Goal: Task Accomplishment & Management: Use online tool/utility

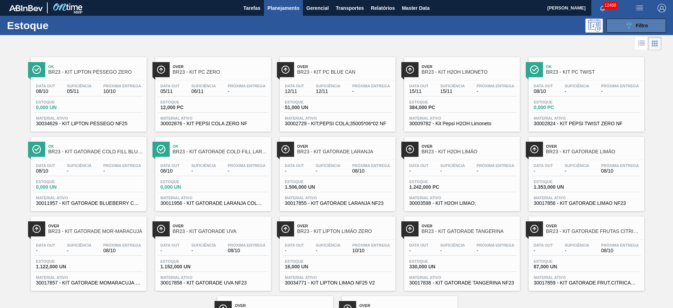
click at [640, 32] on button "089F7B8B-B2A5-4AFE-B5C0-19BA573D28AC Filtro" at bounding box center [636, 26] width 60 height 14
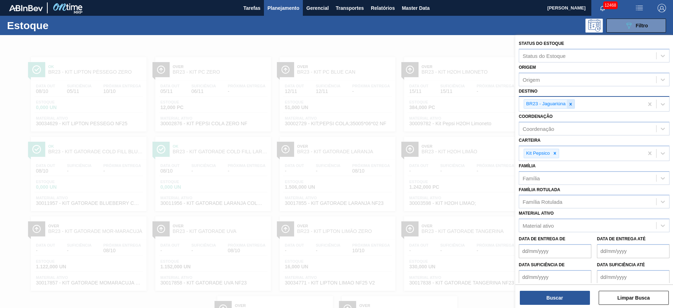
click at [569, 102] on icon at bounding box center [570, 104] width 5 height 5
type input "27"
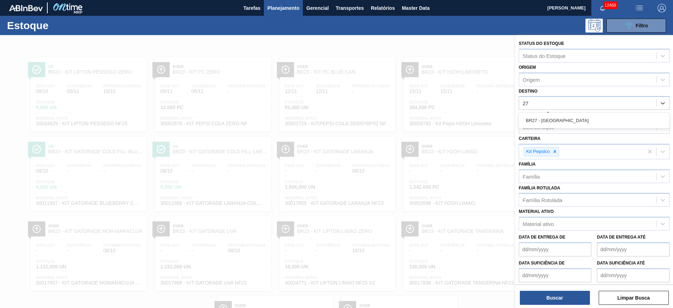
click at [557, 123] on div "BR27 - Nova Minas" at bounding box center [593, 120] width 151 height 13
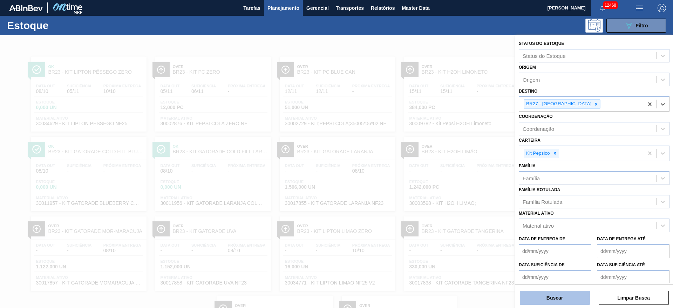
click at [537, 293] on button "Buscar" at bounding box center [554, 297] width 70 height 14
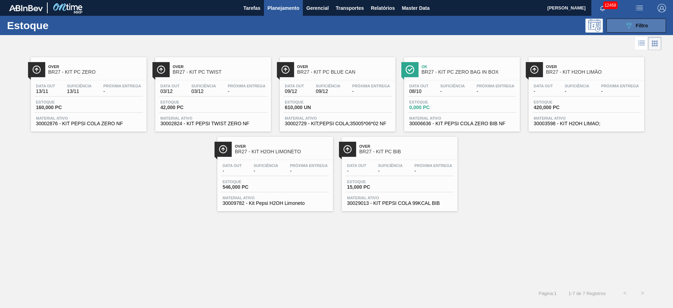
click at [627, 20] on button "089F7B8B-B2A5-4AFE-B5C0-19BA573D28AC Filtro" at bounding box center [636, 26] width 60 height 14
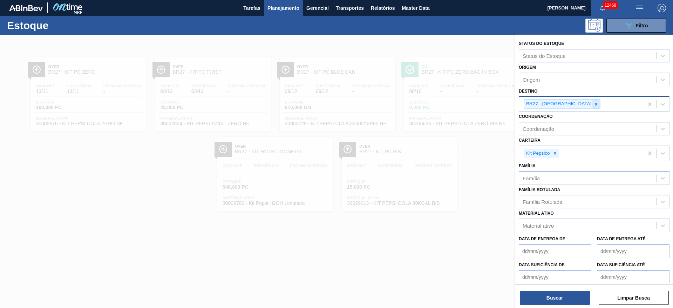
click at [592, 107] on div at bounding box center [596, 103] width 8 height 9
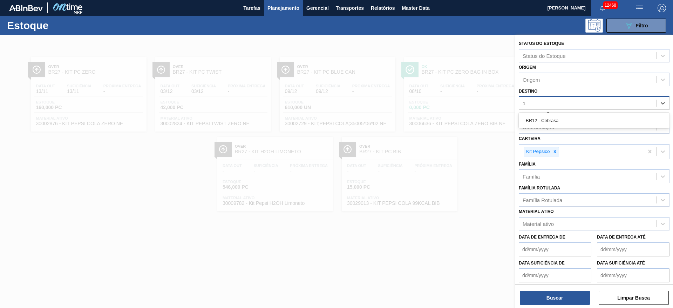
type input "12"
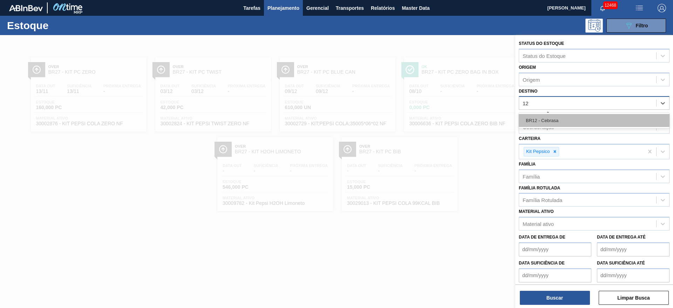
click at [565, 122] on div "BR12 - Cebrasa" at bounding box center [593, 120] width 151 height 13
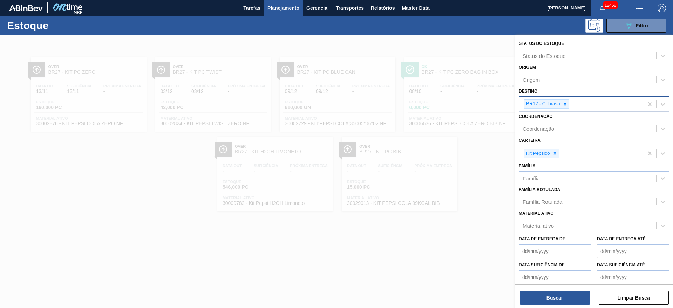
click at [547, 289] on div "Buscar Limpar Busca" at bounding box center [594, 294] width 158 height 20
click at [547, 294] on button "Buscar" at bounding box center [554, 297] width 70 height 14
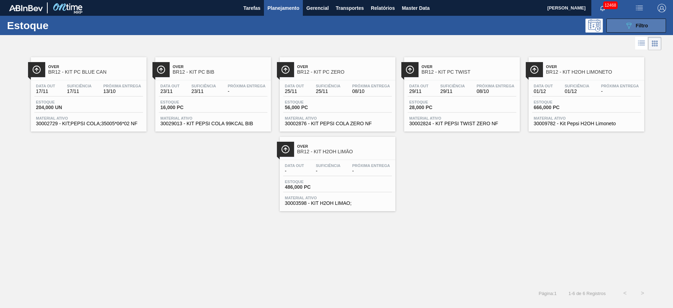
click at [623, 21] on button "089F7B8B-B2A5-4AFE-B5C0-19BA573D28AC Filtro" at bounding box center [636, 26] width 60 height 14
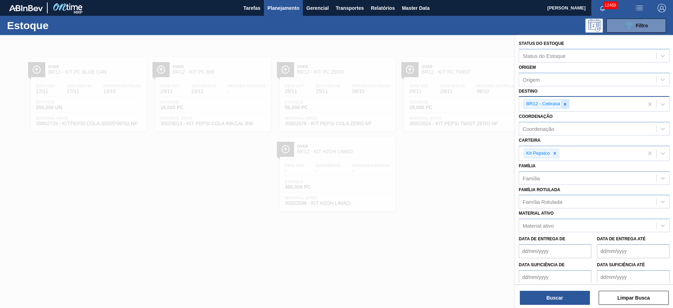
click at [566, 105] on icon at bounding box center [564, 104] width 5 height 5
type input "2"
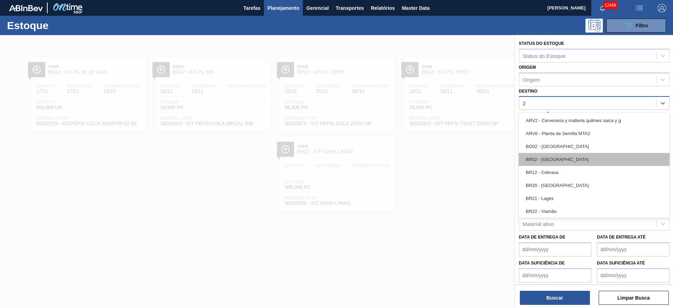
click at [554, 161] on div "BR02 - Sergipe" at bounding box center [593, 159] width 151 height 13
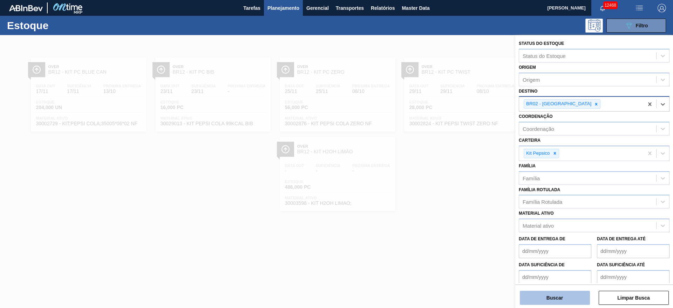
click at [556, 295] on button "Buscar" at bounding box center [554, 297] width 70 height 14
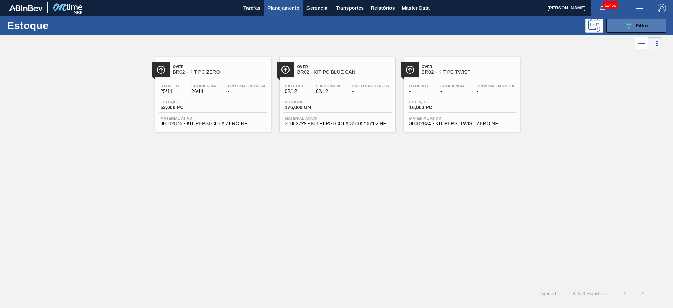
click at [640, 21] on div "089F7B8B-B2A5-4AFE-B5C0-19BA573D28AC Filtro" at bounding box center [635, 25] width 23 height 8
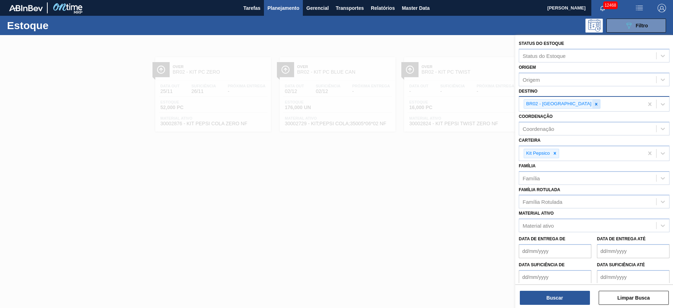
click at [592, 101] on div at bounding box center [596, 103] width 8 height 9
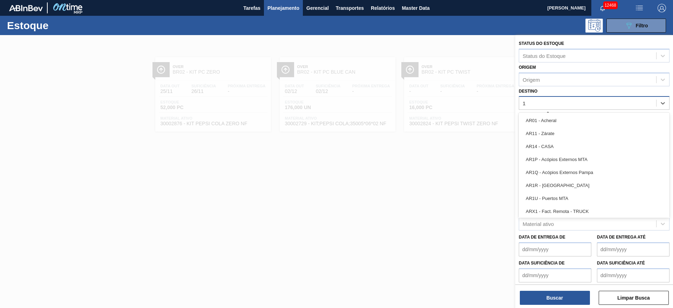
type input "18"
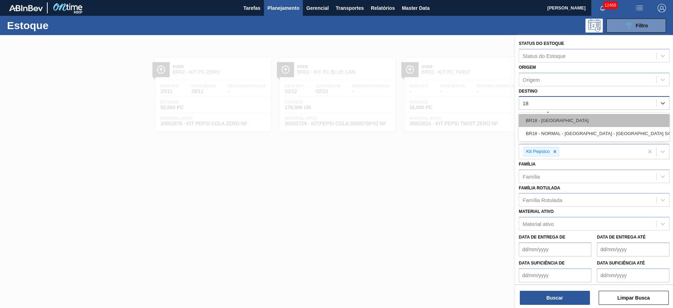
click at [553, 123] on div "BR18 - Pernambuco" at bounding box center [593, 120] width 151 height 13
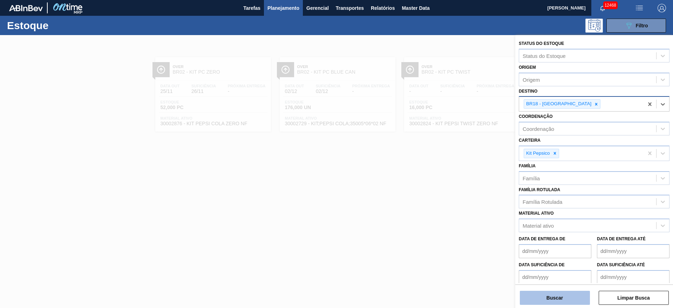
click at [548, 298] on button "Buscar" at bounding box center [554, 297] width 70 height 14
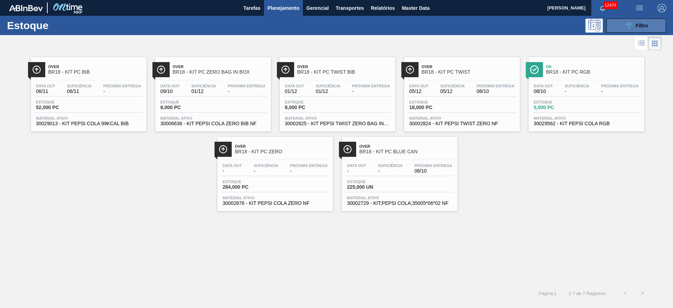
click at [617, 26] on button "089F7B8B-B2A5-4AFE-B5C0-19BA573D28AC Filtro" at bounding box center [636, 26] width 60 height 14
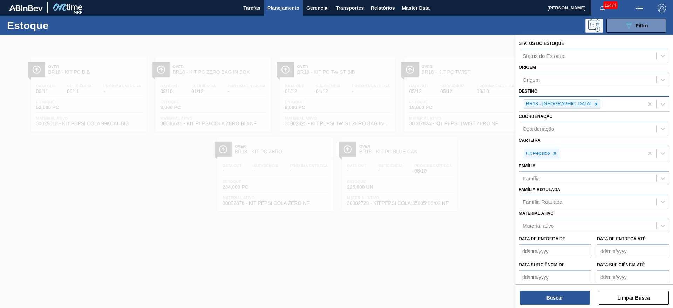
click at [593, 105] on icon at bounding box center [595, 104] width 5 height 5
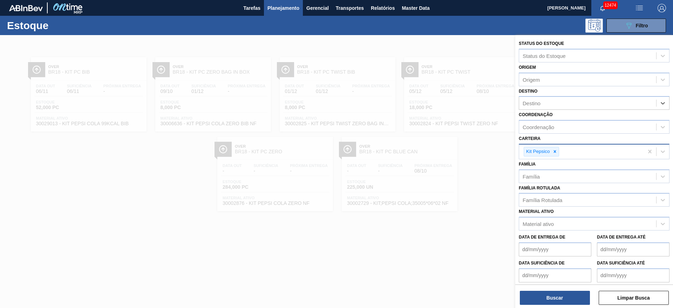
click at [550, 155] on div "Kit Pepsico" at bounding box center [537, 151] width 27 height 9
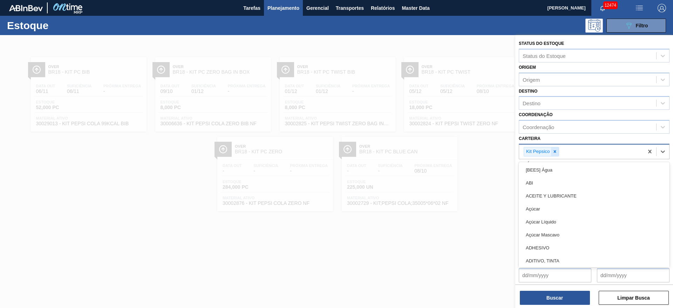
click at [556, 155] on div at bounding box center [555, 151] width 8 height 9
click at [556, 138] on div "Carteira option Kit Pepsico, deselected. option [BEES] Água focused, 1 of 101. …" at bounding box center [593, 145] width 151 height 24
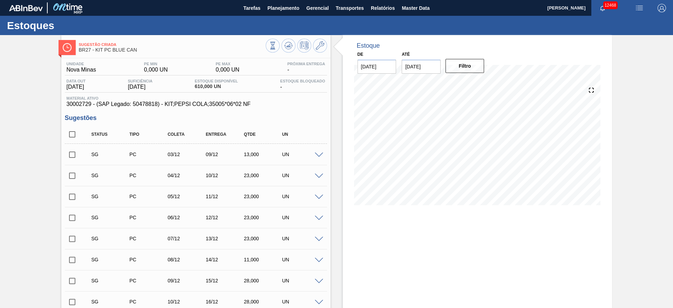
click at [319, 153] on span at bounding box center [319, 154] width 8 height 5
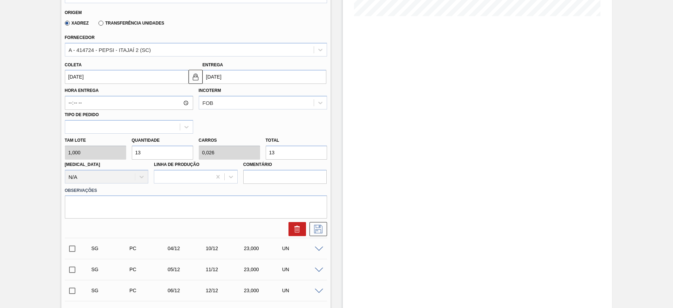
scroll to position [210, 0]
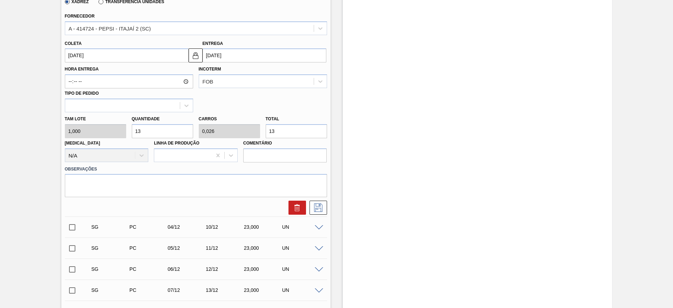
click at [103, 129] on div "Tam lote 1,000 Quantidade 13 Carros 0,026 Total 13 Doca N/A Linha de Produção C…" at bounding box center [196, 137] width 268 height 50
type input "2"
type input "0,004"
type input "2"
type input "20"
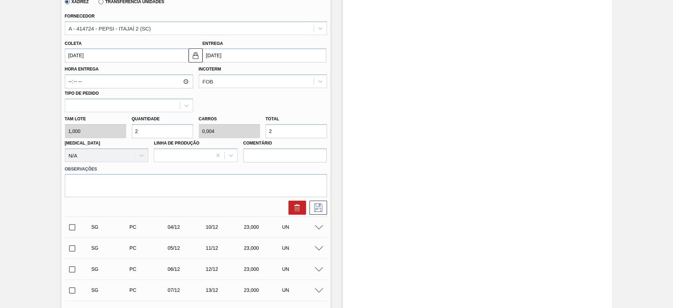
type input "0,04"
type input "20"
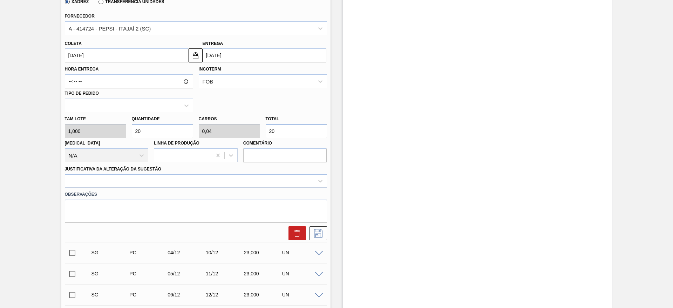
type input "200"
type input "0,4"
type input "200"
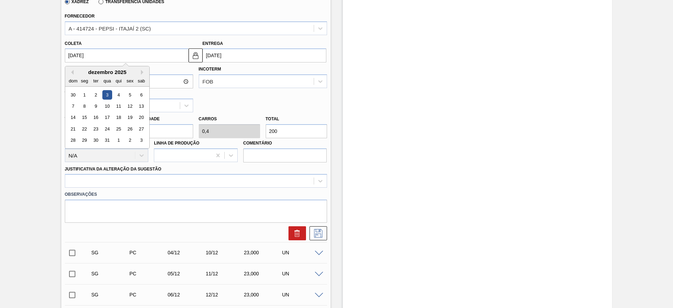
click at [78, 57] on input "[DATE]" at bounding box center [127, 55] width 124 height 14
drag, startPoint x: 73, startPoint y: 74, endPoint x: 69, endPoint y: 73, distance: 4.3
click at [71, 74] on button "Previous Month" at bounding box center [71, 72] width 5 height 5
click at [69, 73] on button "Previous Month" at bounding box center [71, 72] width 5 height 5
click at [118, 109] on div "9" at bounding box center [117, 105] width 9 height 9
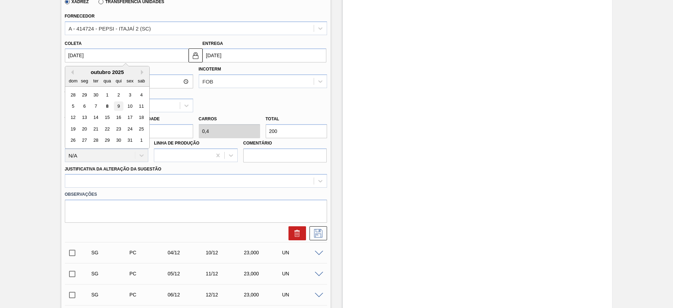
type input "[DATE]"
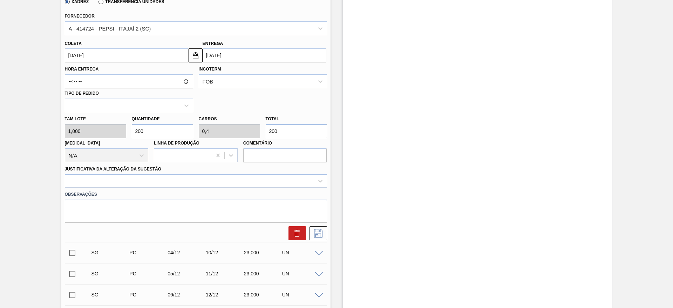
click at [202, 62] on input "15/10/2025" at bounding box center [264, 55] width 124 height 14
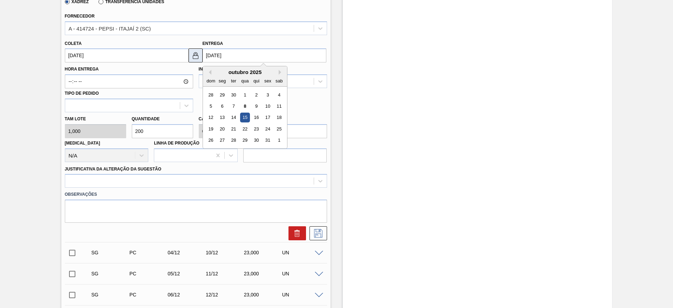
click at [198, 55] on img at bounding box center [195, 55] width 8 height 8
click at [219, 54] on input "15/10/2025" at bounding box center [264, 55] width 124 height 14
click at [226, 115] on div "13" at bounding box center [221, 117] width 9 height 9
type input "13/10/2025"
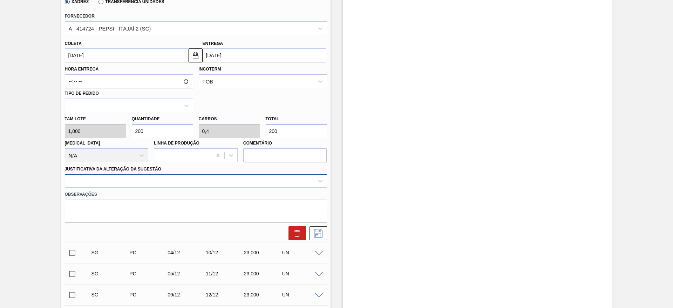
click at [273, 179] on div at bounding box center [189, 181] width 248 height 10
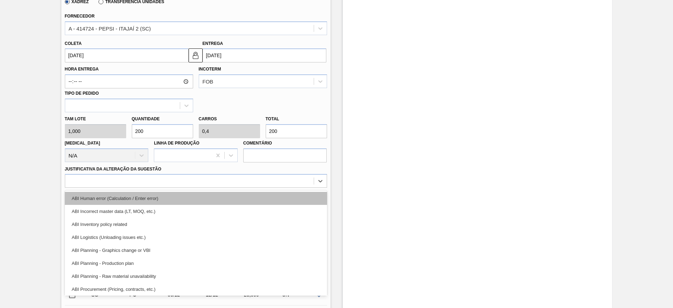
click at [273, 197] on div "ABI Human error (Calculation / Enter error)" at bounding box center [196, 198] width 262 height 13
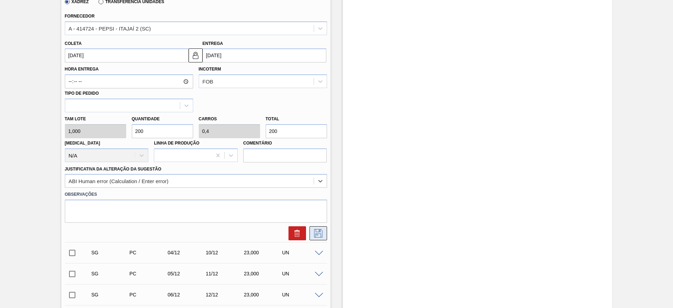
click at [315, 233] on icon at bounding box center [317, 233] width 11 height 8
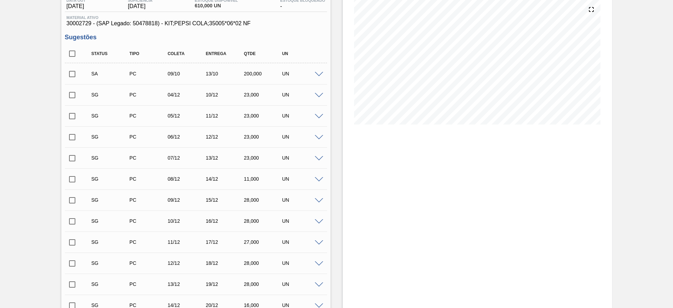
scroll to position [0, 0]
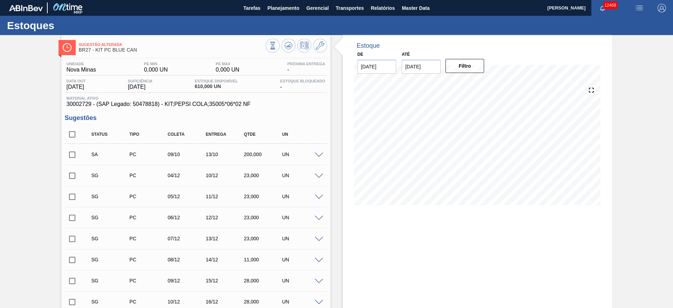
click at [79, 157] on div "SA PC 09/10 13/10 200,000 UN" at bounding box center [196, 154] width 262 height 18
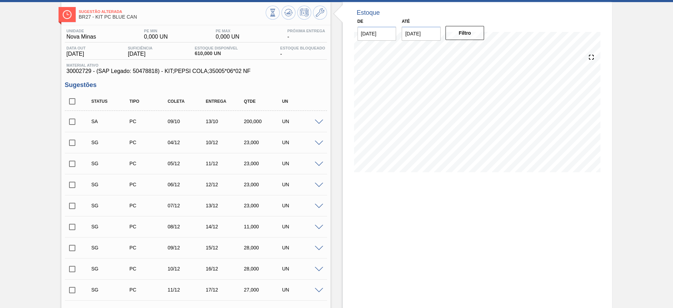
scroll to position [53, 0]
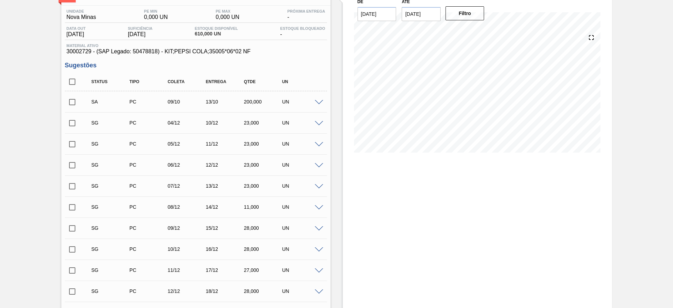
click at [70, 102] on input "checkbox" at bounding box center [72, 102] width 15 height 15
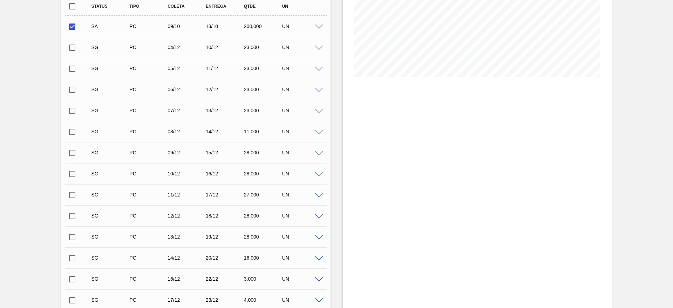
scroll to position [323, 0]
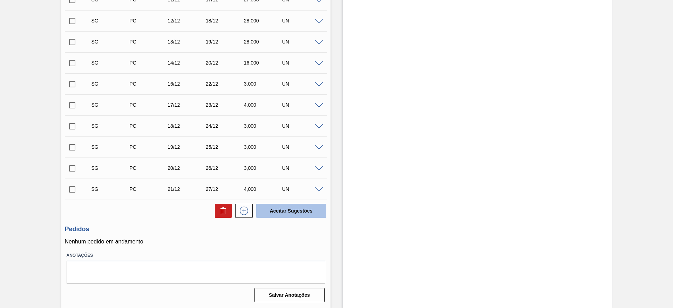
click at [298, 215] on button "Aceitar Sugestões" at bounding box center [291, 211] width 70 height 14
checkbox input "false"
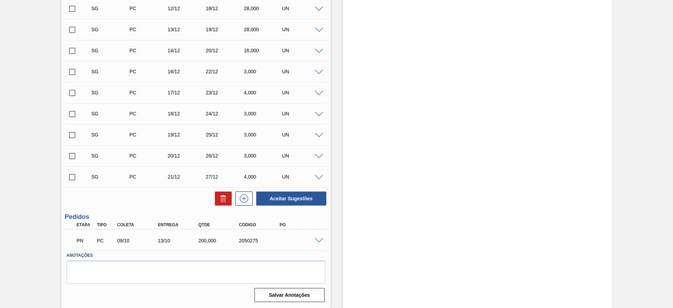
scroll to position [302, 0]
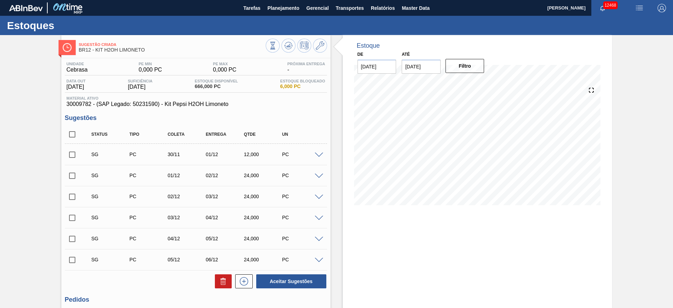
click at [321, 153] on span at bounding box center [319, 154] width 8 height 5
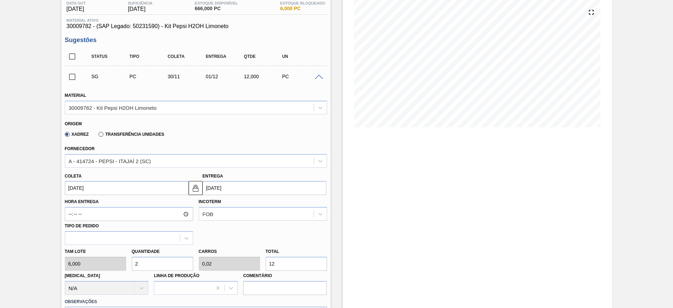
scroll to position [210, 0]
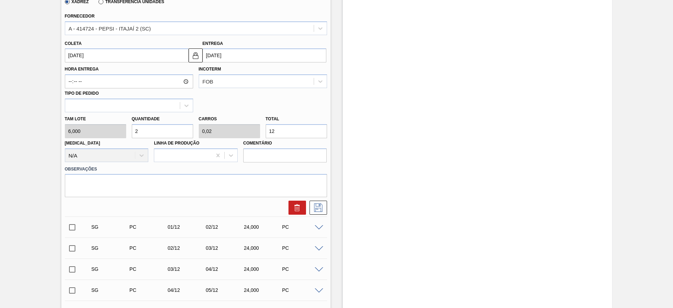
drag, startPoint x: 144, startPoint y: 136, endPoint x: 130, endPoint y: 136, distance: 14.0
click at [132, 136] on input "2" at bounding box center [162, 131] width 61 height 14
type input "3"
type input "0,03"
type input "18"
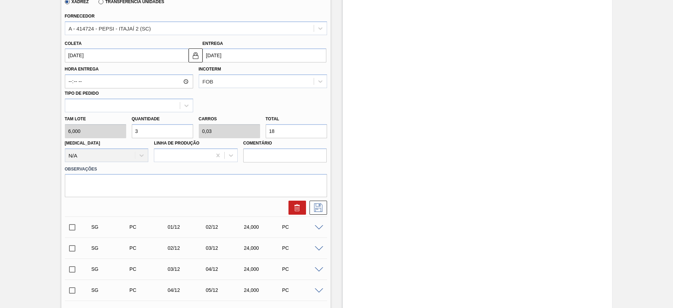
type input "31"
type input "0,31"
type input "186"
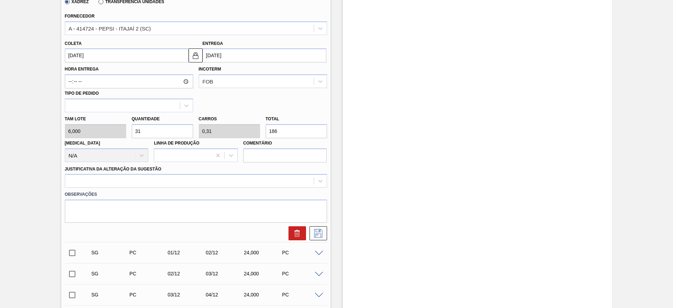
type input "31"
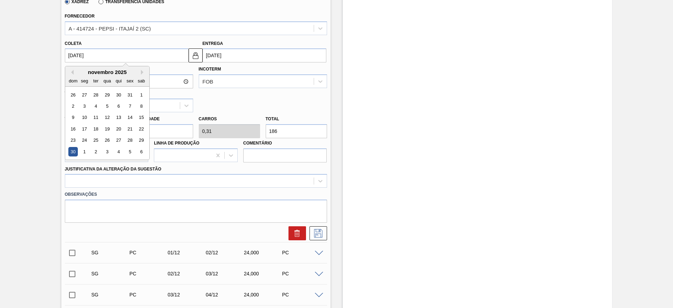
click at [74, 56] on input "[DATE]" at bounding box center [127, 55] width 124 height 14
click at [71, 73] on button "Previous Month" at bounding box center [71, 72] width 5 height 5
click at [118, 108] on div "9" at bounding box center [117, 105] width 9 height 9
type input "[DATE]"
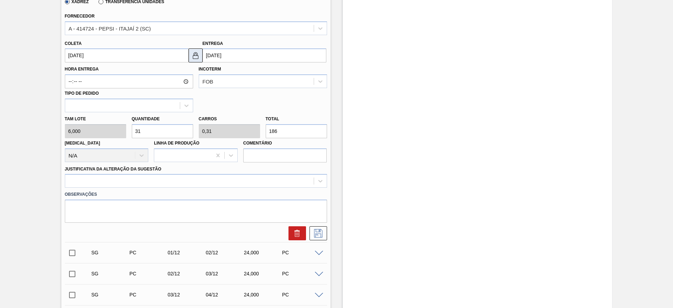
click at [196, 58] on img at bounding box center [195, 55] width 8 height 8
click at [206, 57] on input "10/10/2025" at bounding box center [264, 55] width 124 height 14
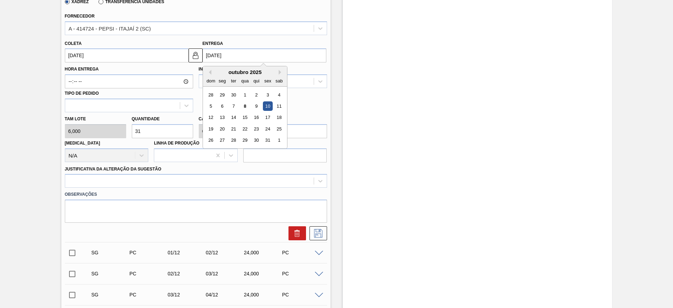
drag, startPoint x: 242, startPoint y: 117, endPoint x: 241, endPoint y: 122, distance: 4.7
click at [242, 117] on div "15" at bounding box center [244, 117] width 9 height 9
type input "15/10/2025"
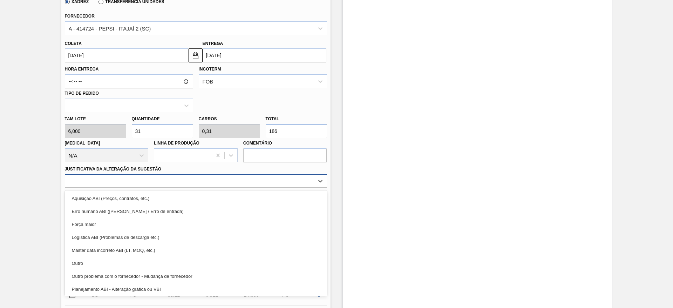
click at [227, 177] on div at bounding box center [189, 181] width 248 height 10
click at [233, 194] on div "Aquisição ABI (Preços, contratos, etc.)" at bounding box center [196, 198] width 262 height 13
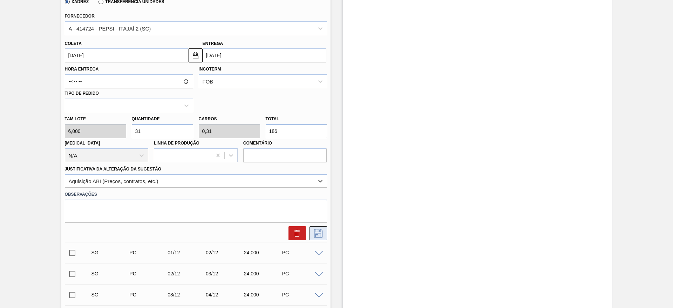
click at [318, 227] on button at bounding box center [318, 233] width 18 height 14
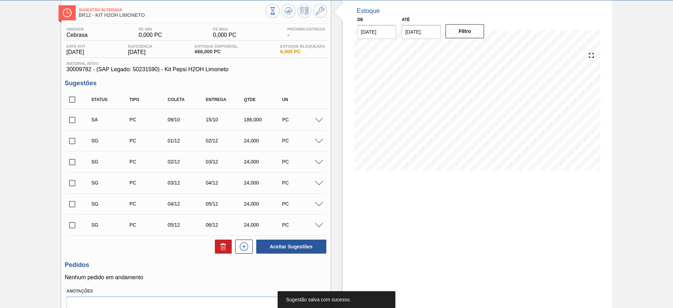
scroll to position [18, 0]
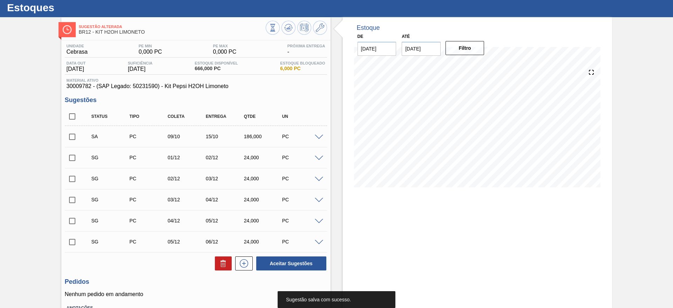
click at [76, 134] on input "checkbox" at bounding box center [72, 136] width 15 height 15
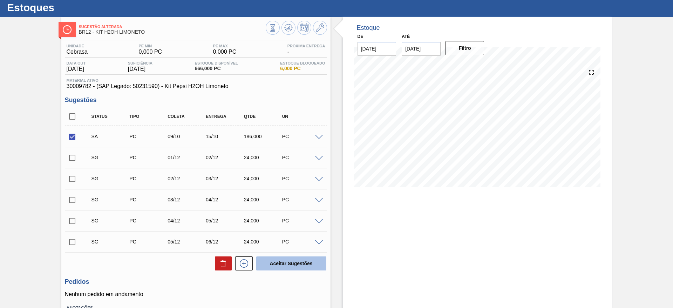
click at [300, 261] on button "Aceitar Sugestões" at bounding box center [291, 263] width 70 height 14
checkbox input "false"
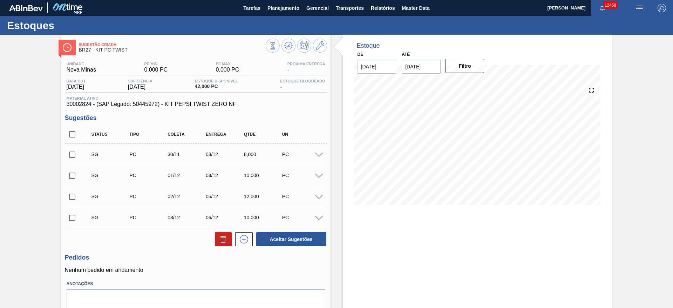
click at [316, 158] on div "SG PC 30/11 03/12 8,000 PC" at bounding box center [196, 154] width 262 height 18
click at [316, 157] on div "SG PC 30/11 03/12 8,000 PC" at bounding box center [196, 154] width 262 height 18
click at [316, 155] on span at bounding box center [319, 154] width 8 height 5
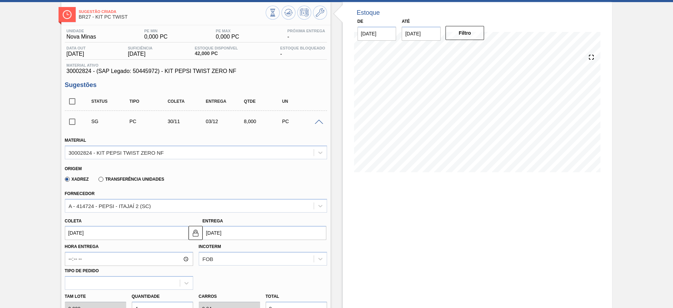
scroll to position [53, 0]
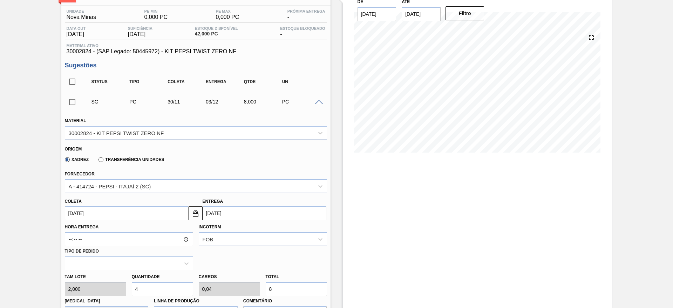
click at [116, 287] on div "Tam lote 2,000 Quantidade 4 Carros 0,04 Total 8 [MEDICAL_DATA] N/A Linha de Pro…" at bounding box center [196, 295] width 268 height 50
type input "3"
type input "0,03"
type input "6"
type input "30"
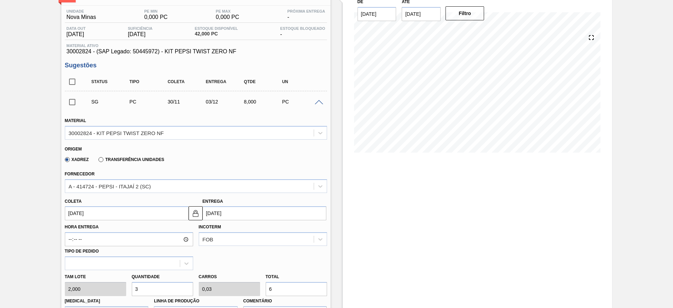
type input "0,3"
type input "60"
type input "30"
click at [76, 214] on input "[DATE]" at bounding box center [127, 213] width 124 height 14
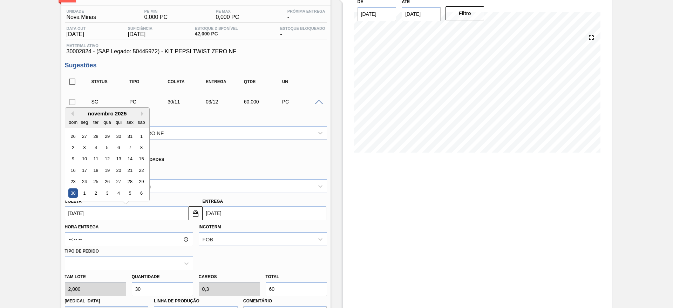
click at [78, 112] on div "novembro 2025" at bounding box center [107, 113] width 84 height 6
click at [71, 112] on button "Previous Month" at bounding box center [71, 113] width 5 height 5
click at [118, 148] on div "9" at bounding box center [117, 147] width 9 height 9
type input "[DATE]"
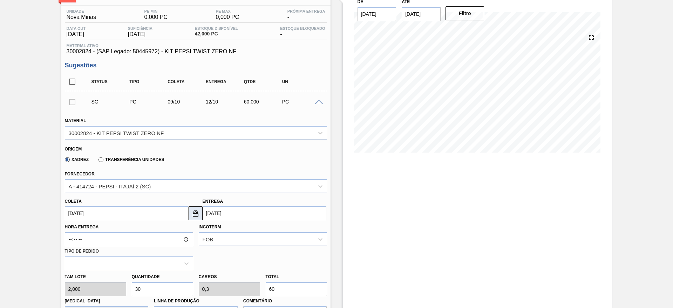
click at [199, 214] on button at bounding box center [195, 213] width 14 height 14
click at [211, 212] on input "[DATE]" at bounding box center [264, 213] width 124 height 14
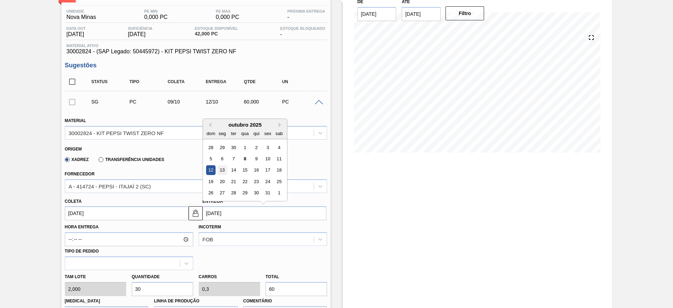
click at [220, 166] on div "13" at bounding box center [221, 169] width 9 height 9
type input "[DATE]"
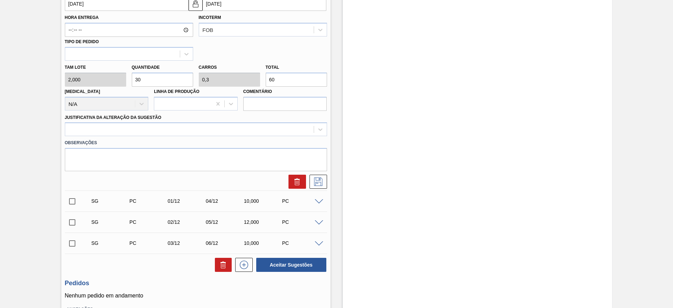
scroll to position [263, 0]
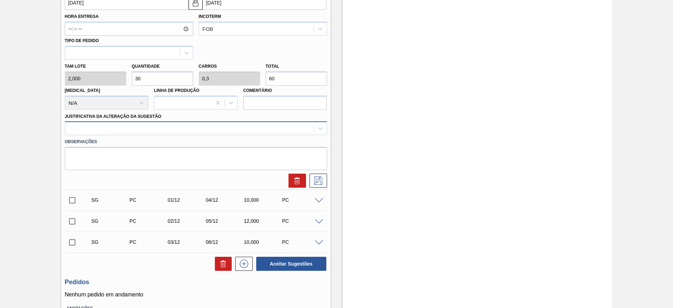
click at [252, 126] on div at bounding box center [189, 128] width 248 height 10
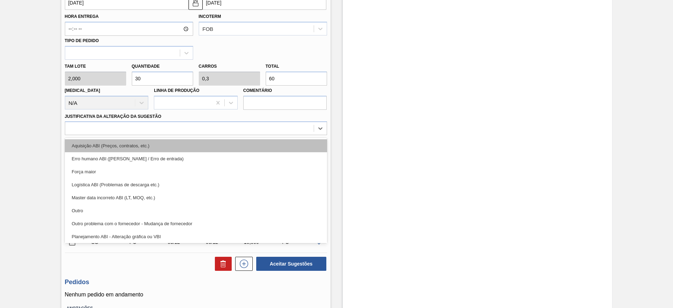
click at [255, 139] on div "Aquisição ABI (Preços, contratos, etc.)" at bounding box center [196, 145] width 262 height 13
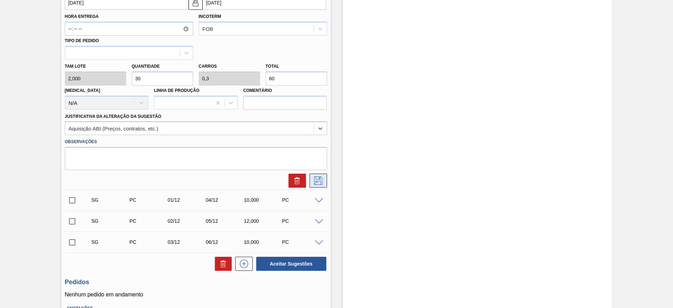
click at [311, 184] on button at bounding box center [318, 180] width 18 height 14
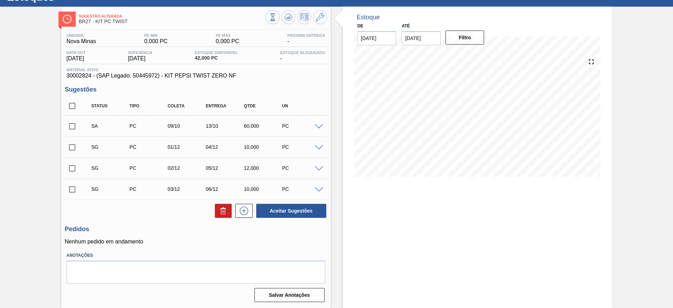
scroll to position [28, 0]
click at [71, 129] on input "checkbox" at bounding box center [72, 126] width 15 height 15
click at [262, 211] on button "Aceitar Sugestões" at bounding box center [291, 211] width 70 height 14
checkbox input "false"
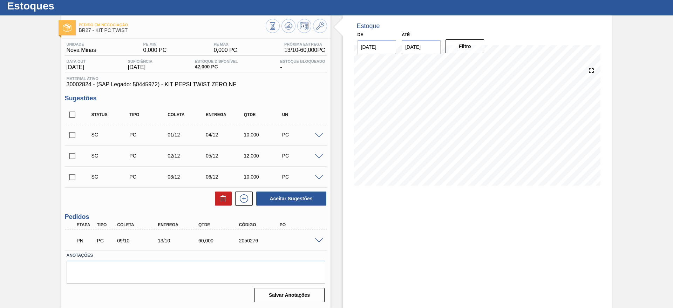
scroll to position [20, 0]
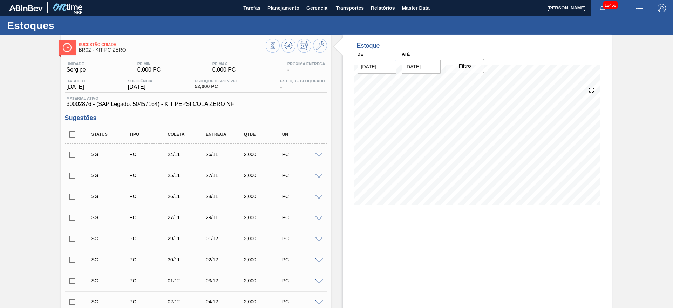
click at [316, 152] on div at bounding box center [320, 154] width 14 height 5
click at [318, 156] on span at bounding box center [319, 154] width 8 height 5
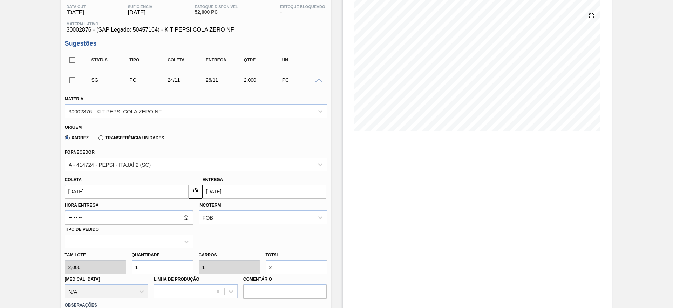
scroll to position [210, 0]
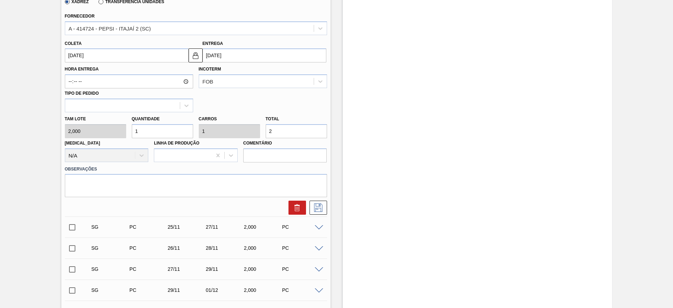
click at [105, 133] on div "Tam lote 2,000 Quantidade 1 Carros 1 Total 2 [MEDICAL_DATA] N/A Linha de Produç…" at bounding box center [196, 137] width 268 height 50
type input "2"
type input "4"
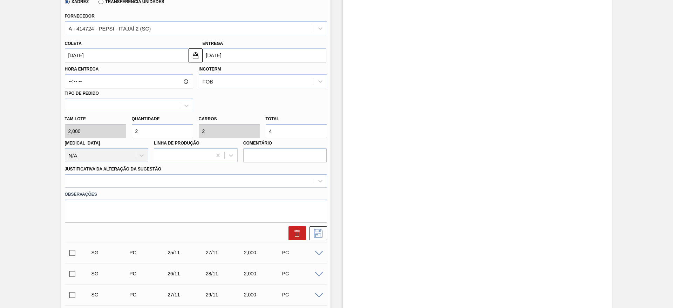
type input "0"
click at [116, 130] on div "Tam lote 2,000 Quantidade 0 Carros 0 Total 0 Doca N/A Linha de Produção Comentá…" at bounding box center [196, 137] width 268 height 50
type input "2"
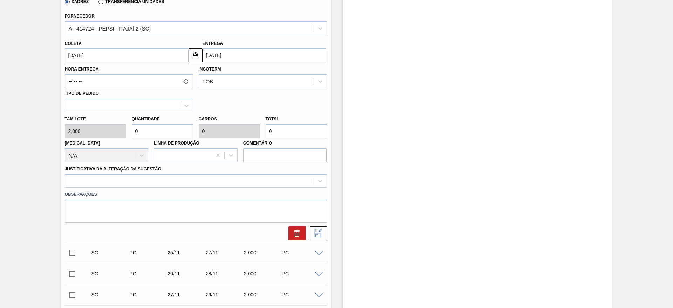
type input "2"
type input "4"
type input "20"
type input "40"
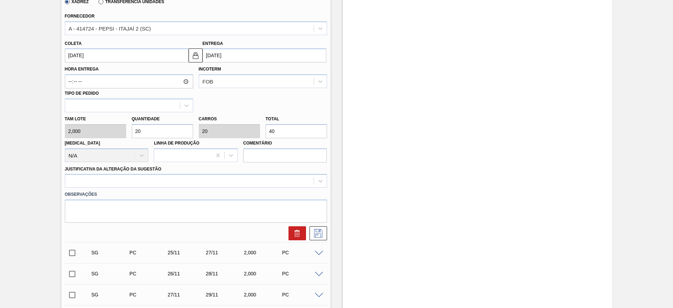
type input "20"
click at [83, 58] on input "24/11/2025" at bounding box center [127, 55] width 124 height 14
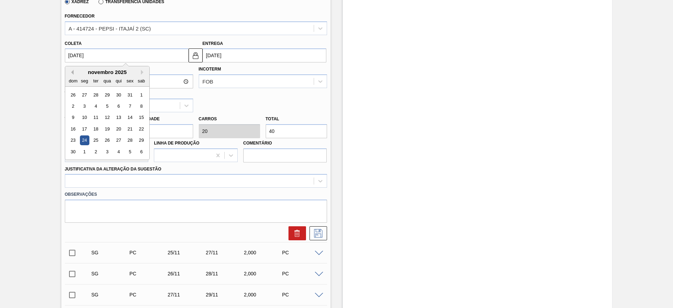
click at [70, 71] on button "Previous Month" at bounding box center [71, 72] width 5 height 5
click at [117, 106] on div "9" at bounding box center [117, 105] width 9 height 9
type input "[DATE]"
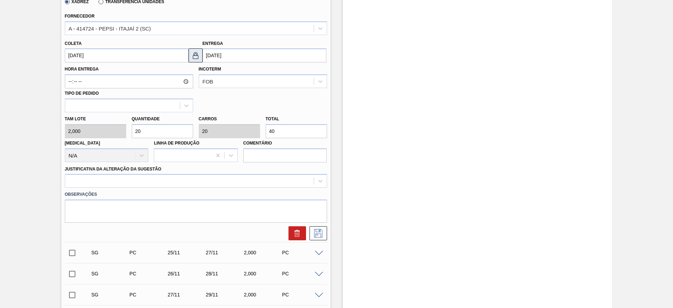
click at [195, 57] on img at bounding box center [195, 55] width 8 height 8
click at [206, 56] on input "11/10/2025" at bounding box center [264, 55] width 124 height 14
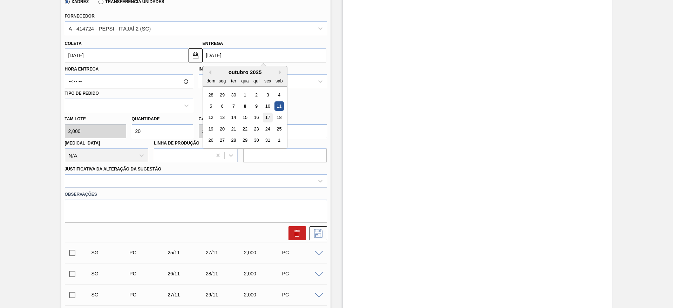
click at [264, 118] on div "17" at bounding box center [267, 117] width 9 height 9
type input "17/10/2025"
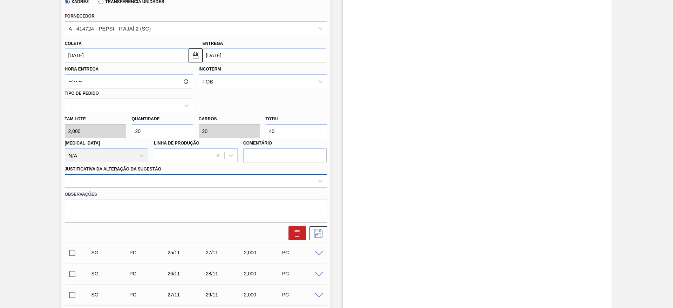
click at [223, 182] on div at bounding box center [189, 181] width 248 height 10
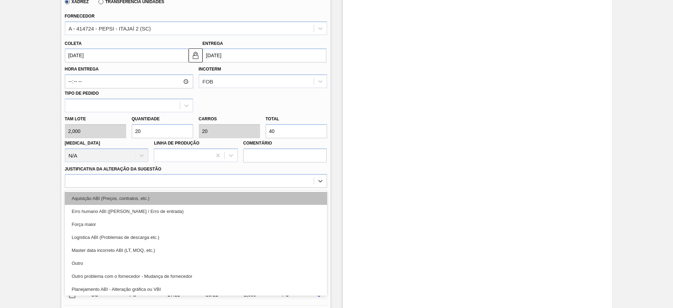
click at [229, 195] on div "Aquisição ABI (Preços, contratos, etc.)" at bounding box center [196, 198] width 262 height 13
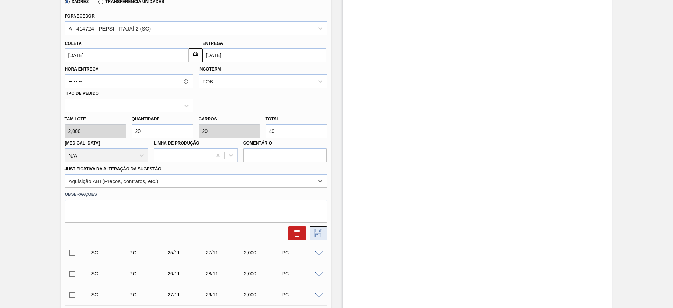
click at [321, 234] on icon at bounding box center [318, 233] width 8 height 8
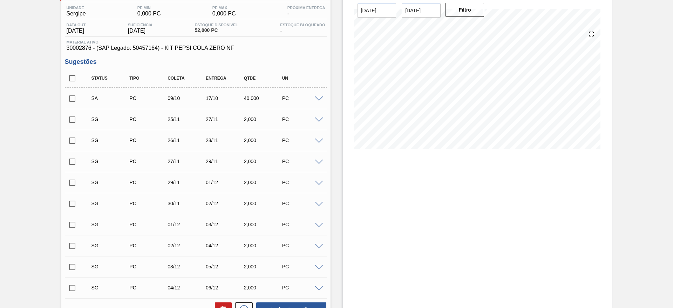
scroll to position [0, 0]
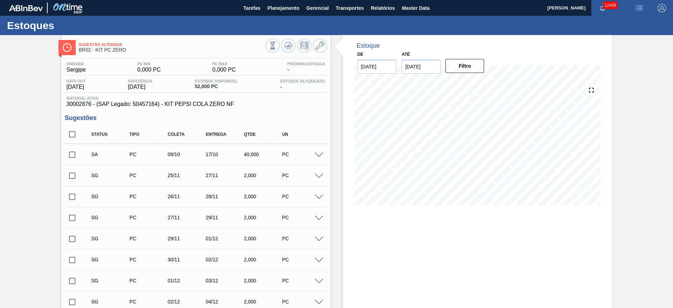
click at [72, 152] on input "checkbox" at bounding box center [72, 154] width 15 height 15
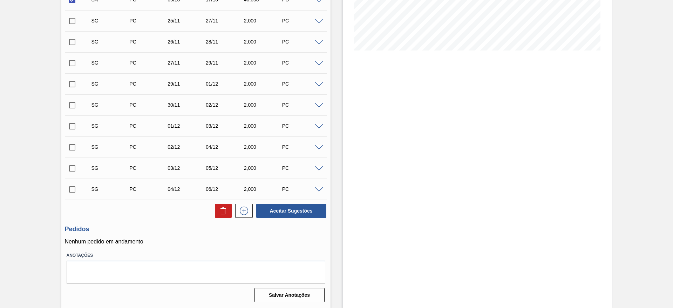
click at [278, 198] on div "SG PC 04/12 06/12 2,000 PC Material 30002876 - KIT PEPSI COLA ZERO NF Origem Xa…" at bounding box center [196, 188] width 262 height 21
drag, startPoint x: 282, startPoint y: 199, endPoint x: 283, endPoint y: 212, distance: 12.3
click at [283, 200] on div "Status Tipo Coleta Entrega Qtde UN SA PC 09/10 17/10 40,000 PC Material 3000287…" at bounding box center [196, 95] width 262 height 248
click at [280, 213] on button "Aceitar Sugestões" at bounding box center [291, 211] width 70 height 14
checkbox input "false"
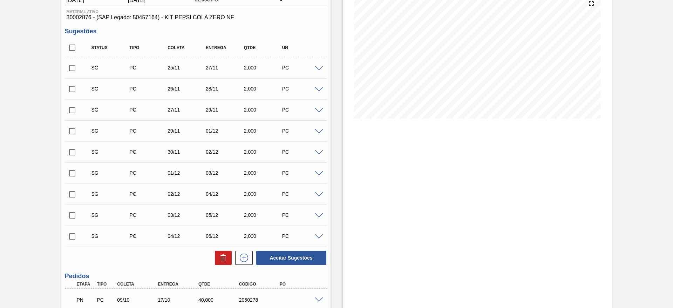
scroll to position [146, 0]
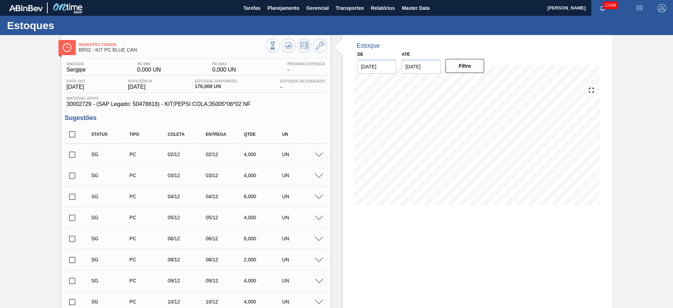
click at [317, 157] on div "SG PC 02/12 02/12 4,000 UN" at bounding box center [196, 154] width 262 height 18
click at [318, 151] on div "UN" at bounding box center [301, 154] width 42 height 6
drag, startPoint x: 317, startPoint y: 150, endPoint x: 317, endPoint y: 157, distance: 6.7
click at [317, 155] on div "SG PC 02/12 02/12 4,000 UN" at bounding box center [196, 154] width 262 height 18
click at [318, 157] on div "SG PC 02/12 02/12 4,000 UN" at bounding box center [196, 154] width 262 height 18
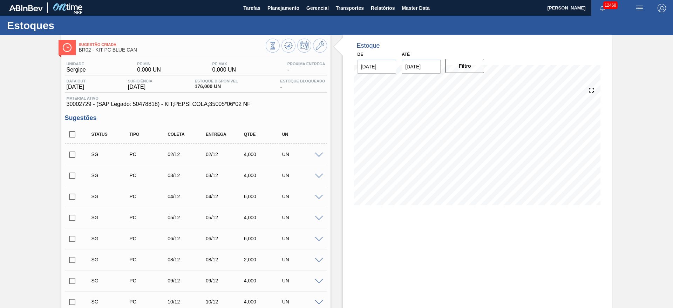
click at [318, 153] on span at bounding box center [319, 154] width 8 height 5
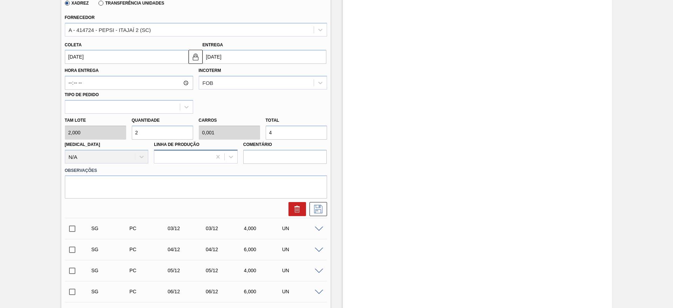
scroll to position [210, 0]
click at [120, 131] on div "Tam lote 2,000 Quantidade 2 Carros 0,001 Total 4 Doca N/A Linha de Produção Com…" at bounding box center [196, 137] width 268 height 50
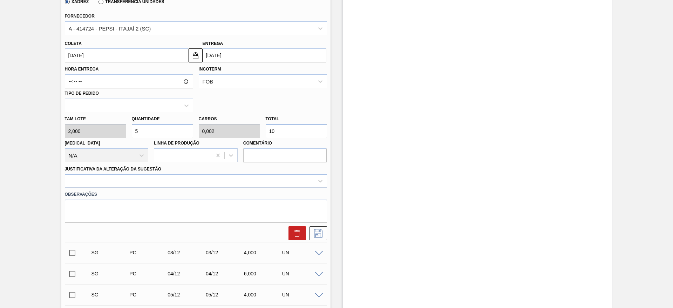
type input "5"
type input "0,002"
type input "10"
type input "57"
type input "0,023"
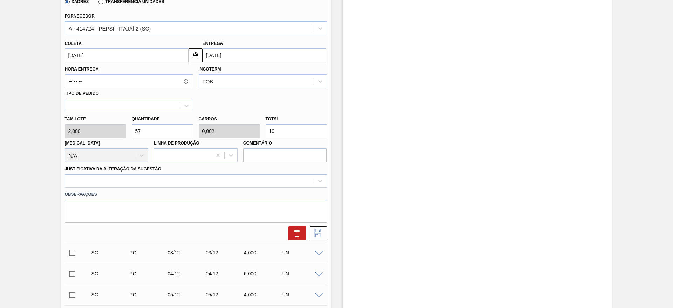
type input "114"
type input "5"
type input "0,002"
type input "10"
type input "0"
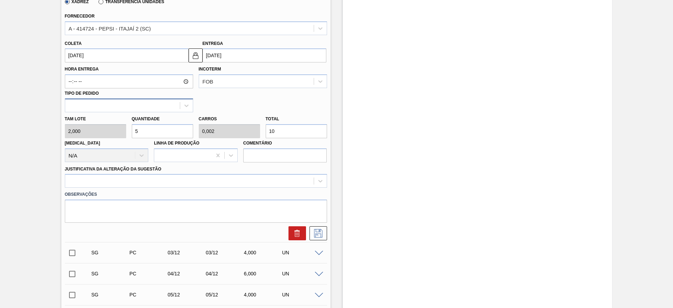
type input "0"
type input "4"
type input "0,002"
type input "8"
type input "47"
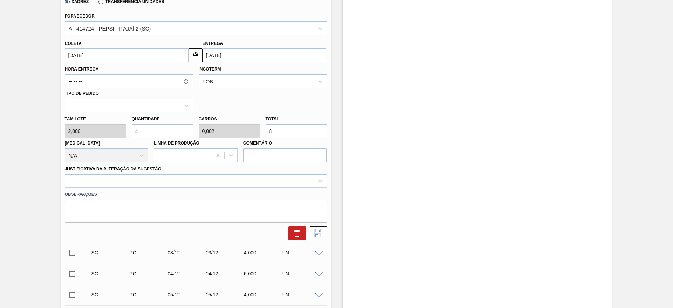
type input "0,019"
type input "94"
type input "4"
type input "0,002"
type input "8"
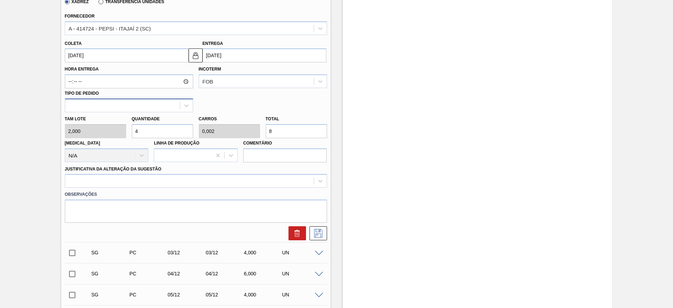
type input "0"
type input "5"
type input "0,002"
type input "10"
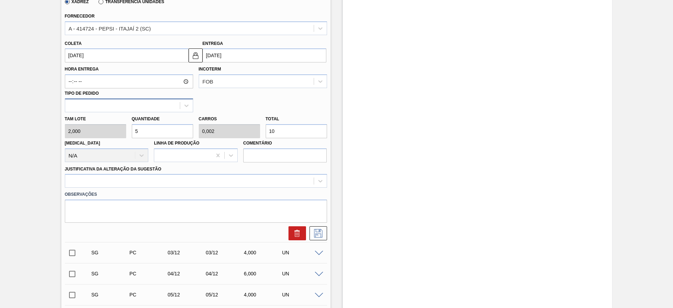
type input "54"
type input "0,022"
type input "108"
type input "5"
type input "0,002"
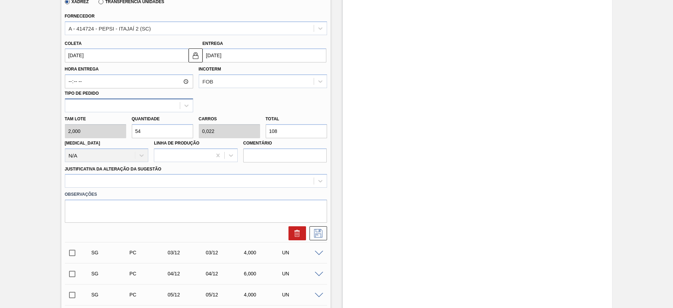
type input "10"
type input "52"
type input "0,021"
type input "104"
type input "52"
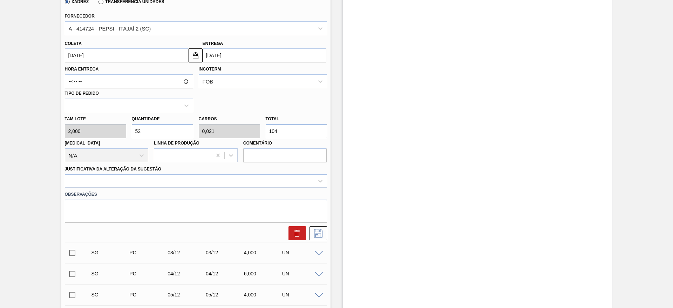
click at [75, 56] on input "02/12/2025" at bounding box center [127, 55] width 124 height 14
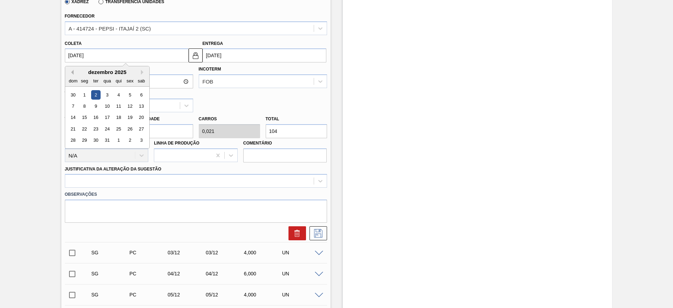
click at [71, 74] on button "Previous Month" at bounding box center [71, 72] width 5 height 5
click at [118, 110] on div "9" at bounding box center [117, 105] width 9 height 9
type input "[DATE]"
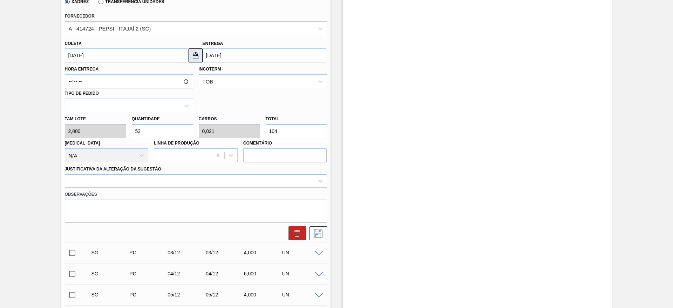
click at [195, 55] on img at bounding box center [195, 55] width 8 height 8
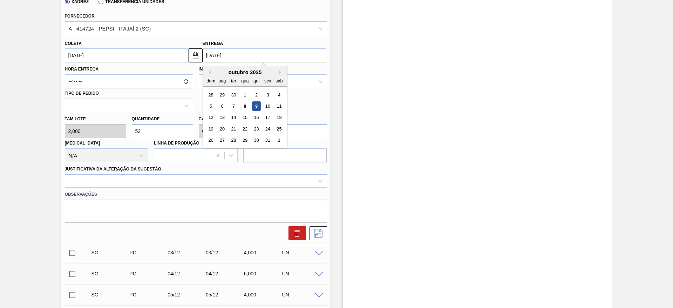
click at [208, 57] on input "[DATE]" at bounding box center [264, 55] width 124 height 14
click at [263, 115] on div "17" at bounding box center [267, 117] width 9 height 9
type input "17/10/2025"
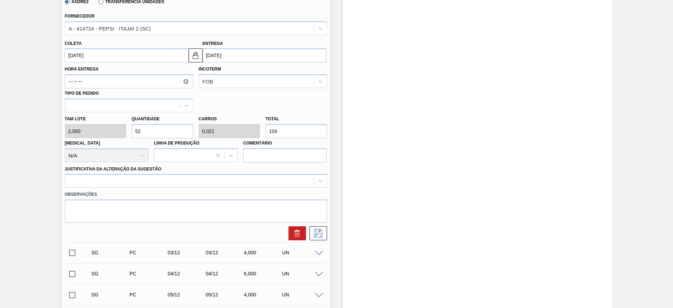
click at [250, 188] on div "Observações" at bounding box center [196, 204] width 268 height 35
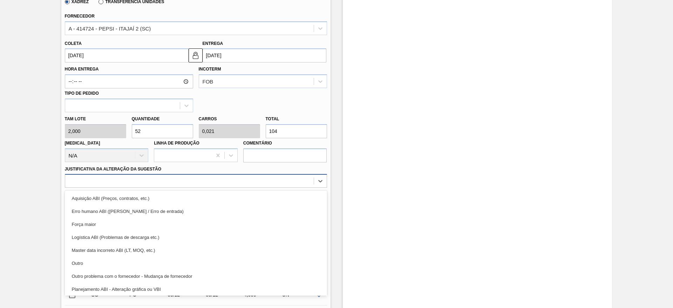
click at [251, 187] on div at bounding box center [196, 181] width 262 height 14
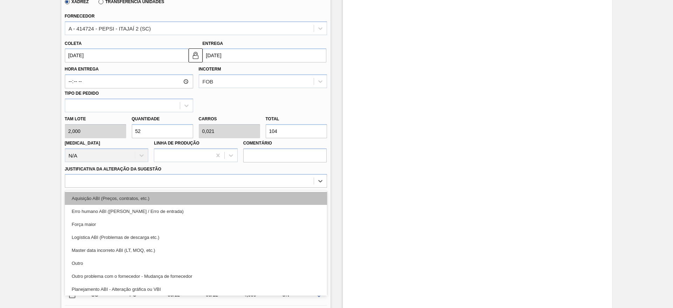
click at [247, 198] on div "Aquisição ABI (Preços, contratos, etc.)" at bounding box center [196, 198] width 262 height 13
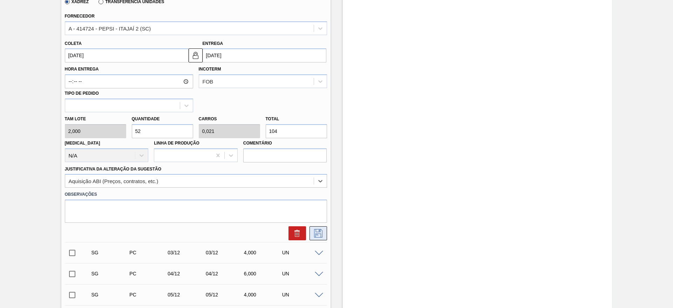
click at [315, 229] on icon at bounding box center [317, 233] width 11 height 8
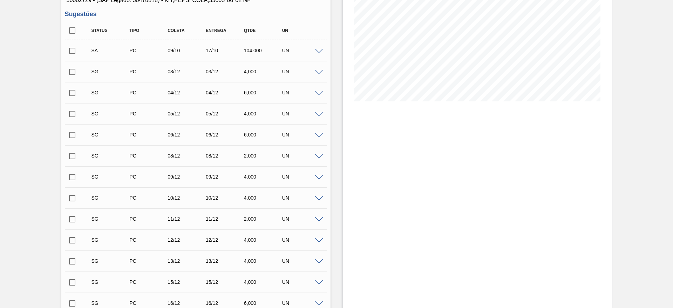
scroll to position [0, 0]
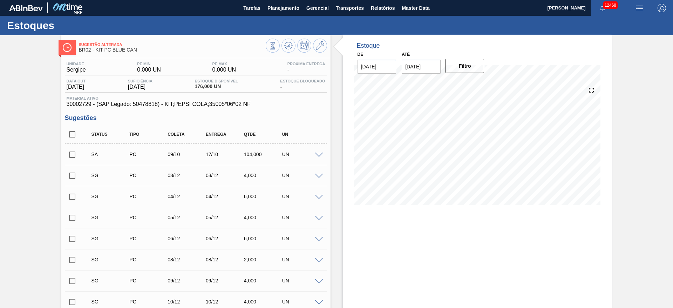
click at [69, 155] on input "checkbox" at bounding box center [72, 154] width 15 height 15
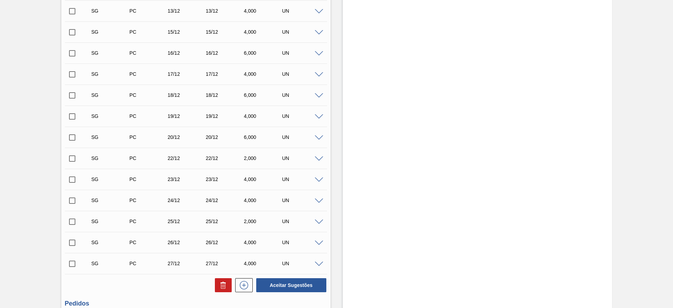
scroll to position [428, 0]
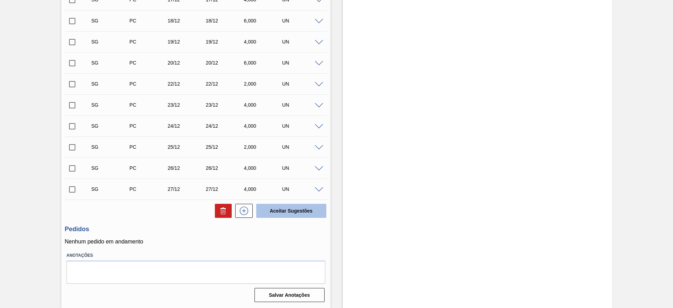
click at [291, 216] on button "Aceitar Sugestões" at bounding box center [291, 211] width 70 height 14
checkbox input "false"
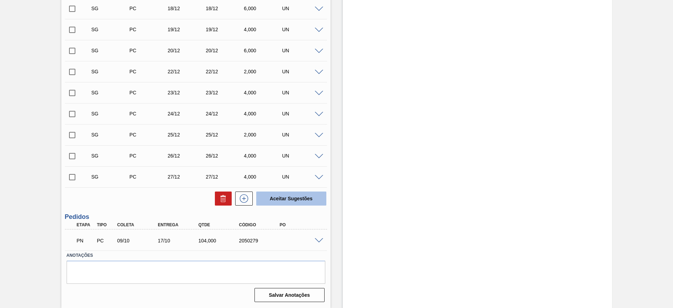
scroll to position [407, 0]
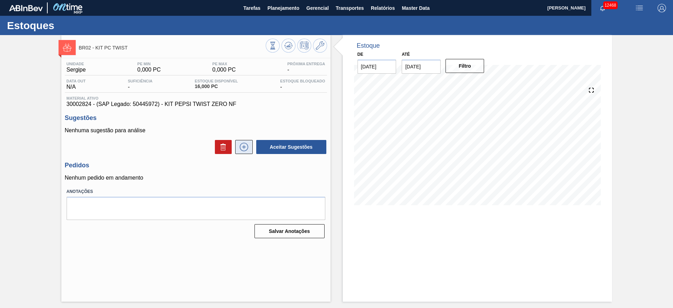
click at [246, 149] on icon at bounding box center [243, 147] width 11 height 8
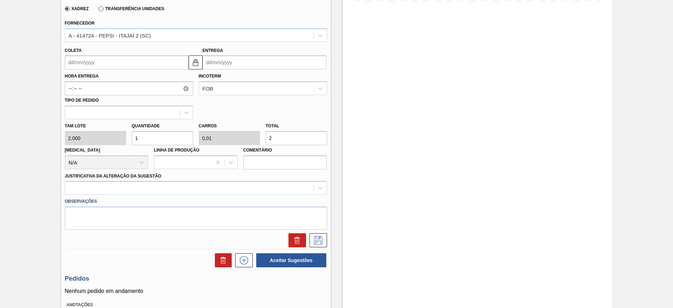
scroll to position [210, 0]
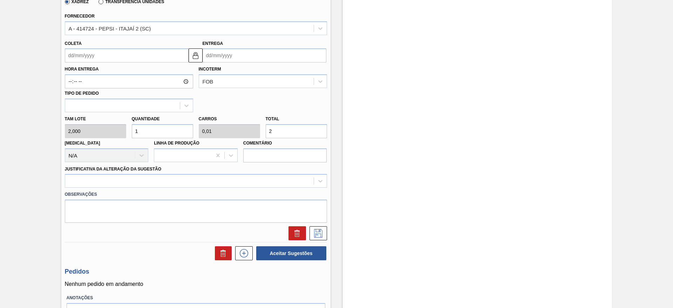
click at [106, 128] on div "Tam lote 2,000 Quantidade 1 Carros 0,01 Total 2 Doca N/A Linha de Produção Come…" at bounding box center [196, 137] width 268 height 50
type input "41"
type input "0,41"
type input "82"
click at [115, 124] on div "Tam lote 2,000 Quantidade 41 Carros 0,41 Total 82 Doca N/A Linha de Produção Co…" at bounding box center [196, 137] width 268 height 50
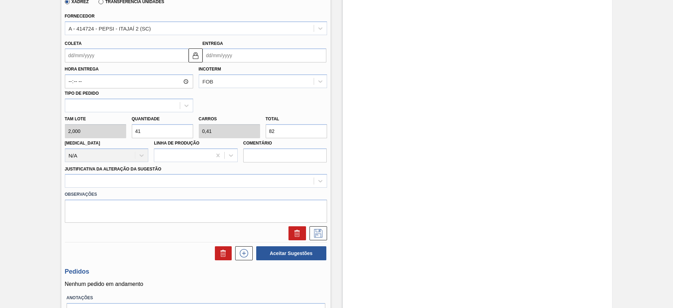
drag, startPoint x: 139, startPoint y: 137, endPoint x: 129, endPoint y: 137, distance: 10.5
click at [129, 137] on div "Quantidade 41" at bounding box center [162, 126] width 67 height 24
type input "4"
type input "0,04"
type input "8"
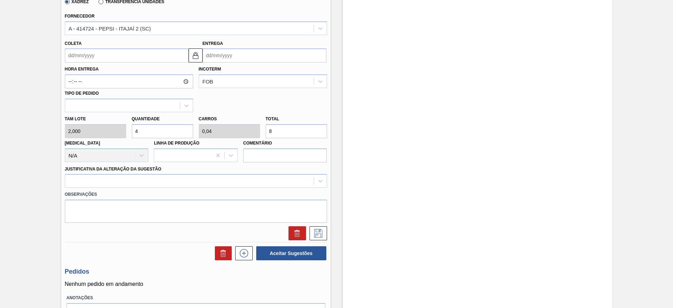
type input "4"
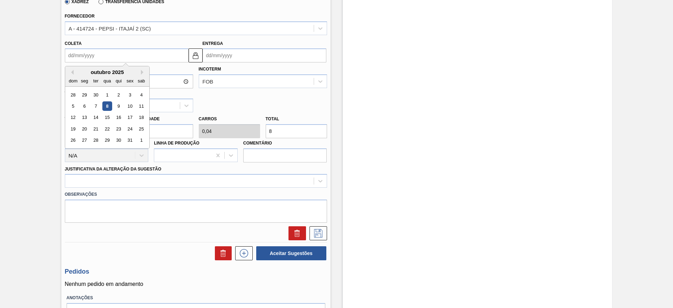
click at [73, 56] on input "Coleta" at bounding box center [127, 55] width 124 height 14
click at [120, 106] on div "9" at bounding box center [117, 105] width 9 height 9
type input "[DATE]"
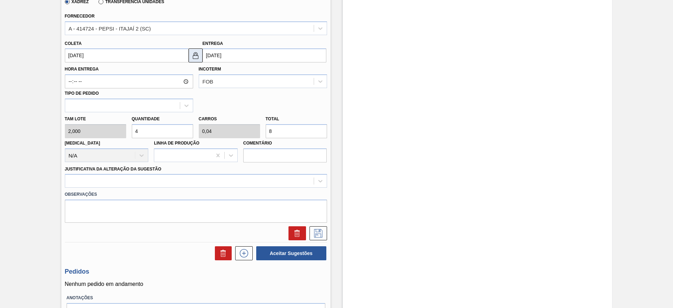
click at [194, 57] on img at bounding box center [195, 55] width 8 height 8
click at [207, 57] on input "11/10/2025" at bounding box center [264, 55] width 124 height 14
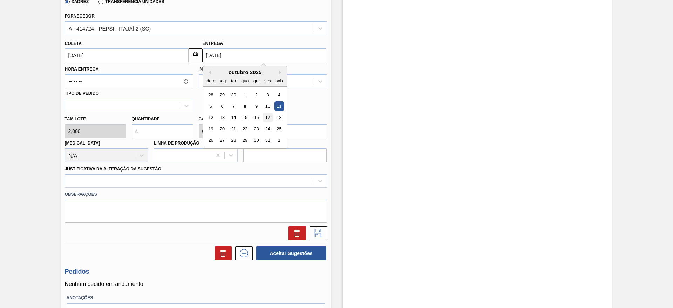
click at [267, 115] on div "17" at bounding box center [267, 117] width 9 height 9
type input "17/10/2025"
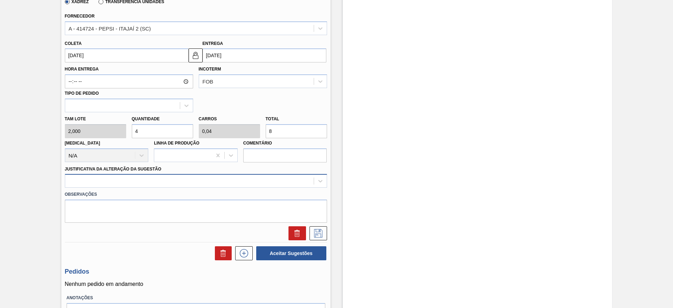
click at [259, 174] on div at bounding box center [196, 181] width 262 height 14
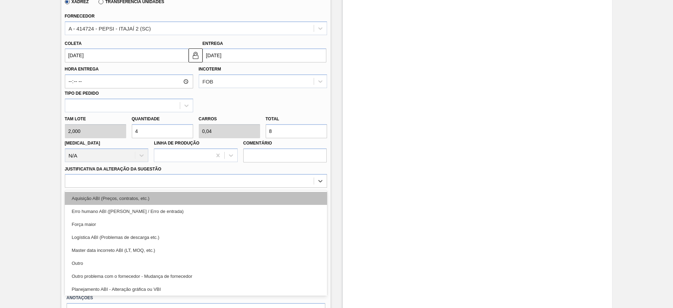
click at [258, 200] on div "Aquisição ABI (Preços, contratos, etc.)" at bounding box center [196, 198] width 262 height 13
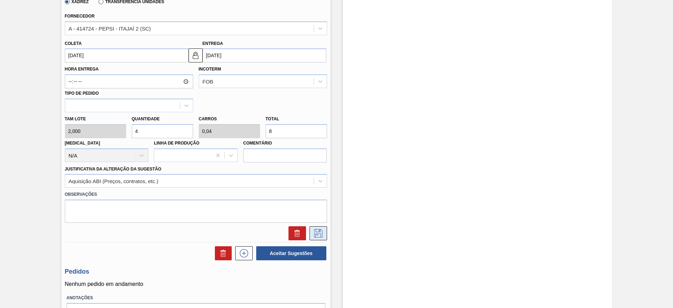
click at [321, 236] on icon at bounding box center [317, 233] width 11 height 8
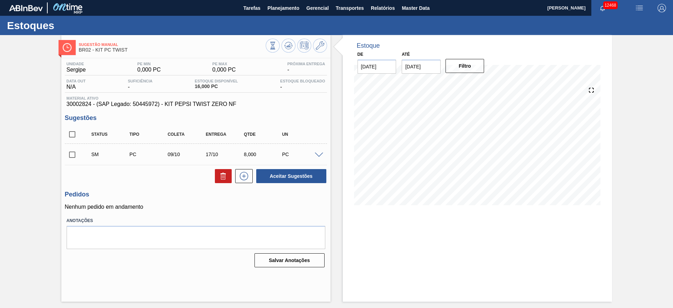
scroll to position [0, 0]
click at [76, 159] on input "checkbox" at bounding box center [72, 154] width 15 height 15
click at [290, 178] on button "Aceitar Sugestões" at bounding box center [291, 176] width 70 height 14
checkbox input "false"
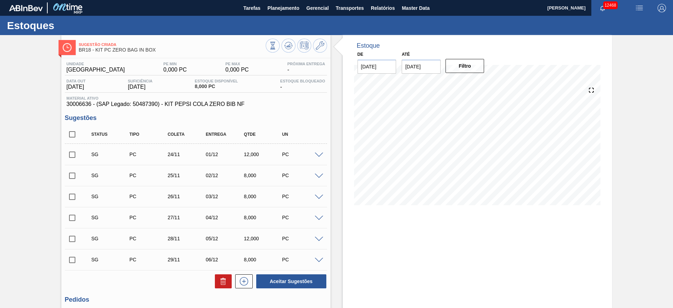
drag, startPoint x: 317, startPoint y: 161, endPoint x: 310, endPoint y: 160, distance: 7.1
click at [314, 161] on div "SG PC 24/11 01/12 12,000 PC" at bounding box center [196, 154] width 262 height 18
click at [310, 152] on div "PC" at bounding box center [301, 154] width 42 height 6
click at [316, 153] on span at bounding box center [319, 154] width 8 height 5
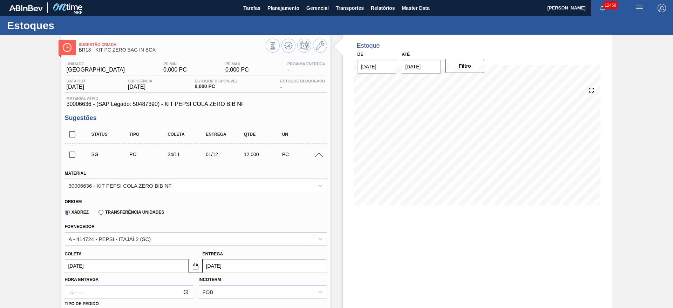
scroll to position [105, 0]
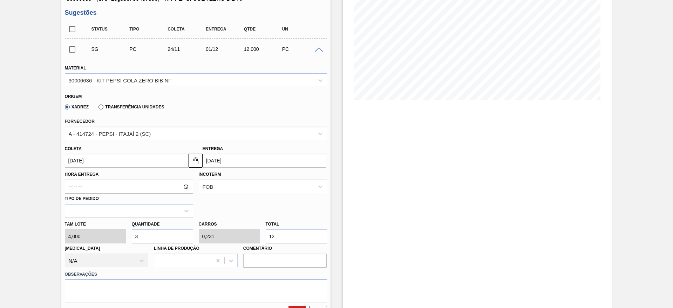
click at [114, 232] on div "[PERSON_NAME] 4,000 Quantidade 3 Carros 0,231 Total 12 [MEDICAL_DATA] N/A Linha…" at bounding box center [196, 242] width 268 height 50
type input "2"
type input "0,154"
type input "8"
type input "2"
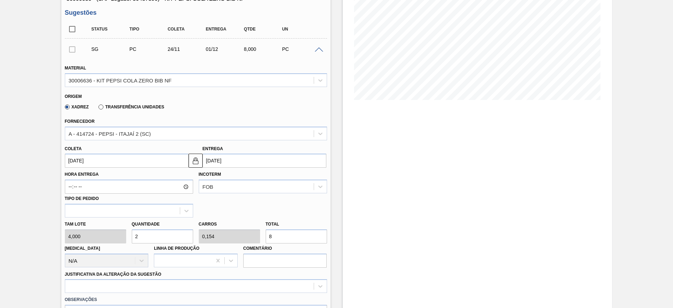
click at [77, 167] on div "Hora Entrega Incoterm FOB Tipo de pedido" at bounding box center [196, 192] width 268 height 50
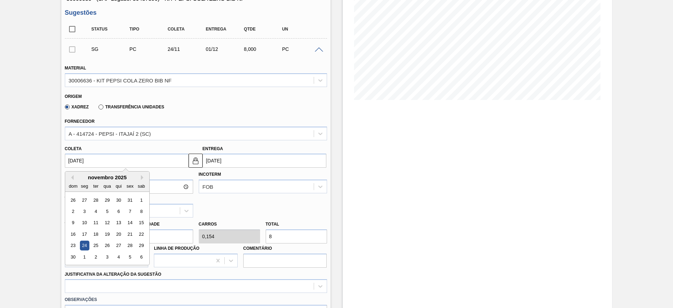
click at [79, 164] on input "[DATE]" at bounding box center [127, 160] width 124 height 14
click at [71, 179] on button "Previous Month" at bounding box center [71, 177] width 5 height 5
click at [119, 214] on div "9" at bounding box center [117, 210] width 9 height 9
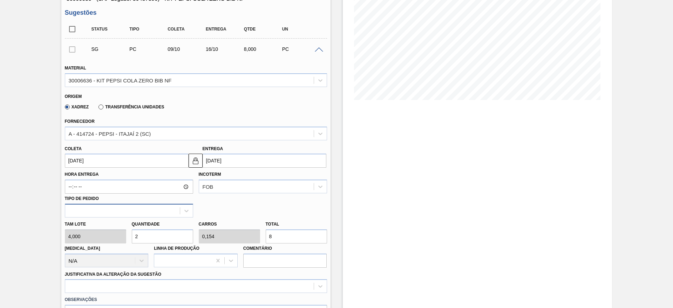
type input "[DATE]"
click at [199, 159] on img at bounding box center [195, 160] width 8 height 8
click at [205, 158] on input "[DATE]" at bounding box center [264, 160] width 124 height 14
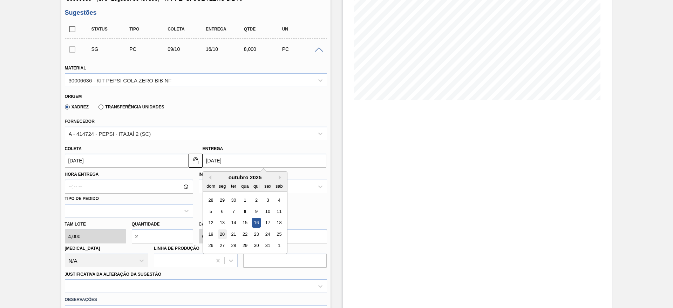
click at [222, 234] on div "20" at bounding box center [221, 233] width 9 height 9
type input "[DATE]"
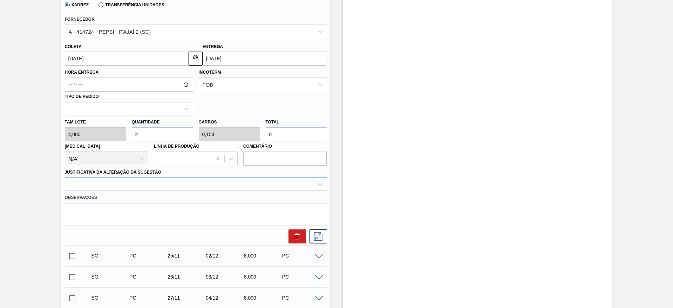
scroll to position [210, 0]
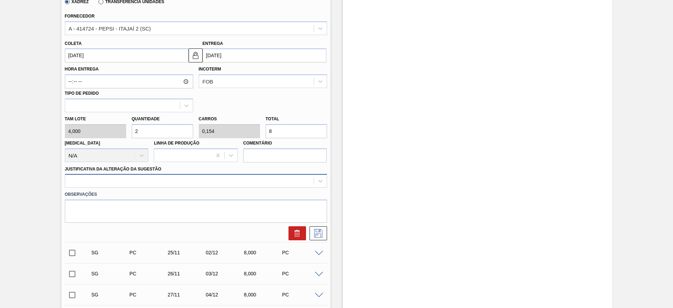
click at [217, 179] on div at bounding box center [189, 181] width 248 height 10
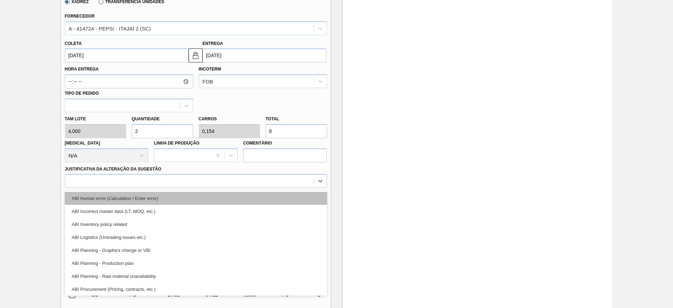
click at [218, 197] on div "ABI Human error (Calculation / Enter error)" at bounding box center [196, 198] width 262 height 13
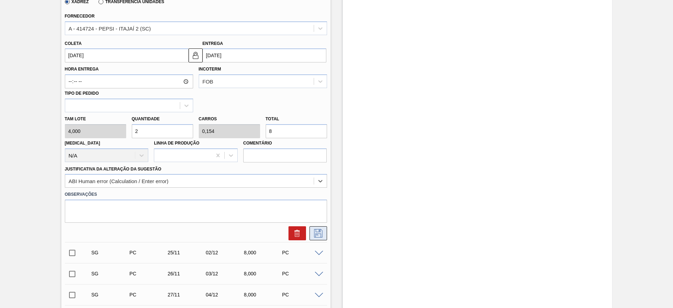
drag, startPoint x: 322, startPoint y: 228, endPoint x: 318, endPoint y: 230, distance: 4.1
click at [318, 230] on button at bounding box center [318, 233] width 18 height 14
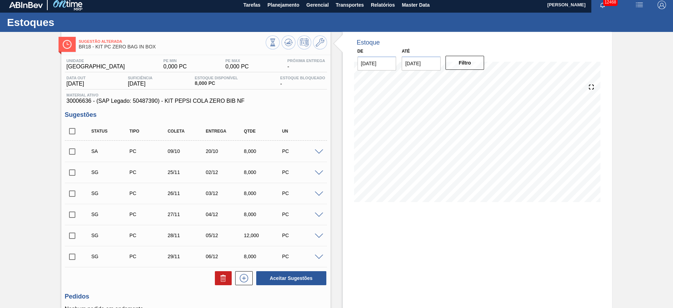
scroll to position [0, 0]
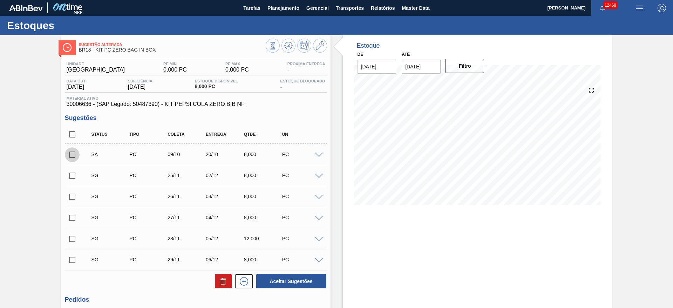
click at [75, 154] on input "checkbox" at bounding box center [72, 154] width 15 height 15
click at [291, 279] on button "Aceitar Sugestões" at bounding box center [291, 281] width 70 height 14
checkbox input "false"
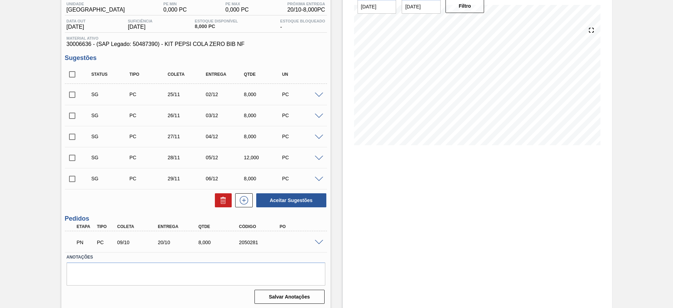
scroll to position [62, 0]
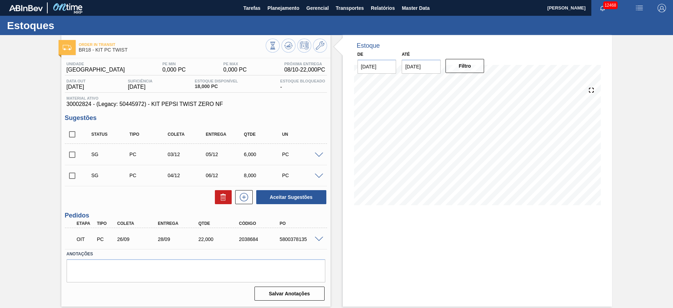
drag, startPoint x: 324, startPoint y: 149, endPoint x: 320, endPoint y: 150, distance: 3.8
click at [323, 149] on div "SG PC 03/12 05/12 6,000 PC" at bounding box center [196, 154] width 262 height 18
click at [319, 153] on span at bounding box center [319, 154] width 8 height 5
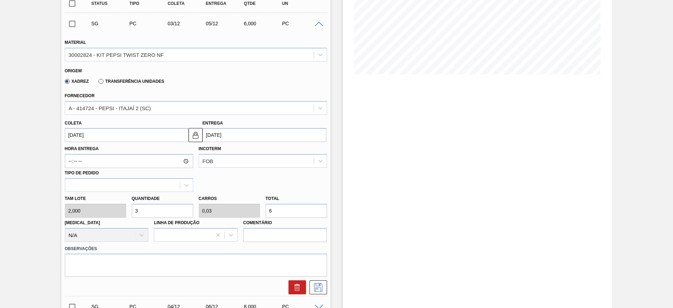
scroll to position [158, 0]
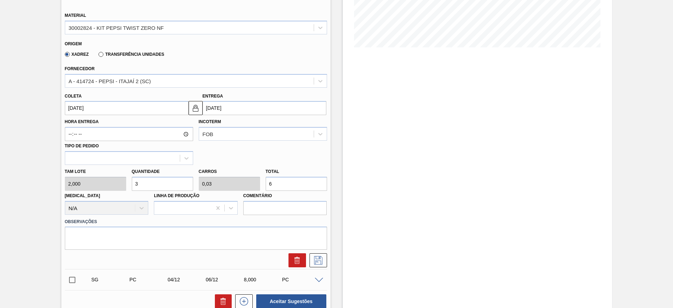
click at [119, 185] on div "Tam lote 2,000 Quantidade 3 Carros 0,03 Total 6 [MEDICAL_DATA] N/A Linha de Pro…" at bounding box center [196, 190] width 268 height 50
type input "2"
type input "0,02"
type input "4"
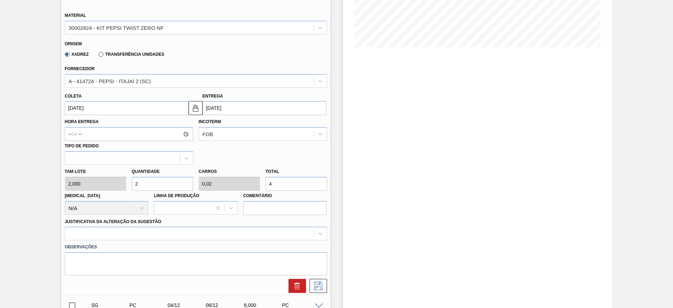
type input "20"
type input "0,2"
type input "40"
type input "20"
click at [86, 106] on input "[DATE]" at bounding box center [127, 108] width 124 height 14
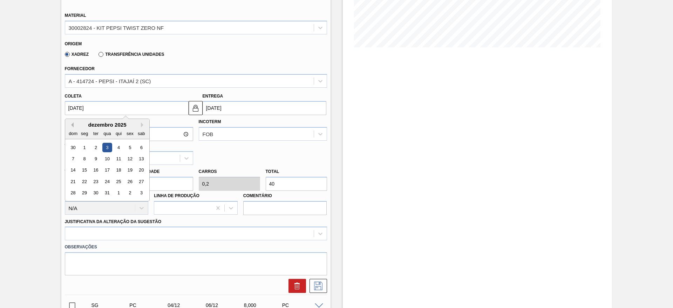
click at [71, 126] on button "Previous Month" at bounding box center [71, 124] width 5 height 5
click at [120, 159] on div "9" at bounding box center [117, 158] width 9 height 9
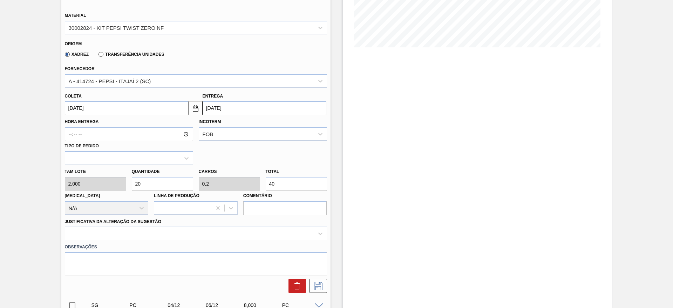
type input "[DATE]"
click at [187, 110] on input "[DATE]" at bounding box center [127, 108] width 124 height 14
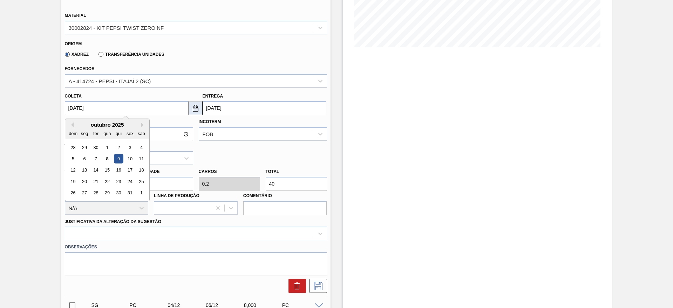
click at [194, 110] on img at bounding box center [195, 108] width 8 height 8
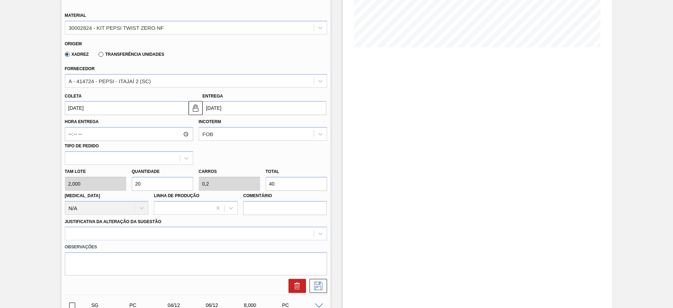
click at [214, 110] on input "11/10/2025" at bounding box center [264, 108] width 124 height 14
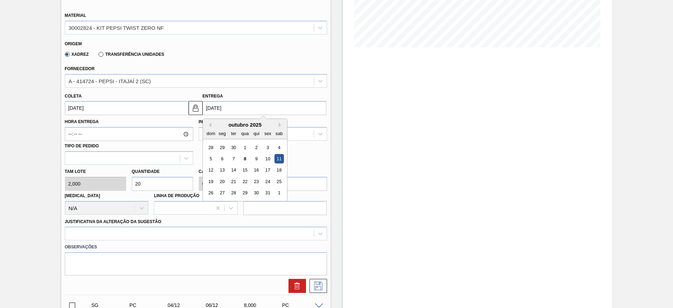
drag, startPoint x: 219, startPoint y: 182, endPoint x: 218, endPoint y: 188, distance: 5.7
click at [218, 184] on div "20" at bounding box center [221, 181] width 9 height 9
type input "[DATE]"
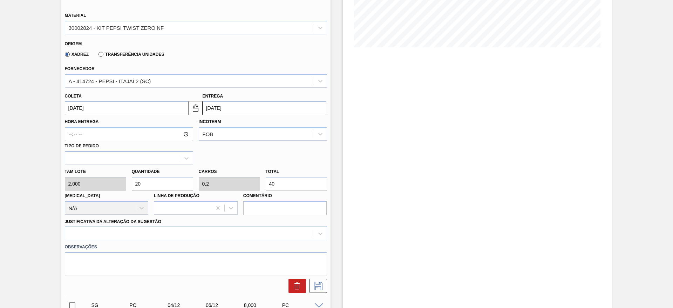
click at [241, 230] on div at bounding box center [196, 233] width 262 height 14
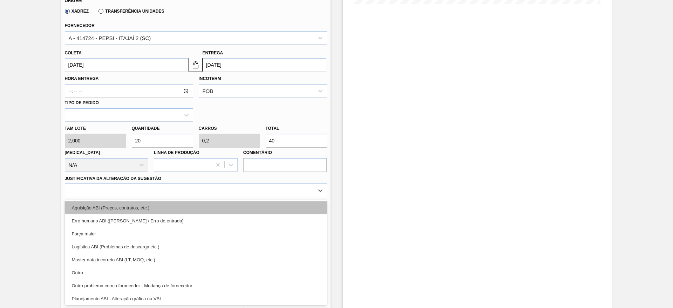
click at [250, 208] on div "Aquisição ABI (Preços, contratos, etc.)" at bounding box center [196, 207] width 262 height 13
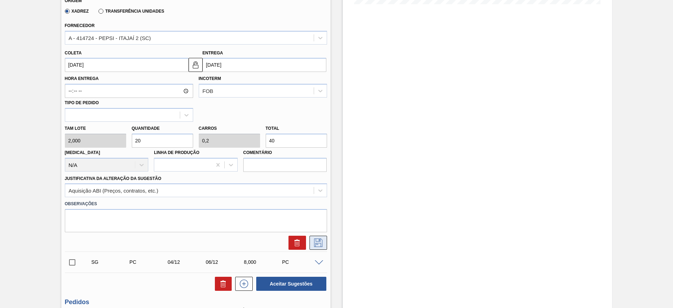
click at [317, 241] on icon at bounding box center [317, 242] width 11 height 8
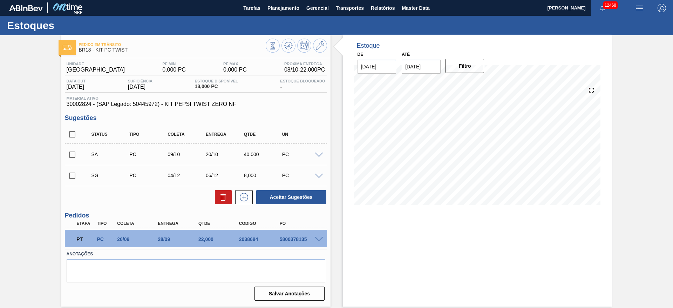
scroll to position [0, 0]
click at [73, 159] on input "checkbox" at bounding box center [72, 154] width 15 height 15
click at [302, 200] on button "Aceitar Sugestões" at bounding box center [291, 197] width 70 height 14
checkbox input "false"
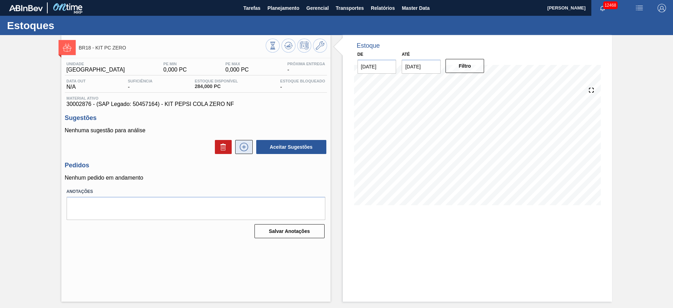
click at [249, 146] on icon at bounding box center [243, 147] width 11 height 8
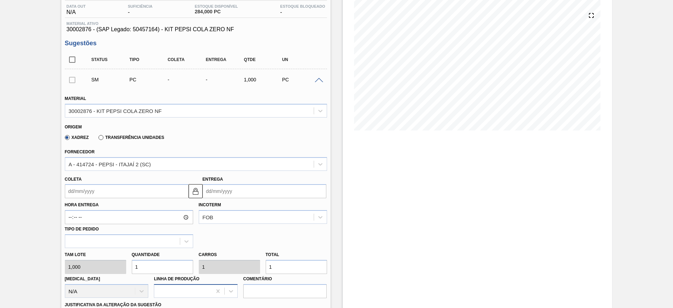
scroll to position [158, 0]
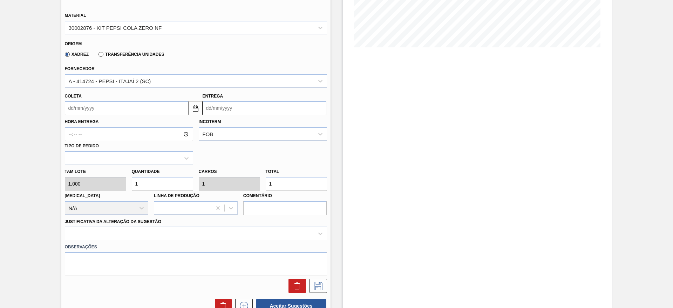
click at [112, 184] on div "Tam lote 1,000 Quantidade 1 Carros 1 Total 1 [MEDICAL_DATA] N/A Linha de Produç…" at bounding box center [196, 190] width 268 height 50
type input "4"
type input "40"
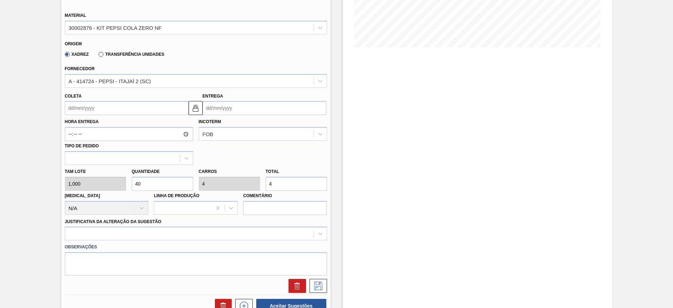
type input "40"
click at [88, 111] on input "Coleta" at bounding box center [127, 108] width 124 height 14
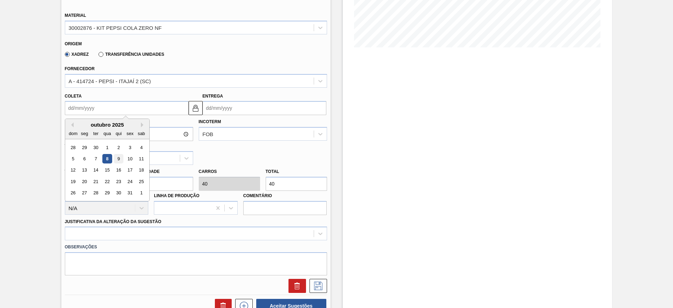
click at [120, 155] on div "9" at bounding box center [117, 158] width 9 height 9
type input "09/10/2025"
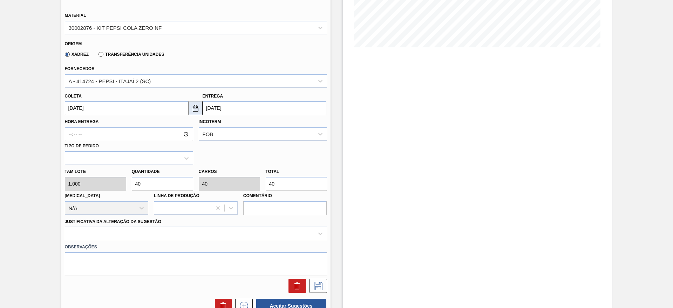
click at [200, 104] on button at bounding box center [195, 108] width 14 height 14
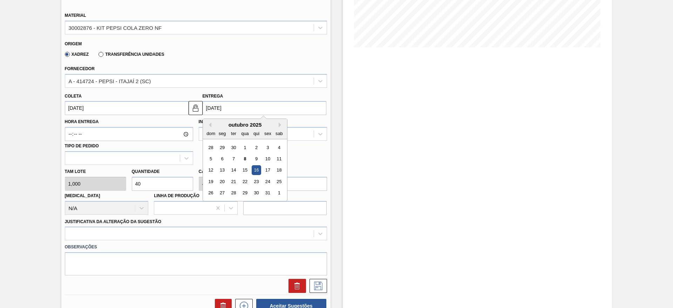
click at [209, 104] on input "16/10/2025" at bounding box center [264, 108] width 124 height 14
click at [223, 182] on div "20" at bounding box center [221, 181] width 9 height 9
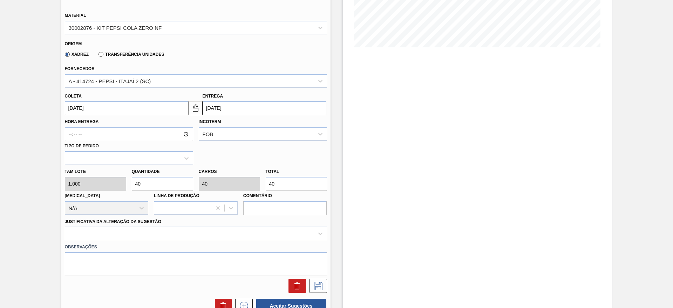
type input "20/10/2025"
click at [249, 238] on div at bounding box center [196, 233] width 262 height 14
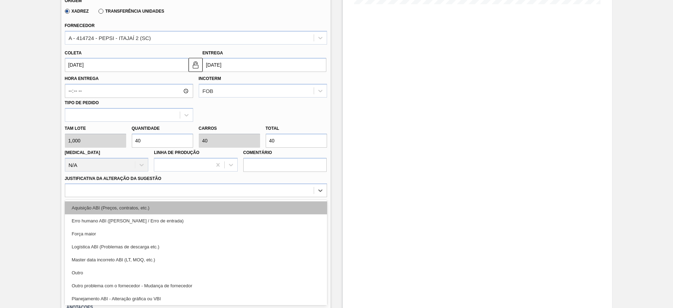
click at [261, 213] on div "Aquisição ABI (Preços, contratos, etc.)" at bounding box center [196, 207] width 262 height 13
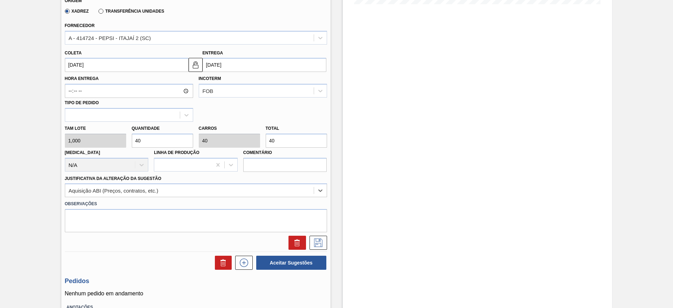
drag, startPoint x: 321, startPoint y: 243, endPoint x: 256, endPoint y: 75, distance: 180.5
click at [320, 243] on icon at bounding box center [317, 242] width 11 height 8
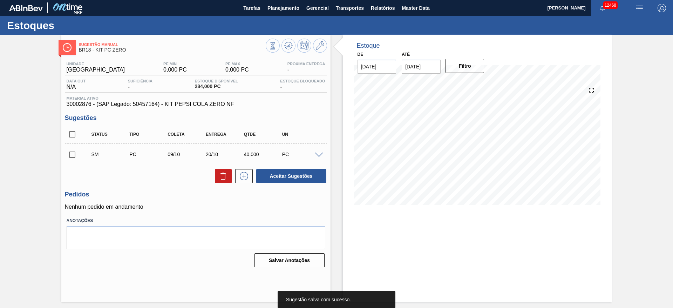
scroll to position [0, 0]
click at [82, 152] on span at bounding box center [85, 154] width 10 height 14
click at [69, 153] on input "checkbox" at bounding box center [72, 154] width 15 height 15
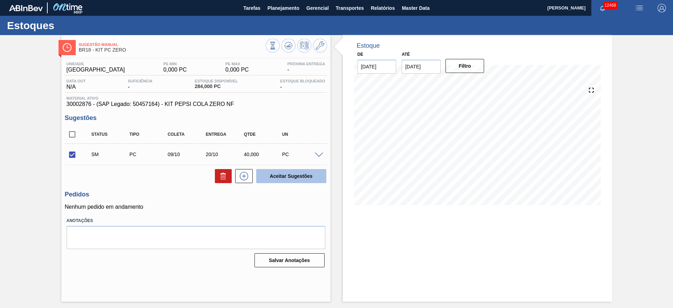
click at [283, 177] on button "Aceitar Sugestões" at bounding box center [291, 176] width 70 height 14
checkbox input "false"
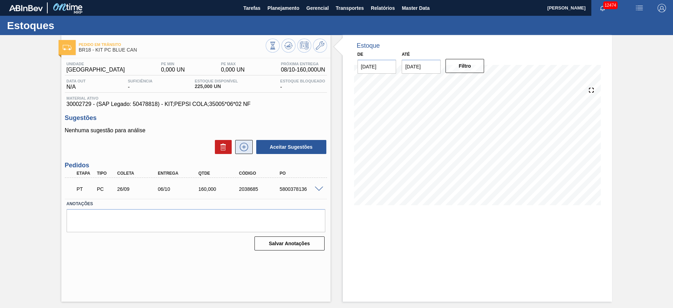
click at [244, 145] on icon at bounding box center [243, 147] width 11 height 8
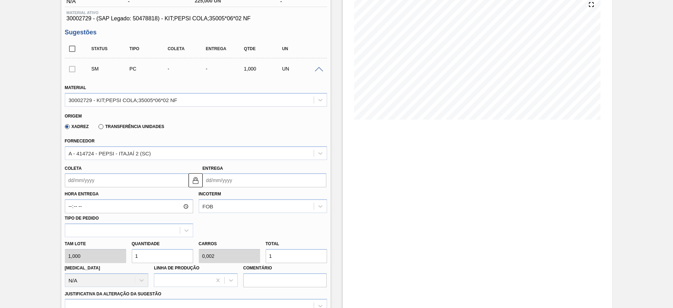
scroll to position [105, 0]
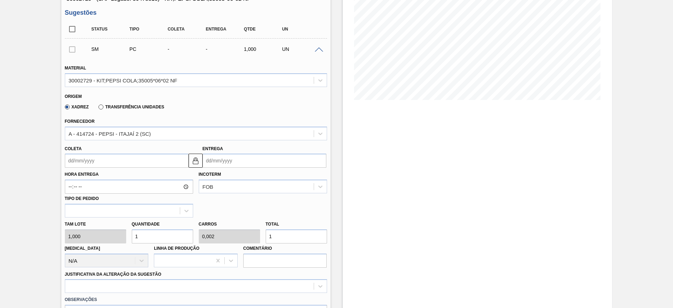
click at [113, 240] on div "Tam lote 1,000 Quantidade 1 Carros 0,002 Total 1 [MEDICAL_DATA] N/A Linha de Pr…" at bounding box center [196, 242] width 268 height 50
click at [99, 233] on div "Tam lote 1,000 Quantidade 1 Carros 0,002 Total 1 [MEDICAL_DATA] N/A Linha de Pr…" at bounding box center [196, 242] width 268 height 50
type input "8"
type input "0,016"
type input "8"
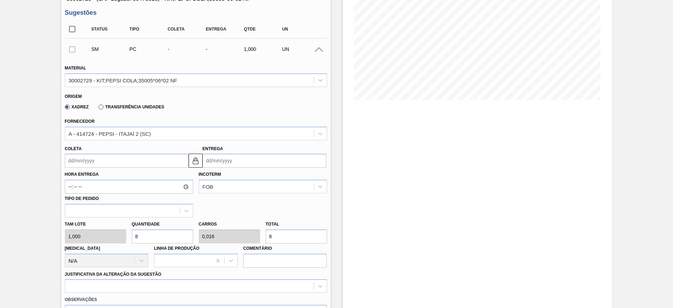
type input "80"
type input "0,16"
type input "80"
click at [92, 159] on input "Coleta" at bounding box center [127, 160] width 124 height 14
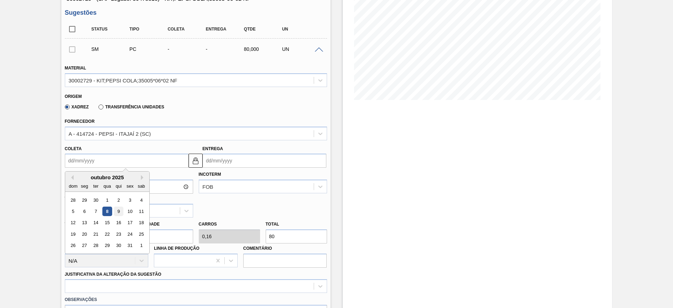
click at [119, 210] on div "9" at bounding box center [117, 210] width 9 height 9
type input "09/10/2025"
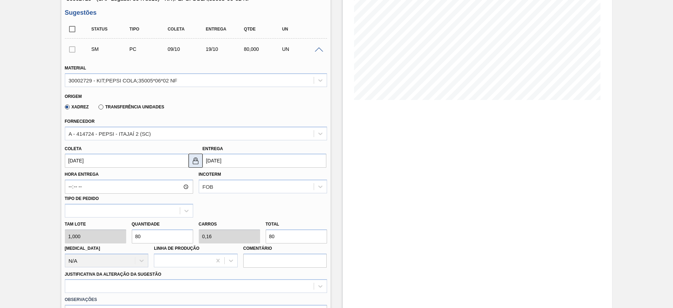
click at [196, 161] on img at bounding box center [195, 160] width 8 height 8
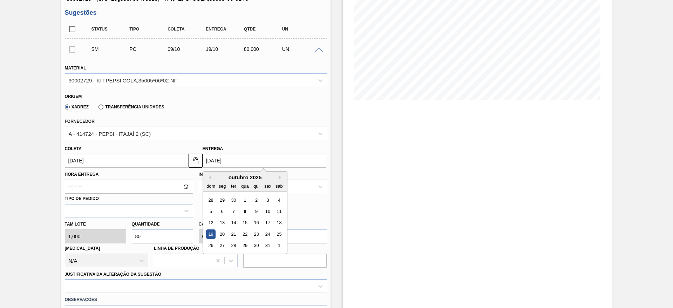
click at [212, 158] on input "19/10/2025" at bounding box center [264, 160] width 124 height 14
click at [219, 231] on div "20" at bounding box center [221, 233] width 9 height 9
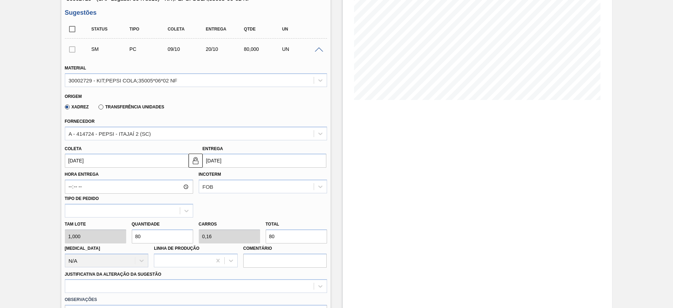
type input "20/10/2025"
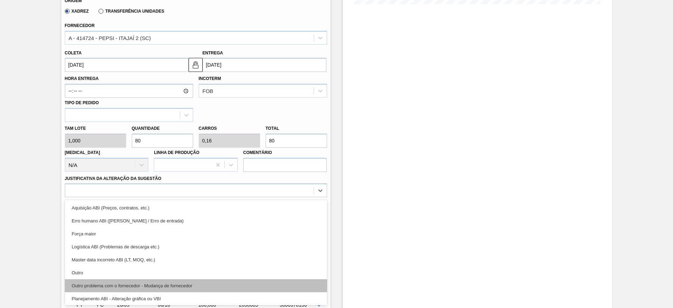
click at [237, 197] on div "option Outro problema com o fornecedor - Mudança de fornecedor focused, 7 of 18…" at bounding box center [196, 190] width 262 height 14
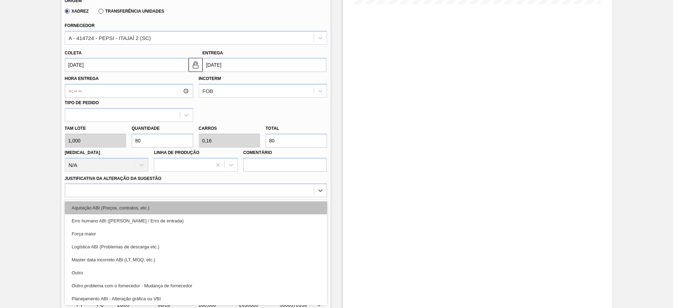
click at [252, 202] on div "Aquisição ABI (Preços, contratos, etc.)" at bounding box center [196, 207] width 262 height 13
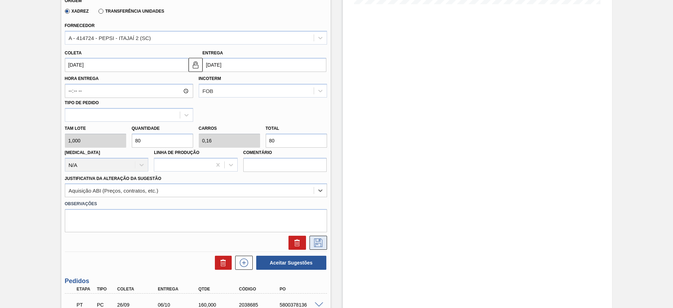
click at [317, 239] on icon at bounding box center [317, 242] width 11 height 8
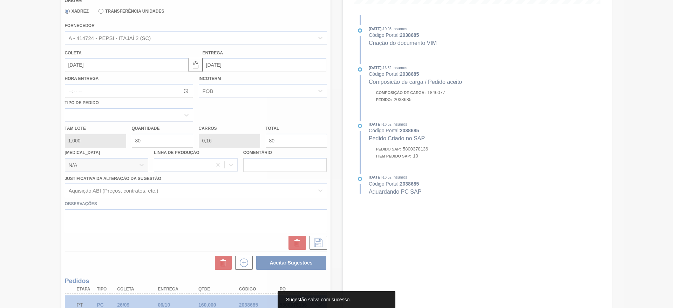
scroll to position [0, 0]
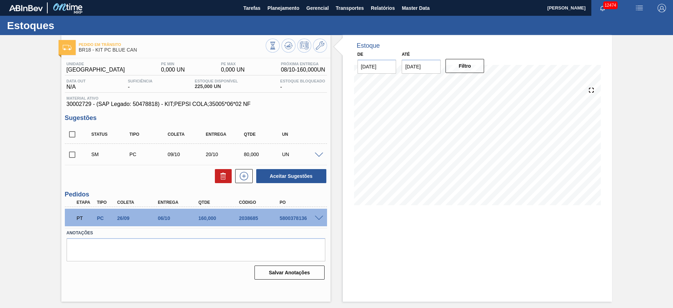
click at [69, 154] on input "checkbox" at bounding box center [72, 154] width 15 height 15
click at [287, 176] on button "Aceitar Sugestões" at bounding box center [291, 176] width 70 height 14
checkbox input "false"
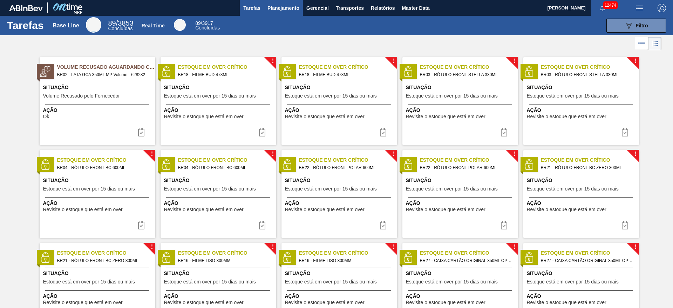
click at [275, 13] on button "Planejamento" at bounding box center [283, 8] width 39 height 16
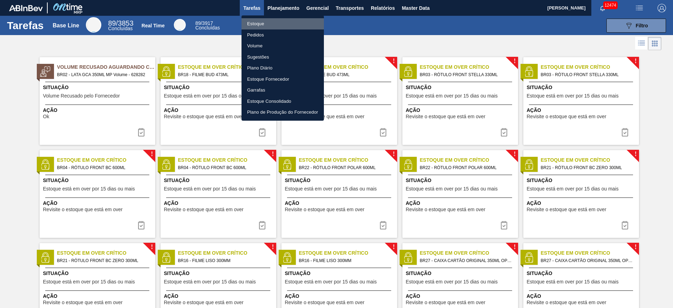
click at [277, 22] on li "Estoque" at bounding box center [282, 23] width 82 height 11
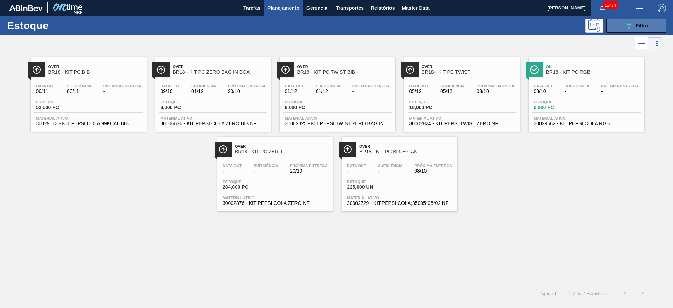
click at [448, 29] on button "089F7B8B-B2A5-4AFE-B5C0-19BA573D28AC Filtro" at bounding box center [636, 26] width 60 height 14
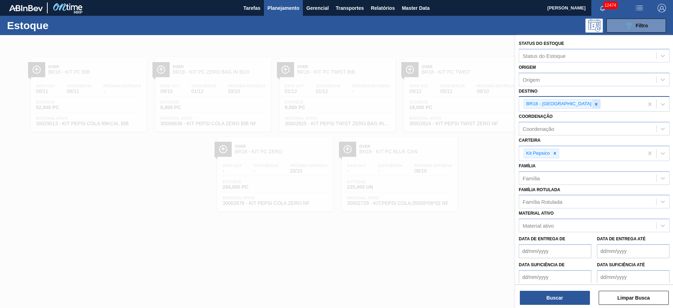
click at [448, 103] on icon at bounding box center [595, 104] width 5 height 5
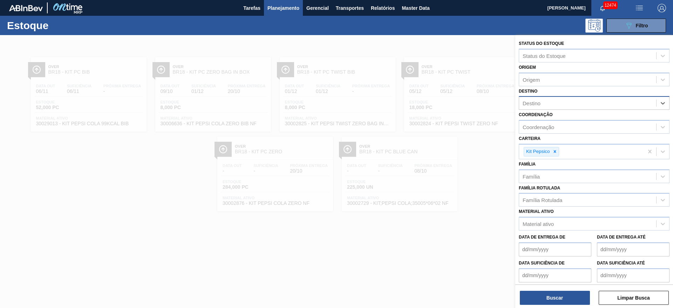
click at [448, 100] on div "Destino" at bounding box center [587, 103] width 137 height 10
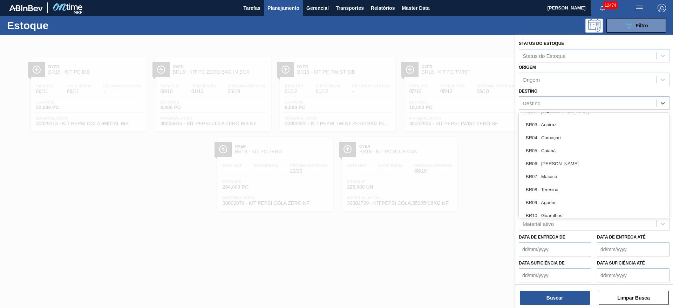
scroll to position [368, 0]
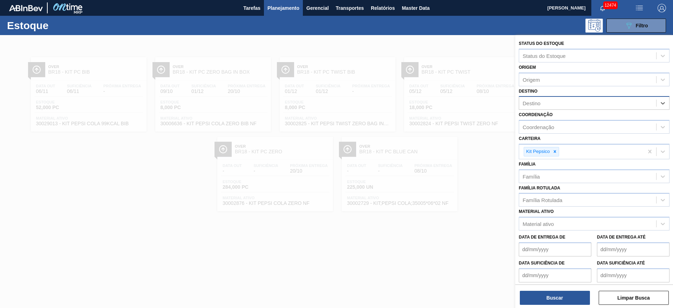
click at [448, 103] on div "Destino" at bounding box center [587, 103] width 137 height 10
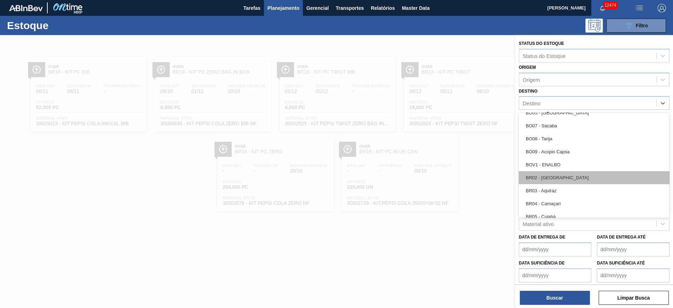
scroll to position [315, 0]
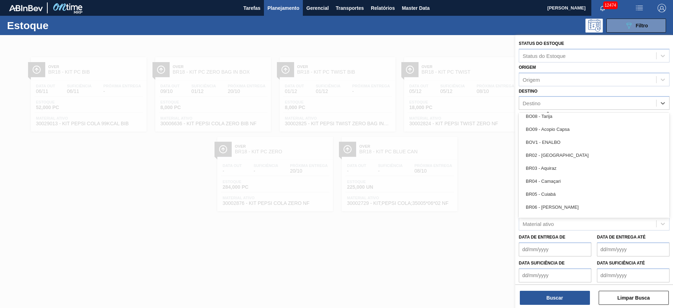
click at [448, 152] on div "BR02 - Sergipe" at bounding box center [593, 155] width 151 height 13
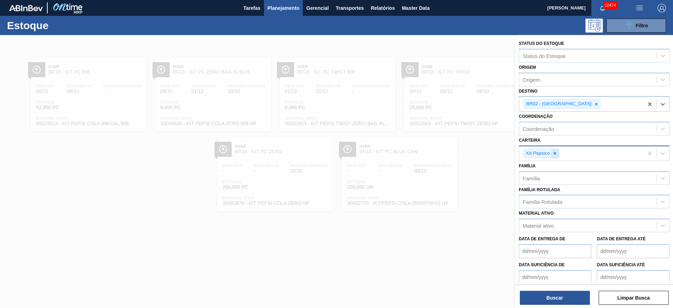
click at [448, 150] on div at bounding box center [555, 153] width 8 height 9
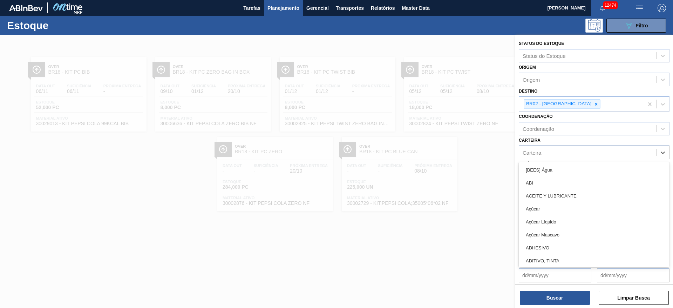
drag, startPoint x: 558, startPoint y: 150, endPoint x: 553, endPoint y: 152, distance: 5.2
click at [448, 150] on div "Carteira" at bounding box center [587, 152] width 137 height 10
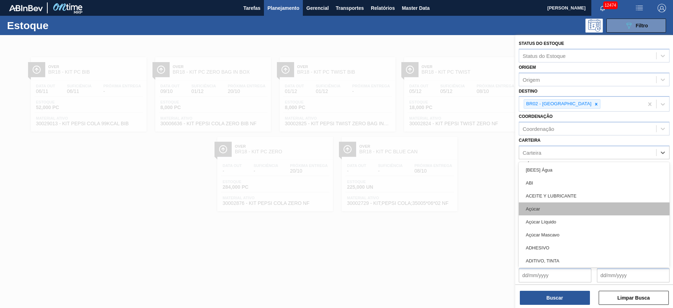
click at [448, 205] on div "Açúcar" at bounding box center [593, 208] width 151 height 13
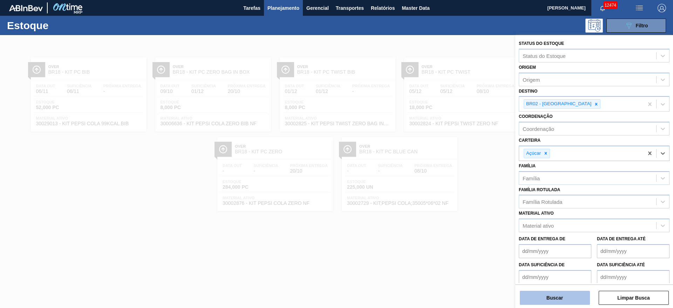
click at [448, 205] on button "Buscar" at bounding box center [554, 297] width 70 height 14
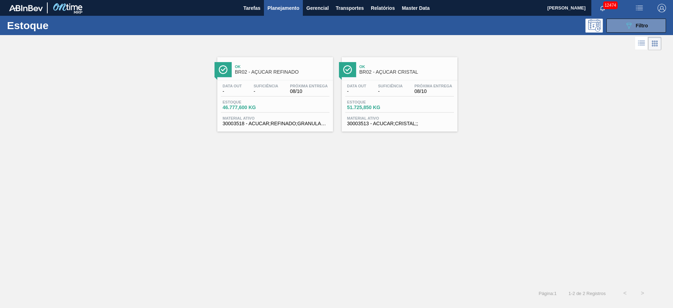
click at [448, 5] on img "button" at bounding box center [661, 8] width 8 height 8
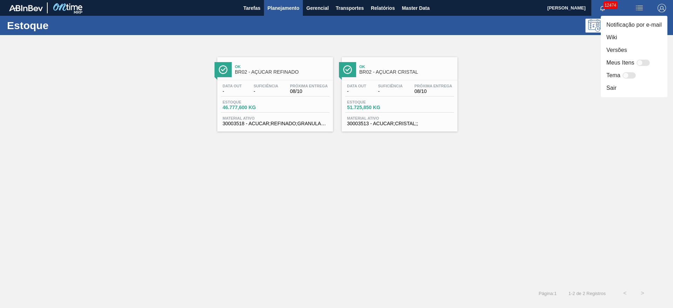
click at [448, 62] on div at bounding box center [642, 63] width 13 height 6
checkbox input "false"
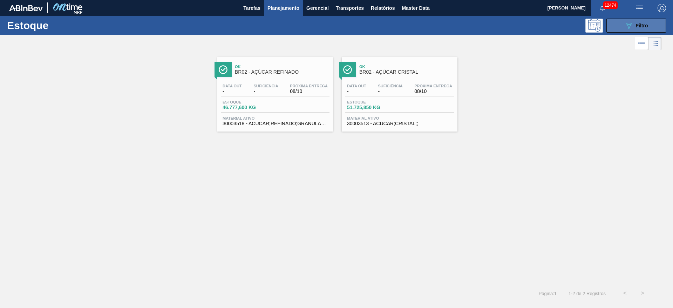
click at [622, 29] on button "089F7B8B-B2A5-4AFE-B5C0-19BA573D28AC Filtro" at bounding box center [636, 26] width 60 height 14
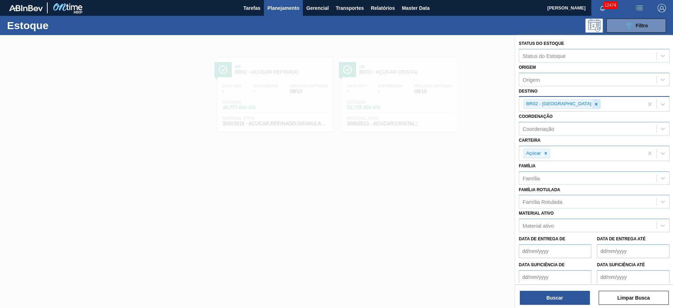
click at [593, 102] on icon at bounding box center [595, 104] width 5 height 5
click at [564, 102] on div "BR02 - [GEOGRAPHIC_DATA]" at bounding box center [581, 104] width 124 height 14
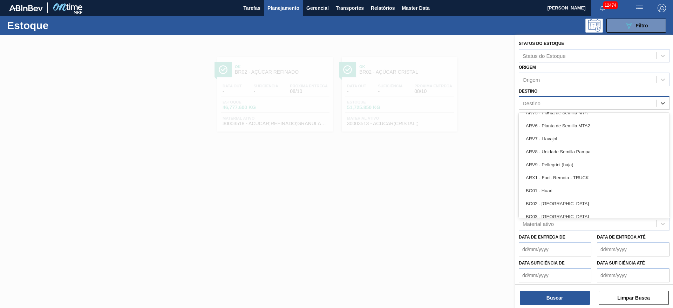
scroll to position [368, 0]
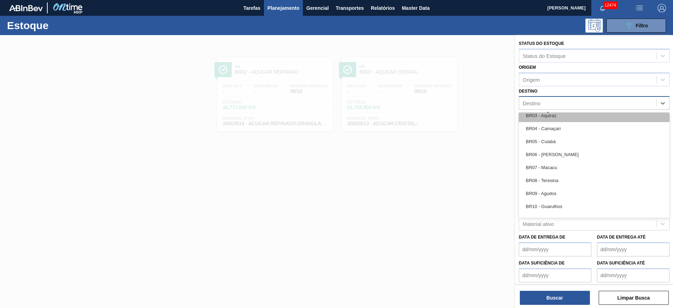
click at [553, 118] on div "BR03 - Aquiraz" at bounding box center [593, 115] width 151 height 13
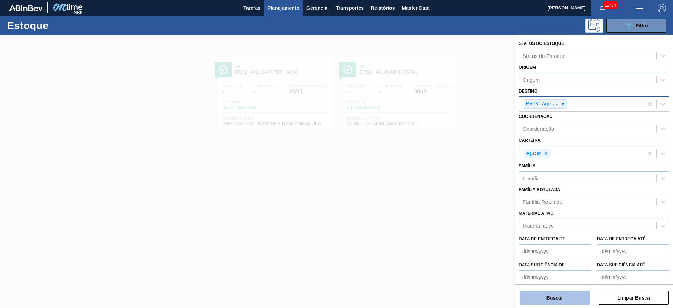
click at [555, 296] on button "Buscar" at bounding box center [554, 297] width 70 height 14
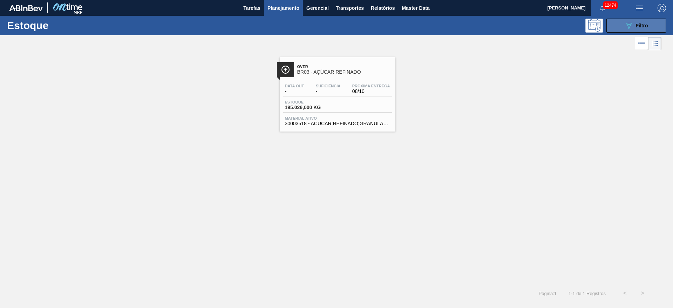
click at [638, 20] on button "089F7B8B-B2A5-4AFE-B5C0-19BA573D28AC Filtro" at bounding box center [636, 26] width 60 height 14
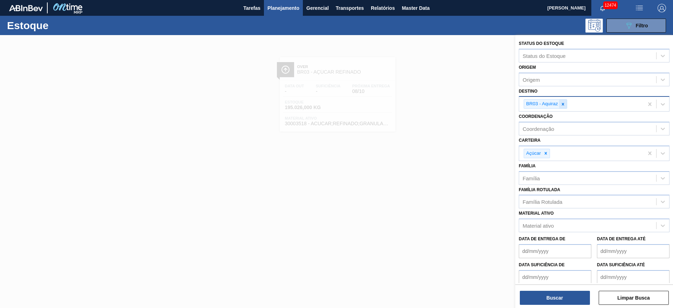
click at [563, 102] on icon at bounding box center [562, 104] width 5 height 5
click at [563, 101] on div "Destino" at bounding box center [587, 103] width 137 height 10
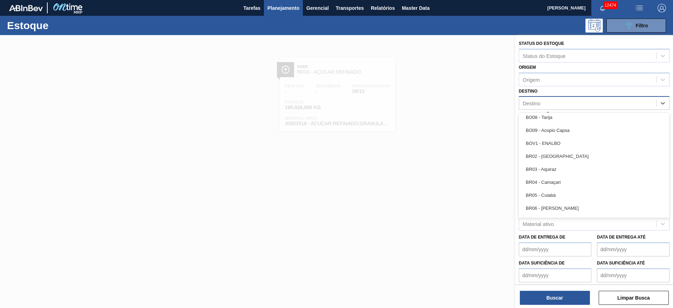
scroll to position [315, 0]
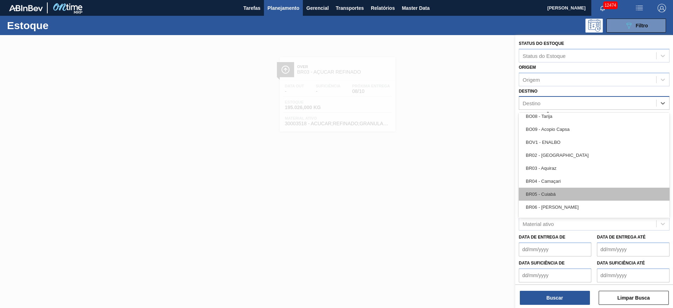
drag, startPoint x: 550, startPoint y: 196, endPoint x: 549, endPoint y: 206, distance: 10.2
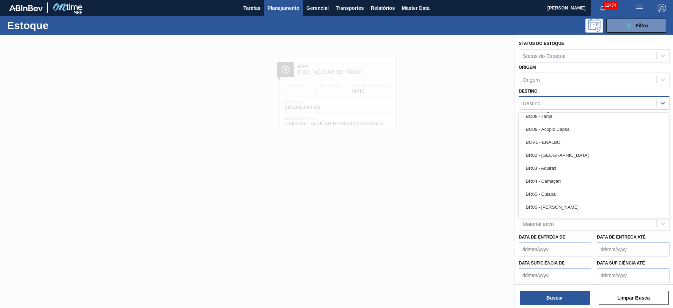
click at [550, 196] on div "BR05 - Cuiabá" at bounding box center [593, 193] width 151 height 13
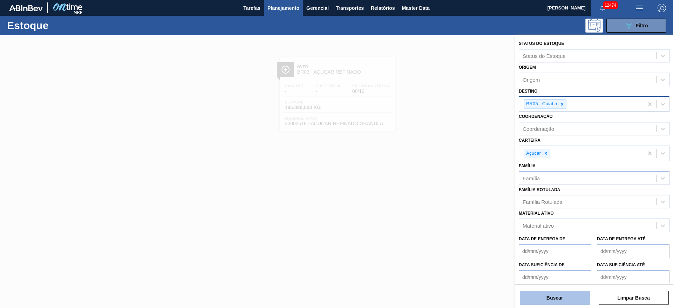
click at [547, 292] on button "Buscar" at bounding box center [554, 297] width 70 height 14
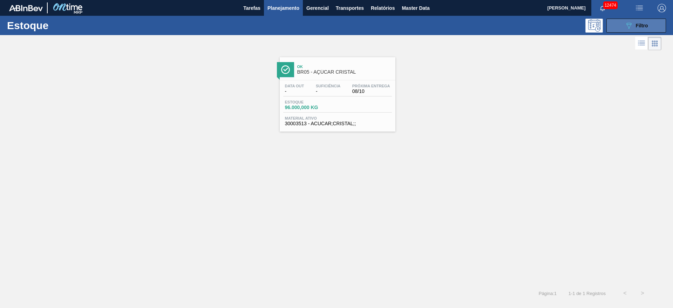
click at [629, 25] on icon "089F7B8B-B2A5-4AFE-B5C0-19BA573D28AC" at bounding box center [628, 25] width 8 height 8
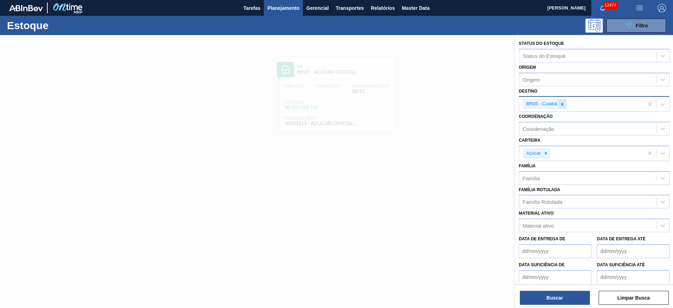
click at [562, 103] on icon at bounding box center [561, 104] width 5 height 5
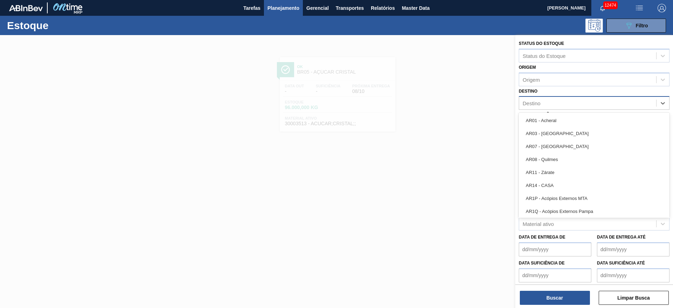
click at [562, 103] on div "Destino" at bounding box center [587, 103] width 137 height 10
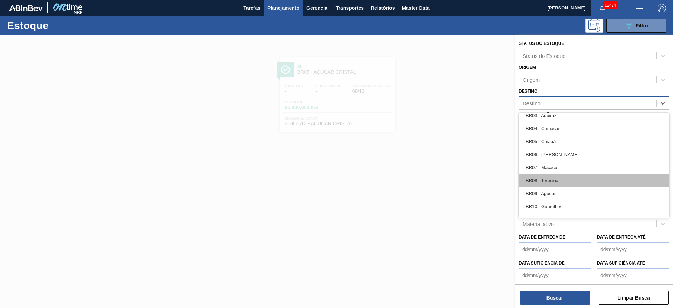
scroll to position [420, 0]
click at [559, 182] on div "BR12 - Cebrasa" at bounding box center [593, 179] width 151 height 13
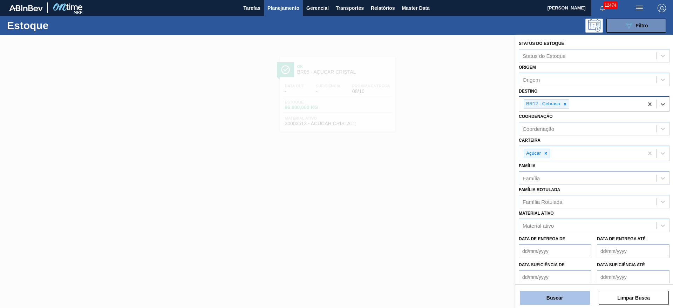
click at [559, 293] on button "Buscar" at bounding box center [554, 297] width 70 height 14
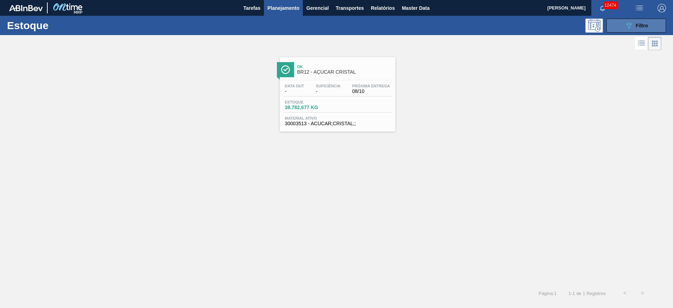
click at [621, 20] on button "089F7B8B-B2A5-4AFE-B5C0-19BA573D28AC Filtro" at bounding box center [636, 26] width 60 height 14
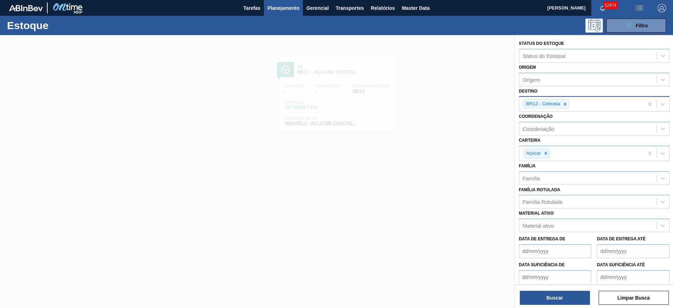
click at [567, 102] on icon at bounding box center [564, 104] width 5 height 5
drag, startPoint x: 566, startPoint y: 103, endPoint x: 564, endPoint y: 108, distance: 6.1
click at [564, 103] on div "Destino" at bounding box center [587, 103] width 137 height 10
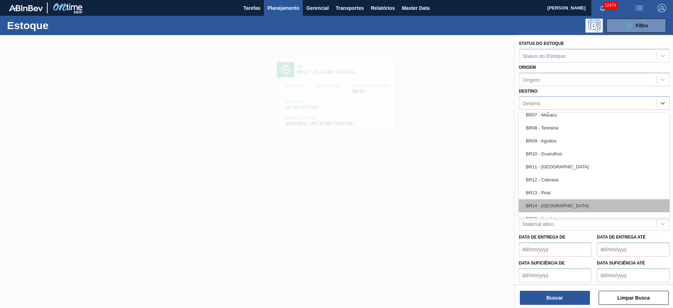
click at [556, 202] on div "BR14 - Curitibana" at bounding box center [593, 205] width 151 height 13
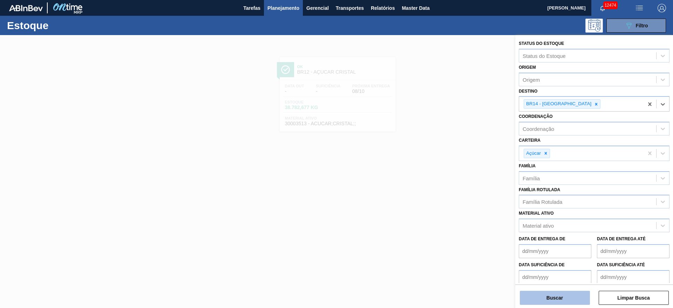
click at [562, 295] on button "Buscar" at bounding box center [554, 297] width 70 height 14
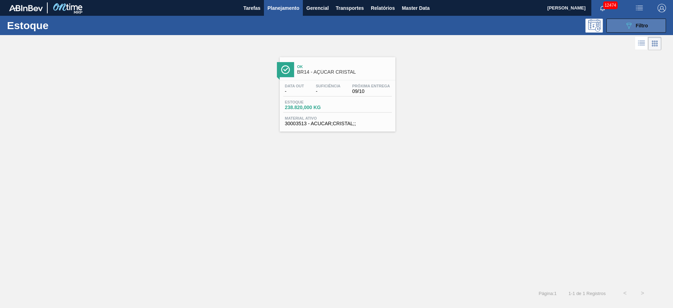
click at [626, 20] on button "089F7B8B-B2A5-4AFE-B5C0-19BA573D28AC Filtro" at bounding box center [636, 26] width 60 height 14
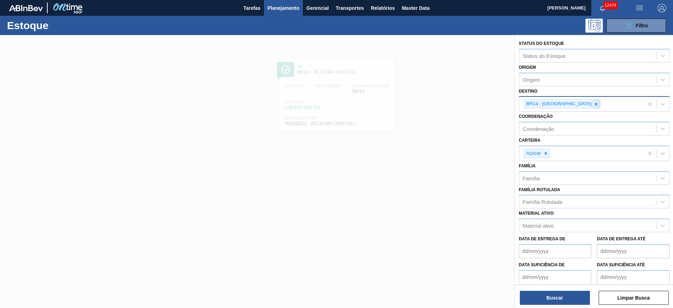
click at [593, 105] on icon at bounding box center [595, 104] width 5 height 5
click at [567, 105] on div "BR14 - Curitibana" at bounding box center [581, 104] width 124 height 14
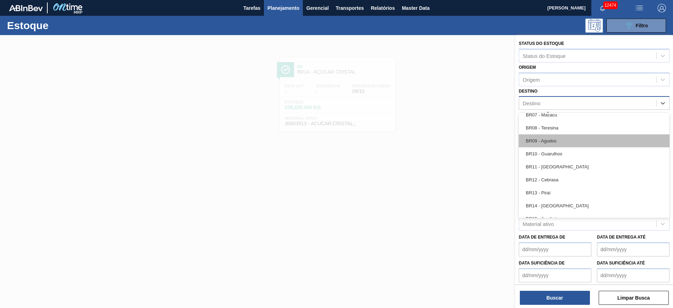
scroll to position [525, 0]
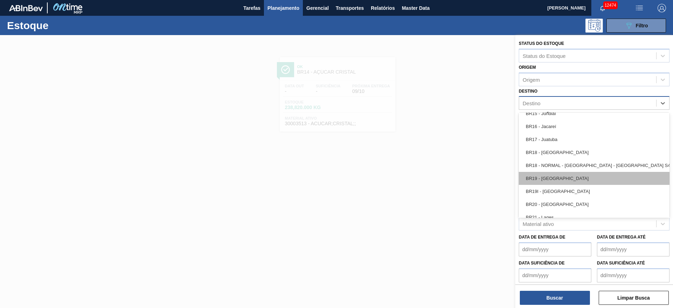
click at [557, 177] on div "BR19 - Nova Rio" at bounding box center [593, 178] width 151 height 13
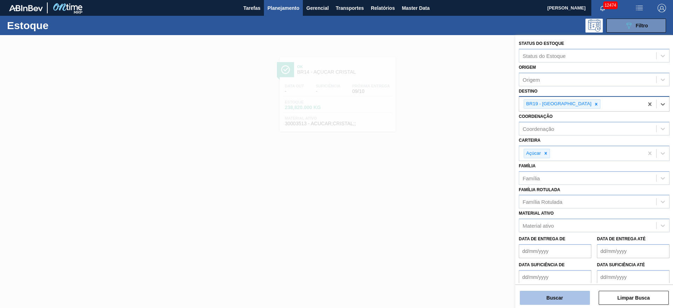
drag, startPoint x: 551, startPoint y: 301, endPoint x: 547, endPoint y: 297, distance: 5.7
click at [547, 297] on button "Buscar" at bounding box center [554, 297] width 70 height 14
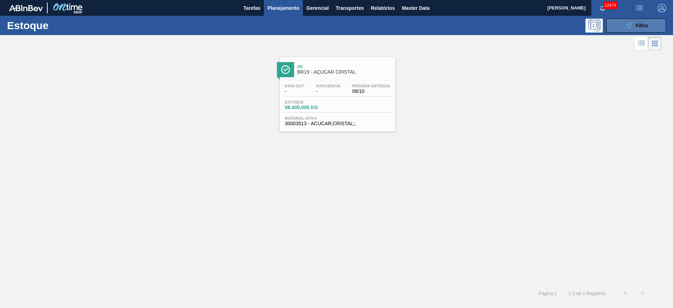
click at [641, 24] on span "Filtro" at bounding box center [641, 26] width 12 height 6
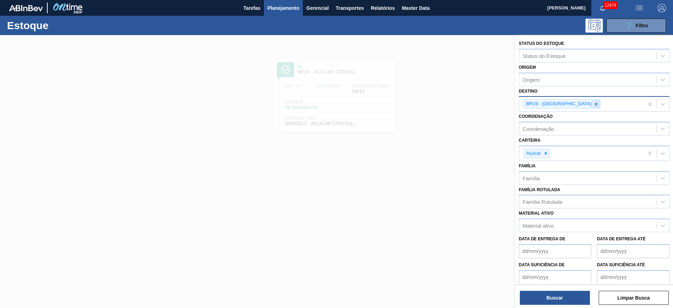
click at [593, 103] on icon at bounding box center [595, 104] width 5 height 5
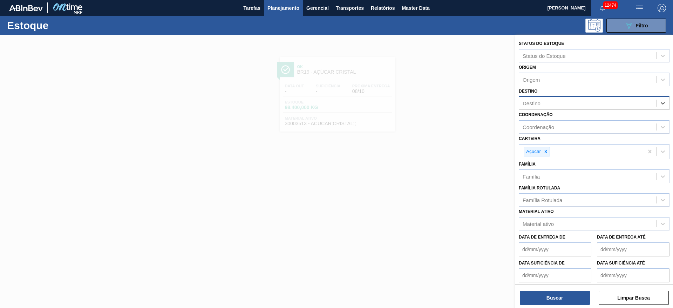
click at [565, 103] on div "Destino" at bounding box center [587, 103] width 137 height 10
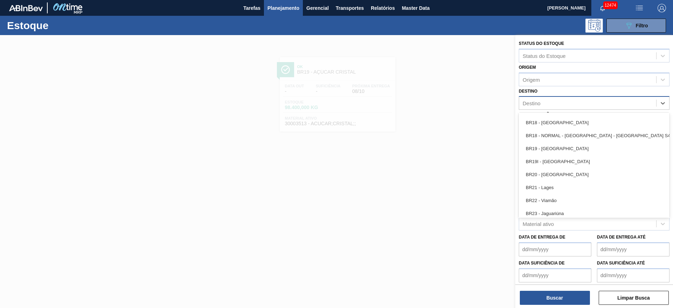
scroll to position [578, 0]
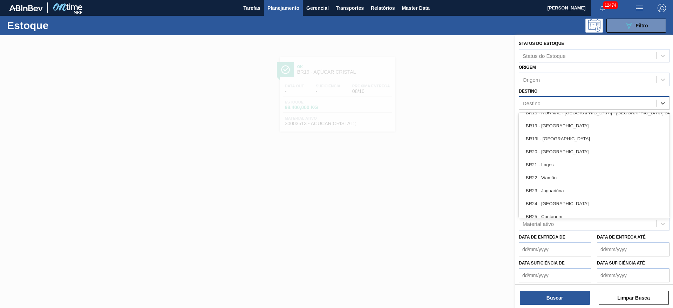
click at [557, 178] on div "BR22 - Viamão" at bounding box center [593, 177] width 151 height 13
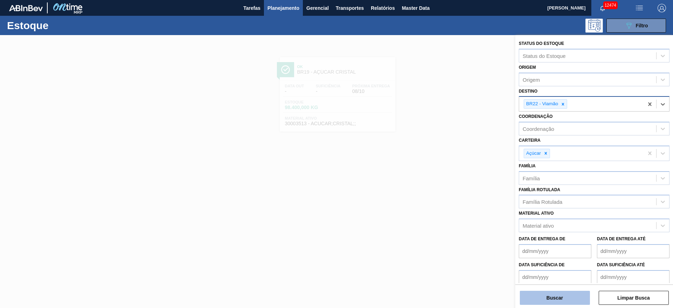
click at [563, 297] on button "Buscar" at bounding box center [554, 297] width 70 height 14
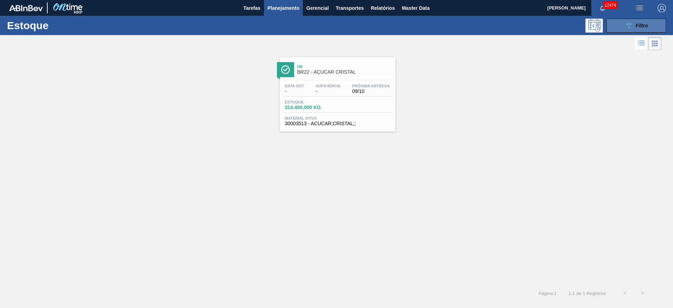
click at [624, 27] on icon "089F7B8B-B2A5-4AFE-B5C0-19BA573D28AC" at bounding box center [628, 25] width 8 height 8
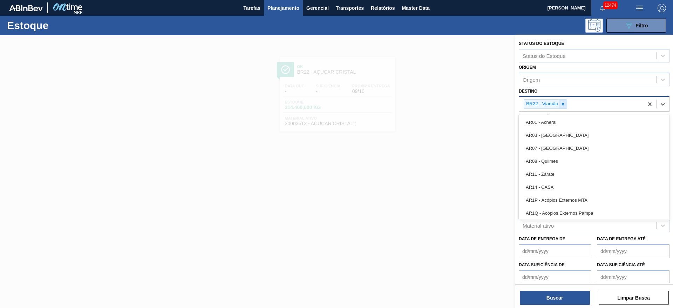
click at [566, 107] on div "BR22 - Viamão" at bounding box center [544, 103] width 43 height 9
click at [559, 107] on div at bounding box center [563, 103] width 8 height 9
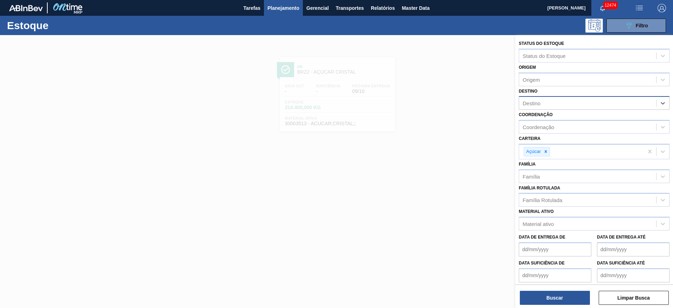
click at [560, 106] on div "Destino" at bounding box center [587, 103] width 137 height 10
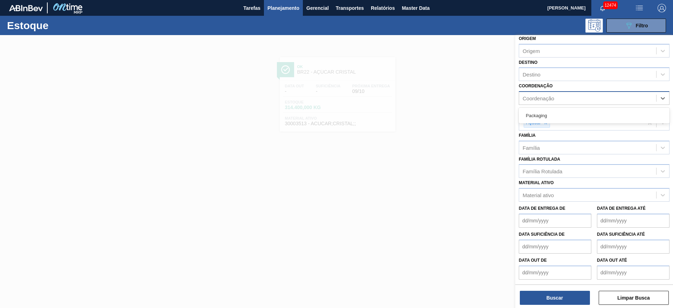
click at [561, 98] on div "Coordenação" at bounding box center [587, 98] width 137 height 10
drag, startPoint x: 558, startPoint y: 66, endPoint x: 554, endPoint y: 80, distance: 14.4
click at [556, 68] on div "Destino Destino" at bounding box center [593, 69] width 151 height 24
click at [554, 80] on div "Destino" at bounding box center [593, 74] width 151 height 14
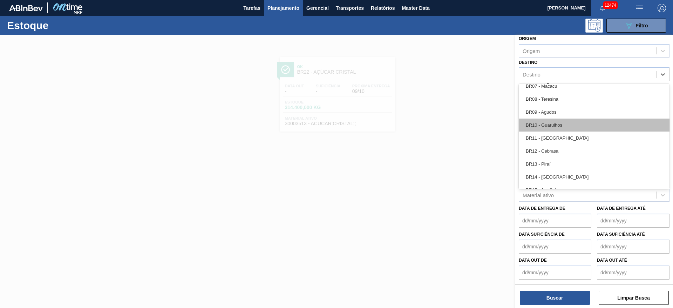
scroll to position [631, 0]
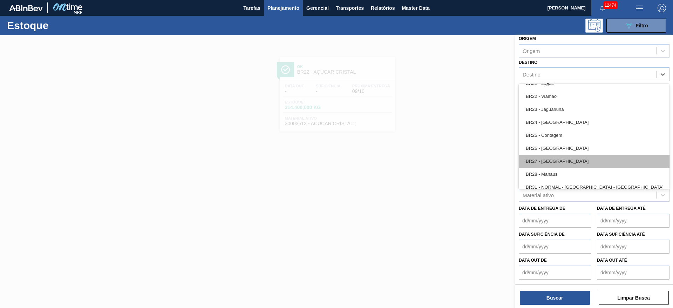
click at [554, 160] on div "BR27 - Nova Minas" at bounding box center [593, 160] width 151 height 13
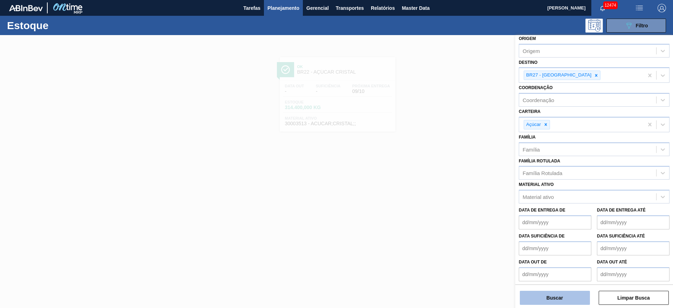
click at [554, 300] on button "Buscar" at bounding box center [554, 297] width 70 height 14
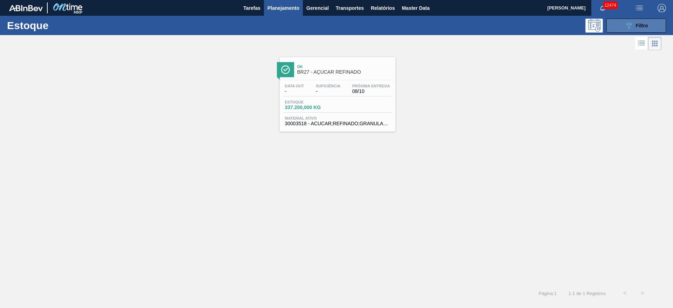
click at [634, 20] on button "089F7B8B-B2A5-4AFE-B5C0-19BA573D28AC Filtro" at bounding box center [636, 26] width 60 height 14
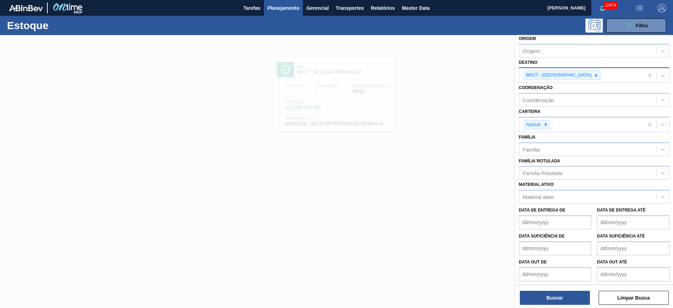
click at [593, 73] on icon at bounding box center [595, 75] width 5 height 5
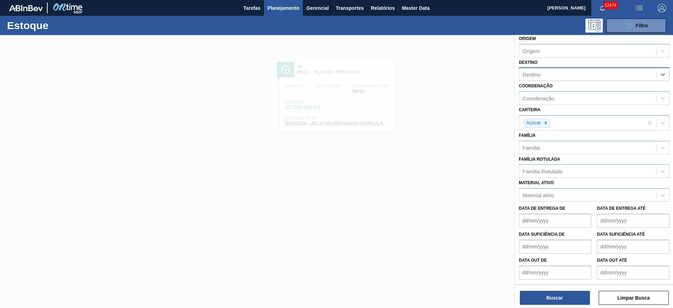
click at [572, 73] on div "Destino" at bounding box center [587, 74] width 137 height 10
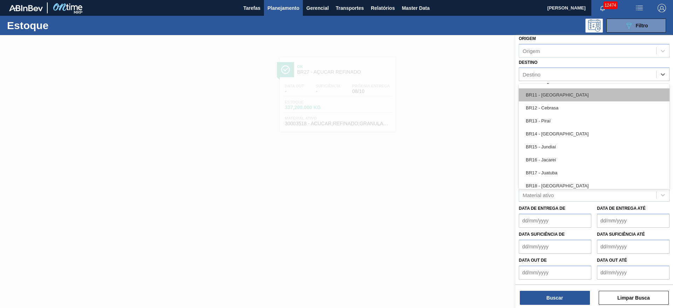
scroll to position [473, 0]
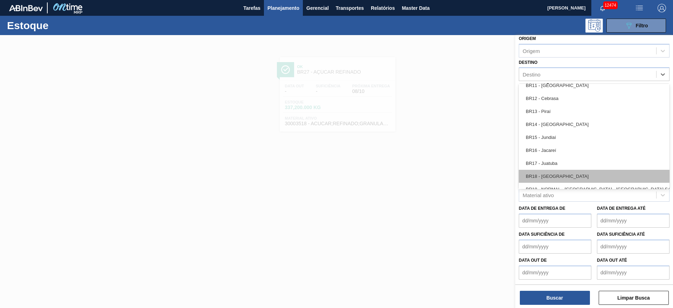
click at [548, 176] on div "BR18 - Pernambuco" at bounding box center [593, 176] width 151 height 13
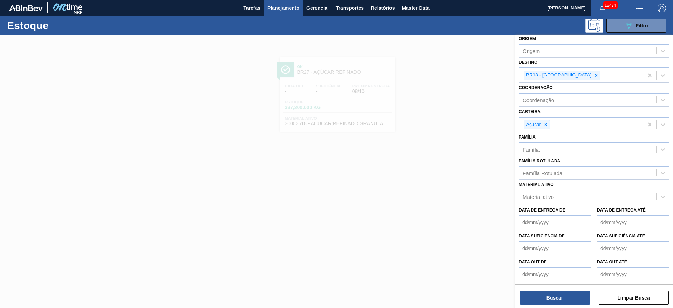
click at [550, 304] on div "Status do Estoque Status do Estoque Origem Origem Destino BR18 - Pernambuco Coo…" at bounding box center [594, 172] width 158 height 274
click at [550, 297] on button "Buscar" at bounding box center [554, 297] width 70 height 14
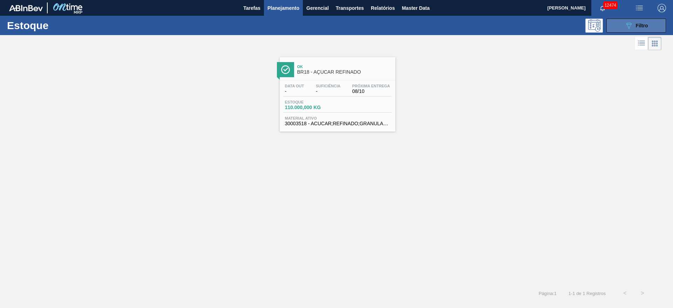
click at [616, 26] on button "089F7B8B-B2A5-4AFE-B5C0-19BA573D28AC Filtro" at bounding box center [636, 26] width 60 height 14
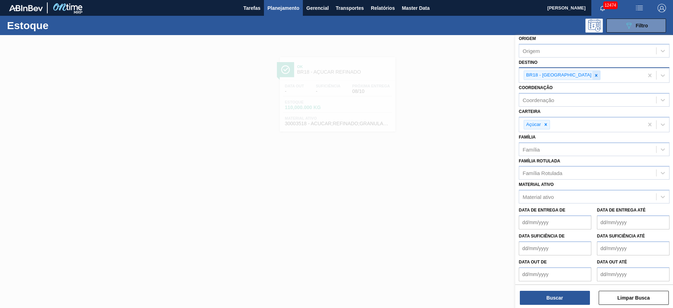
click at [592, 78] on div at bounding box center [596, 75] width 8 height 9
click at [570, 78] on div "BR18 - Pernambuco" at bounding box center [581, 75] width 124 height 14
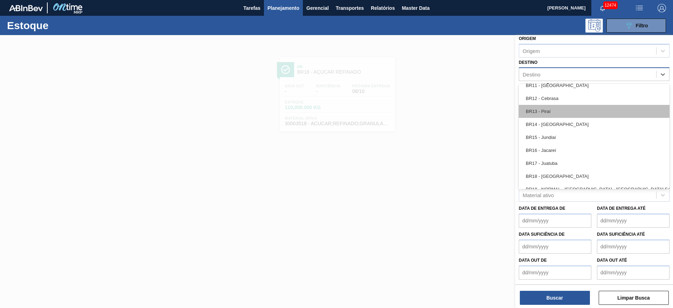
click at [551, 110] on div "BR13 - Piraí" at bounding box center [593, 111] width 151 height 13
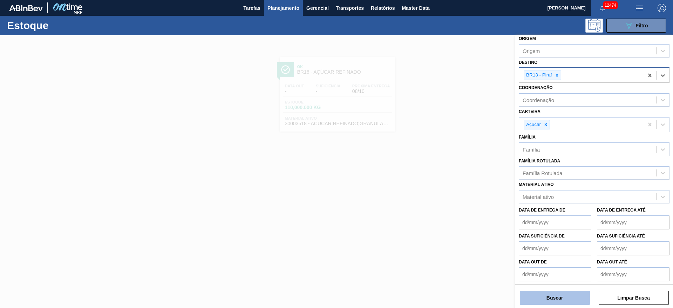
click at [560, 291] on button "Buscar" at bounding box center [554, 297] width 70 height 14
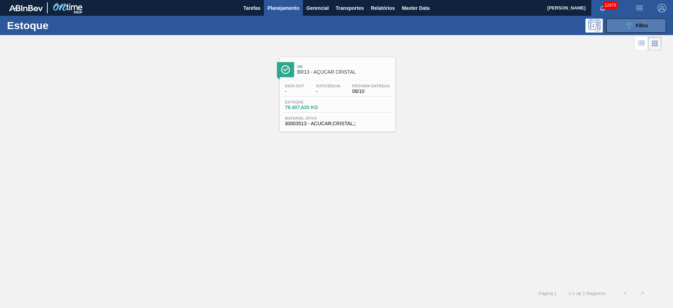
click at [613, 28] on button "089F7B8B-B2A5-4AFE-B5C0-19BA573D28AC Filtro" at bounding box center [636, 26] width 60 height 14
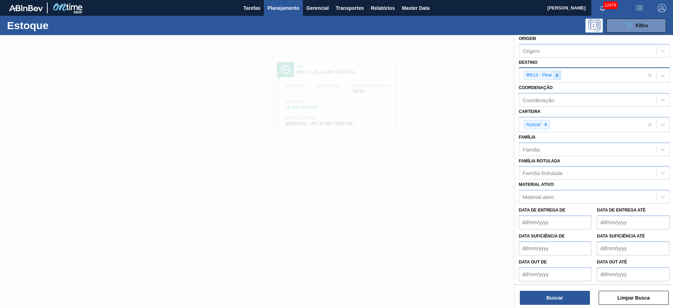
click at [555, 73] on icon at bounding box center [556, 75] width 5 height 5
click at [555, 73] on div "BR13 - Piraí" at bounding box center [581, 75] width 124 height 14
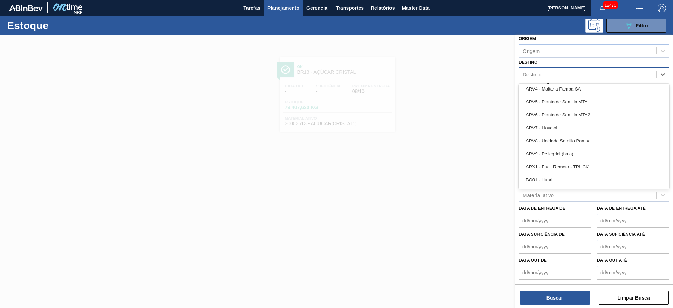
scroll to position [420, 0]
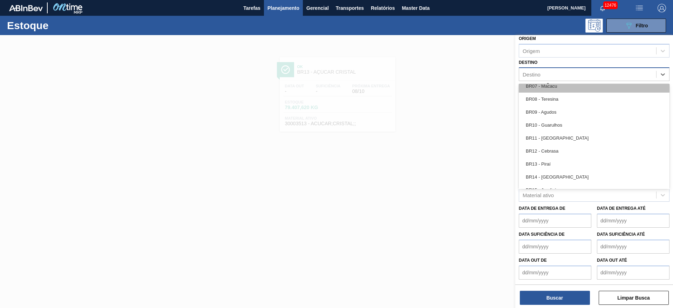
click at [554, 89] on div "BR07 - Macacu" at bounding box center [593, 86] width 151 height 13
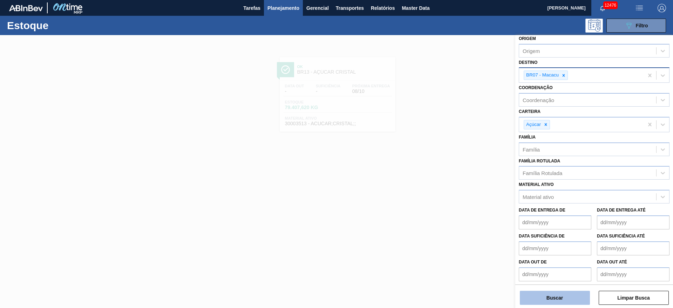
click at [560, 291] on button "Buscar" at bounding box center [554, 297] width 70 height 14
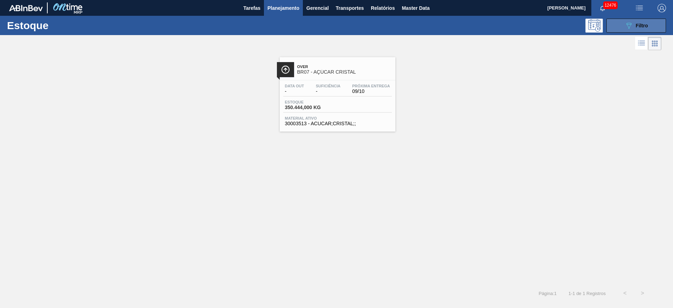
click at [625, 23] on icon "089F7B8B-B2A5-4AFE-B5C0-19BA573D28AC" at bounding box center [628, 25] width 8 height 8
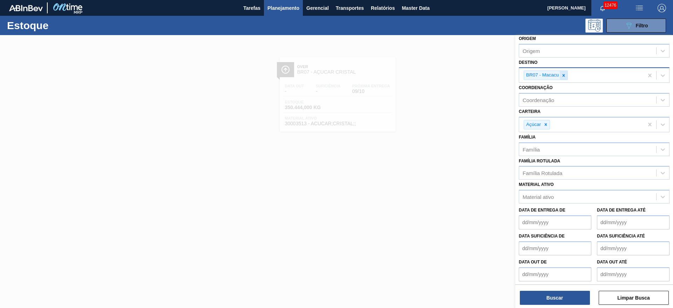
click at [564, 79] on div at bounding box center [563, 75] width 8 height 9
click at [563, 78] on div "Destino" at bounding box center [587, 74] width 137 height 10
click at [561, 79] on div "Destino" at bounding box center [593, 74] width 151 height 14
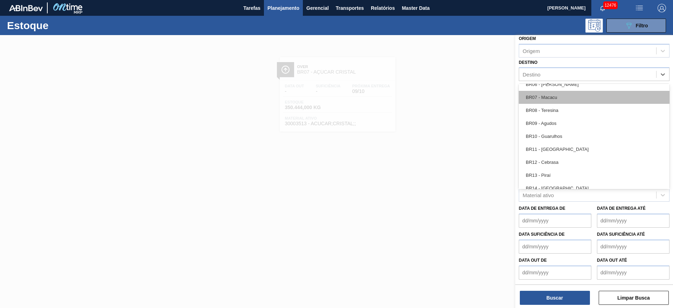
scroll to position [525, 0]
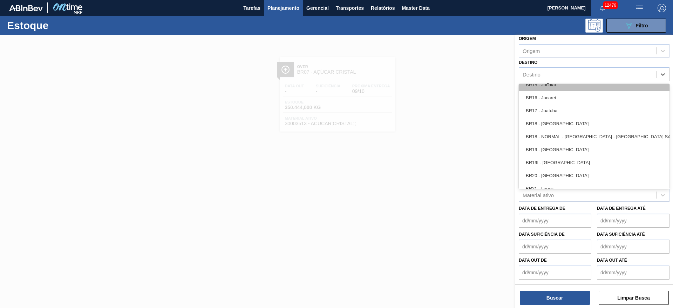
click at [553, 85] on div "BR15 - Jundiaí" at bounding box center [593, 84] width 151 height 13
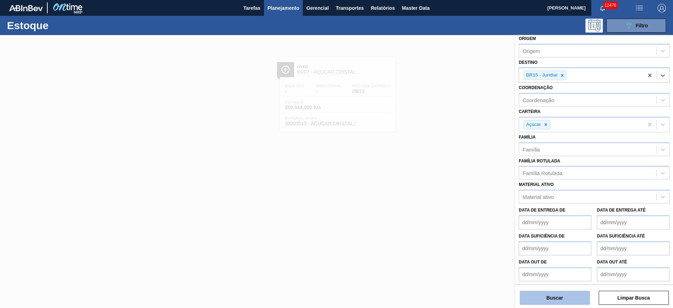
click at [553, 298] on button "Buscar" at bounding box center [554, 297] width 70 height 14
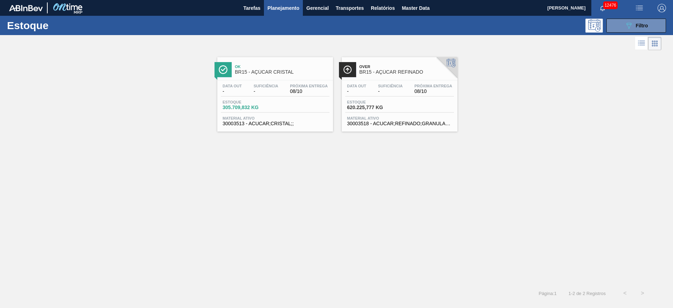
click at [422, 214] on div "Ok BR15 - AÇÚCAR CRISTAL Data out - Suficiência - Próxima Entrega 08/10 Estoque…" at bounding box center [336, 168] width 673 height 232
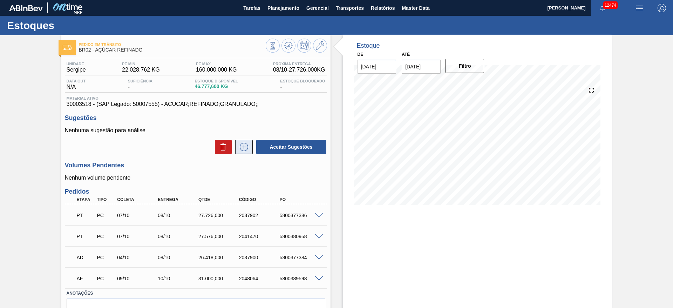
click at [247, 144] on icon at bounding box center [243, 147] width 11 height 8
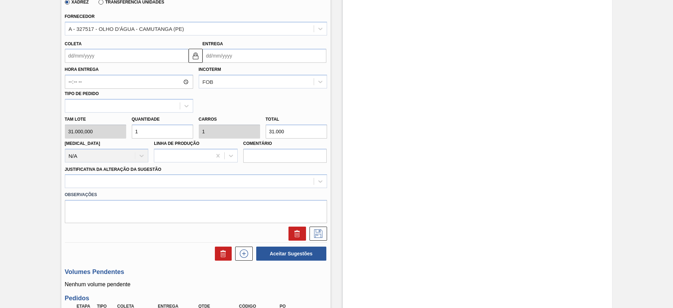
scroll to position [210, 0]
click at [77, 50] on input "Coleta" at bounding box center [127, 55] width 124 height 14
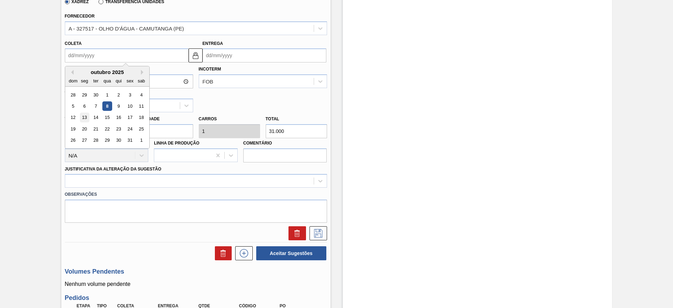
click at [89, 118] on div "13" at bounding box center [84, 117] width 9 height 9
type input "[DATE]"
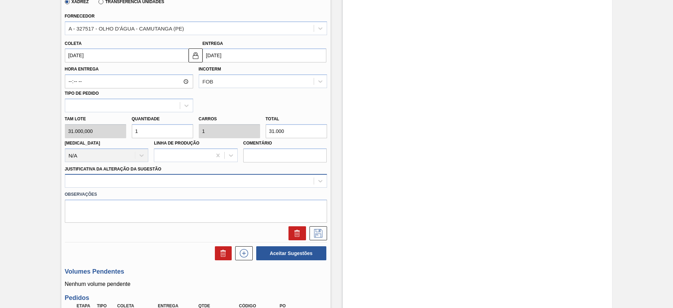
click at [226, 181] on div at bounding box center [189, 181] width 248 height 10
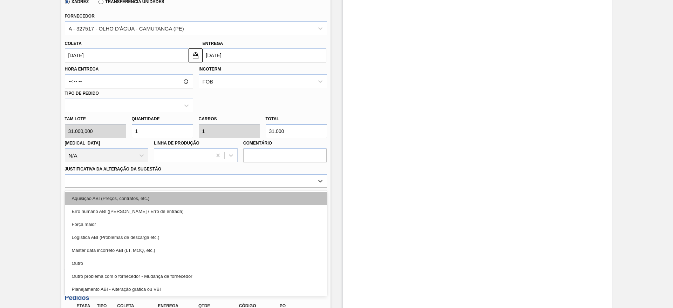
click at [236, 194] on div "Aquisição ABI (Preços, contratos, etc.)" at bounding box center [196, 198] width 262 height 13
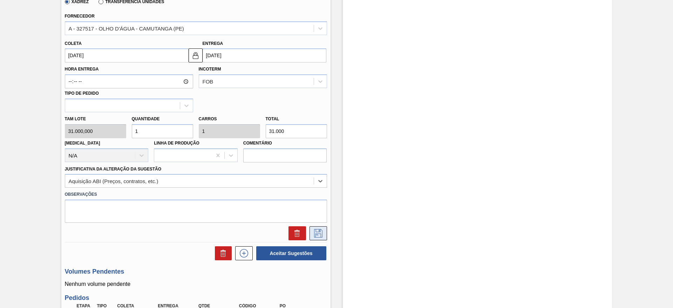
click at [318, 229] on icon at bounding box center [318, 233] width 8 height 8
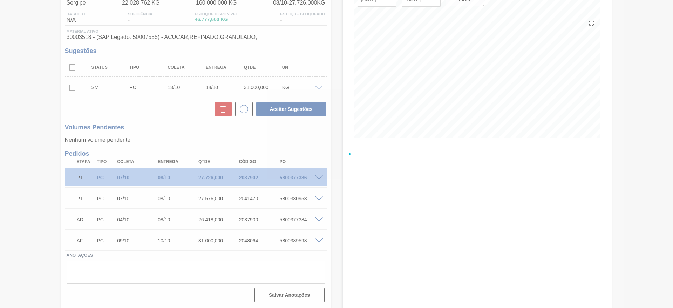
scroll to position [67, 0]
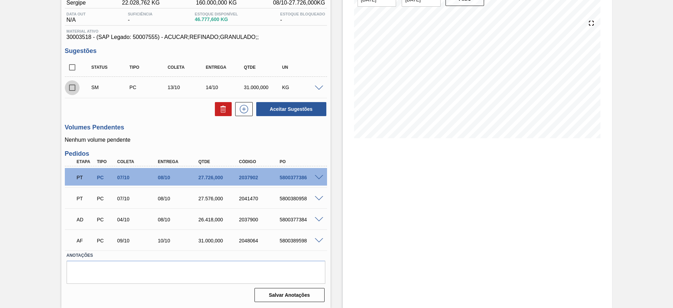
drag, startPoint x: 67, startPoint y: 90, endPoint x: 94, endPoint y: 95, distance: 28.2
click at [67, 90] on input "checkbox" at bounding box center [72, 87] width 15 height 15
click at [295, 108] on button "Aceitar Sugestões" at bounding box center [291, 109] width 70 height 14
checkbox input "false"
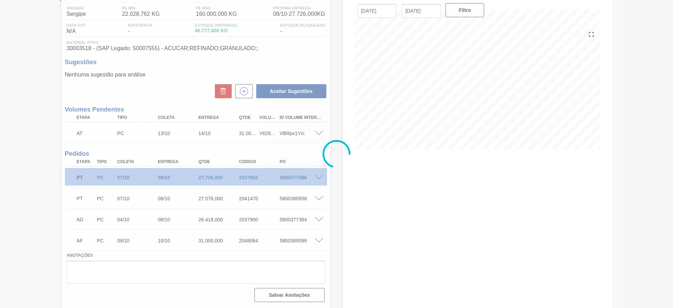
scroll to position [56, 0]
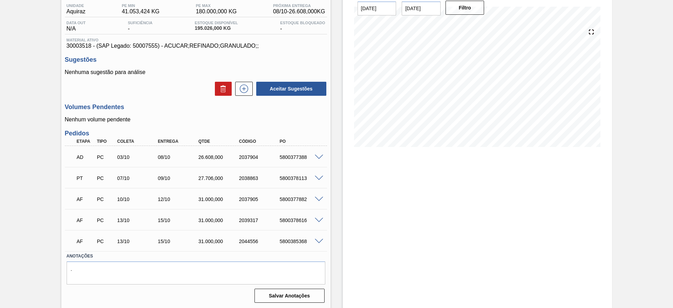
scroll to position [59, 0]
click at [318, 179] on div "5800378113" at bounding box center [301, 177] width 46 height 6
click at [321, 173] on div "PT PC 07/10 09/10 27.706,000 2038863 5800378113" at bounding box center [196, 177] width 262 height 18
click at [322, 175] on span at bounding box center [319, 177] width 8 height 5
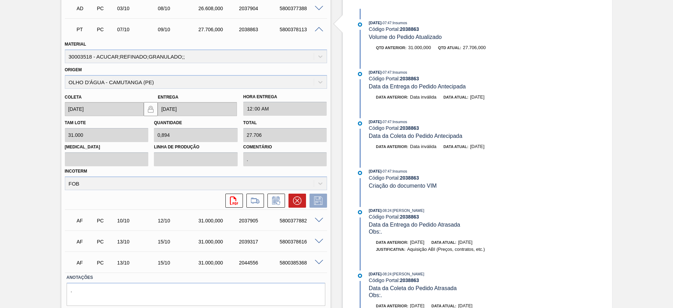
scroll to position [216, 0]
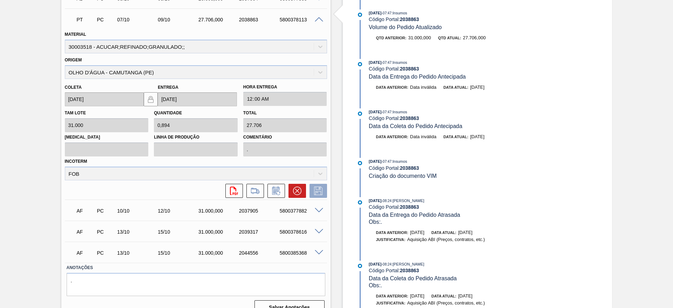
click at [285, 19] on div "5800378113" at bounding box center [301, 20] width 46 height 6
click at [284, 18] on div "5800378113" at bounding box center [301, 20] width 46 height 6
copy div "5800378113"
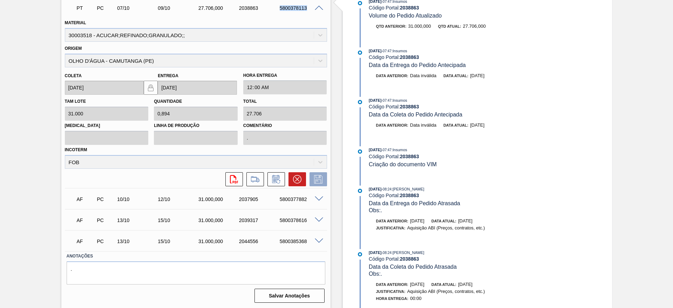
scroll to position [229, 0]
click at [318, 242] on span at bounding box center [319, 239] width 8 height 5
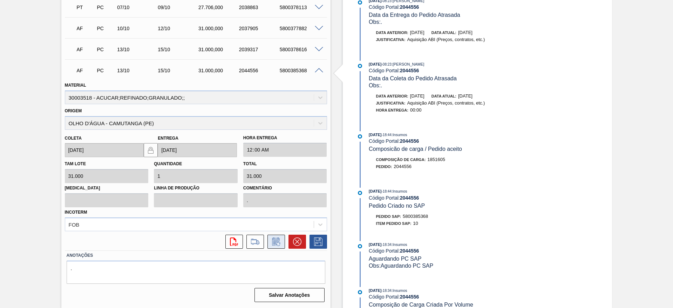
click at [275, 243] on icon at bounding box center [275, 241] width 11 height 8
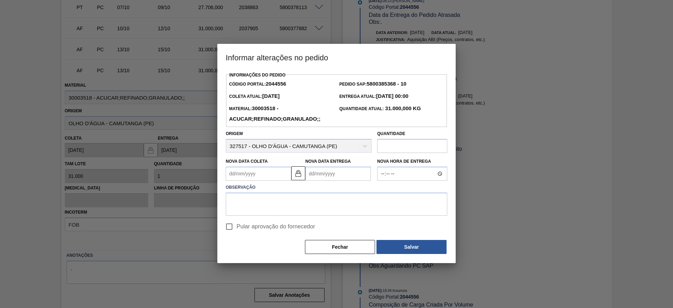
click at [249, 179] on Coleta2044556 "Nova Data Coleta" at bounding box center [259, 173] width 66 height 14
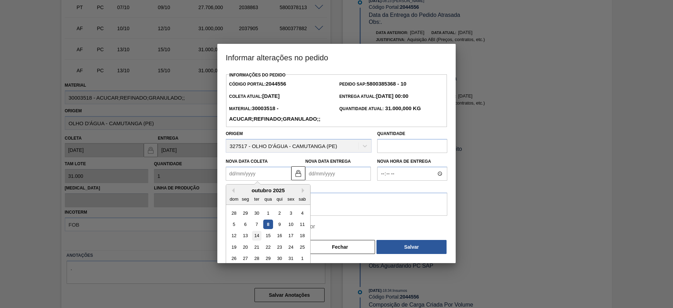
click at [255, 236] on div "14" at bounding box center [256, 235] width 9 height 9
type Coleta2044556 "14/10/2025"
type Entrega2044556 "16/10/2025"
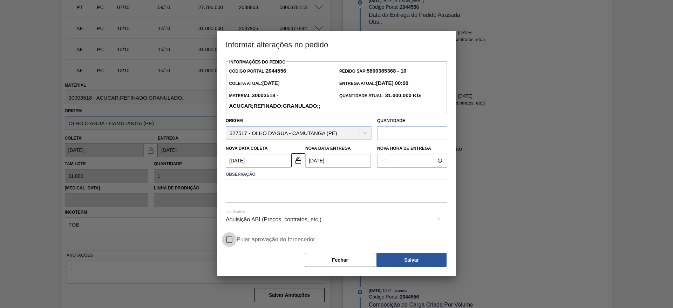
click at [232, 234] on input "Pular aprovação do fornecedor" at bounding box center [229, 239] width 15 height 15
checkbox input "true"
click at [253, 198] on textarea at bounding box center [336, 190] width 221 height 23
type textarea "."
click at [412, 253] on div "Fechar Salvar" at bounding box center [336, 259] width 221 height 15
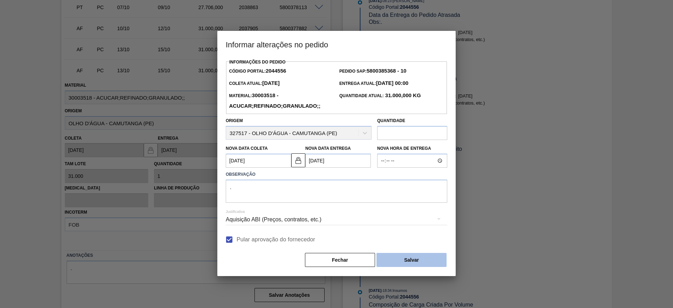
click at [413, 254] on button "Salvar" at bounding box center [411, 260] width 70 height 14
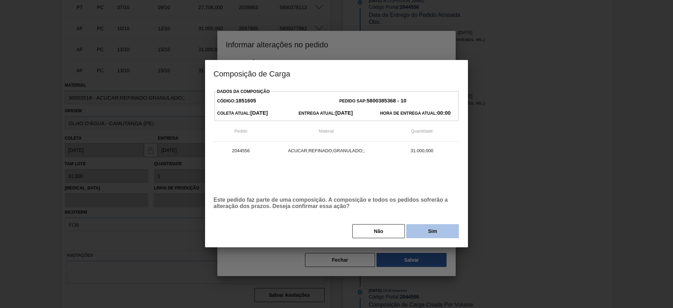
click at [421, 231] on button "Sim" at bounding box center [432, 231] width 53 height 14
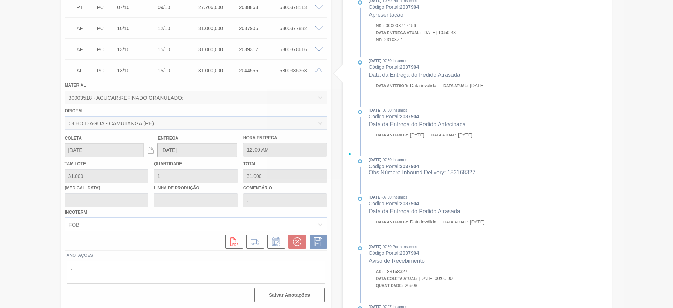
type input "[DATE]"
type input "16/10/2025"
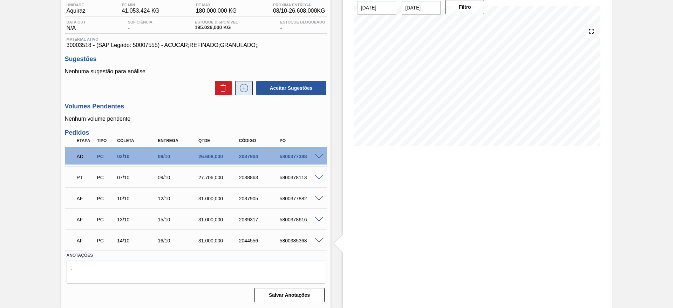
click at [245, 88] on icon at bounding box center [243, 88] width 11 height 8
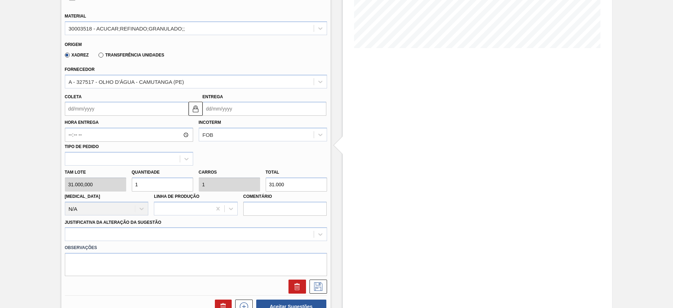
scroll to position [164, 0]
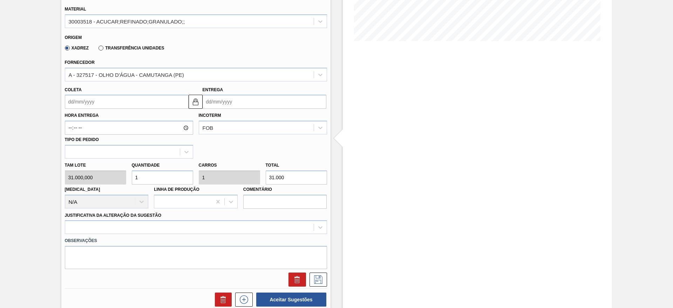
click at [86, 117] on label "Hora Entrega" at bounding box center [129, 115] width 128 height 10
click at [86, 120] on input "Hora Entrega" at bounding box center [129, 127] width 128 height 14
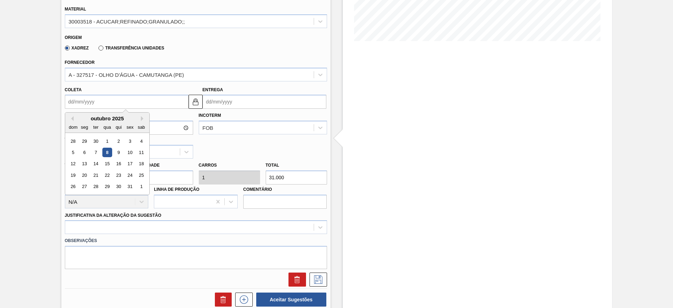
click at [86, 107] on input "Coleta" at bounding box center [127, 102] width 124 height 14
click at [109, 165] on div "15" at bounding box center [106, 163] width 9 height 9
type input "[DATE]"
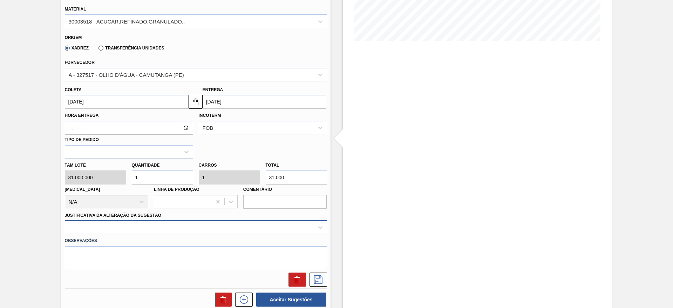
click at [193, 227] on div at bounding box center [196, 227] width 262 height 14
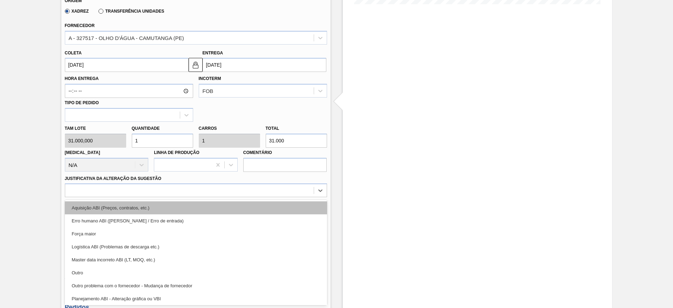
click at [206, 205] on div "Aquisição ABI (Preços, contratos, etc.)" at bounding box center [196, 207] width 262 height 13
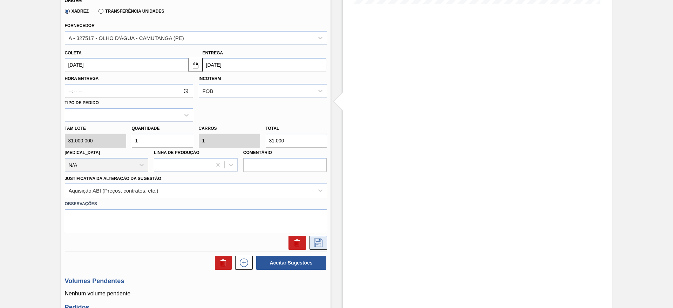
click at [322, 242] on icon at bounding box center [317, 242] width 11 height 8
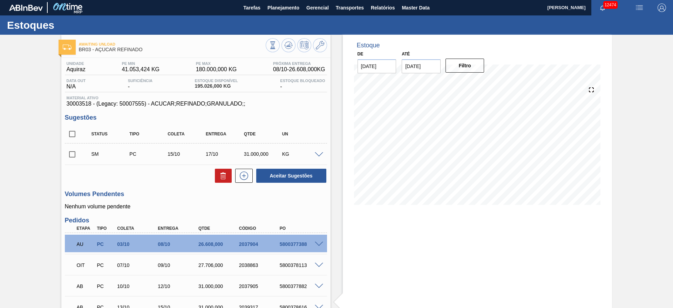
scroll to position [0, 0]
click at [68, 153] on input "checkbox" at bounding box center [72, 154] width 15 height 15
click at [284, 174] on button "Aceitar Sugestões" at bounding box center [291, 176] width 70 height 14
checkbox input "false"
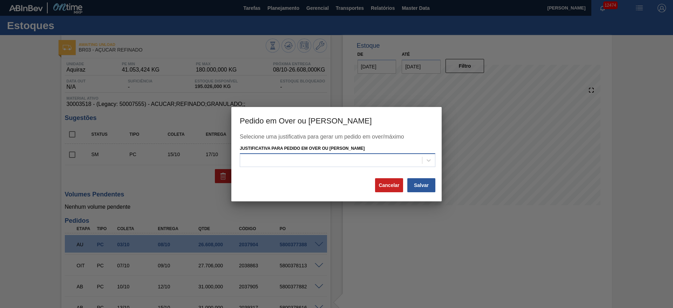
click at [350, 158] on div at bounding box center [331, 160] width 182 height 10
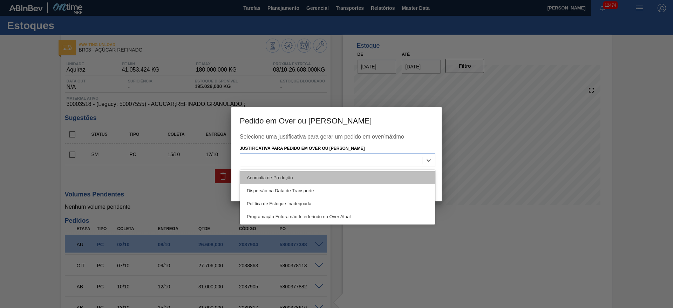
click at [354, 174] on div "Anomalia de Produção" at bounding box center [337, 177] width 195 height 13
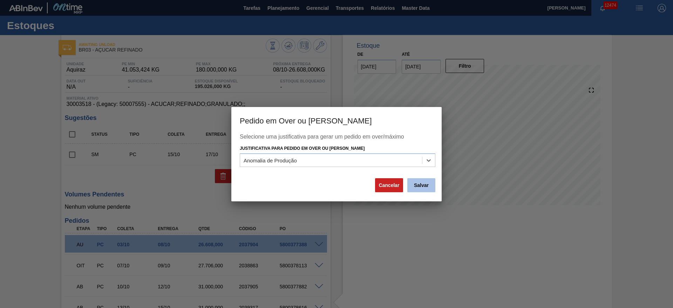
click at [433, 190] on button "Salvar" at bounding box center [421, 185] width 28 height 14
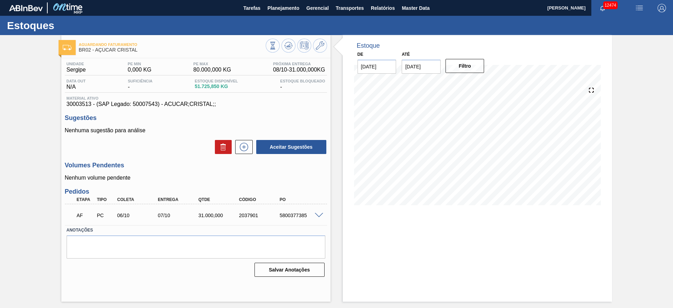
click at [297, 213] on div "5800377385" at bounding box center [301, 215] width 46 height 6
copy div "5800377385"
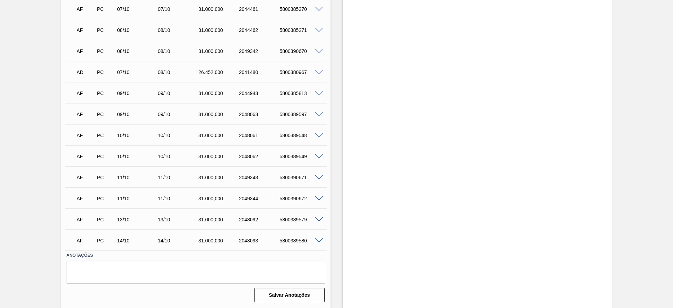
scroll to position [69, 0]
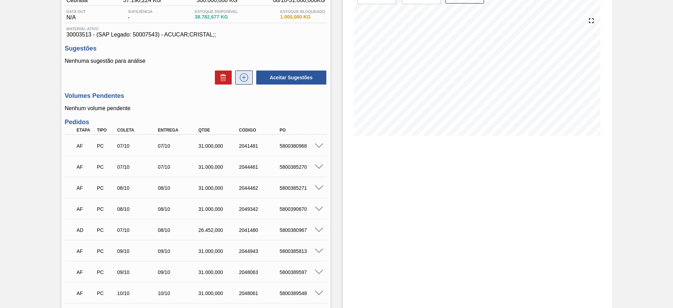
click at [245, 75] on icon at bounding box center [243, 77] width 11 height 8
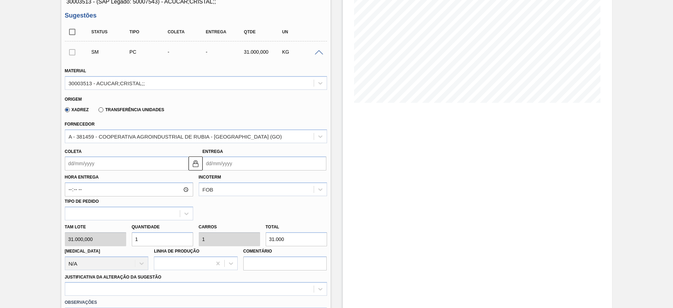
scroll to position [122, 0]
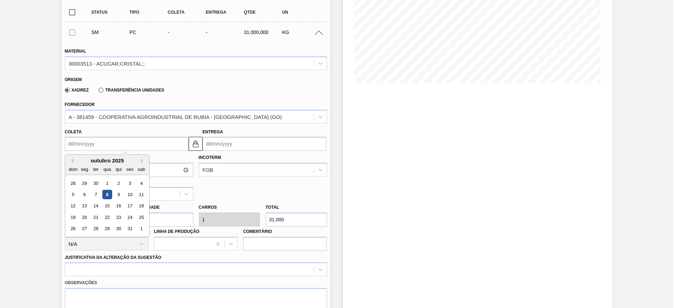
click at [70, 144] on input "Coleta" at bounding box center [127, 144] width 124 height 14
click at [88, 206] on div "13" at bounding box center [84, 205] width 9 height 9
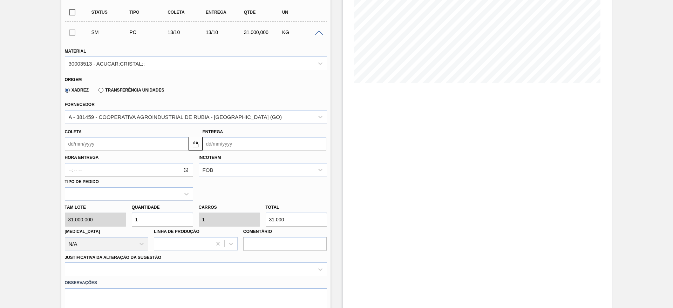
type input "[DATE]"
click at [227, 267] on div at bounding box center [196, 269] width 262 height 14
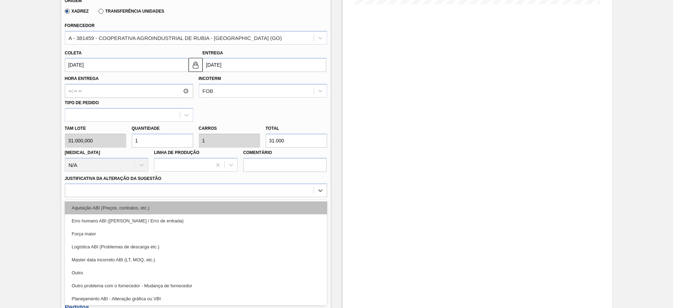
click at [239, 209] on div "Aquisição ABI (Preços, contratos, etc.)" at bounding box center [196, 207] width 262 height 13
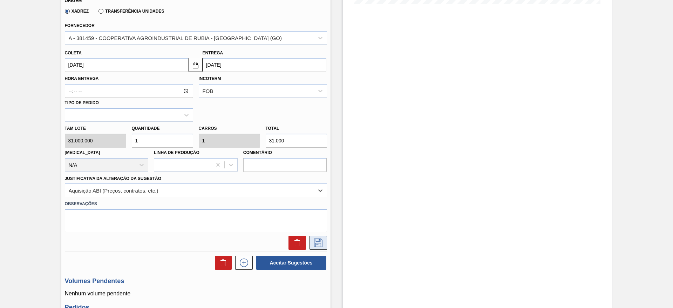
click at [321, 237] on button at bounding box center [318, 242] width 18 height 14
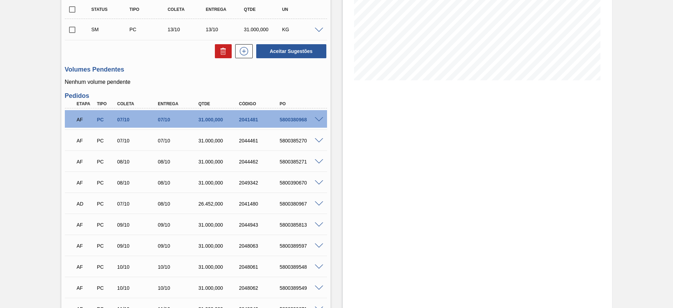
scroll to position [43, 0]
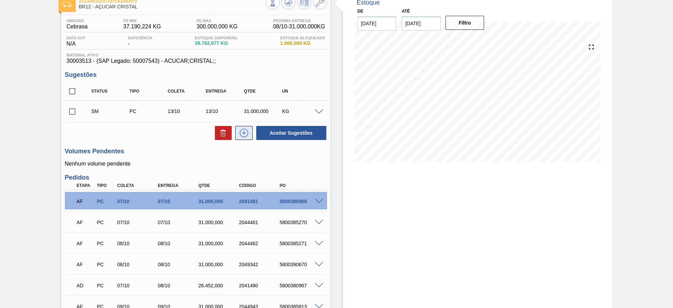
click at [250, 136] on button at bounding box center [244, 133] width 18 height 14
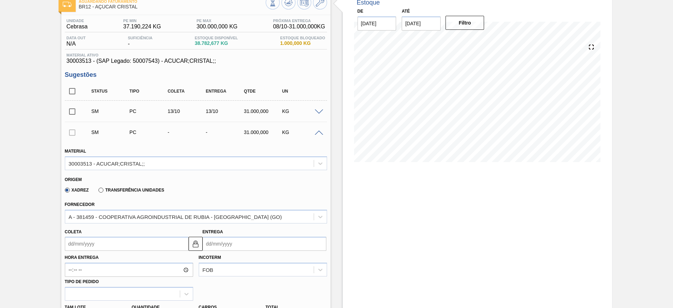
click at [91, 236] on div "Coleta" at bounding box center [127, 239] width 124 height 24
click at [95, 241] on input "Coleta" at bounding box center [127, 243] width 124 height 14
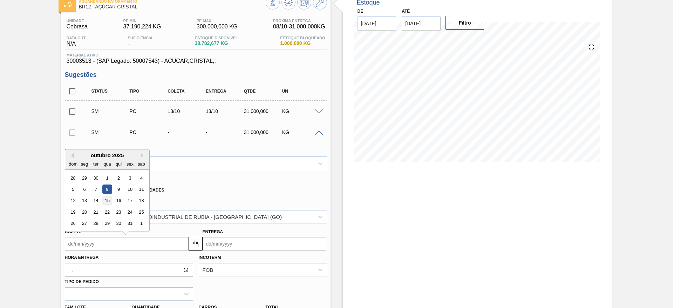
click at [111, 196] on div "12 13 14 15 16 17 18" at bounding box center [107, 200] width 80 height 11
drag, startPoint x: 107, startPoint y: 199, endPoint x: 111, endPoint y: 201, distance: 4.7
click at [107, 200] on div "15" at bounding box center [106, 200] width 9 height 9
type input "[DATE]"
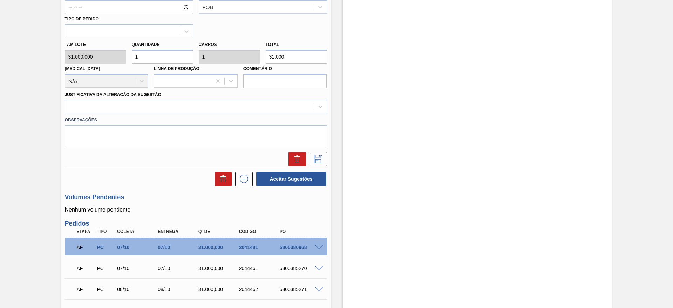
scroll to position [306, 0]
click at [285, 105] on div at bounding box center [189, 106] width 248 height 10
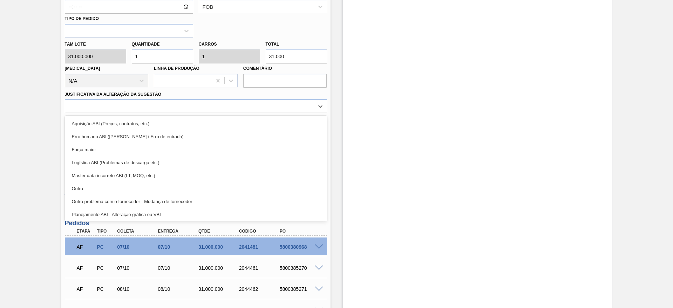
click at [290, 117] on div "Aquisição ABI (Preços, contratos, etc.)" at bounding box center [196, 123] width 262 height 13
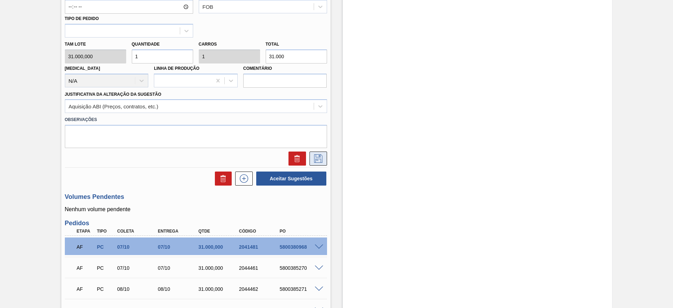
click at [317, 159] on icon at bounding box center [317, 158] width 11 height 8
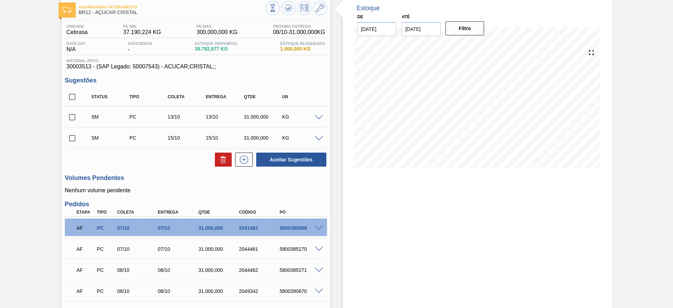
scroll to position [37, 0]
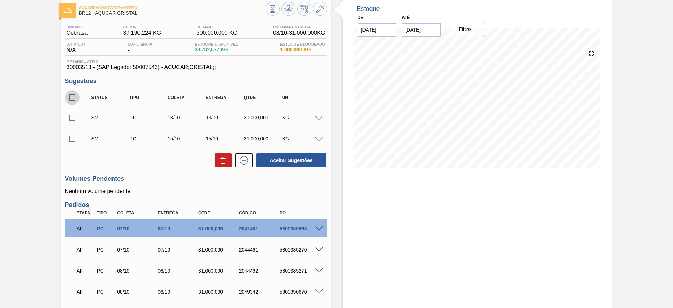
click at [73, 101] on input "checkbox" at bounding box center [72, 97] width 15 height 15
checkbox input "true"
click at [298, 161] on button "Aceitar Sugestões" at bounding box center [291, 160] width 70 height 14
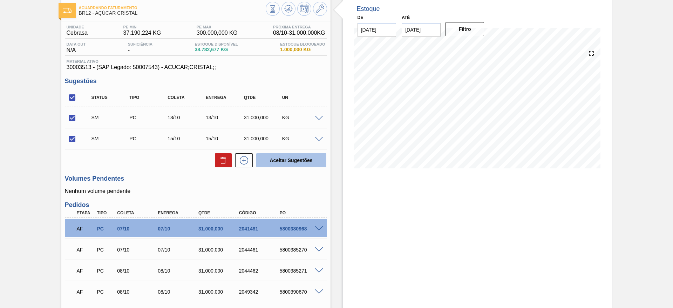
checkbox input "false"
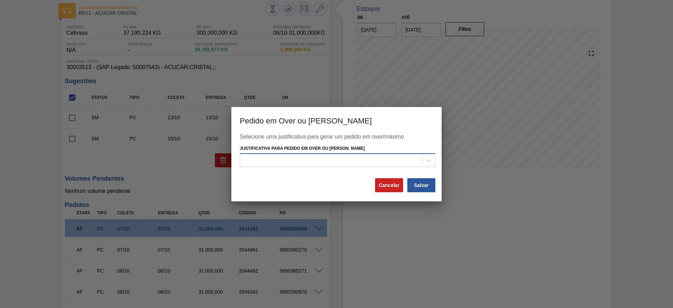
click at [294, 160] on div at bounding box center [331, 160] width 182 height 10
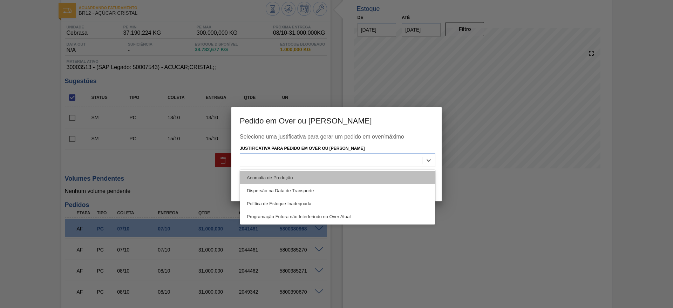
click at [315, 176] on div "Anomalia de Produção" at bounding box center [337, 177] width 195 height 13
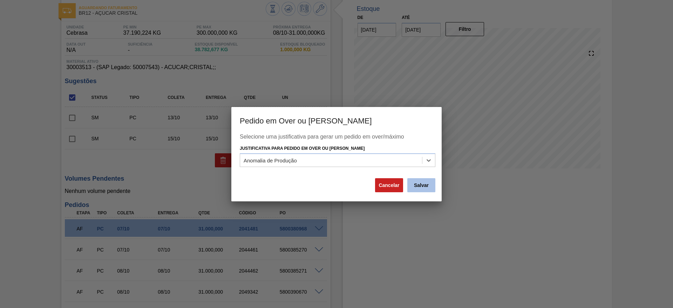
click at [429, 191] on button "Salvar" at bounding box center [421, 185] width 28 height 14
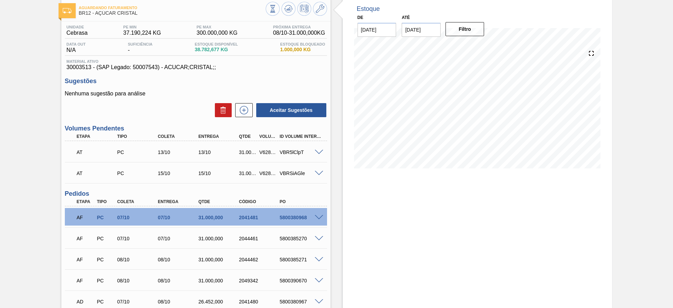
scroll to position [0, 0]
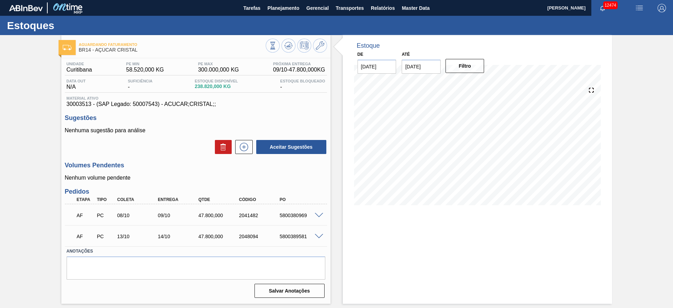
click at [318, 235] on span at bounding box center [319, 236] width 8 height 5
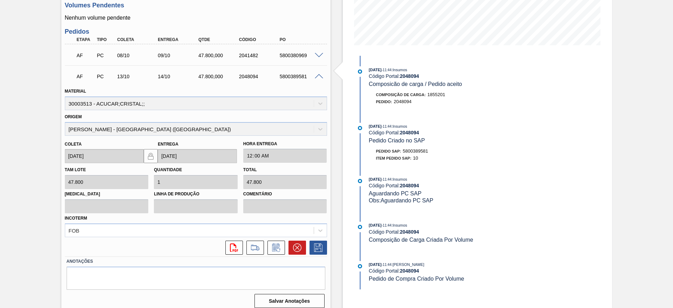
scroll to position [166, 0]
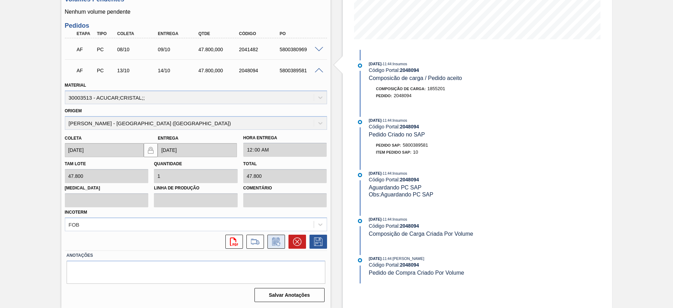
click at [272, 238] on icon at bounding box center [275, 241] width 11 height 8
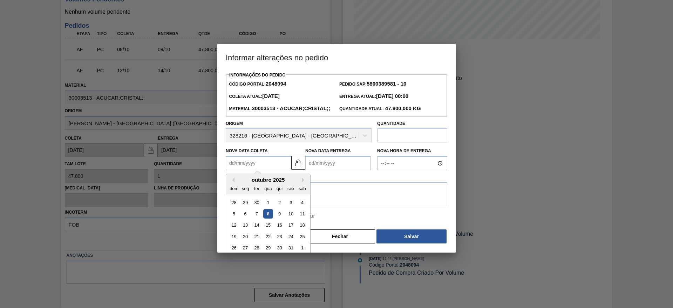
click at [250, 170] on Coleta2048094 "Nova Data Coleta" at bounding box center [259, 163] width 66 height 14
click at [264, 230] on div "15" at bounding box center [267, 224] width 9 height 9
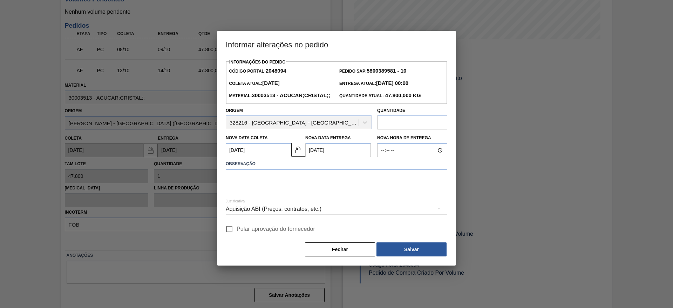
type Coleta2048094 "[DATE]"
type Entrega2048094 "[DATE]"
click at [227, 236] on input "Pular aprovação do fornecedor" at bounding box center [229, 228] width 15 height 15
checkbox input "true"
click at [264, 192] on textarea at bounding box center [336, 180] width 221 height 23
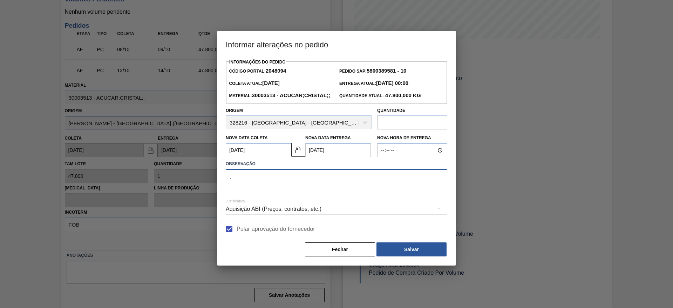
type textarea "."
click at [409, 257] on div "Fechar Salvar" at bounding box center [336, 248] width 221 height 15
click at [407, 256] on button "Salvar" at bounding box center [411, 249] width 70 height 14
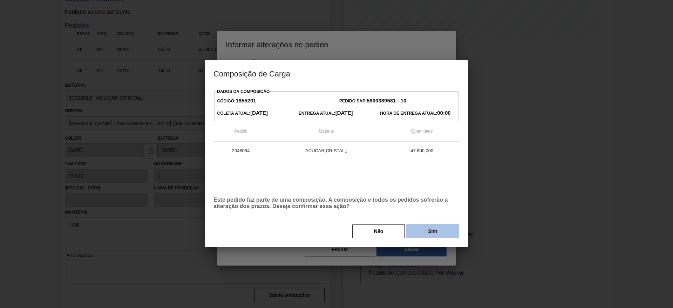
click at [418, 235] on button "Sim" at bounding box center [432, 231] width 53 height 14
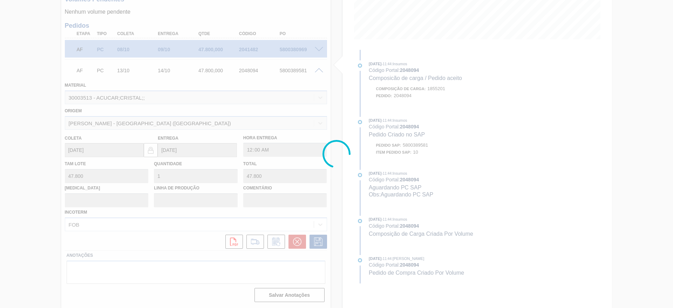
scroll to position [0, 0]
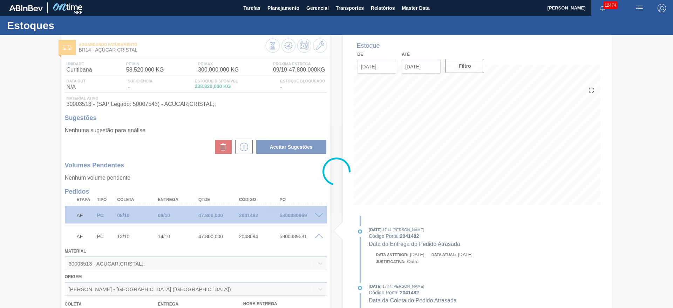
type input "."
type input "[DATE]"
type input "16/10/2025"
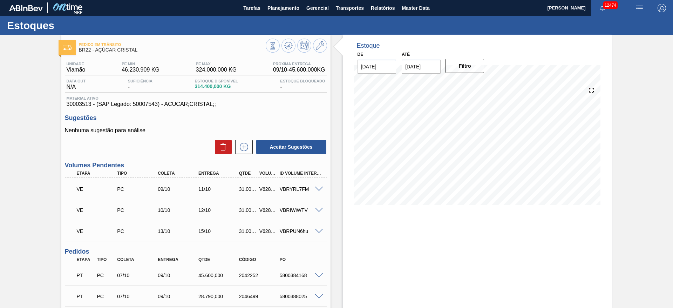
scroll to position [77, 0]
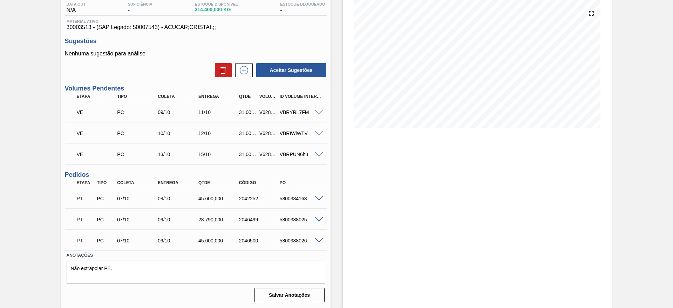
click at [319, 112] on span at bounding box center [319, 112] width 8 height 5
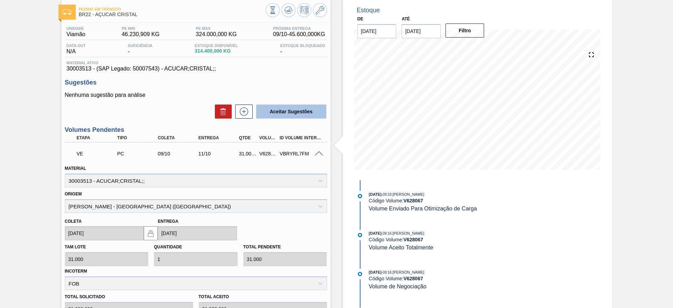
scroll to position [53, 0]
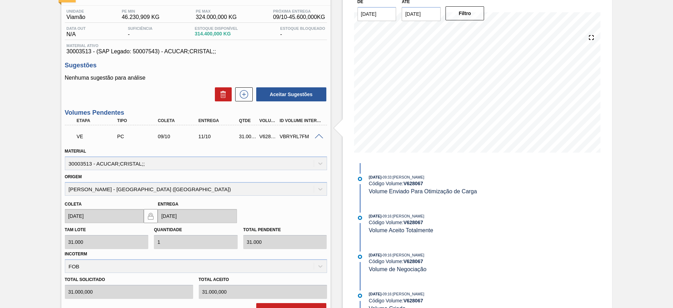
click at [263, 137] on div "V628067" at bounding box center [267, 136] width 21 height 6
copy div "V628067"
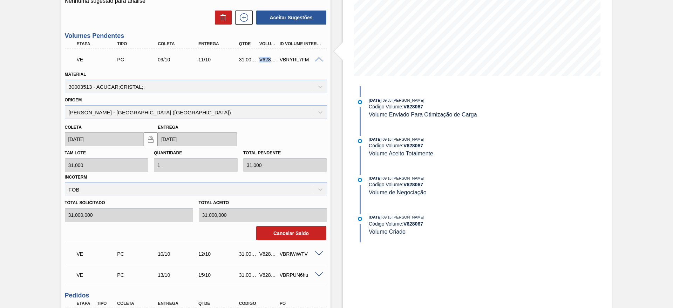
scroll to position [250, 0]
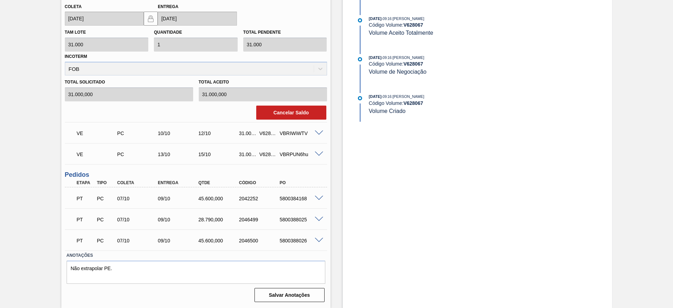
click at [264, 135] on div "V628068" at bounding box center [267, 133] width 21 height 6
click at [265, 136] on div "V628068" at bounding box center [267, 133] width 21 height 6
click at [260, 156] on div "V628069" at bounding box center [267, 154] width 21 height 6
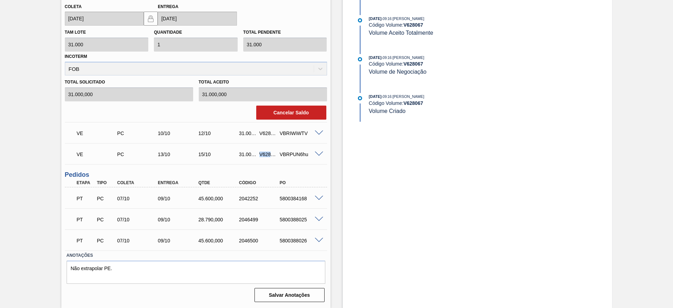
click at [260, 156] on div "V628069" at bounding box center [267, 154] width 21 height 6
copy div "V628069"
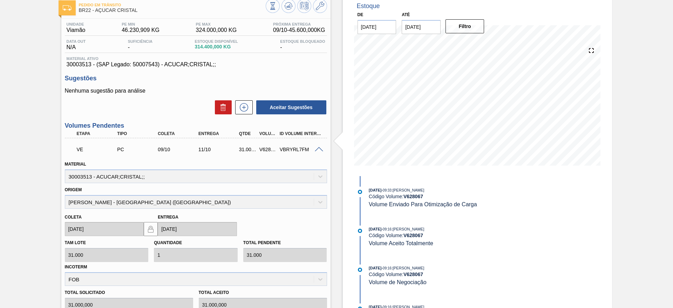
scroll to position [0, 0]
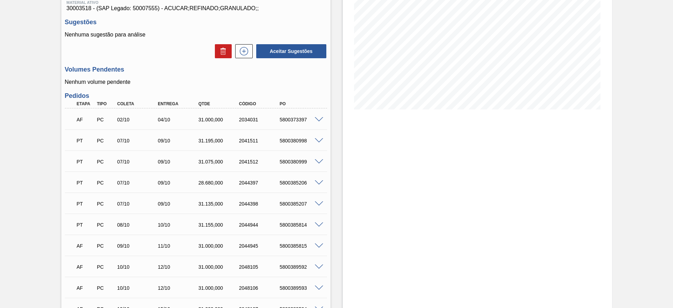
scroll to position [105, 0]
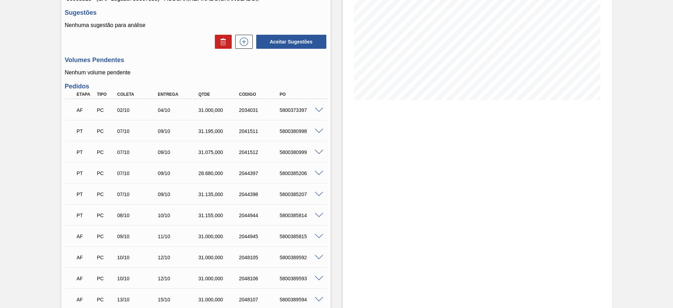
click at [317, 111] on span at bounding box center [319, 110] width 8 height 5
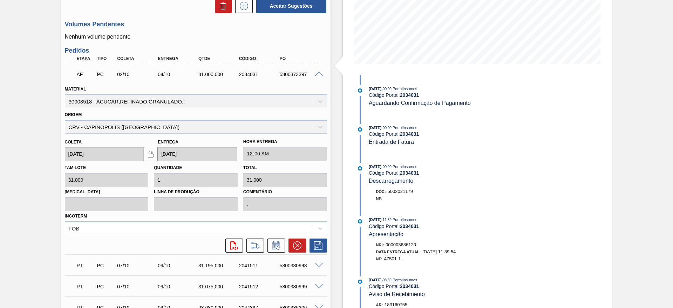
scroll to position [210, 0]
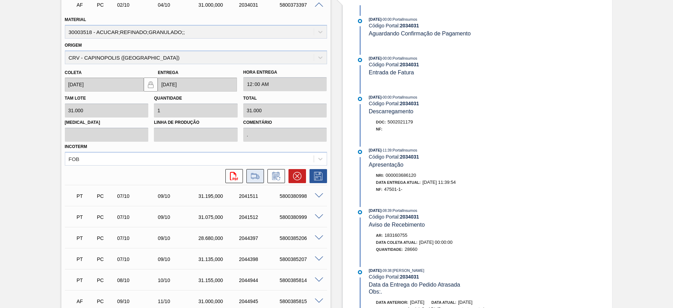
click at [253, 181] on button at bounding box center [255, 176] width 18 height 14
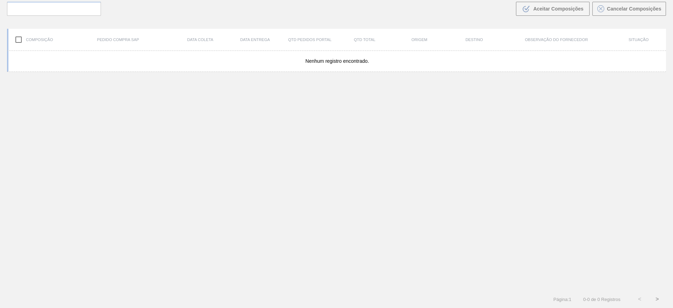
scroll to position [50, 0]
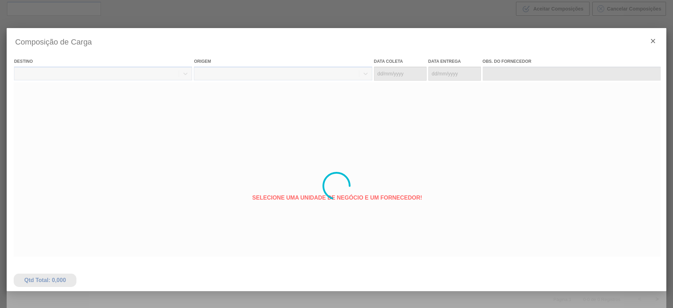
type coleta "[DATE]"
type Entrega "[DATE]"
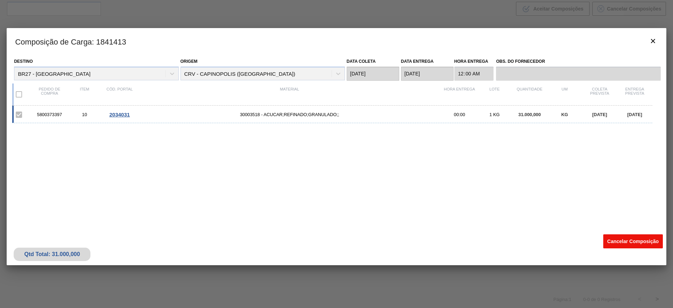
click at [622, 240] on button "Cancelar Composição" at bounding box center [633, 241] width 60 height 14
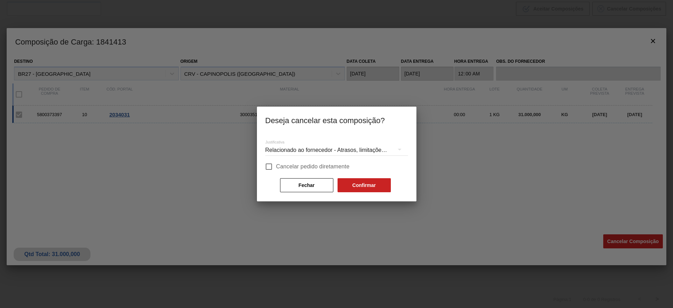
click at [307, 164] on span "Cancelar pedido diretamente" at bounding box center [313, 166] width 74 height 8
click at [276, 164] on input "Cancelar pedido diretamente" at bounding box center [268, 166] width 15 height 15
checkbox input "true"
click at [362, 181] on button "Confirmar" at bounding box center [363, 185] width 53 height 14
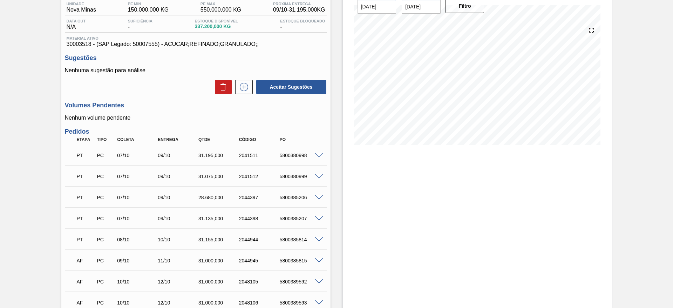
scroll to position [59, 0]
click at [246, 87] on icon at bounding box center [243, 88] width 11 height 8
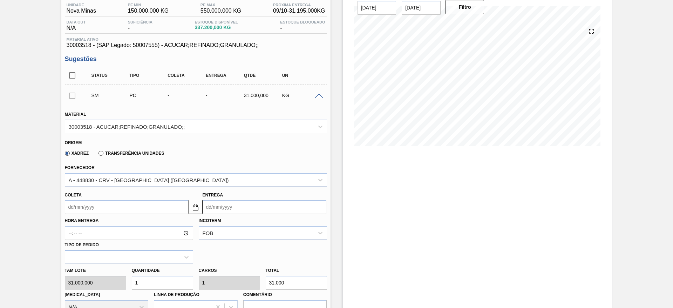
drag, startPoint x: 146, startPoint y: 284, endPoint x: 128, endPoint y: 284, distance: 17.9
click at [129, 284] on div "Quantidade 1" at bounding box center [162, 277] width 67 height 24
type input "2"
type input "62.000"
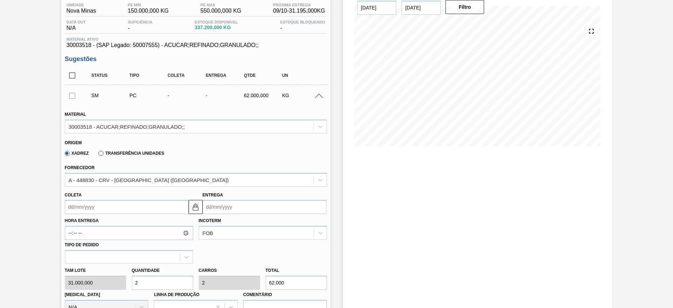
type input "2"
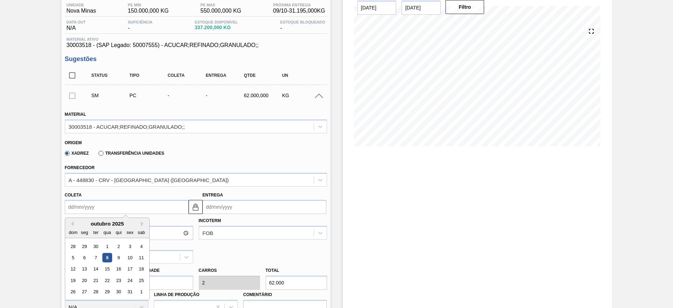
click at [80, 205] on input "Coleta" at bounding box center [127, 207] width 124 height 14
click at [91, 268] on div "14" at bounding box center [95, 268] width 9 height 9
type input "14/10/2025"
type input "16/10/2025"
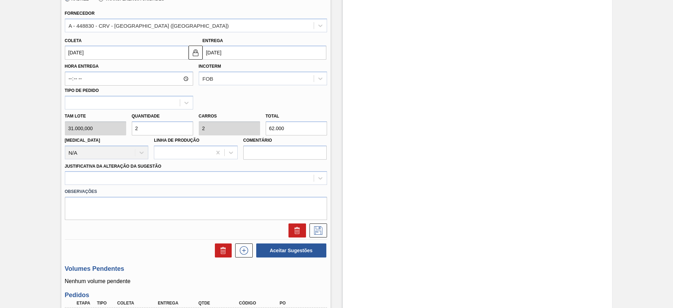
scroll to position [216, 0]
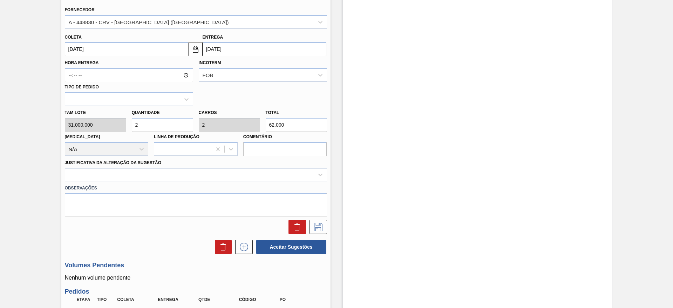
click at [222, 180] on div at bounding box center [196, 174] width 262 height 14
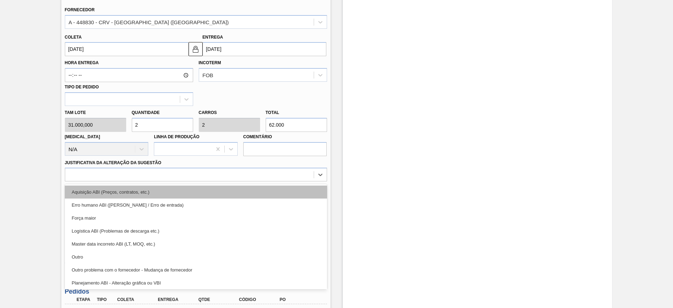
click at [229, 191] on div "Aquisição ABI (Preços, contratos, etc.)" at bounding box center [196, 191] width 262 height 13
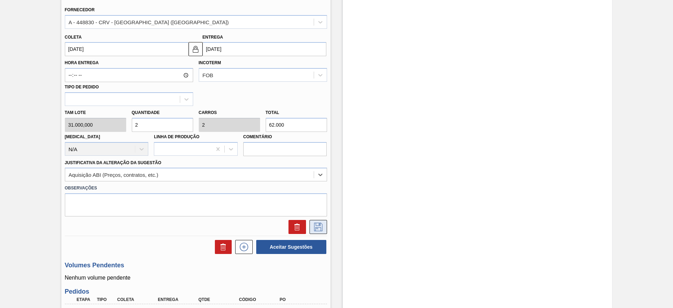
click at [324, 227] on button at bounding box center [318, 227] width 18 height 14
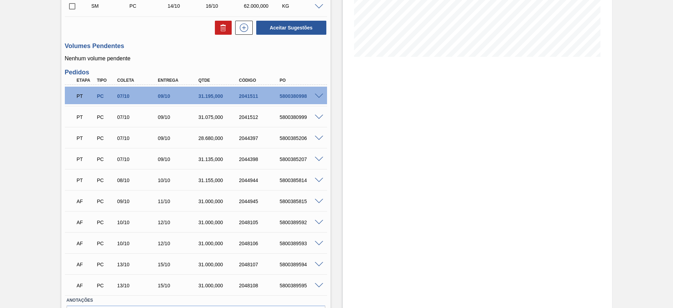
scroll to position [88, 0]
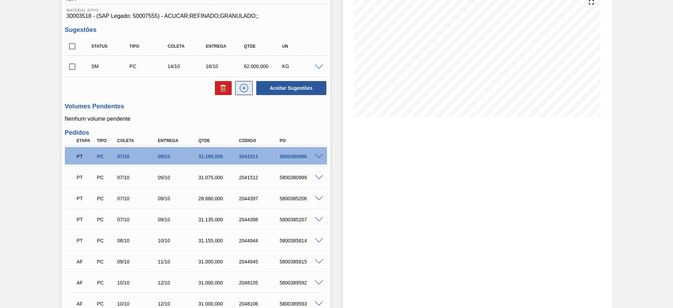
click at [246, 87] on icon at bounding box center [243, 88] width 11 height 8
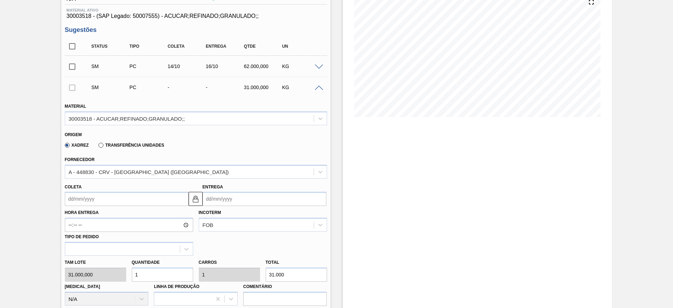
click at [124, 268] on div "Tam lote 31.000,000 Quantidade 1 Carros 1 Total 31.000 Doca N/A Linha de Produç…" at bounding box center [196, 280] width 268 height 50
type input "2"
type input "62.000"
type input "2"
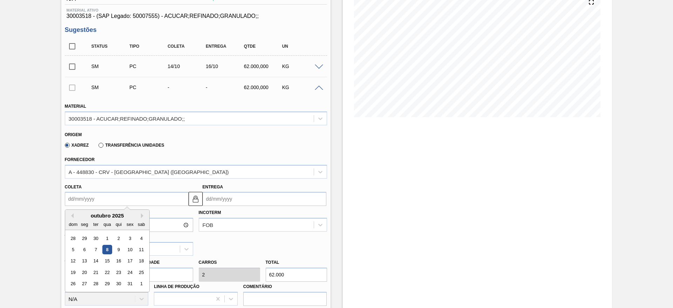
click at [93, 199] on input "Coleta" at bounding box center [127, 199] width 124 height 14
drag, startPoint x: 105, startPoint y: 263, endPoint x: 107, endPoint y: 259, distance: 4.9
click at [105, 263] on div "15" at bounding box center [106, 260] width 9 height 9
type input "15/10/2025"
type input "17/10/2025"
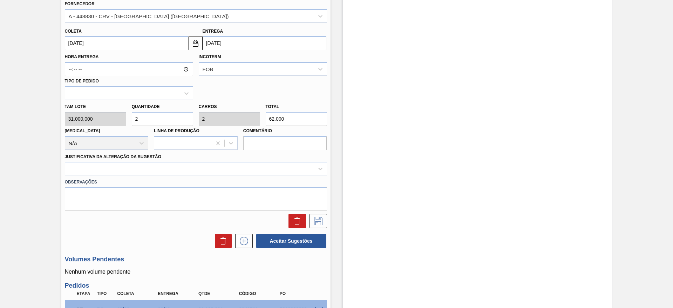
scroll to position [298, 0]
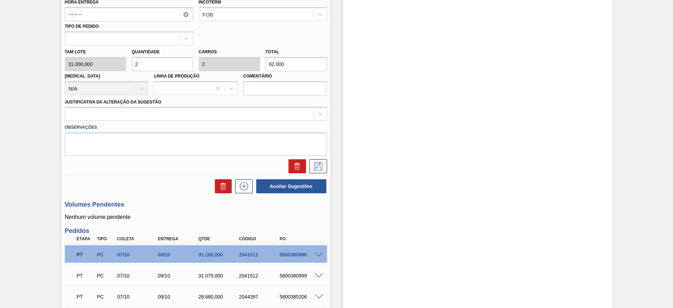
drag, startPoint x: 264, startPoint y: 112, endPoint x: 264, endPoint y: 121, distance: 9.5
click at [264, 112] on div at bounding box center [189, 114] width 248 height 10
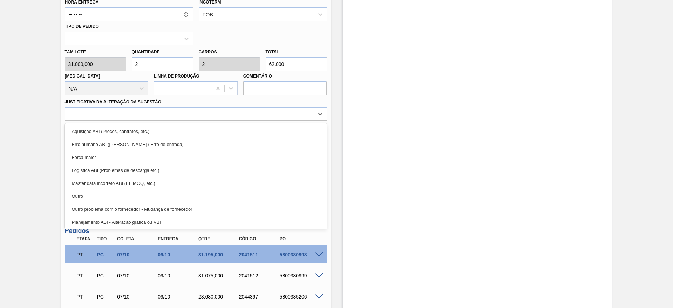
click at [263, 135] on div "Aquisição ABI (Preços, contratos, etc.)" at bounding box center [196, 131] width 262 height 13
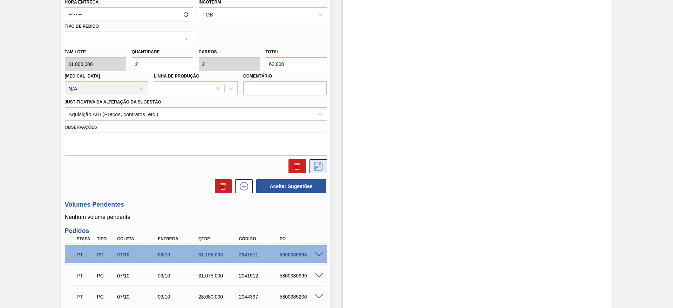
click at [317, 163] on icon at bounding box center [317, 166] width 11 height 8
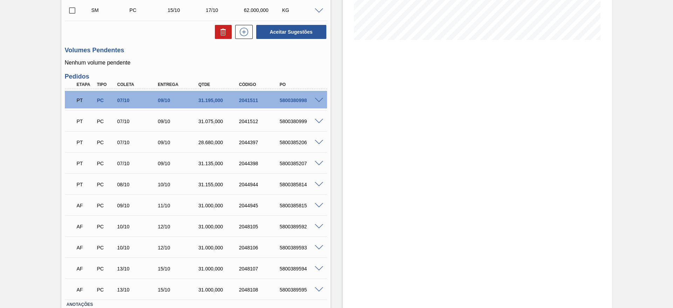
scroll to position [109, 0]
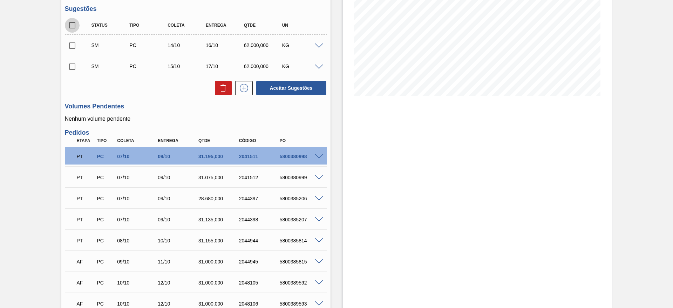
click at [67, 25] on input "checkbox" at bounding box center [72, 25] width 15 height 15
checkbox input "true"
click at [310, 90] on button "Aceitar Sugestões" at bounding box center [291, 88] width 70 height 14
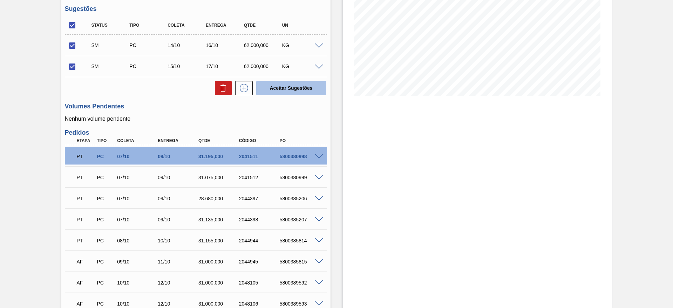
checkbox input "false"
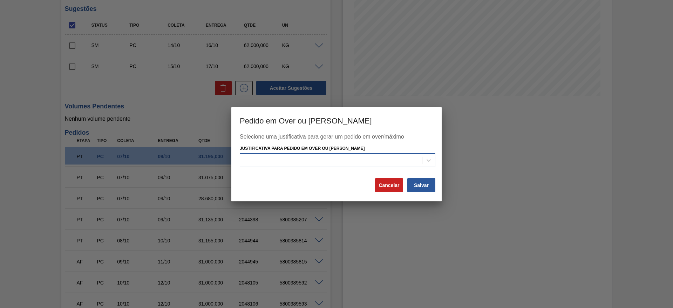
click at [409, 153] on div at bounding box center [337, 160] width 195 height 14
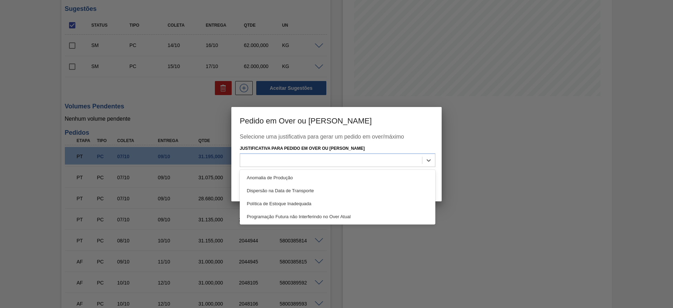
click at [397, 167] on div "Selecione uma justificativa para gerar um pedido em over/máximo Justificativa p…" at bounding box center [336, 155] width 193 height 44
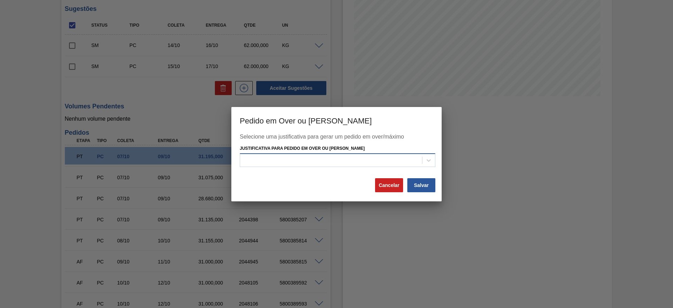
click at [405, 164] on div at bounding box center [331, 160] width 182 height 10
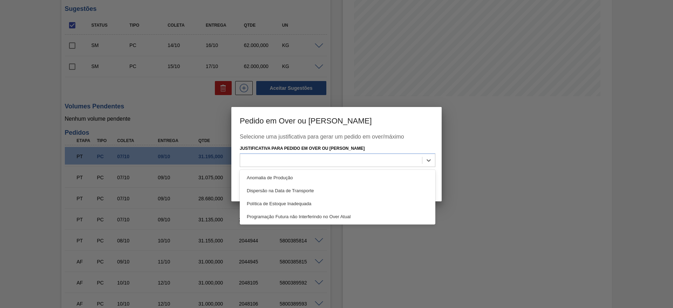
click at [404, 179] on div "Anomalia de Produção" at bounding box center [337, 177] width 195 height 13
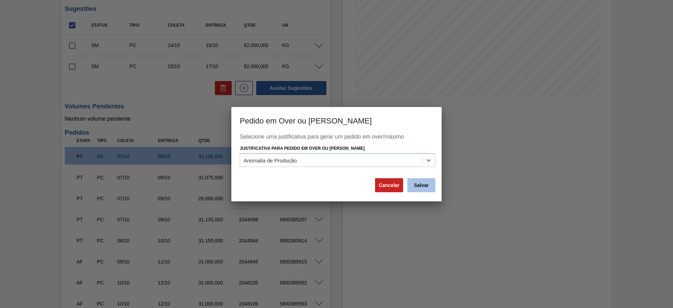
click at [420, 182] on button "Salvar" at bounding box center [421, 185] width 28 height 14
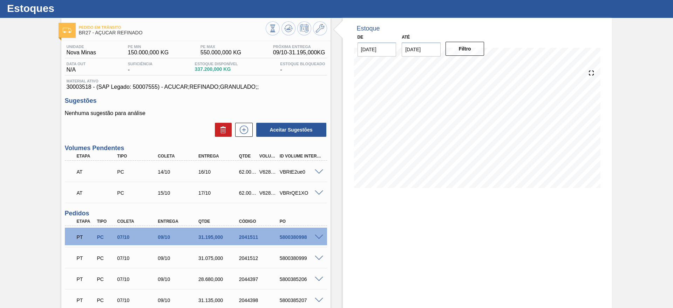
scroll to position [0, 0]
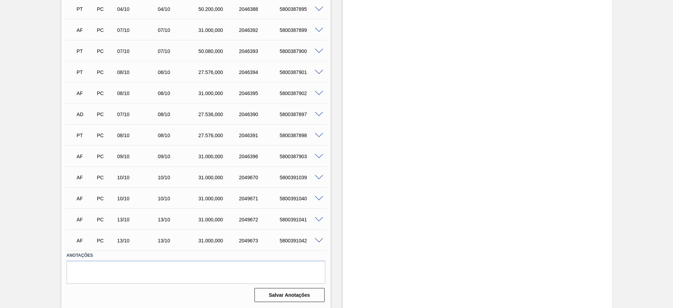
scroll to position [153, 0]
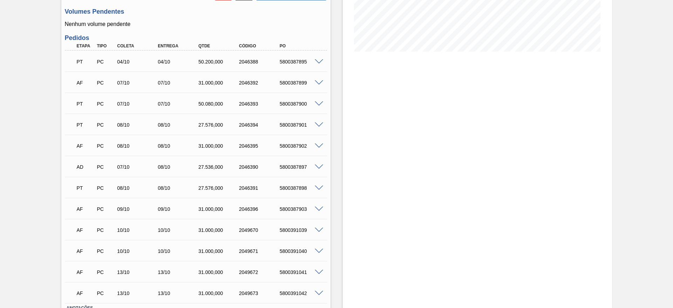
click at [320, 82] on span at bounding box center [319, 82] width 8 height 5
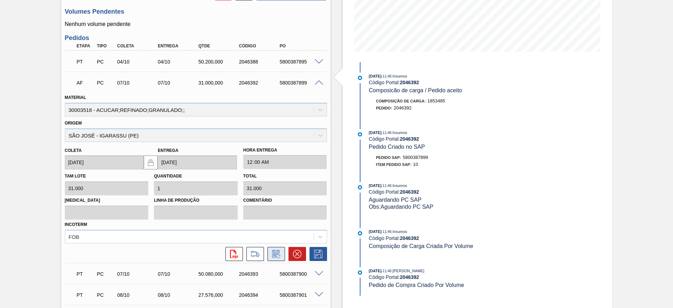
click at [282, 257] on button at bounding box center [276, 254] width 18 height 14
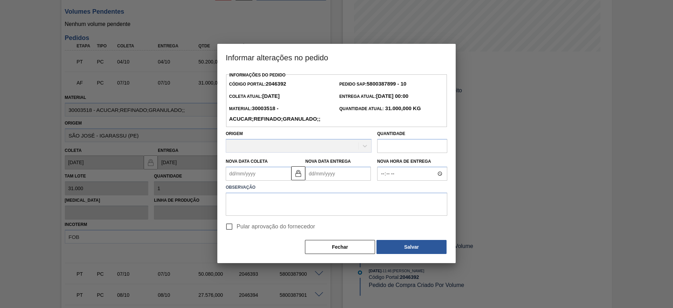
click at [242, 179] on Coleta2046392 "Nova Data Coleta" at bounding box center [259, 173] width 66 height 14
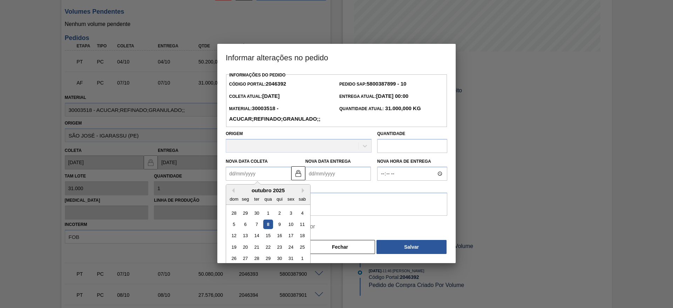
click at [270, 229] on div "8" at bounding box center [267, 223] width 9 height 9
type Coleta2046392 "[DATE]"
type Entrega2046392 "[DATE]"
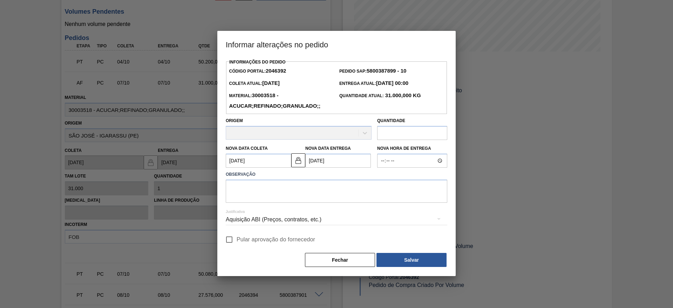
click at [231, 239] on input "Pular aprovação do fornecedor" at bounding box center [229, 239] width 15 height 15
checkbox input "true"
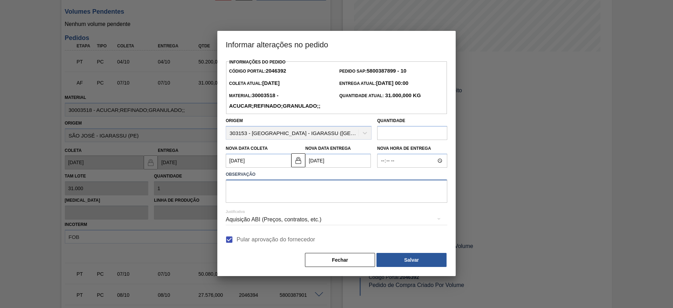
click at [275, 194] on textarea at bounding box center [336, 190] width 221 height 23
type textarea "."
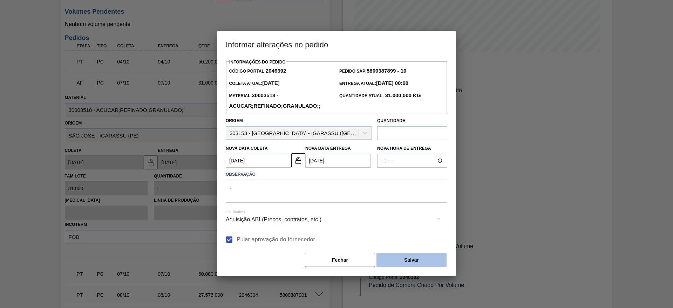
click at [409, 257] on button "Salvar" at bounding box center [411, 260] width 70 height 14
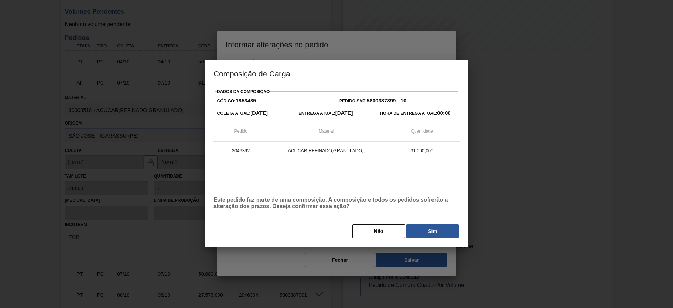
click at [437, 237] on button "Sim" at bounding box center [432, 231] width 53 height 14
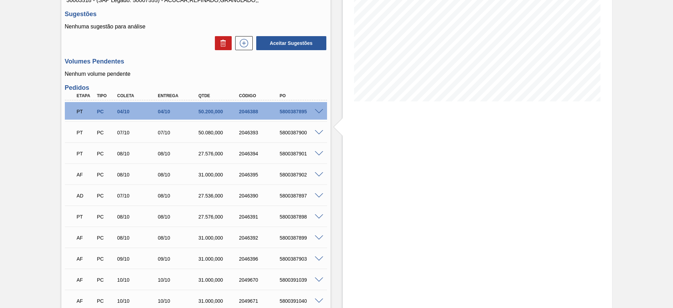
scroll to position [48, 0]
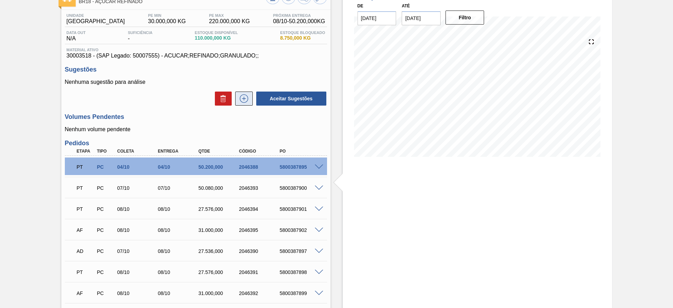
click at [245, 98] on icon at bounding box center [243, 98] width 11 height 8
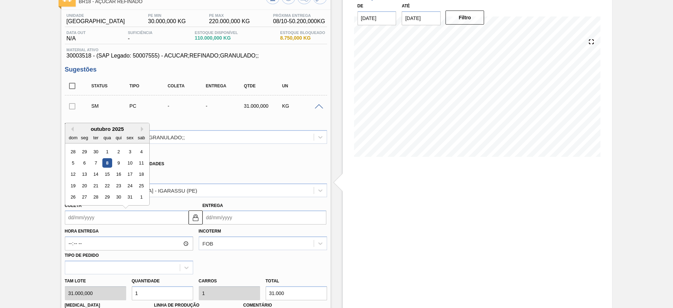
click at [76, 215] on input "Coleta" at bounding box center [127, 217] width 124 height 14
click at [96, 177] on div "14" at bounding box center [95, 174] width 9 height 9
type input "14/10/2025"
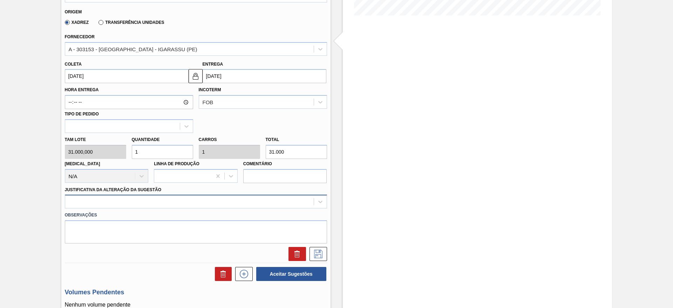
scroll to position [206, 0]
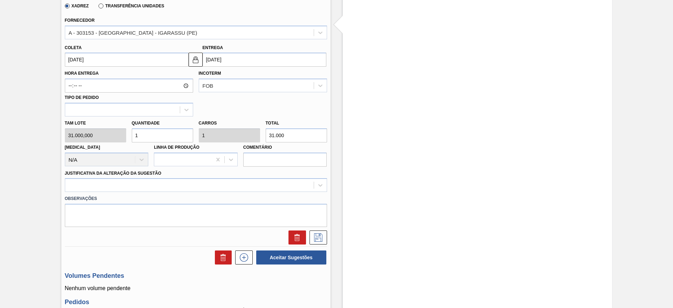
click at [229, 194] on label "Observações" at bounding box center [196, 198] width 262 height 10
click at [230, 187] on div at bounding box center [189, 185] width 248 height 10
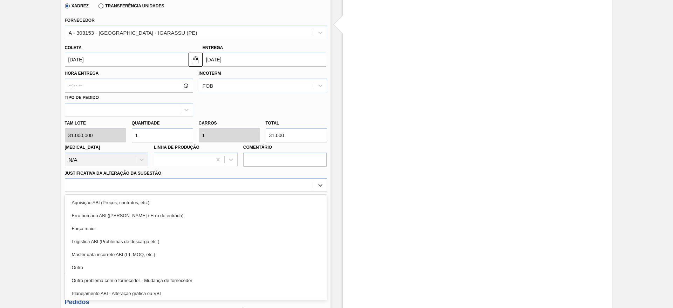
click at [239, 194] on label "Observações" at bounding box center [196, 198] width 262 height 10
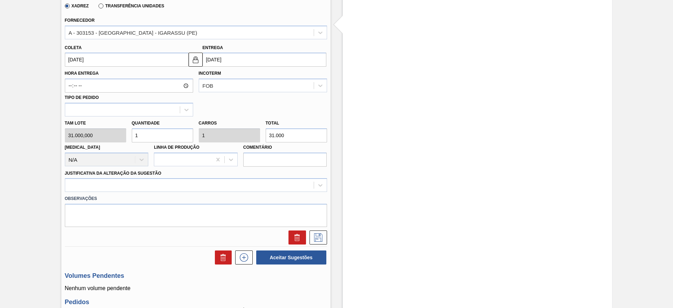
drag, startPoint x: 241, startPoint y: 185, endPoint x: 246, endPoint y: 193, distance: 8.8
click at [246, 186] on div at bounding box center [189, 185] width 248 height 10
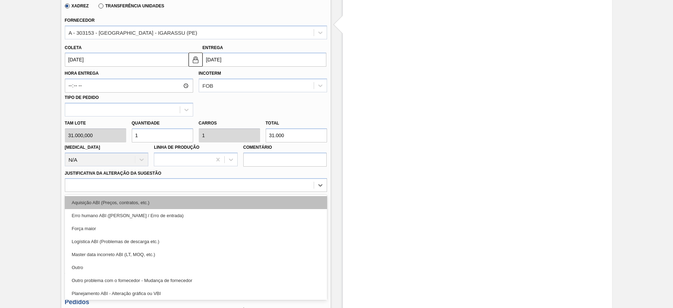
click at [248, 202] on div "Aquisição ABI (Preços, contratos, etc.)" at bounding box center [196, 202] width 262 height 13
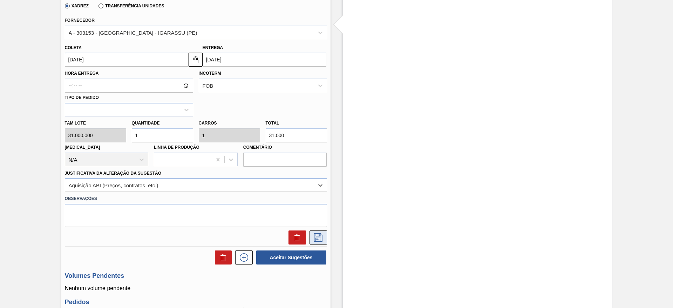
click at [320, 237] on icon at bounding box center [317, 237] width 11 height 8
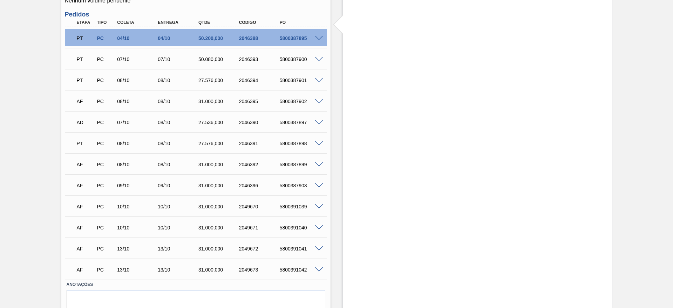
scroll to position [48, 0]
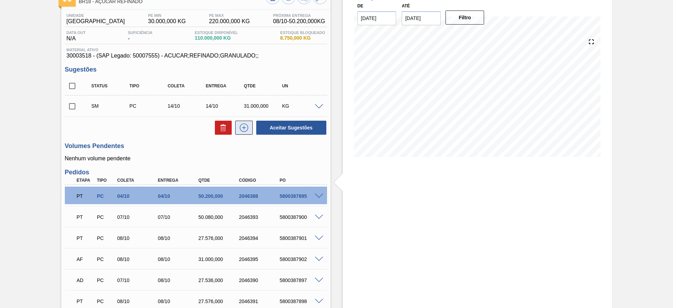
click at [244, 128] on icon at bounding box center [243, 127] width 11 height 8
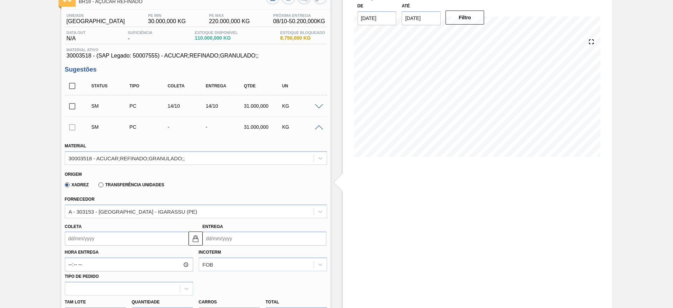
click at [84, 232] on input "Coleta" at bounding box center [127, 238] width 124 height 14
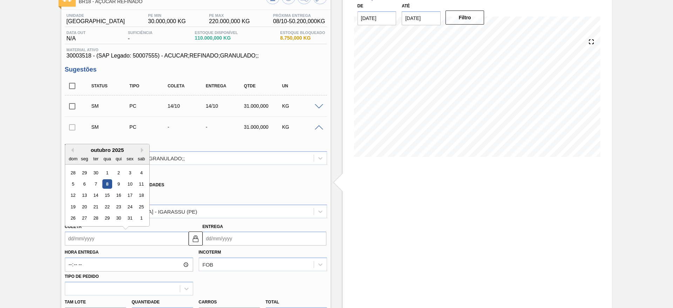
click at [102, 192] on div "12 13 14 15 16 17 18" at bounding box center [107, 195] width 80 height 11
click at [105, 192] on div "15" at bounding box center [106, 195] width 9 height 9
type input "[DATE]"
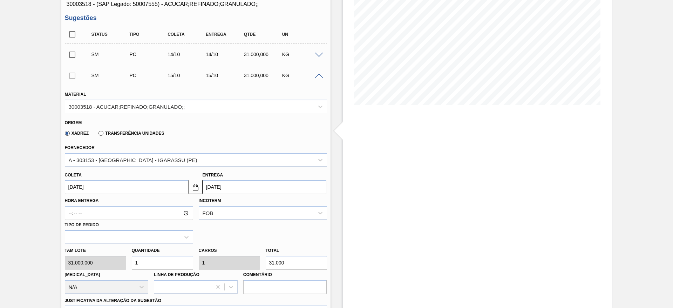
scroll to position [206, 0]
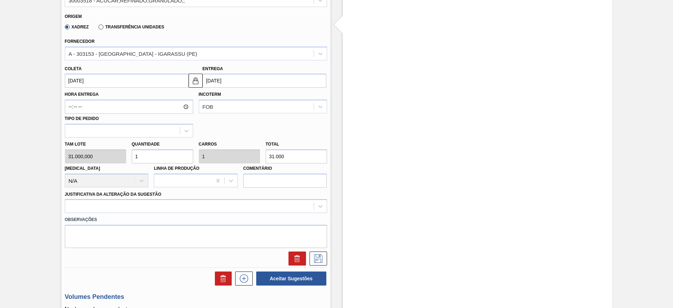
click at [234, 213] on div "Observações" at bounding box center [196, 230] width 268 height 35
click at [234, 211] on div at bounding box center [196, 206] width 262 height 14
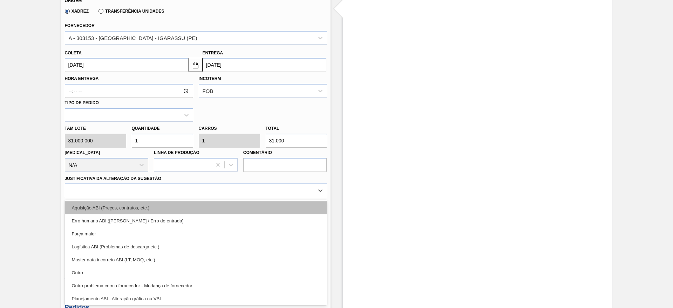
drag, startPoint x: 232, startPoint y: 200, endPoint x: 232, endPoint y: 211, distance: 10.9
click at [231, 200] on div "Aquisição ABI (Preços, contratos, etc.) Erro humano ABI (Cálculo / Erro de entr…" at bounding box center [196, 252] width 262 height 105
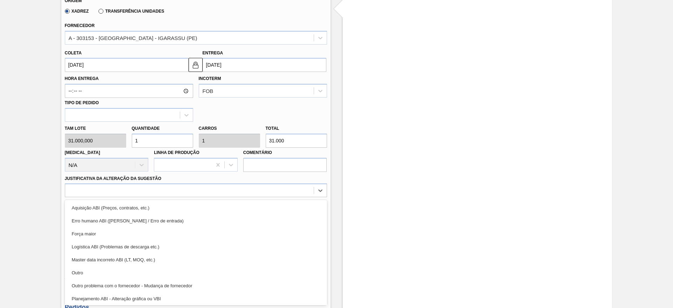
drag, startPoint x: 232, startPoint y: 211, endPoint x: 239, endPoint y: 215, distance: 8.4
click at [233, 213] on div "Aquisição ABI (Preços, contratos, etc.)" at bounding box center [196, 207] width 262 height 13
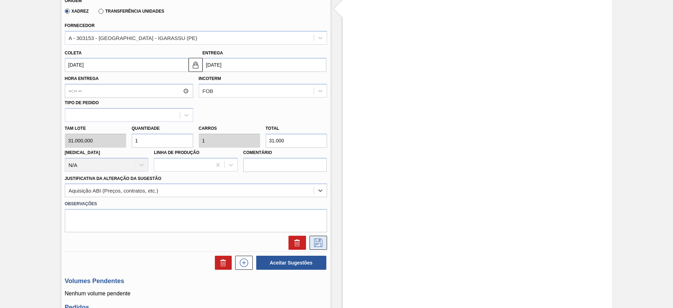
click at [314, 242] on icon at bounding box center [318, 242] width 8 height 8
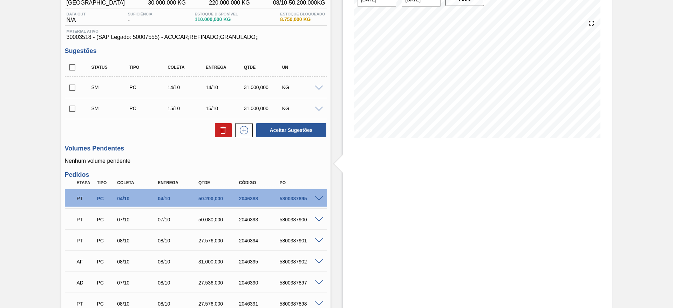
scroll to position [64, 0]
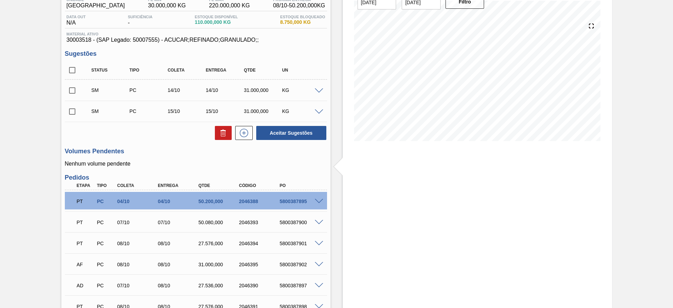
click at [317, 112] on span at bounding box center [319, 111] width 8 height 5
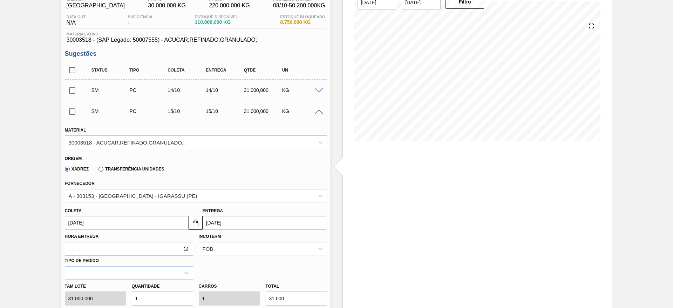
scroll to position [222, 0]
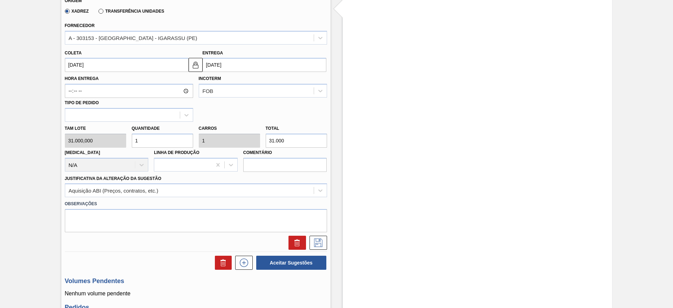
click at [119, 145] on div "Tam lote 31.000,000 Quantidade 1 Carros 1 Total 31.000 Doca N/A Linha de Produç…" at bounding box center [196, 147] width 268 height 50
type input "2"
type input "62.000"
type input "2"
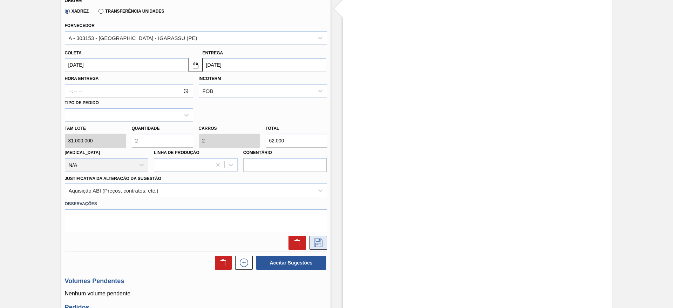
click at [319, 242] on icon at bounding box center [317, 242] width 11 height 8
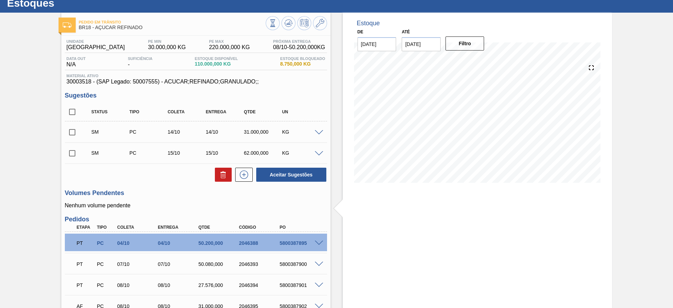
scroll to position [0, 0]
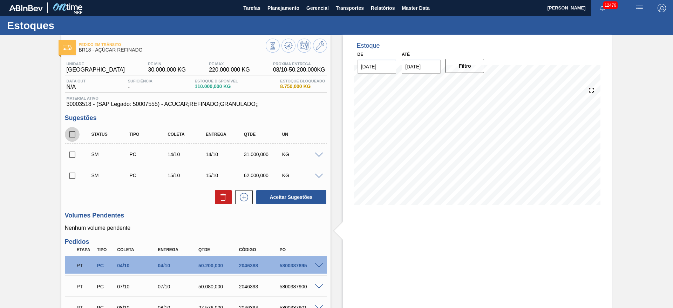
click at [69, 138] on input "checkbox" at bounding box center [72, 134] width 15 height 15
checkbox input "true"
click at [280, 197] on button "Aceitar Sugestões" at bounding box center [291, 197] width 70 height 14
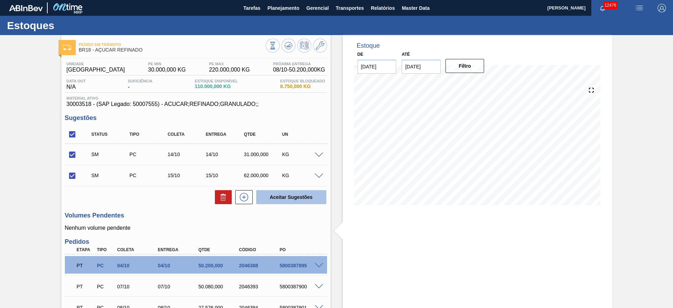
checkbox input "false"
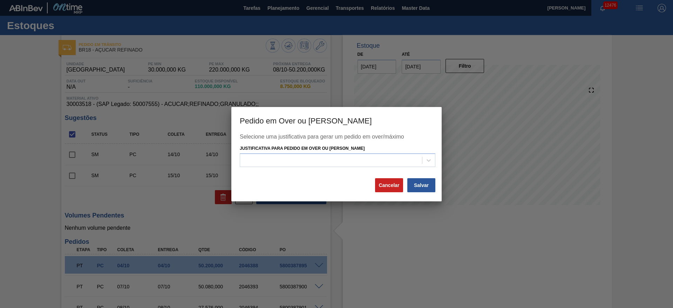
click at [306, 173] on div "Selecione uma justificativa para gerar um pedido em over/máximo Justificativa p…" at bounding box center [336, 155] width 193 height 44
click at [312, 169] on div "Selecione uma justificativa para gerar um pedido em over/máximo Justificativa p…" at bounding box center [336, 155] width 193 height 44
drag, startPoint x: 313, startPoint y: 168, endPoint x: 317, endPoint y: 165, distance: 5.5
click at [313, 168] on div "Selecione uma justificativa para gerar um pedido em over/máximo Justificativa p…" at bounding box center [336, 155] width 193 height 44
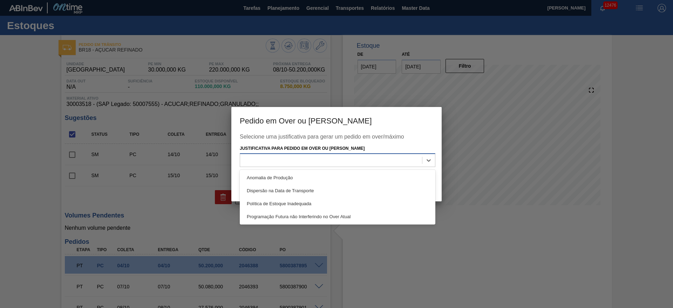
click at [317, 165] on div at bounding box center [331, 160] width 182 height 10
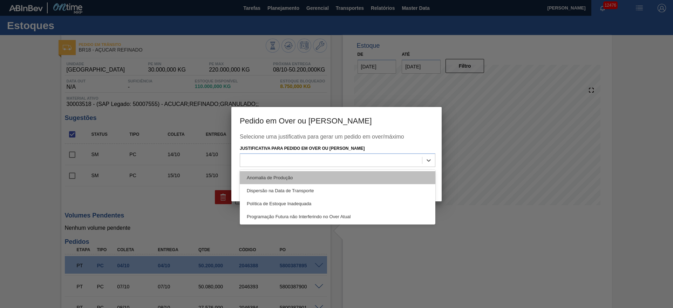
click at [328, 173] on div "Anomalia de Produção" at bounding box center [337, 177] width 195 height 13
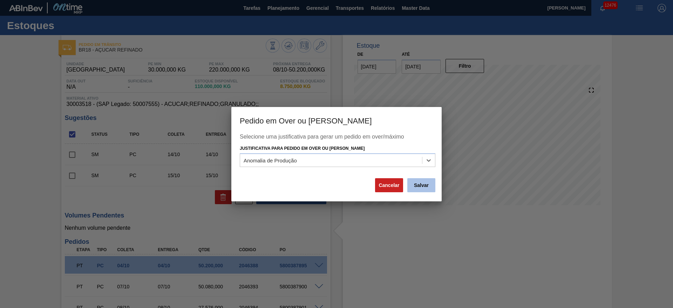
click at [426, 186] on button "Salvar" at bounding box center [421, 185] width 28 height 14
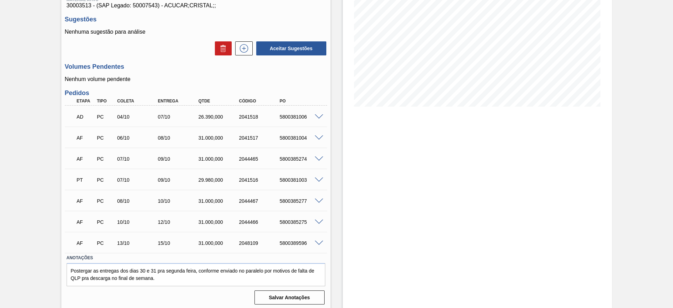
scroll to position [101, 0]
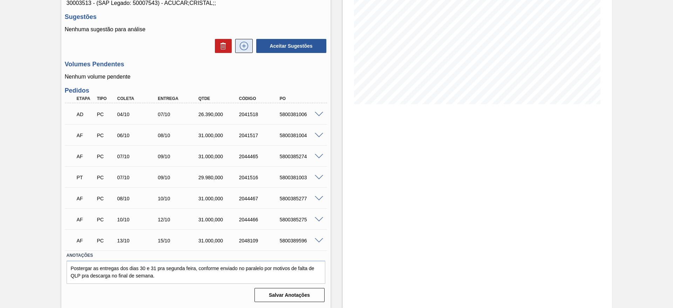
click at [239, 43] on icon at bounding box center [243, 46] width 11 height 8
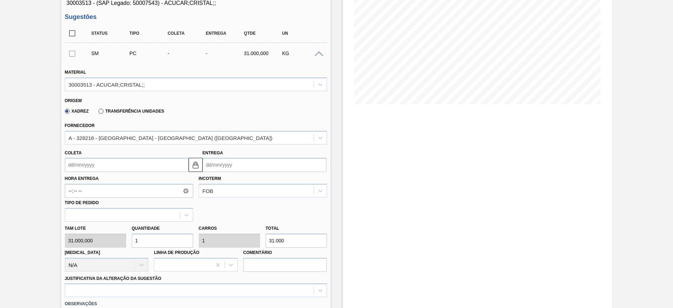
click at [84, 169] on input "Coleta" at bounding box center [127, 165] width 124 height 14
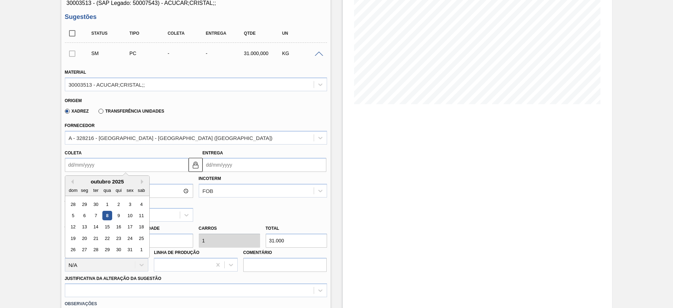
click at [105, 226] on div "15" at bounding box center [106, 226] width 9 height 9
type input "[DATE]"
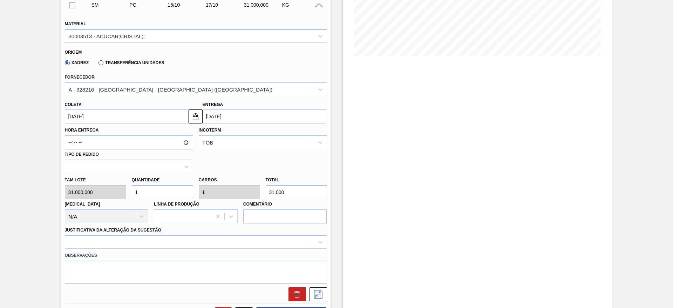
scroll to position [259, 0]
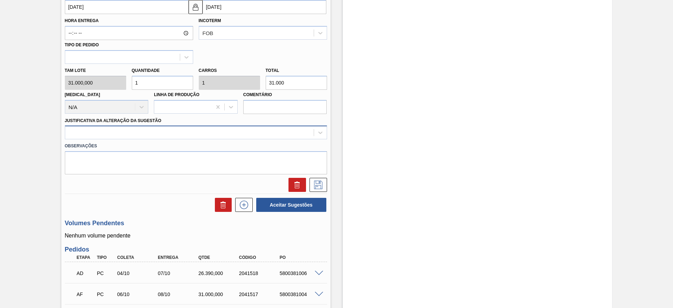
click at [216, 135] on div at bounding box center [189, 133] width 248 height 10
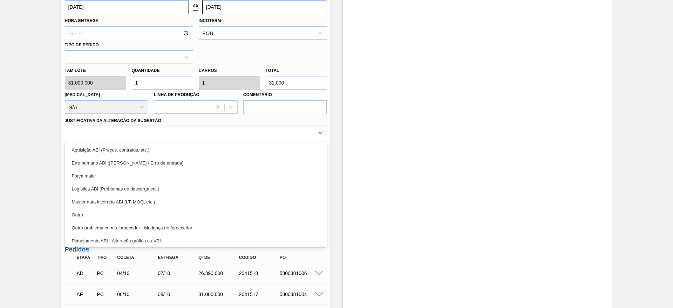
drag, startPoint x: 219, startPoint y: 147, endPoint x: 249, endPoint y: 155, distance: 30.8
click at [220, 148] on div "Aquisição ABI (Preços, contratos, etc.)" at bounding box center [196, 149] width 262 height 13
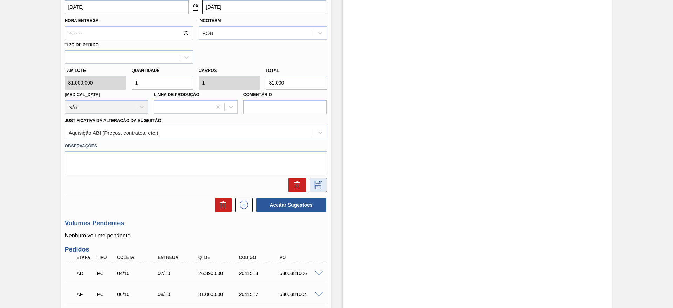
click at [318, 188] on icon at bounding box center [317, 184] width 11 height 8
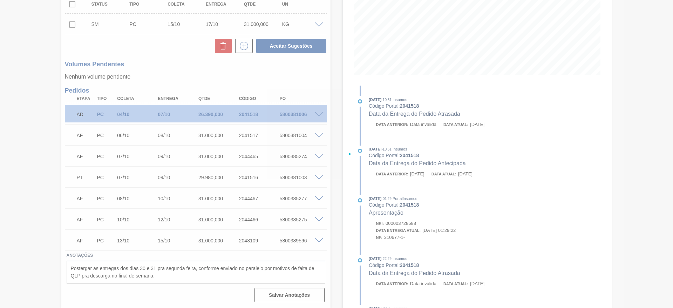
scroll to position [130, 0]
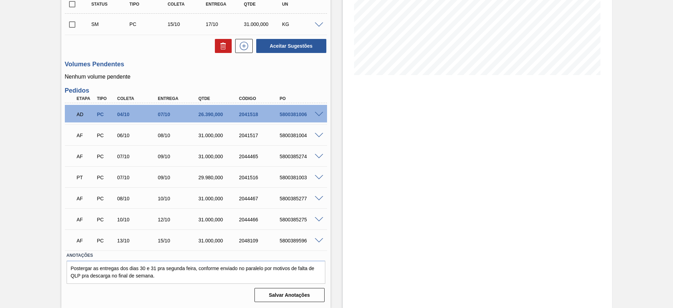
click at [64, 21] on div "Unidade Piraí PE MIN 20.000,000 KG PE MAX 180.000,000 KG Próxima Entrega 08/10 …" at bounding box center [195, 116] width 269 height 376
click at [67, 19] on input "checkbox" at bounding box center [72, 24] width 15 height 15
click at [267, 41] on button "Aceitar Sugestões" at bounding box center [291, 46] width 70 height 14
checkbox input "false"
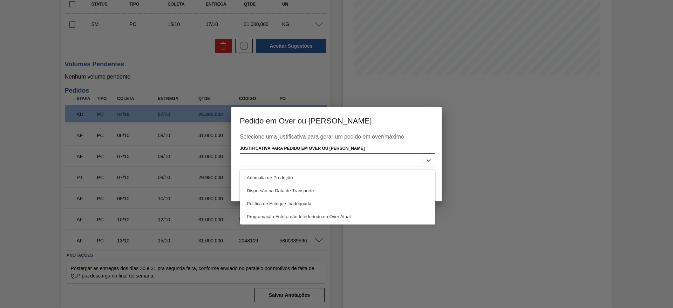
click at [324, 157] on div at bounding box center [331, 160] width 182 height 10
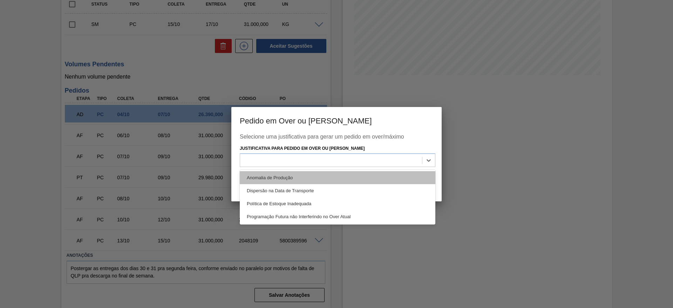
click at [330, 172] on div "Anomalia de Produção" at bounding box center [337, 177] width 195 height 13
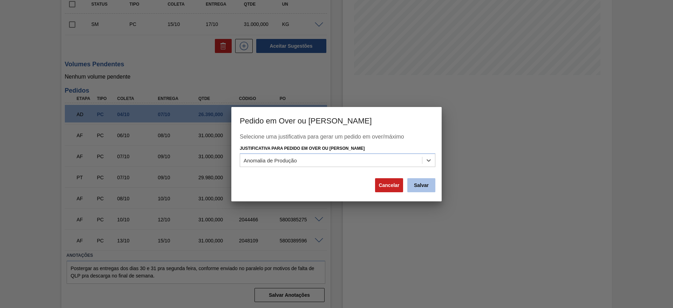
click at [427, 185] on button "Salvar" at bounding box center [421, 185] width 28 height 14
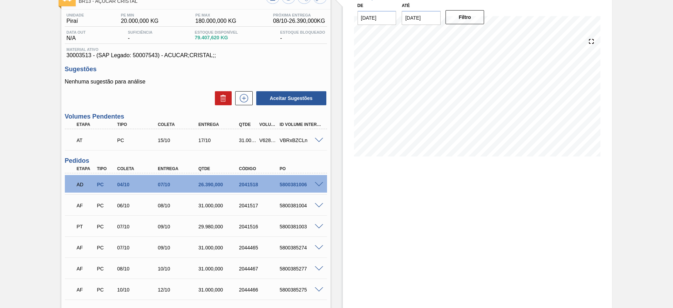
scroll to position [8, 0]
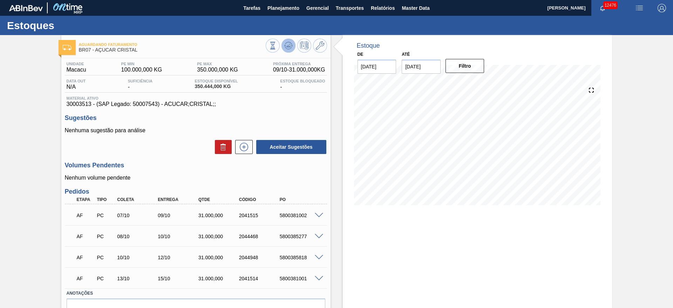
click at [291, 45] on icon at bounding box center [288, 44] width 7 height 4
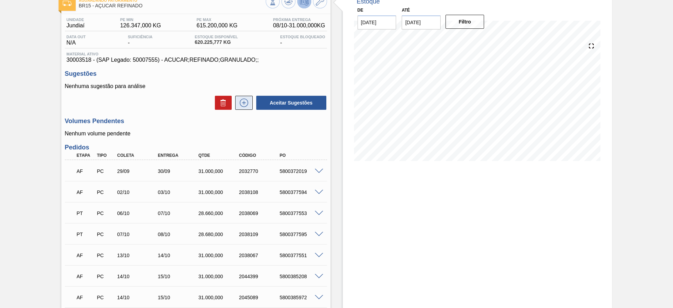
scroll to position [38, 0]
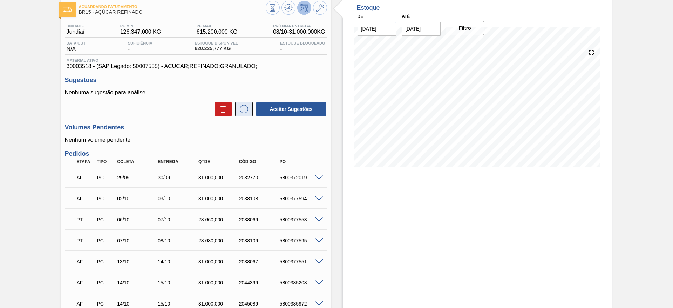
click at [248, 109] on icon at bounding box center [243, 109] width 11 height 8
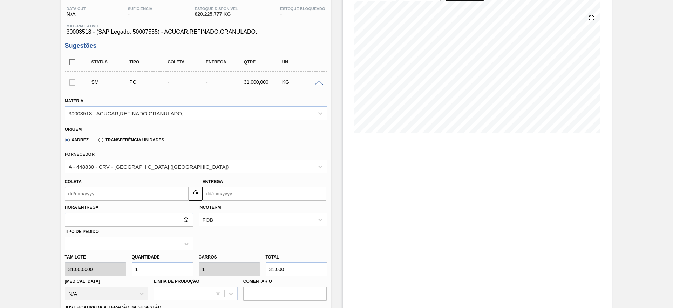
scroll to position [90, 0]
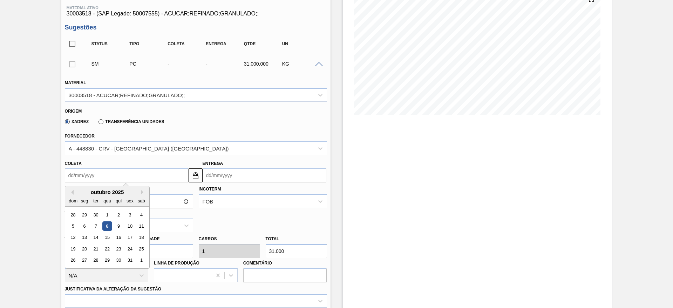
click at [84, 179] on input "Coleta" at bounding box center [127, 175] width 124 height 14
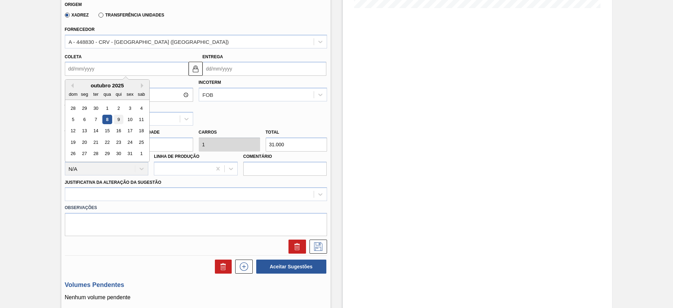
scroll to position [197, 0]
click at [120, 131] on div "16" at bounding box center [117, 130] width 9 height 9
type input "[DATE]"
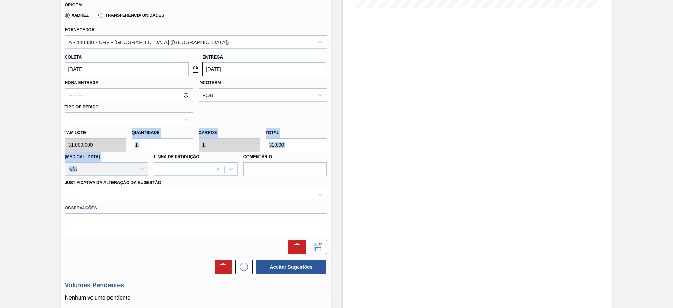
drag, startPoint x: 144, startPoint y: 153, endPoint x: 132, endPoint y: 151, distance: 12.4
click at [132, 151] on div "[PERSON_NAME] 31.000,000 Quantidade 1 Carros 1 Total 31.000 [MEDICAL_DATA] N/A …" at bounding box center [196, 151] width 268 height 50
click at [144, 150] on input "1" at bounding box center [162, 145] width 61 height 14
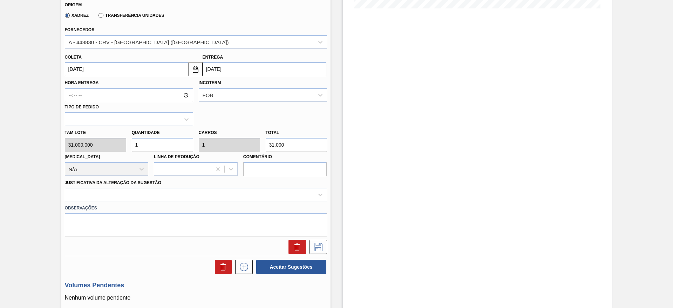
type input "3"
type input "93.000"
type input "3"
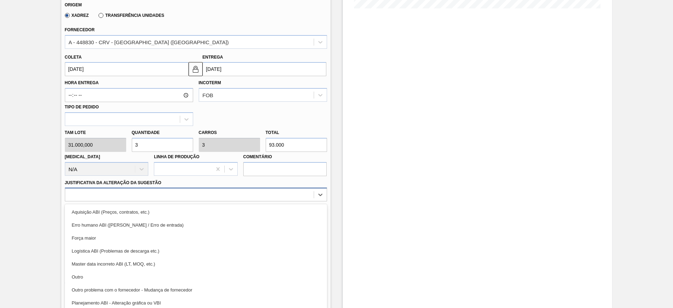
drag, startPoint x: 198, startPoint y: 191, endPoint x: 202, endPoint y: 196, distance: 6.7
click at [201, 193] on div at bounding box center [189, 195] width 248 height 10
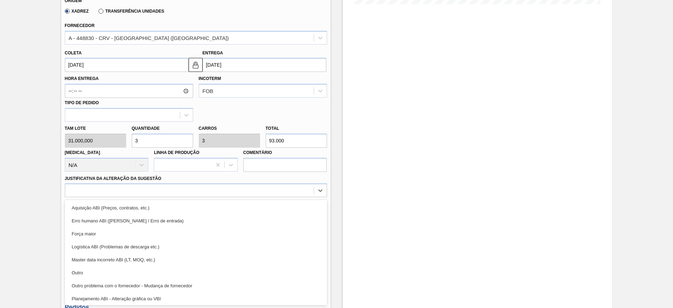
drag, startPoint x: 206, startPoint y: 206, endPoint x: 292, endPoint y: 226, distance: 87.8
click at [206, 207] on div "Aquisição ABI (Preços, contratos, etc.)" at bounding box center [196, 207] width 262 height 13
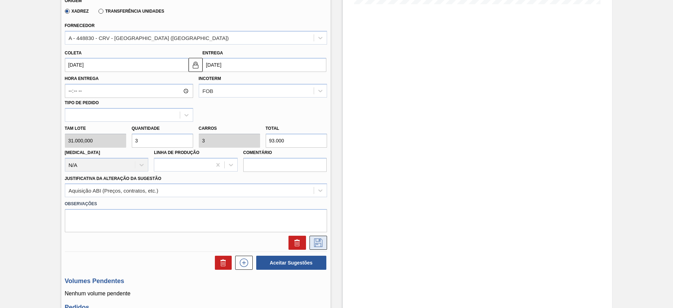
click at [319, 240] on icon at bounding box center [318, 242] width 4 height 6
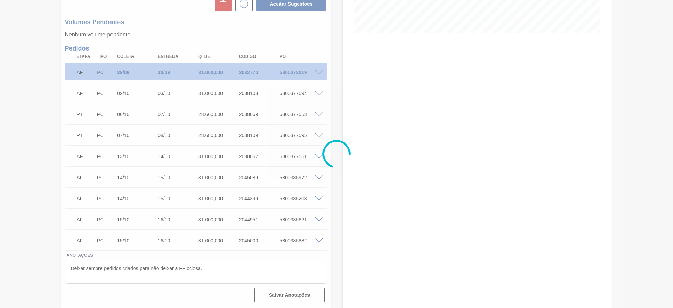
scroll to position [0, 0]
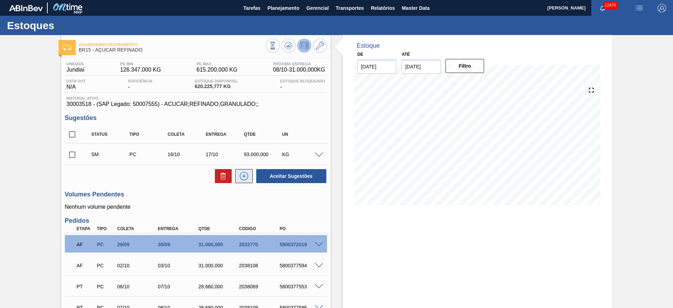
click at [247, 178] on icon at bounding box center [244, 176] width 8 height 8
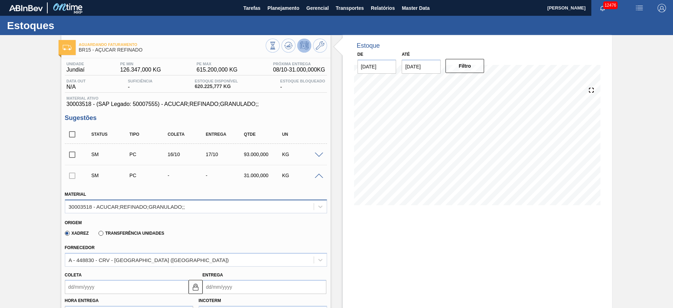
scroll to position [105, 0]
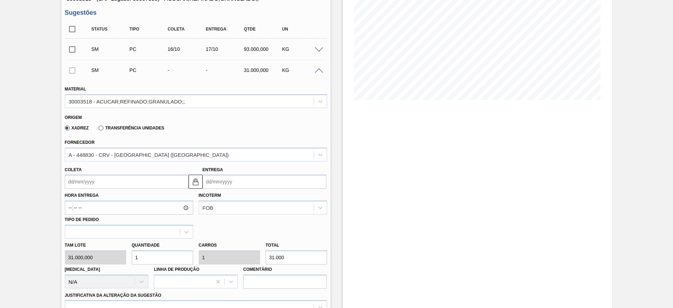
click at [121, 255] on div "[PERSON_NAME] 31.000,000 Quantidade 1 Carros 1 Total 31.000 [MEDICAL_DATA] N/A …" at bounding box center [196, 263] width 268 height 50
type input "3"
type input "93.000"
type input "3"
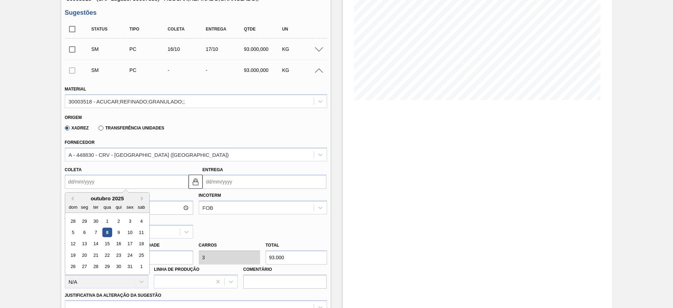
click at [76, 177] on input "Coleta" at bounding box center [127, 181] width 124 height 14
click at [130, 246] on div "17" at bounding box center [129, 243] width 9 height 9
type input "[DATE]"
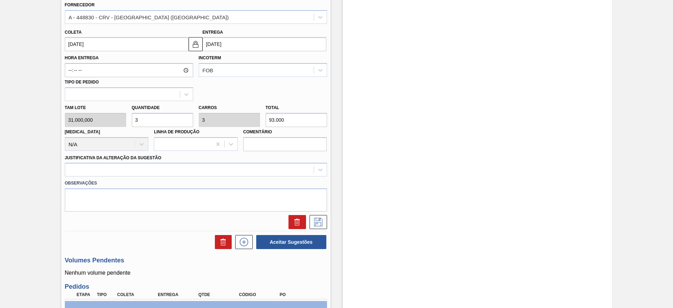
scroll to position [263, 0]
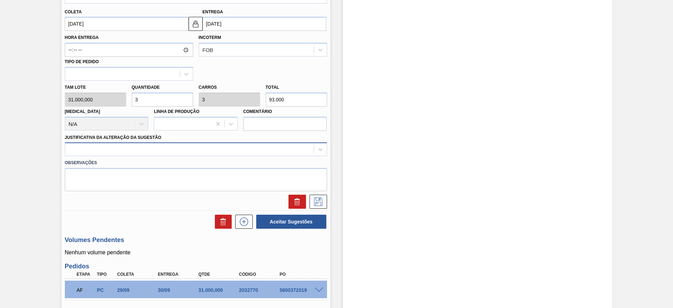
click at [220, 150] on div at bounding box center [189, 149] width 248 height 10
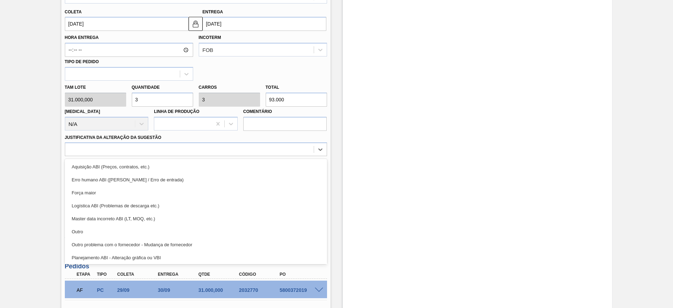
drag, startPoint x: 230, startPoint y: 160, endPoint x: 240, endPoint y: 166, distance: 12.1
click at [230, 161] on div "Aquisição ABI (Preços, contratos, etc.)" at bounding box center [196, 166] width 262 height 13
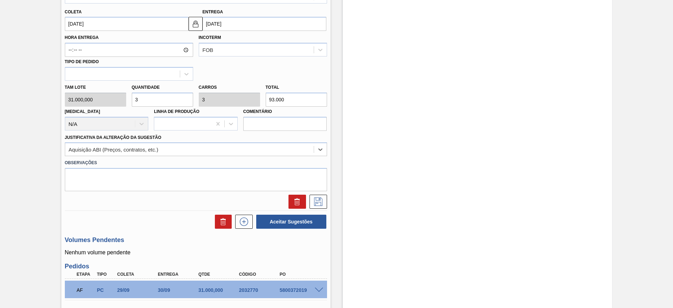
click at [335, 205] on div "Estoque De 08/10/2025 Até 22/10/2025 Filtro" at bounding box center [470, 148] width 281 height 753
click at [323, 207] on button at bounding box center [318, 201] width 18 height 14
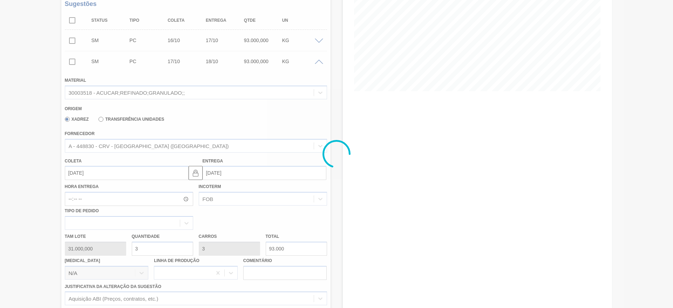
scroll to position [97, 0]
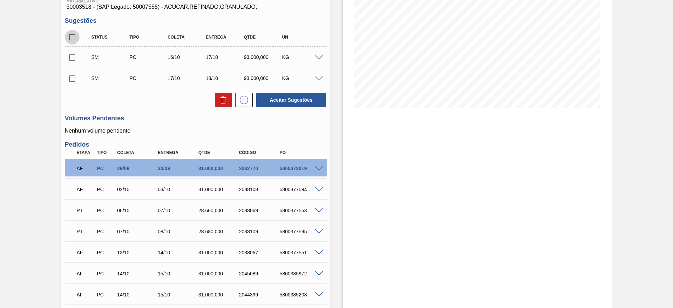
click at [69, 39] on input "checkbox" at bounding box center [72, 37] width 15 height 15
checkbox input "true"
click at [294, 101] on button "Aceitar Sugestões" at bounding box center [291, 100] width 70 height 14
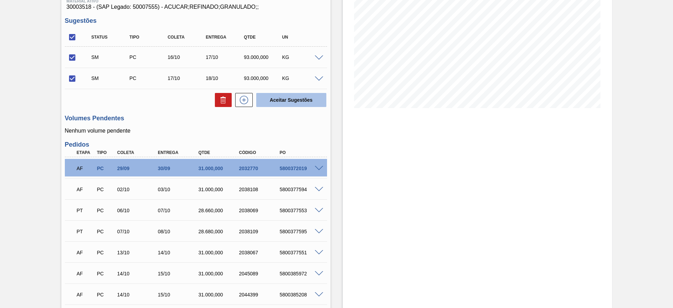
checkbox input "false"
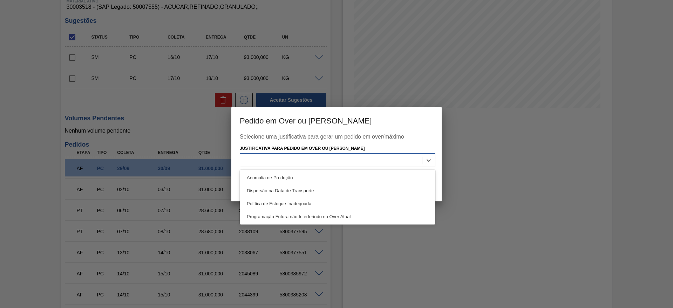
click at [347, 161] on div at bounding box center [331, 160] width 182 height 10
drag, startPoint x: 356, startPoint y: 177, endPoint x: 424, endPoint y: 186, distance: 69.4
click at [356, 178] on div "Anomalia de Produção" at bounding box center [337, 177] width 195 height 13
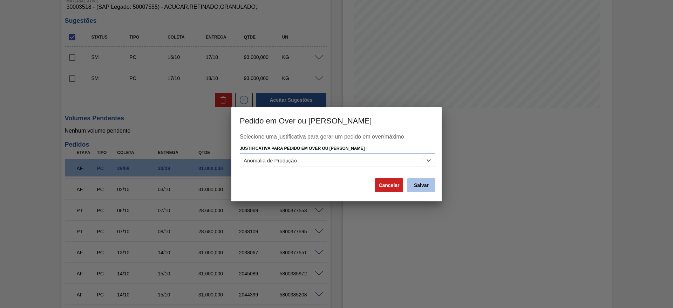
click at [428, 188] on button "Salvar" at bounding box center [421, 185] width 28 height 14
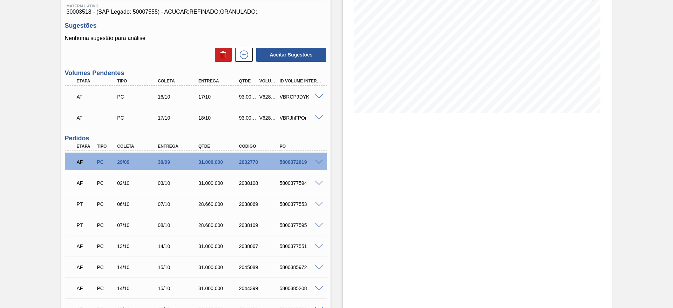
scroll to position [105, 0]
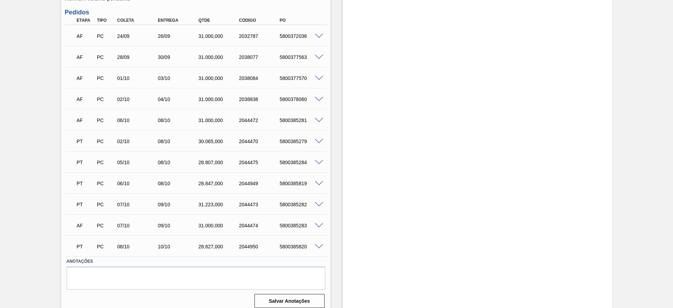
scroll to position [158, 0]
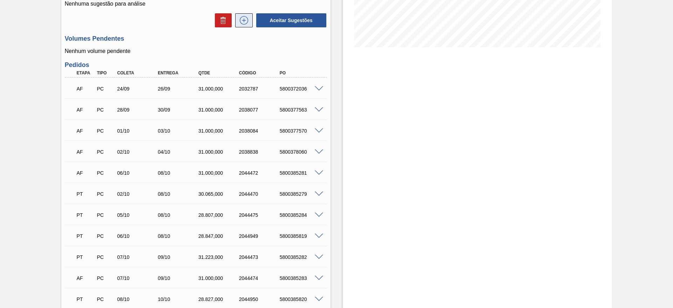
click at [243, 20] on icon at bounding box center [243, 20] width 11 height 8
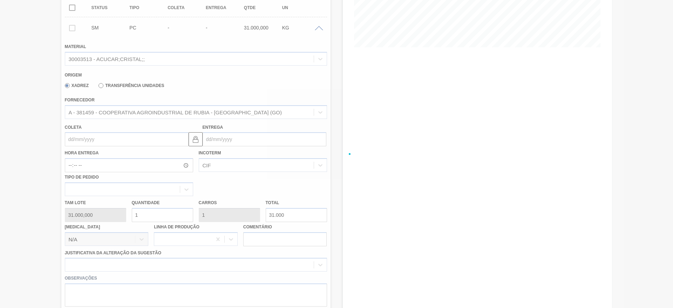
scroll to position [156, 0]
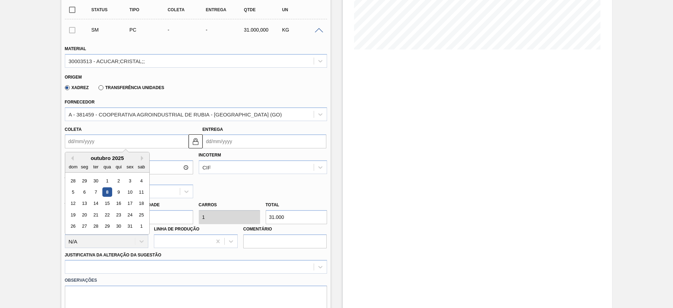
click at [89, 141] on input "Coleta" at bounding box center [127, 141] width 124 height 14
click at [76, 204] on div "12" at bounding box center [72, 203] width 9 height 9
type input "[DATE]"
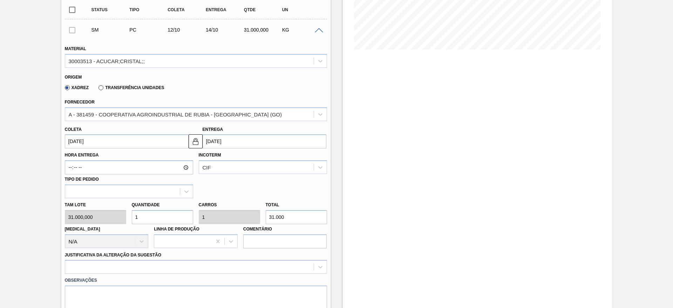
drag, startPoint x: 143, startPoint y: 214, endPoint x: 131, endPoint y: 214, distance: 11.9
click at [132, 214] on input "1" at bounding box center [162, 217] width 61 height 14
type input "2"
type input "62.000"
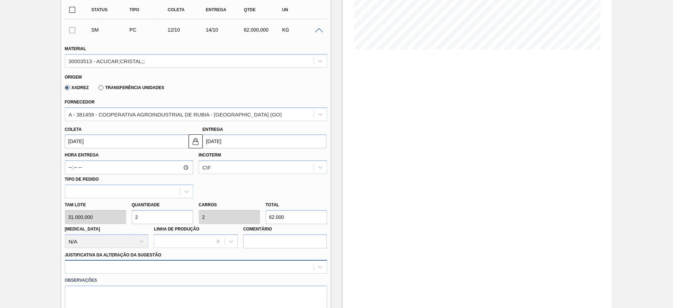
type input "2"
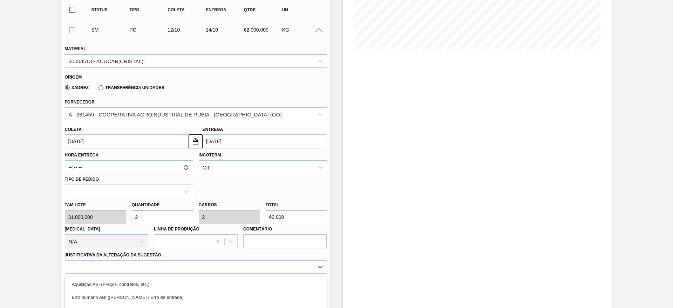
drag, startPoint x: 199, startPoint y: 266, endPoint x: 201, endPoint y: 241, distance: 25.0
click at [199, 266] on div "option Outro focused, 6 of 18. 18 results available. Use Up and Down to choose …" at bounding box center [196, 267] width 262 height 14
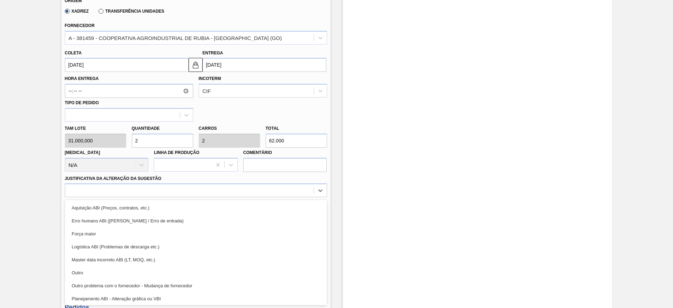
click at [205, 206] on div "Aquisição ABI (Preços, contratos, etc.)" at bounding box center [196, 207] width 262 height 13
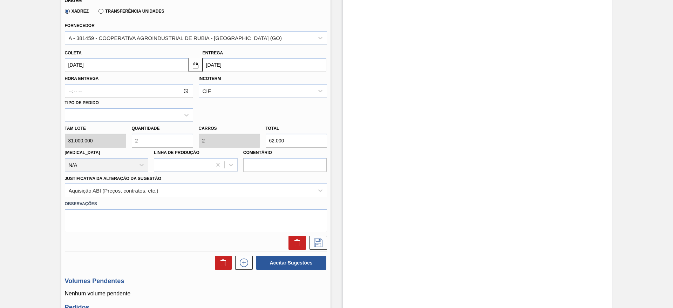
click at [308, 241] on div at bounding box center [316, 242] width 21 height 14
click at [315, 242] on icon at bounding box center [317, 242] width 11 height 8
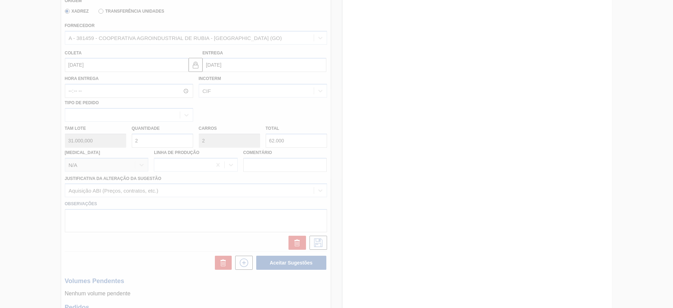
click at [363, 230] on div at bounding box center [336, 154] width 673 height 308
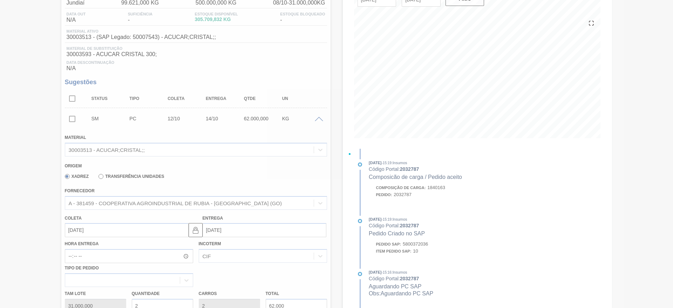
scroll to position [68, 0]
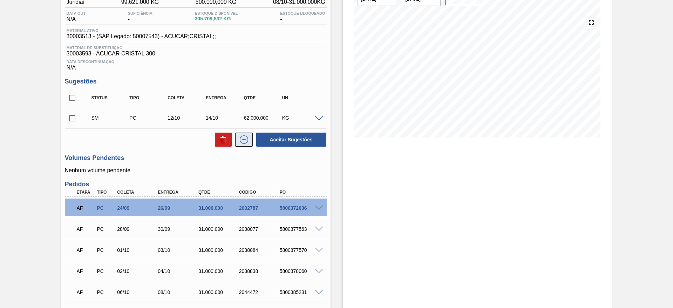
click at [241, 142] on icon at bounding box center [243, 139] width 11 height 8
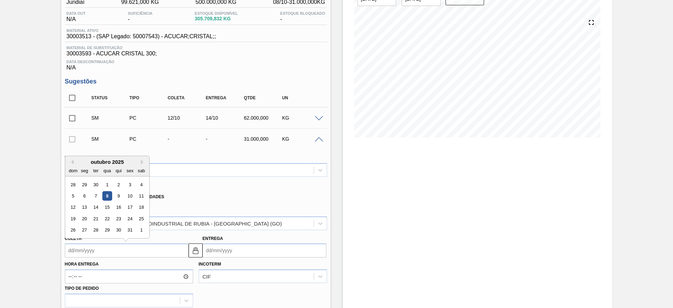
click at [87, 255] on input "Coleta" at bounding box center [127, 250] width 124 height 14
click at [85, 206] on div "13" at bounding box center [84, 206] width 9 height 9
type input "[DATE]"
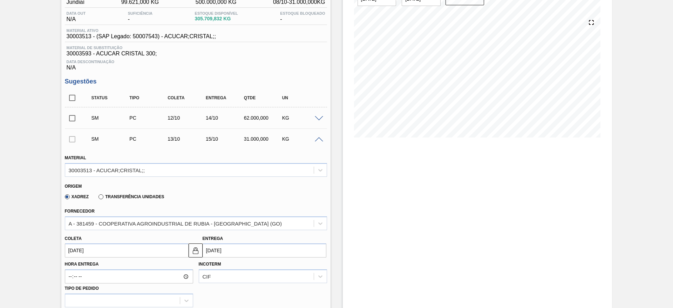
scroll to position [120, 0]
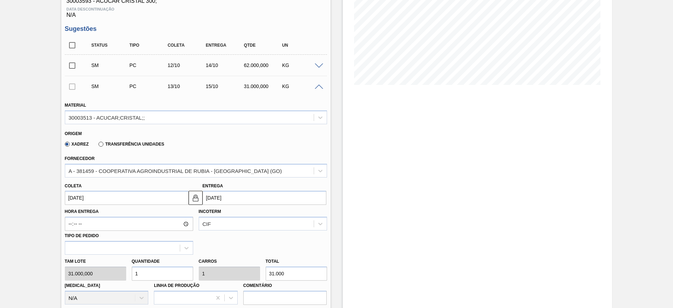
drag, startPoint x: 157, startPoint y: 271, endPoint x: 136, endPoint y: 273, distance: 20.3
click at [129, 275] on div "Quantidade 1" at bounding box center [162, 268] width 67 height 24
type input "2"
type input "62.000"
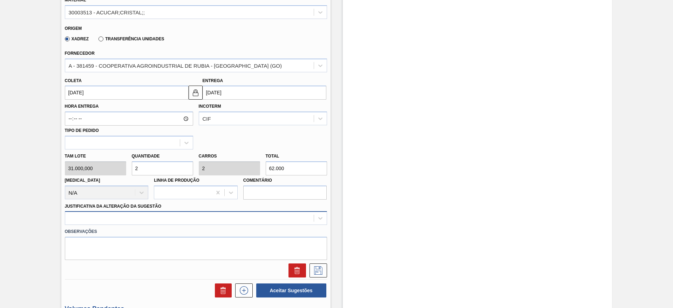
type input "2"
click at [230, 216] on div at bounding box center [196, 218] width 262 height 14
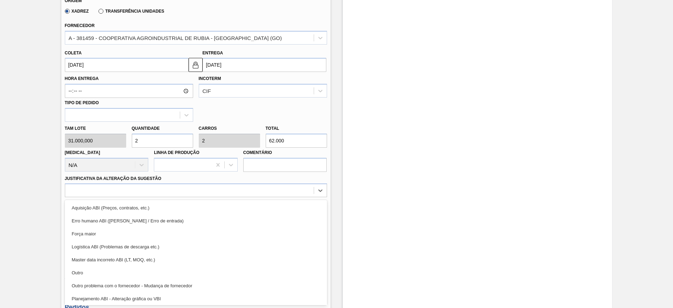
drag, startPoint x: 237, startPoint y: 204, endPoint x: 261, endPoint y: 216, distance: 27.1
click at [239, 203] on div "Aquisição ABI (Preços, contratos, etc.)" at bounding box center [196, 207] width 262 height 13
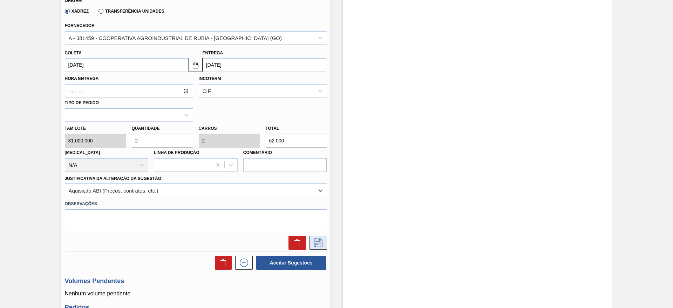
click at [312, 243] on icon at bounding box center [317, 242] width 11 height 8
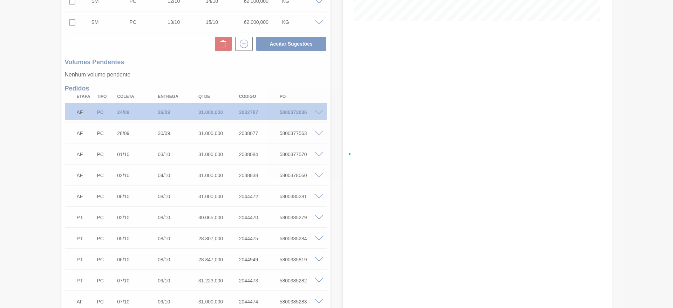
scroll to position [125, 0]
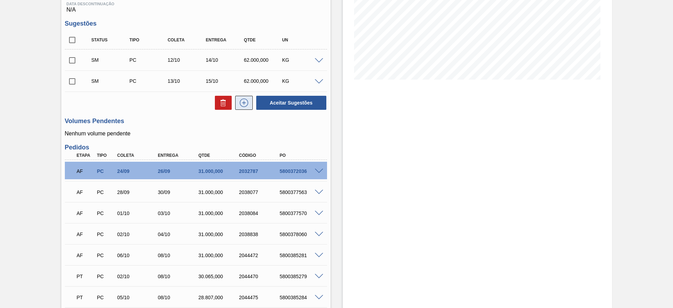
click at [244, 105] on icon at bounding box center [243, 102] width 11 height 8
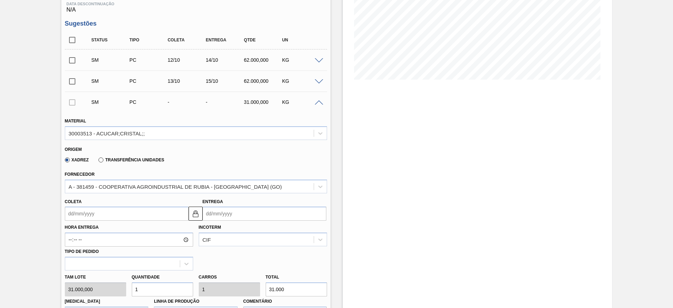
click at [82, 218] on input "Coleta" at bounding box center [127, 213] width 124 height 14
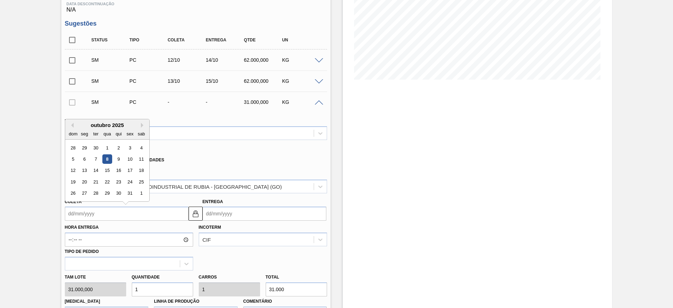
click at [108, 170] on div "15" at bounding box center [106, 170] width 9 height 9
type input "15/10/2025"
type input "17/10/2025"
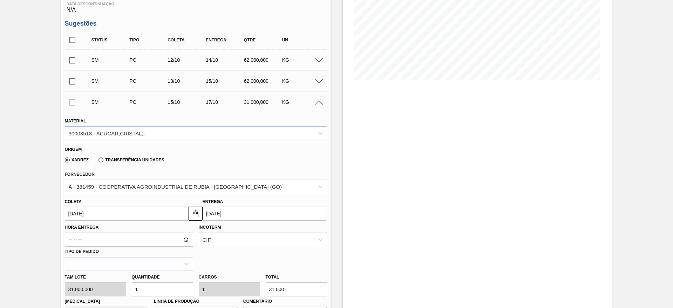
click at [77, 218] on input "15/10/2025" at bounding box center [127, 213] width 124 height 14
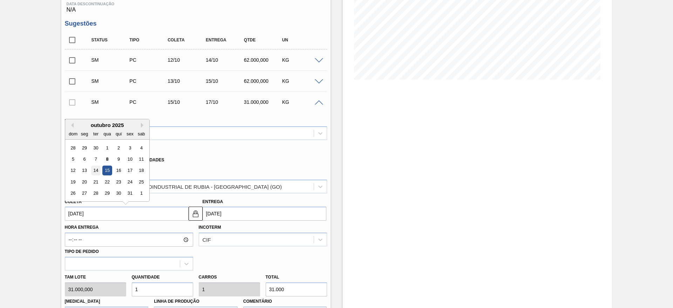
click at [95, 170] on div "14" at bounding box center [95, 170] width 9 height 9
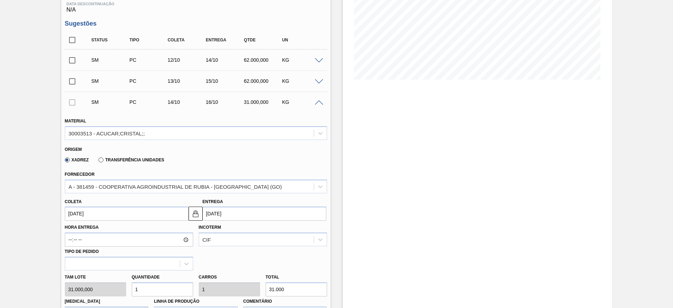
type input "[DATE]"
type input "16/10/2025"
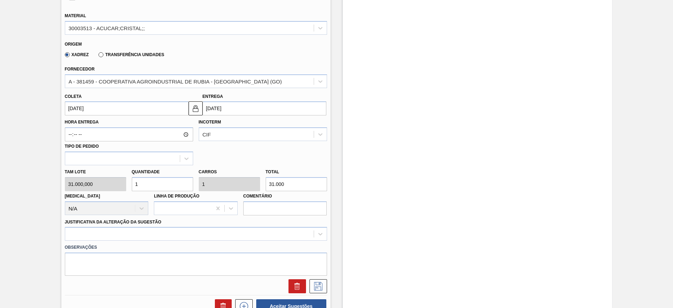
click at [120, 188] on div "Tam lote 31.000,000 Quantidade 1 Carros 1 Total 31.000 Doca N/A Linha de Produç…" at bounding box center [196, 190] width 268 height 50
type input "2"
type input "62.000"
type input "2"
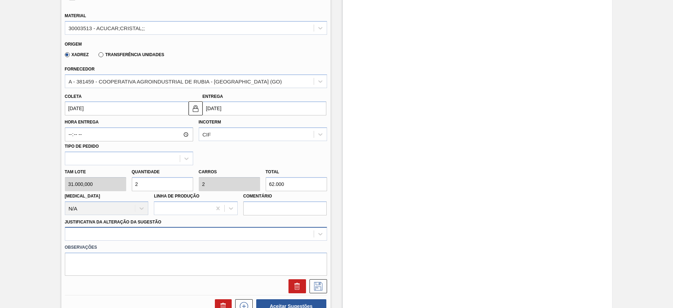
click at [187, 227] on div at bounding box center [196, 234] width 262 height 14
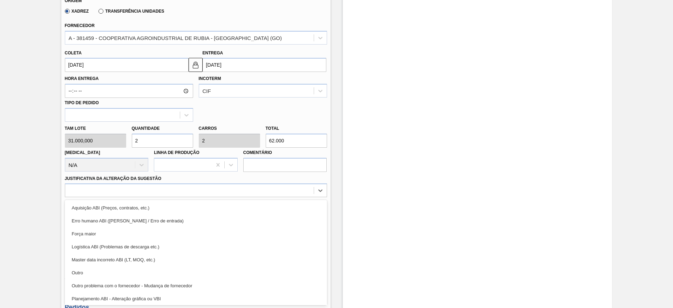
drag, startPoint x: 205, startPoint y: 205, endPoint x: 262, endPoint y: 224, distance: 59.5
click at [206, 205] on div "Aquisição ABI (Preços, contratos, etc.)" at bounding box center [196, 207] width 262 height 13
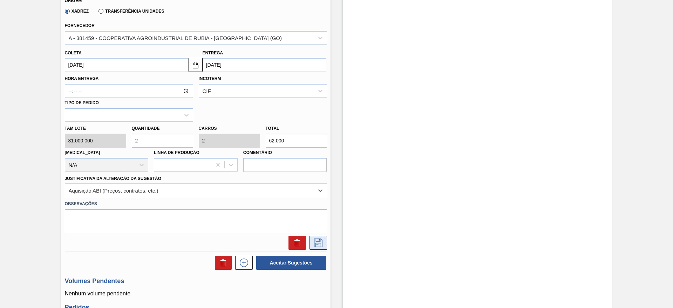
click at [319, 243] on icon at bounding box center [318, 242] width 8 height 8
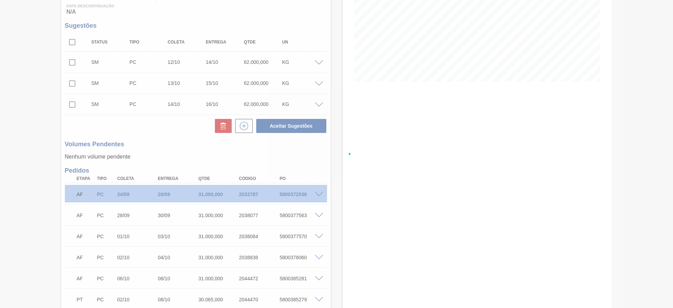
scroll to position [110, 0]
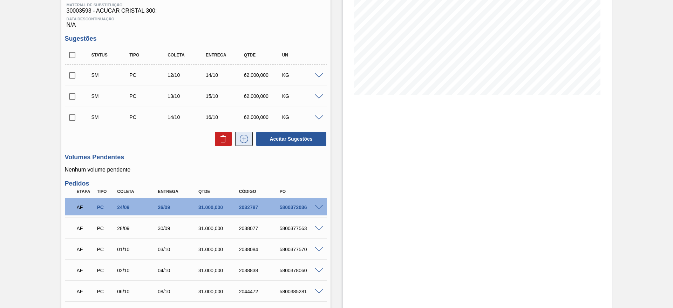
click at [245, 144] on button at bounding box center [244, 139] width 18 height 14
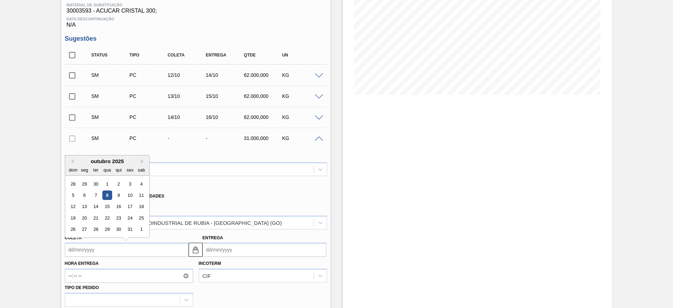
click at [78, 248] on input "Coleta" at bounding box center [127, 249] width 124 height 14
click at [104, 208] on div "15" at bounding box center [106, 206] width 9 height 9
type input "15/10/2025"
type input "17/10/2025"
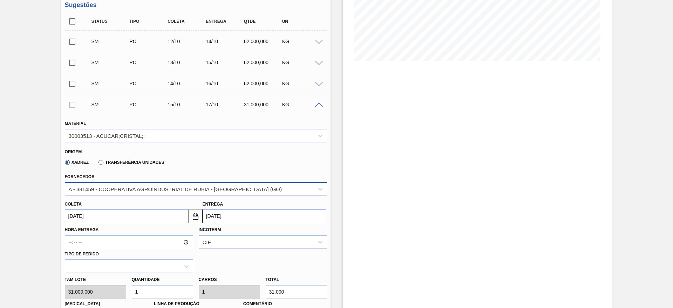
scroll to position [215, 0]
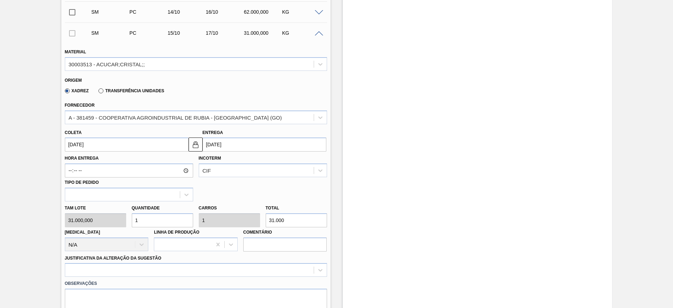
click at [125, 220] on div "Tam lote 31.000,000 Quantidade 1 Carros 1 Total 31.000 Doca N/A Linha de Produç…" at bounding box center [196, 226] width 268 height 50
type input "2"
type input "62.000"
click at [196, 273] on div at bounding box center [196, 270] width 262 height 14
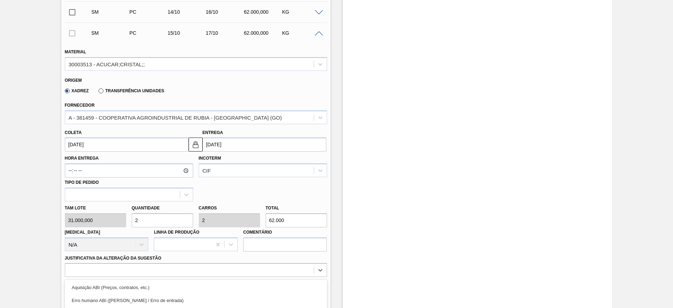
scroll to position [295, 0]
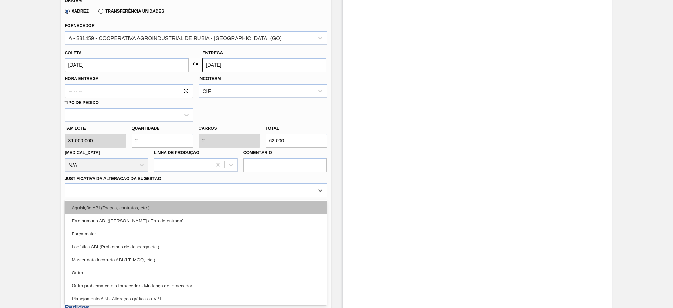
click at [211, 204] on div "Aquisição ABI (Preços, contratos, etc.)" at bounding box center [196, 207] width 262 height 13
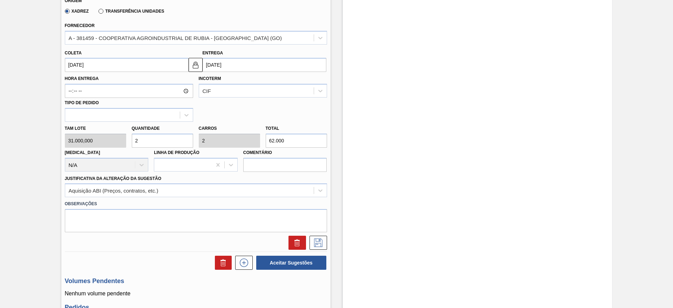
drag, startPoint x: 139, startPoint y: 143, endPoint x: 130, endPoint y: 144, distance: 10.0
click at [130, 144] on div "Quantidade 2" at bounding box center [162, 135] width 67 height 24
type input "3"
type input "93.000"
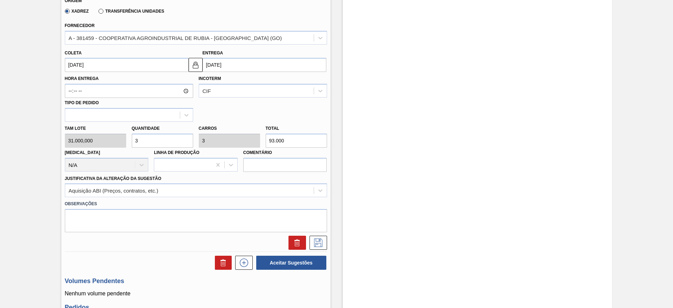
type input "3"
click at [328, 247] on div at bounding box center [196, 242] width 268 height 14
click at [321, 244] on icon at bounding box center [317, 242] width 11 height 8
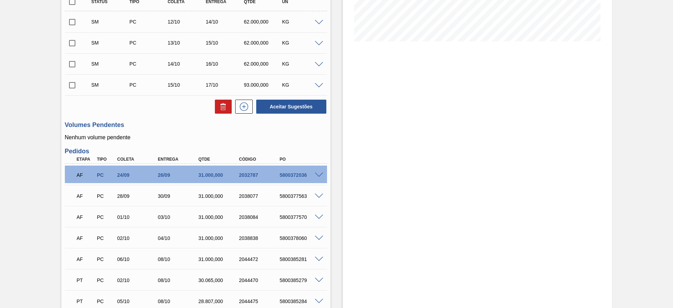
scroll to position [165, 0]
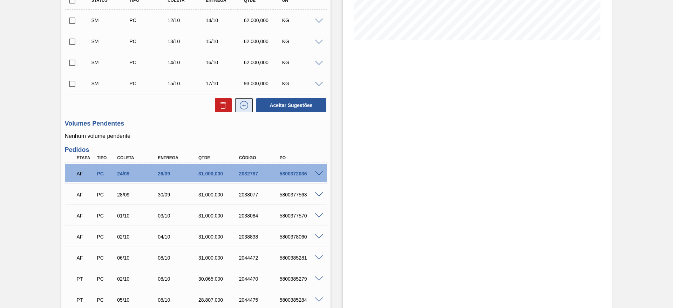
click at [239, 103] on icon at bounding box center [243, 105] width 11 height 8
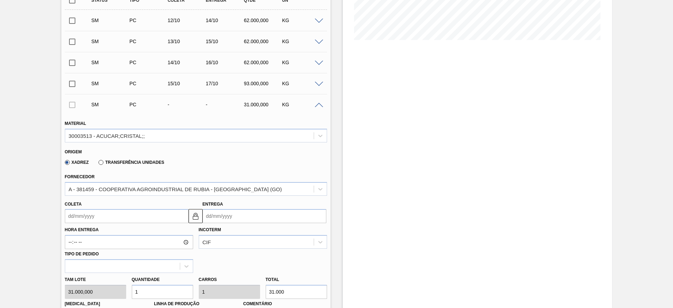
click at [83, 215] on input "Coleta" at bounding box center [127, 216] width 124 height 14
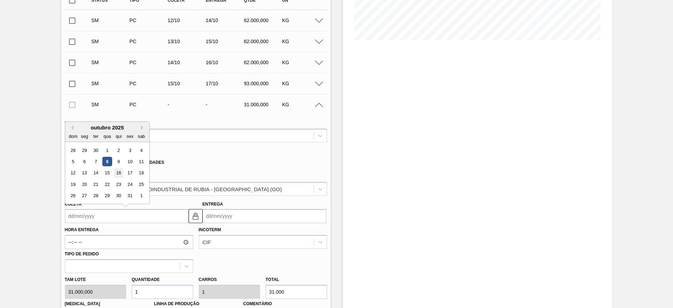
click at [118, 174] on div "16" at bounding box center [117, 172] width 9 height 9
type input "[DATE]"
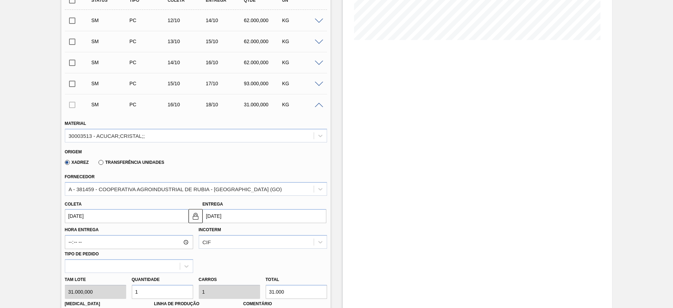
drag, startPoint x: 156, startPoint y: 289, endPoint x: 137, endPoint y: 286, distance: 18.4
click at [137, 286] on input "1" at bounding box center [162, 291] width 61 height 14
drag, startPoint x: 141, startPoint y: 290, endPoint x: 128, endPoint y: 288, distance: 13.4
click at [128, 288] on div "[PERSON_NAME] 31.000,000 Quantidade 1 Carros 1 Total 31.000 [MEDICAL_DATA] N/A …" at bounding box center [196, 298] width 268 height 50
type input "2"
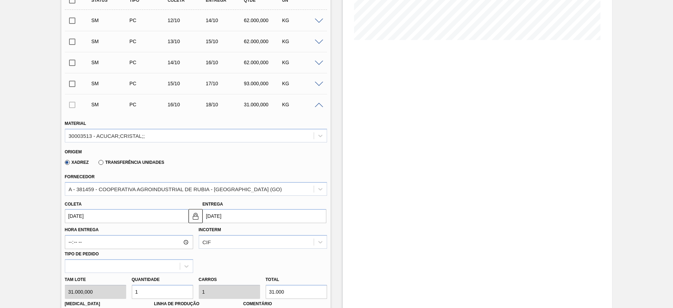
type input "2"
type input "62.000"
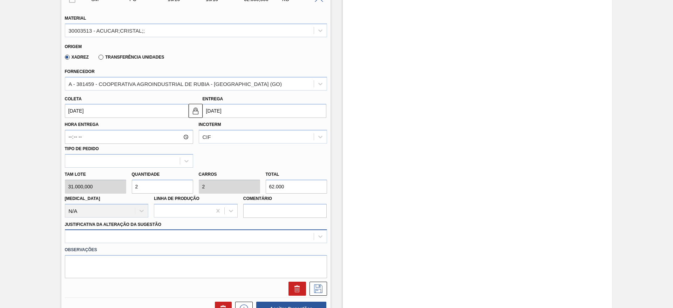
type input "2"
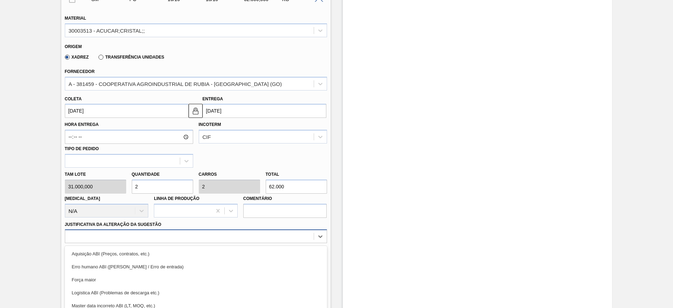
click at [287, 240] on div "option Logística ABI (Problemas de descarga etc.) focused, 4 of 18. 18 results …" at bounding box center [196, 236] width 262 height 14
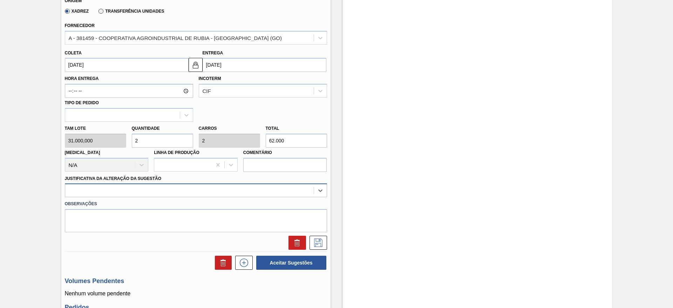
click at [281, 195] on div at bounding box center [189, 190] width 248 height 10
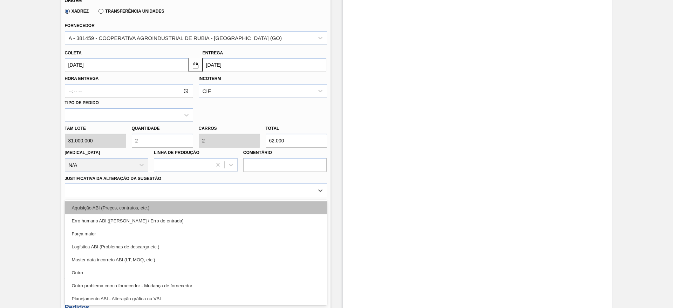
drag, startPoint x: 283, startPoint y: 187, endPoint x: 284, endPoint y: 204, distance: 16.5
click at [281, 189] on div at bounding box center [189, 190] width 248 height 10
click at [285, 206] on div "Aquisição ABI (Preços, contratos, etc.)" at bounding box center [196, 207] width 262 height 13
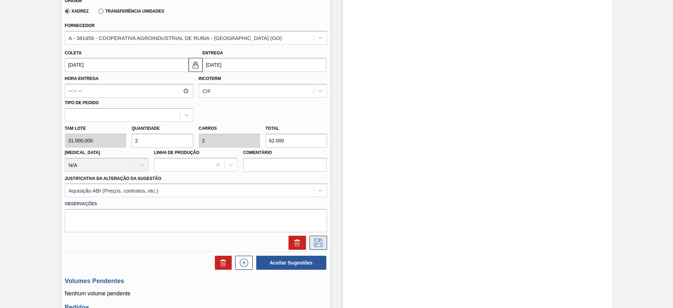
click at [318, 237] on button at bounding box center [318, 242] width 18 height 14
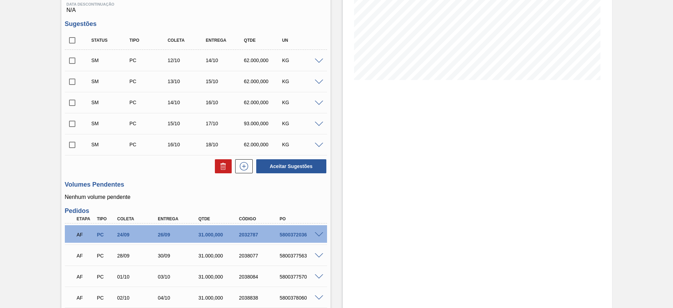
scroll to position [106, 0]
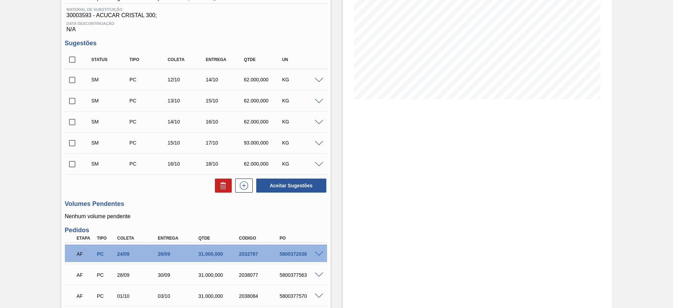
click at [74, 57] on input "checkbox" at bounding box center [72, 59] width 15 height 15
checkbox input "true"
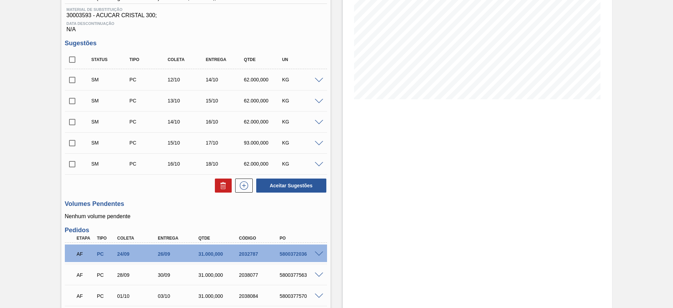
checkbox input "true"
click at [283, 184] on button "Aceitar Sugestões" at bounding box center [291, 185] width 70 height 14
checkbox input "false"
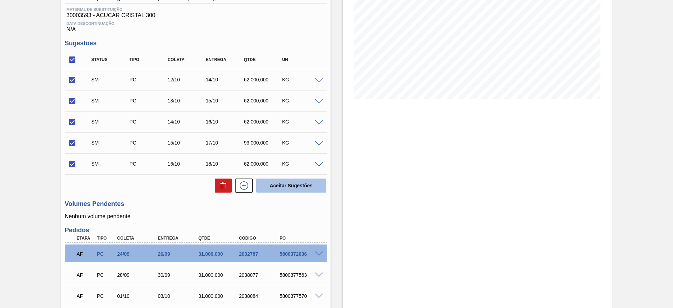
checkbox input "false"
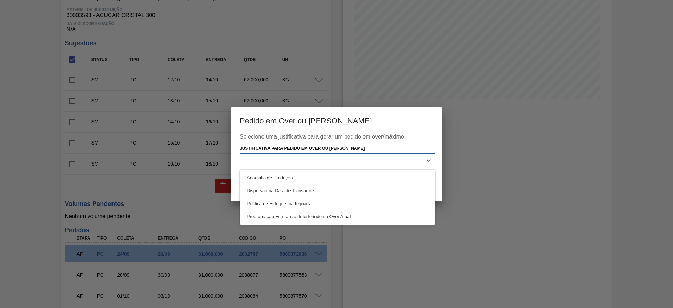
click at [360, 157] on div at bounding box center [331, 160] width 182 height 10
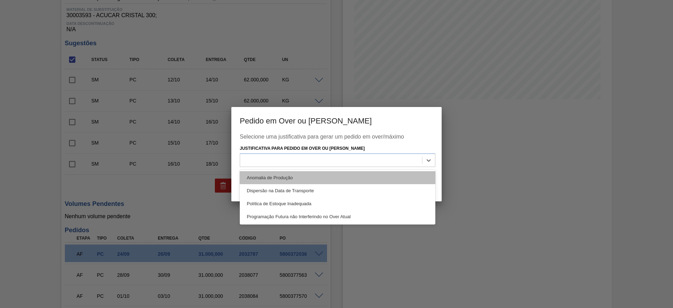
click at [371, 172] on div "Anomalia de Produção" at bounding box center [337, 177] width 195 height 13
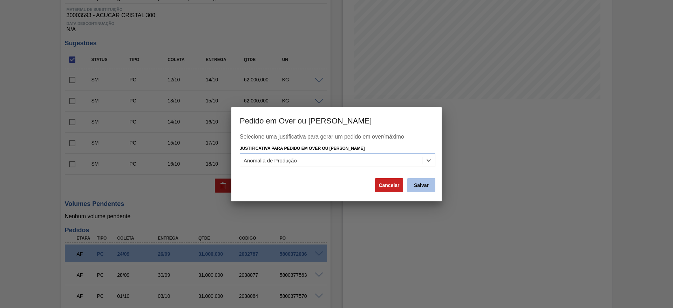
drag, startPoint x: 432, startPoint y: 189, endPoint x: 426, endPoint y: 183, distance: 8.7
click at [426, 183] on button "Salvar" at bounding box center [421, 185] width 28 height 14
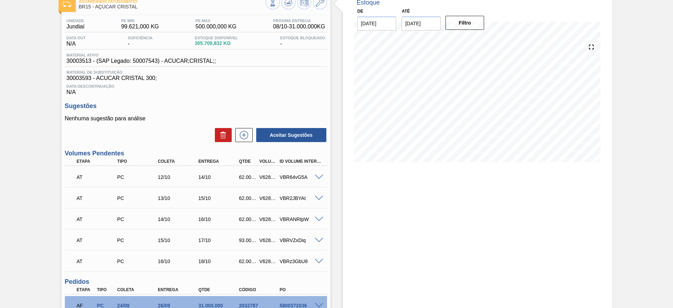
scroll to position [0, 0]
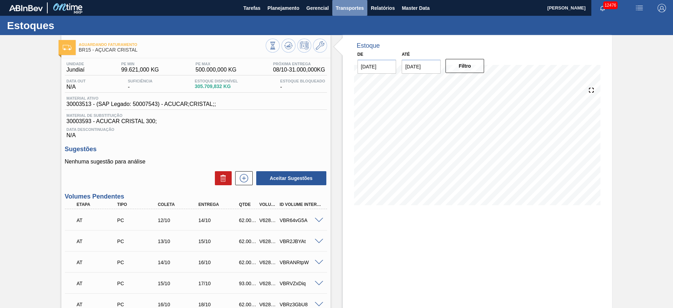
click at [345, 11] on span "Transportes" at bounding box center [350, 8] width 28 height 8
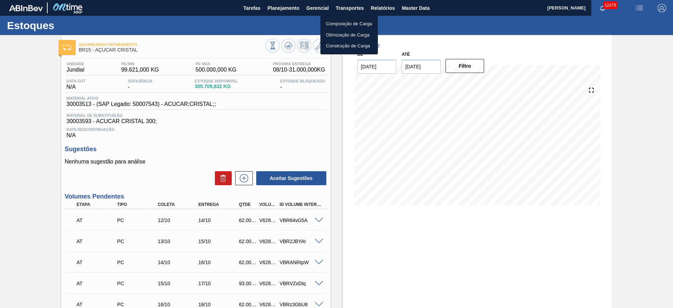
click at [341, 37] on li "Otimização de Carga" at bounding box center [348, 34] width 57 height 11
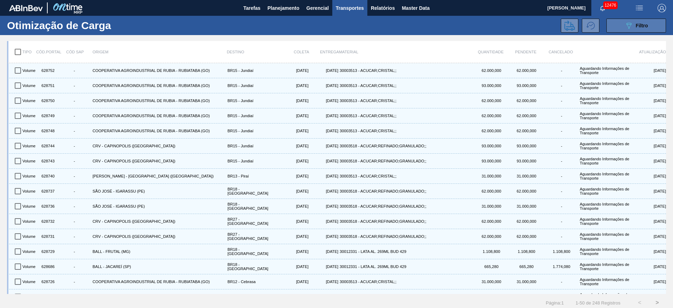
click at [617, 29] on button "089F7B8B-B2A5-4AFE-B5C0-19BA573D28AC Filtro" at bounding box center [636, 26] width 60 height 14
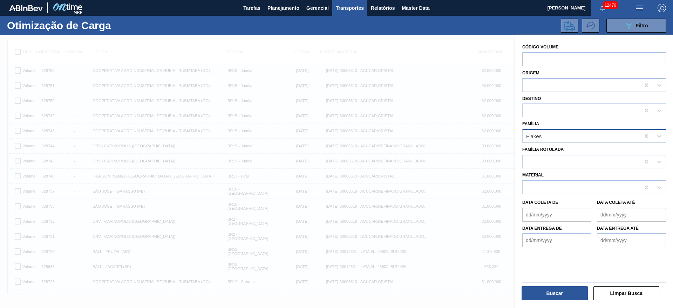
click at [538, 142] on div "Código Volume Origem Destino Família Flakes Família Rotulada Material Data cole…" at bounding box center [594, 172] width 158 height 274
click at [538, 139] on div "Flakes" at bounding box center [580, 136] width 117 height 10
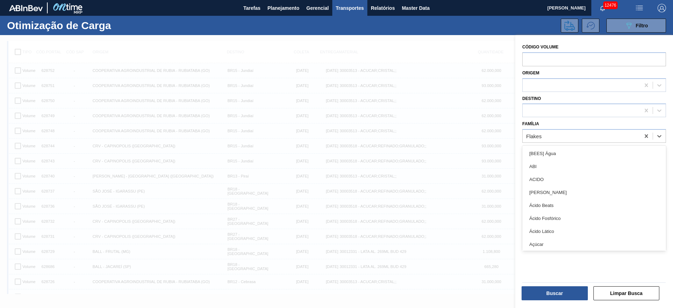
click at [565, 243] on div "Açúcar" at bounding box center [594, 243] width 144 height 13
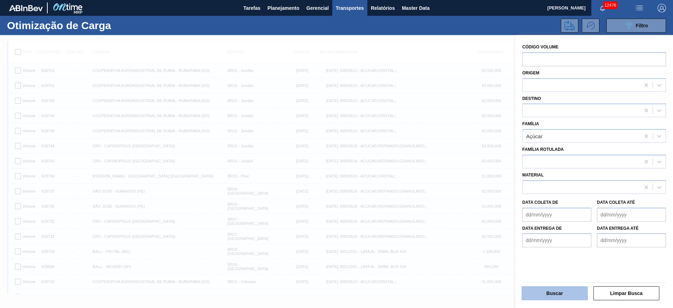
click at [552, 294] on button "Buscar" at bounding box center [554, 293] width 66 height 14
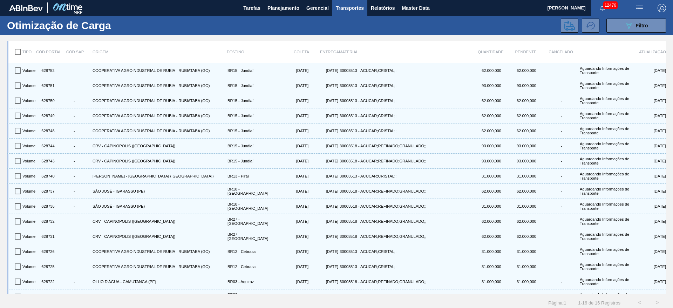
click at [15, 53] on input "checkbox" at bounding box center [18, 51] width 15 height 15
checkbox input "true"
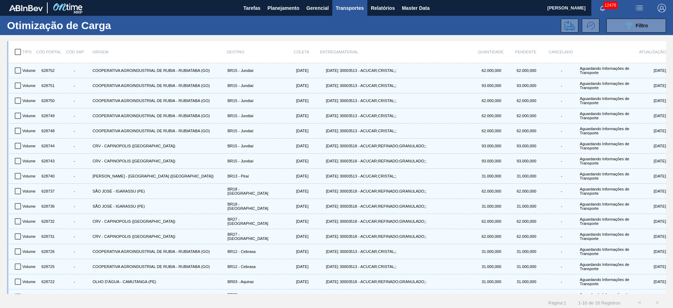
checkbox input "true"
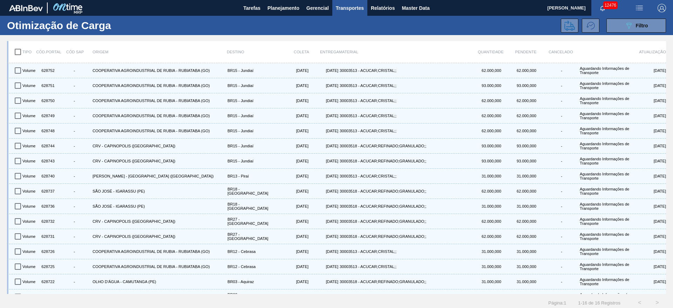
checkbox input "true"
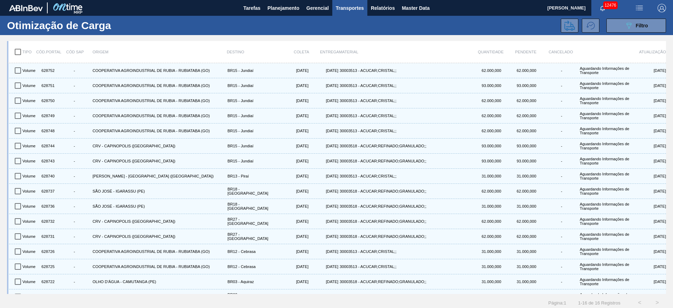
checkbox input "true"
click at [564, 23] on icon at bounding box center [569, 25] width 11 height 11
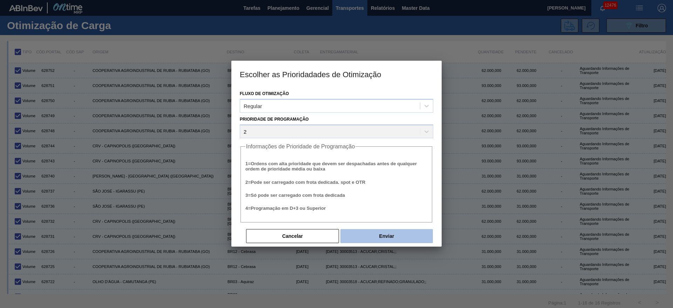
click at [410, 239] on button "Enviar" at bounding box center [386, 236] width 92 height 14
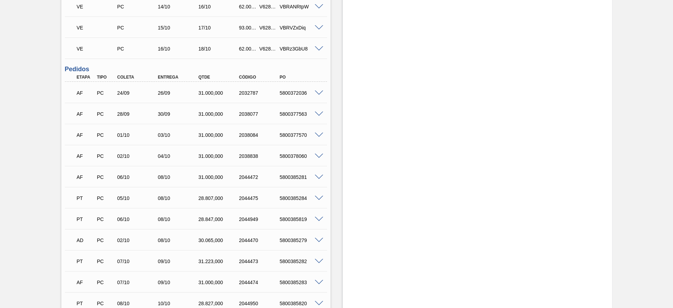
scroll to position [262, 0]
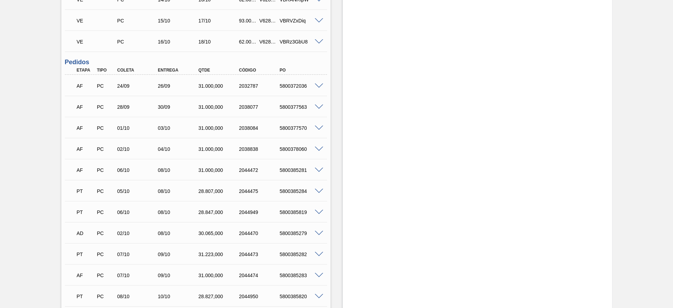
click at [321, 83] on div at bounding box center [320, 85] width 14 height 5
click at [316, 85] on span at bounding box center [319, 85] width 8 height 5
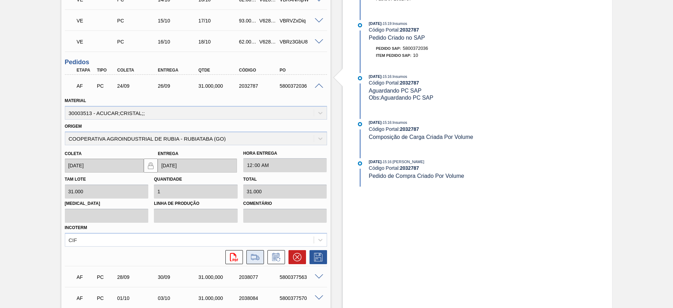
click at [253, 256] on icon at bounding box center [254, 257] width 11 height 8
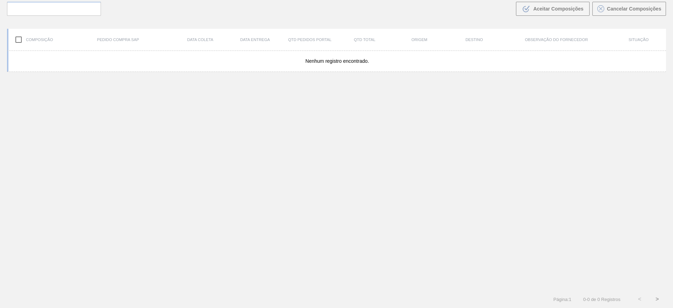
scroll to position [50, 0]
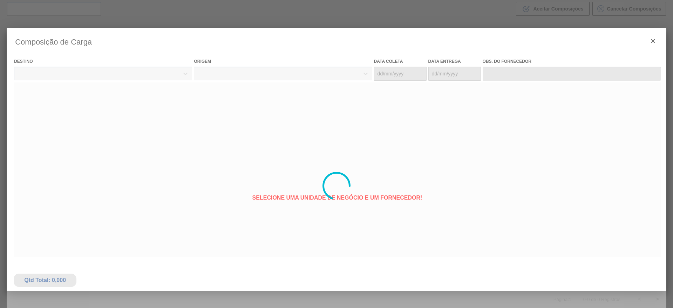
type coleta "[DATE]"
type Entrega "[DATE]"
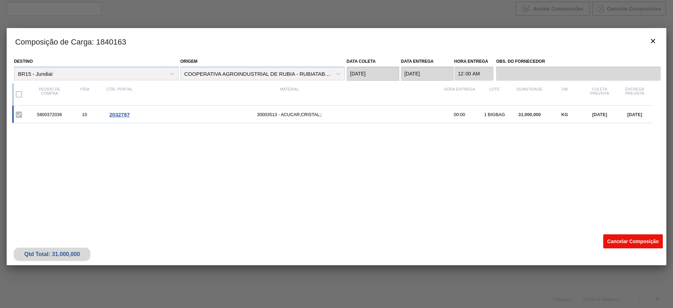
click at [628, 242] on button "Cancelar Composição" at bounding box center [633, 241] width 60 height 14
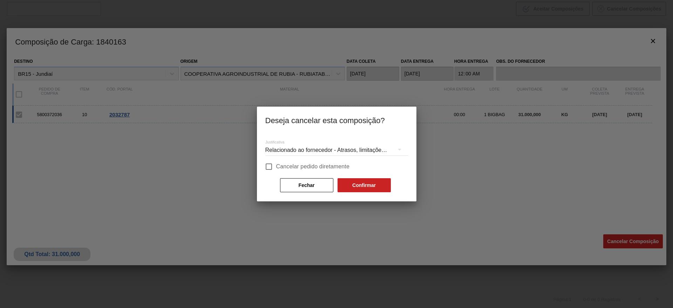
click at [329, 167] on span "Cancelar pedido diretamente" at bounding box center [313, 166] width 74 height 8
click at [276, 167] on input "Cancelar pedido diretamente" at bounding box center [268, 166] width 15 height 15
checkbox input "true"
click at [356, 179] on button "Confirmar" at bounding box center [363, 185] width 53 height 14
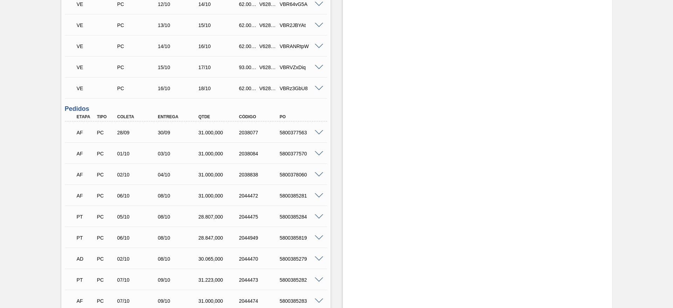
scroll to position [262, 0]
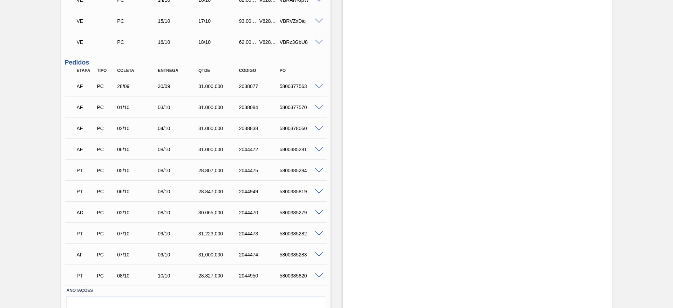
click at [315, 87] on span at bounding box center [319, 86] width 8 height 5
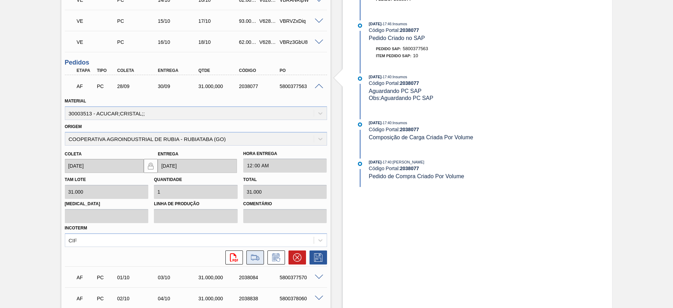
click at [257, 257] on icon at bounding box center [254, 257] width 11 height 8
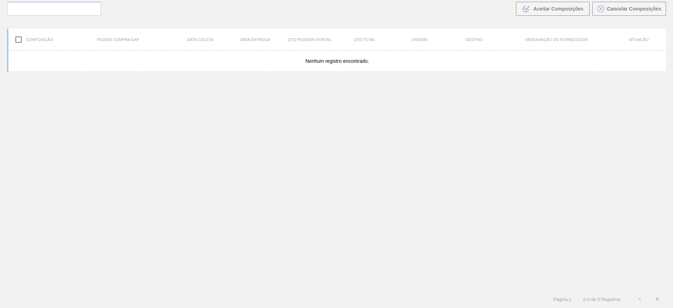
scroll to position [50, 0]
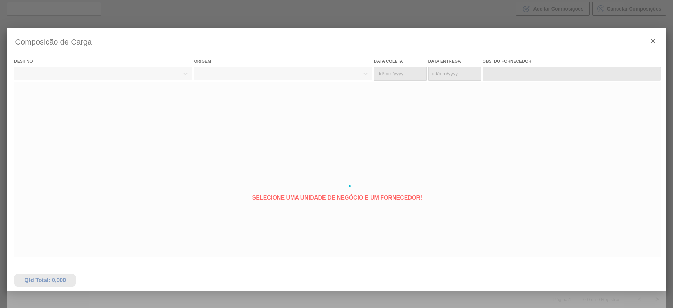
type coleta "[DATE]"
type Entrega "[DATE]"
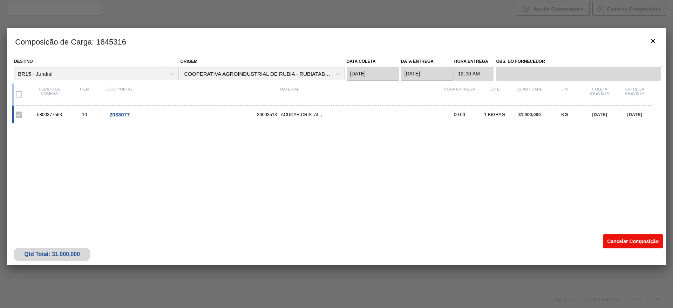
click at [621, 237] on button "Cancelar Composição" at bounding box center [633, 241] width 60 height 14
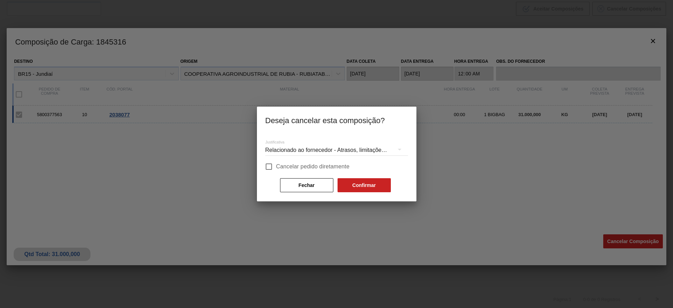
click at [340, 168] on span "Cancelar pedido diretamente" at bounding box center [313, 166] width 74 height 8
click at [276, 168] on input "Cancelar pedido diretamente" at bounding box center [268, 166] width 15 height 15
checkbox input "true"
click at [354, 179] on button "Confirmar" at bounding box center [363, 185] width 53 height 14
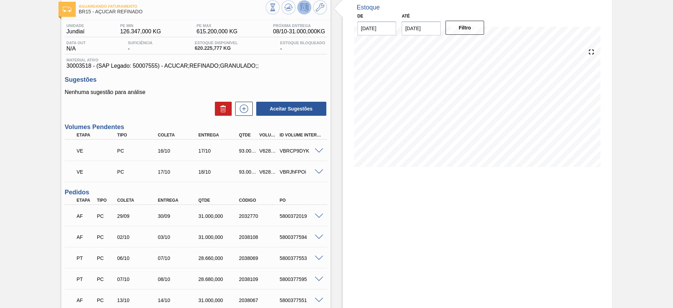
scroll to position [105, 0]
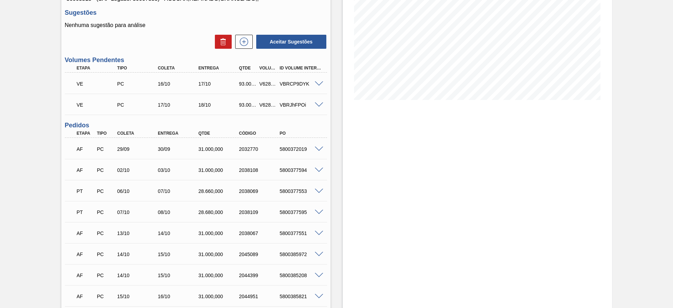
click at [313, 147] on div at bounding box center [320, 148] width 14 height 5
click at [315, 147] on span at bounding box center [319, 148] width 8 height 5
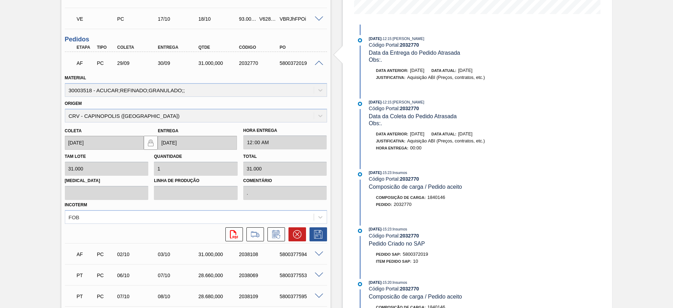
scroll to position [210, 0]
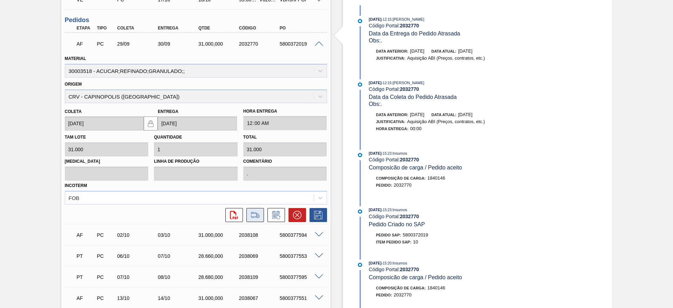
click at [254, 216] on icon at bounding box center [254, 215] width 11 height 8
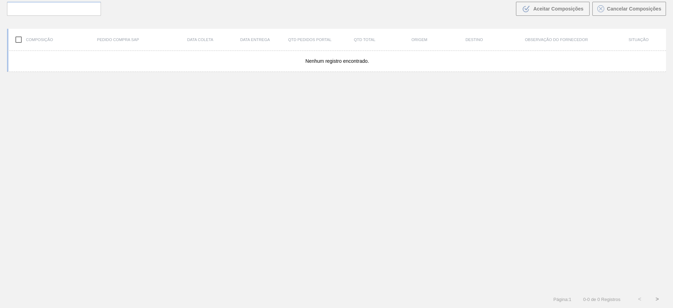
scroll to position [50, 0]
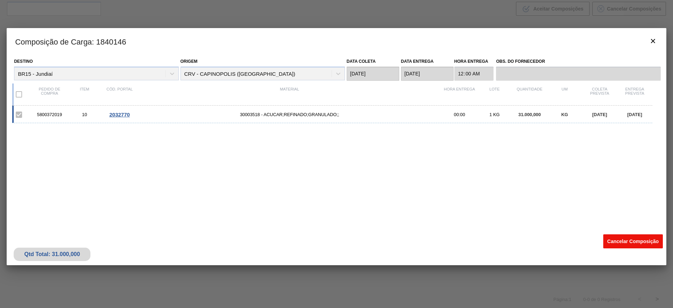
click at [621, 237] on button "Cancelar Composição" at bounding box center [633, 241] width 60 height 14
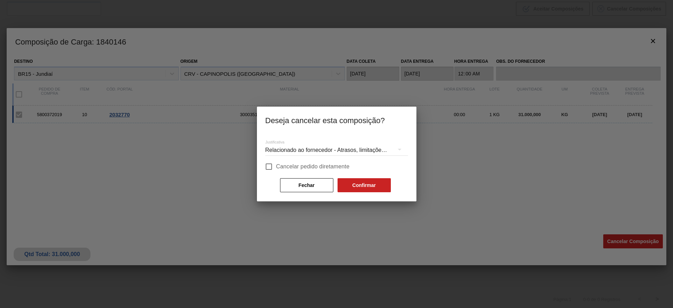
click at [334, 169] on span "Cancelar pedido diretamente" at bounding box center [313, 166] width 74 height 8
click at [276, 169] on input "Cancelar pedido diretamente" at bounding box center [268, 166] width 15 height 15
checkbox input "true"
click at [356, 182] on button "Confirmar" at bounding box center [363, 185] width 53 height 14
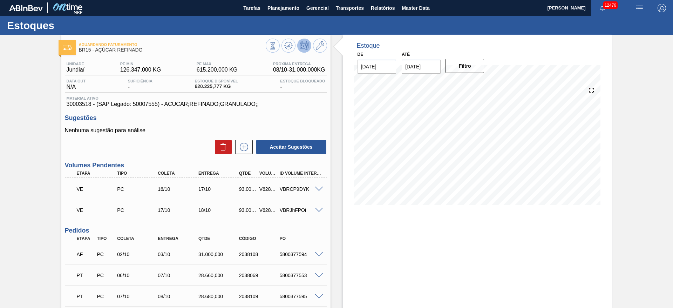
click at [317, 252] on span at bounding box center [319, 254] width 8 height 5
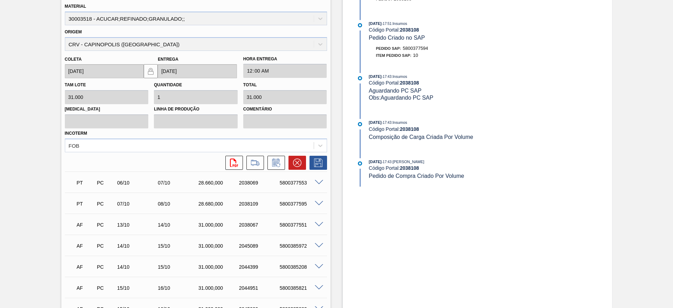
scroll to position [263, 0]
click at [252, 165] on icon at bounding box center [254, 162] width 11 height 8
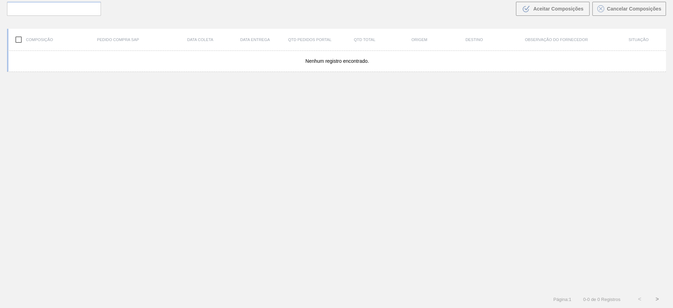
scroll to position [50, 0]
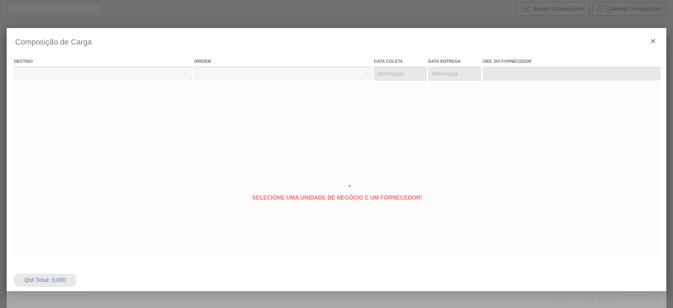
type coleta "[DATE]"
type Entrega "[DATE]"
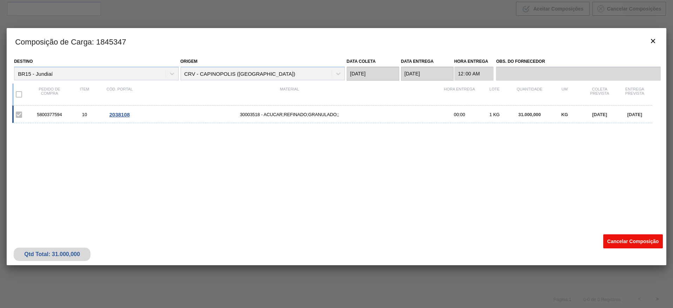
click at [620, 245] on button "Cancelar Composição" at bounding box center [633, 241] width 60 height 14
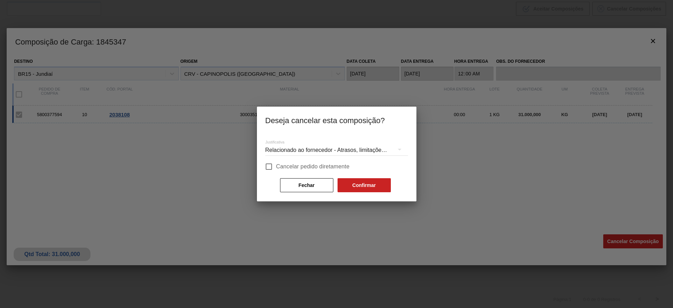
click at [313, 165] on span "Cancelar pedido diretamente" at bounding box center [313, 166] width 74 height 8
click at [276, 165] on input "Cancelar pedido diretamente" at bounding box center [268, 166] width 15 height 15
checkbox input "true"
click at [346, 177] on div "Justificativa Relacionado ao fornecedor - Atrasos, limitações de capacidade, et…" at bounding box center [336, 163] width 143 height 60
click at [360, 189] on button "Confirmar" at bounding box center [363, 185] width 53 height 14
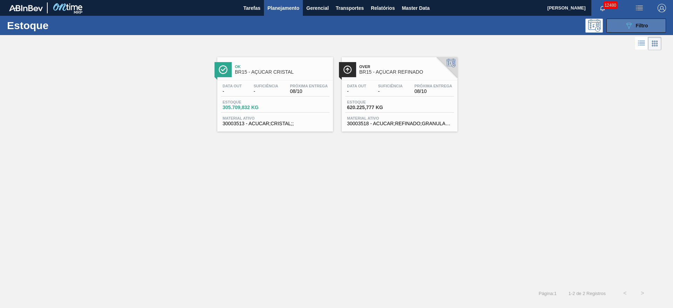
scroll to position [29, 0]
drag, startPoint x: 650, startPoint y: 22, endPoint x: 628, endPoint y: 29, distance: 23.3
click at [649, 23] on button "089F7B8B-B2A5-4AFE-B5C0-19BA573D28AC Filtro" at bounding box center [636, 26] width 60 height 14
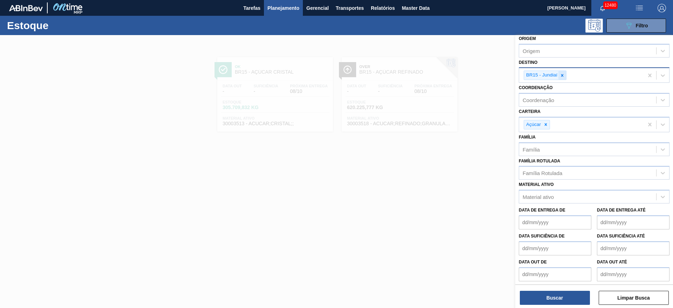
click at [564, 74] on icon at bounding box center [561, 75] width 5 height 5
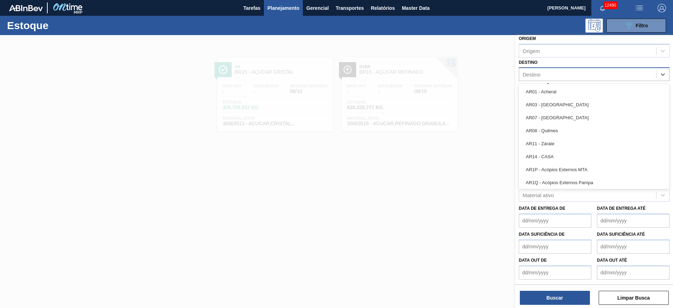
click at [564, 74] on div "Destino" at bounding box center [587, 74] width 137 height 10
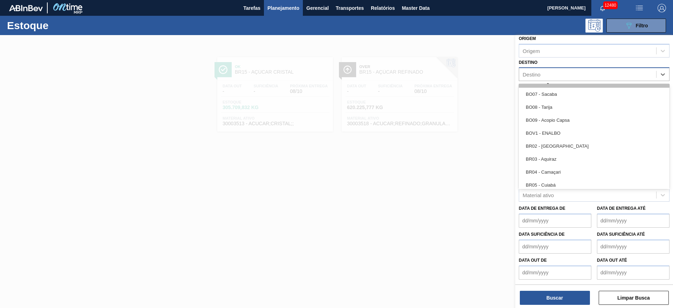
scroll to position [315, 0]
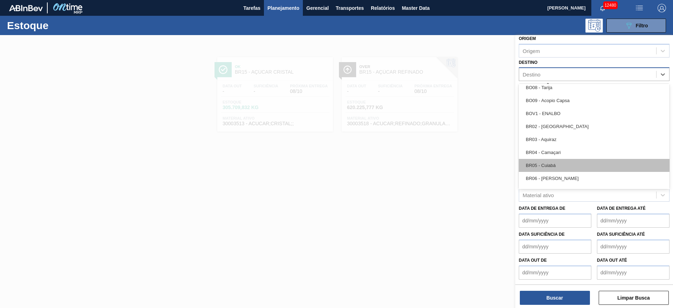
click at [549, 161] on div "BR05 - Cuiabá" at bounding box center [593, 165] width 151 height 13
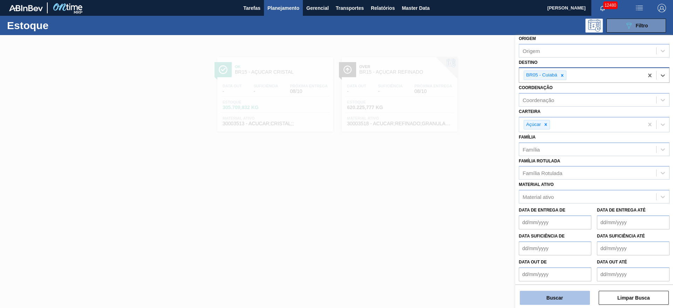
click at [546, 300] on button "Buscar" at bounding box center [554, 297] width 70 height 14
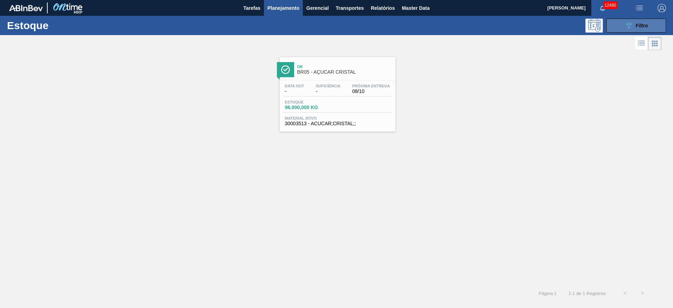
click at [621, 30] on button "089F7B8B-B2A5-4AFE-B5C0-19BA573D28AC Filtro" at bounding box center [636, 26] width 60 height 14
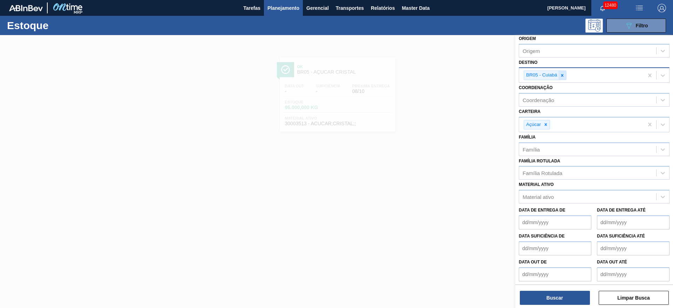
click at [564, 72] on div at bounding box center [562, 75] width 8 height 9
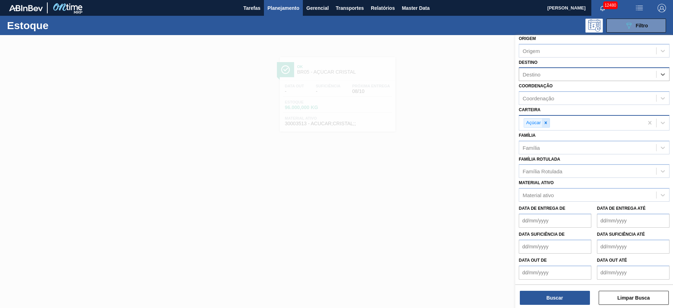
click at [543, 120] on icon at bounding box center [545, 122] width 5 height 5
click at [549, 170] on div "Família Rotulada" at bounding box center [542, 171] width 40 height 6
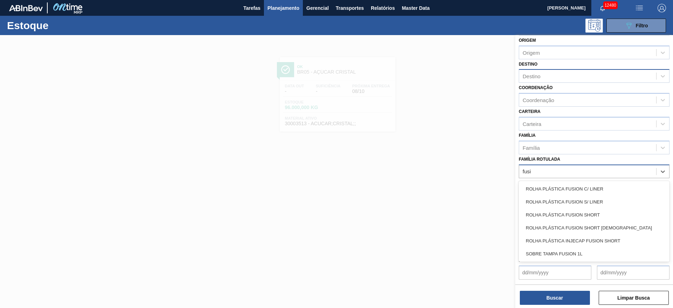
type Rotulada "fusio"
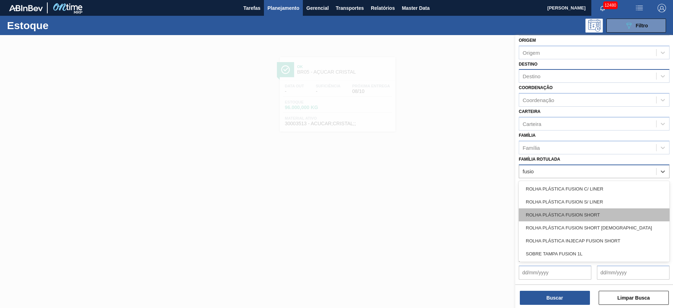
click at [577, 214] on div "ROLHA PLÁSTICA FUSION SHORT" at bounding box center [593, 214] width 151 height 13
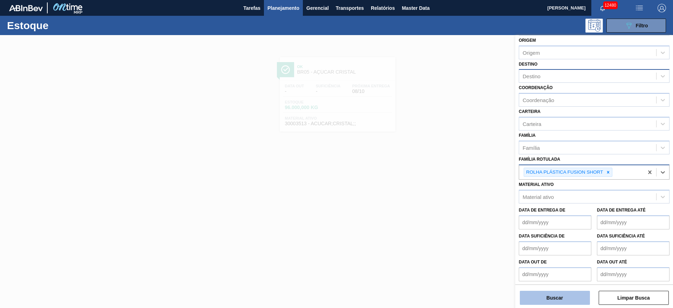
click at [564, 301] on button "Buscar" at bounding box center [554, 297] width 70 height 14
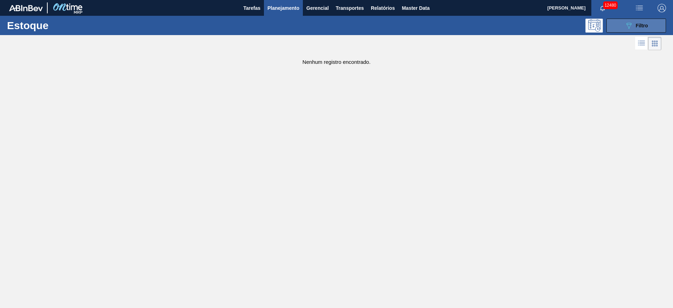
click at [619, 24] on button "089F7B8B-B2A5-4AFE-B5C0-19BA573D28AC Filtro" at bounding box center [636, 26] width 60 height 14
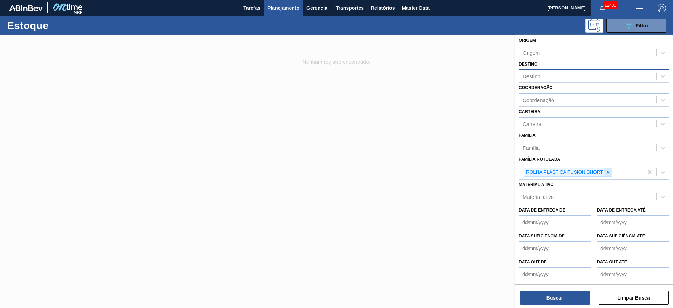
click at [607, 173] on icon at bounding box center [607, 172] width 2 height 2
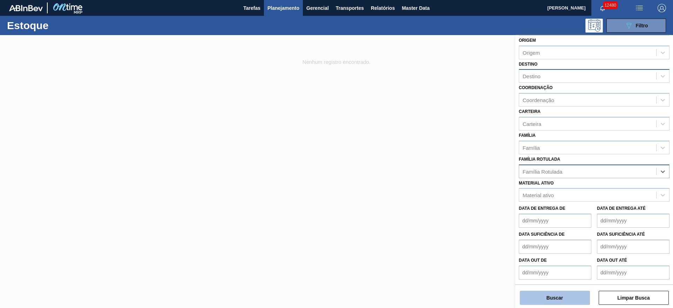
click at [536, 295] on button "Buscar" at bounding box center [554, 297] width 70 height 14
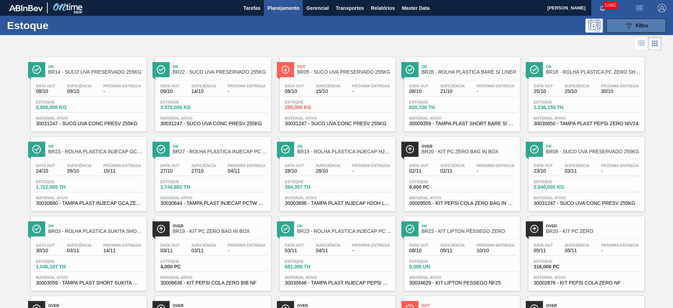
click at [641, 27] on span "Filtro" at bounding box center [641, 26] width 12 height 6
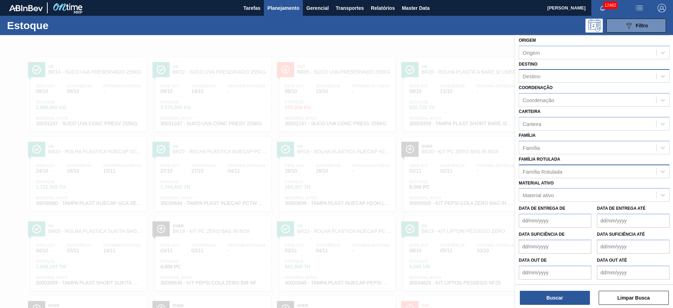
click at [558, 74] on div "Destino" at bounding box center [587, 76] width 137 height 10
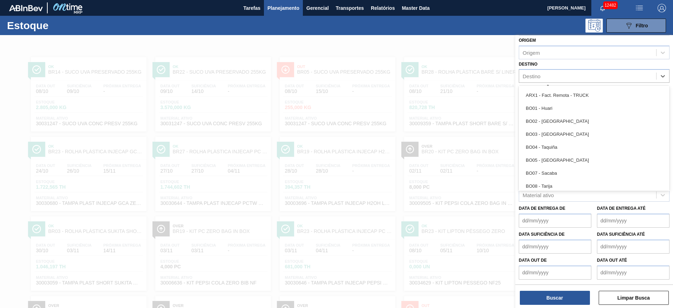
scroll to position [368, 0]
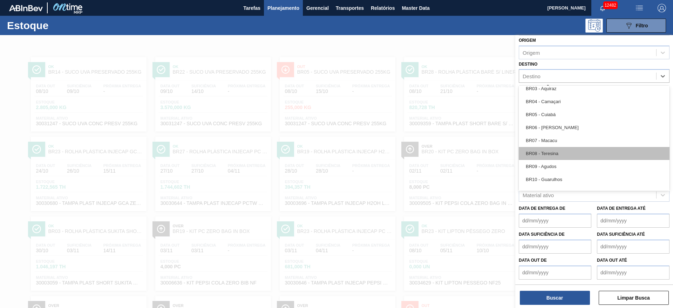
click at [562, 154] on div "BR08 - Teresina" at bounding box center [593, 153] width 151 height 13
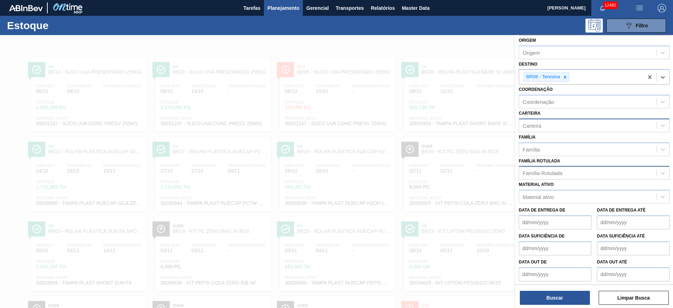
click at [545, 126] on div "Carteira" at bounding box center [587, 125] width 137 height 10
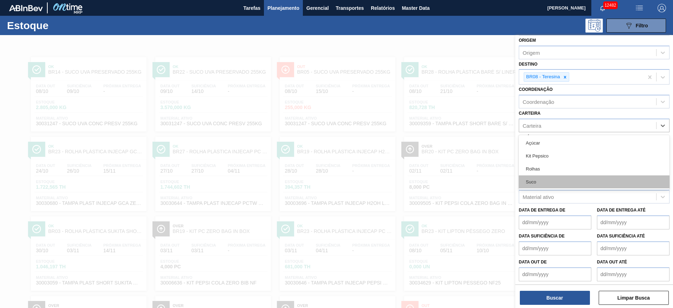
click at [548, 177] on div "Suco" at bounding box center [593, 181] width 151 height 13
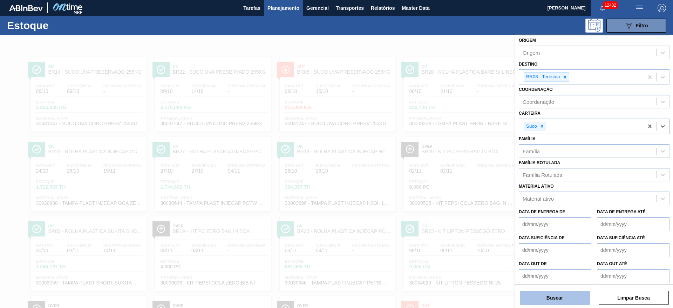
click at [553, 300] on button "Buscar" at bounding box center [554, 297] width 70 height 14
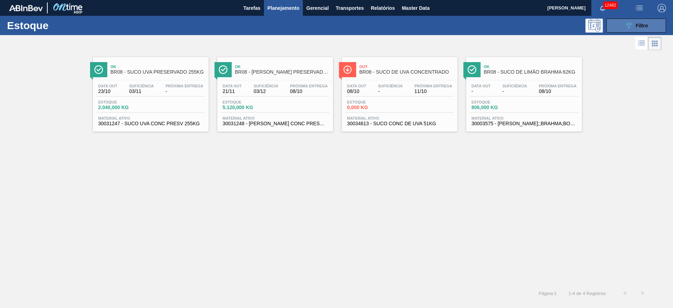
click at [638, 27] on span "Filtro" at bounding box center [641, 26] width 12 height 6
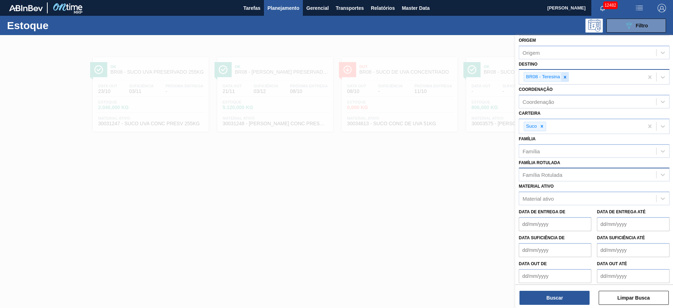
click at [565, 74] on div at bounding box center [565, 77] width 8 height 9
click at [565, 74] on div "BR08 - Teresina" at bounding box center [581, 77] width 124 height 14
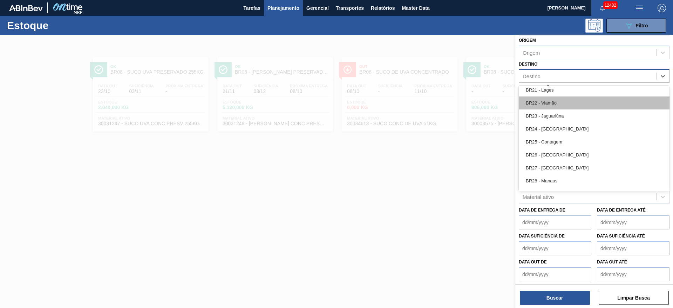
scroll to position [631, 0]
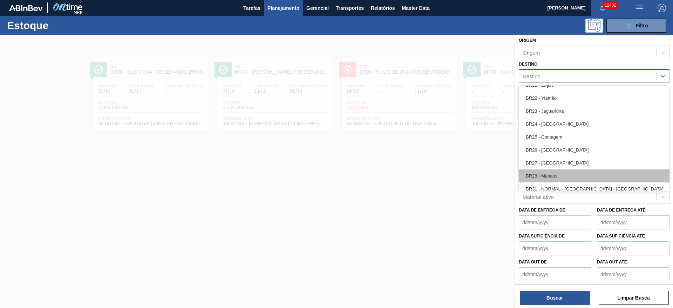
click at [557, 174] on div "BR28 - Manaus" at bounding box center [593, 175] width 151 height 13
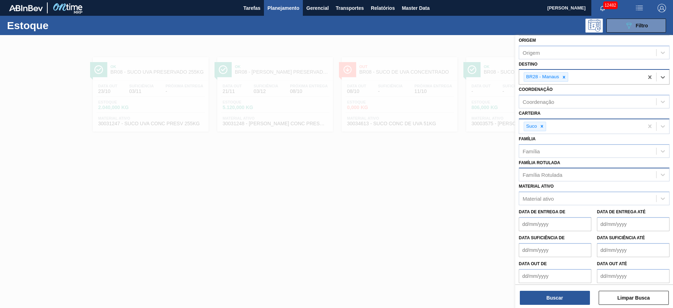
click at [543, 127] on div at bounding box center [542, 126] width 8 height 9
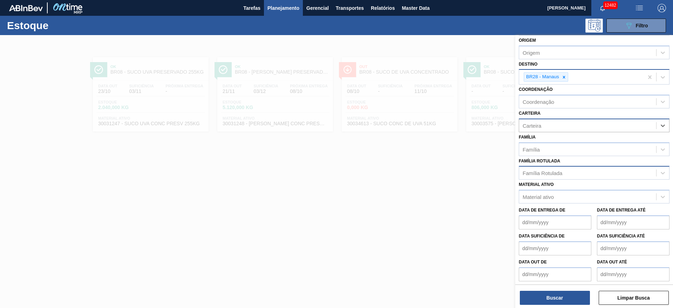
click at [543, 127] on div "Carteira" at bounding box center [587, 125] width 137 height 10
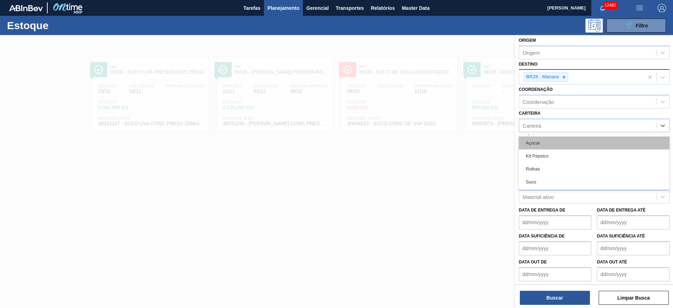
click at [544, 145] on div "Açúcar" at bounding box center [593, 142] width 151 height 13
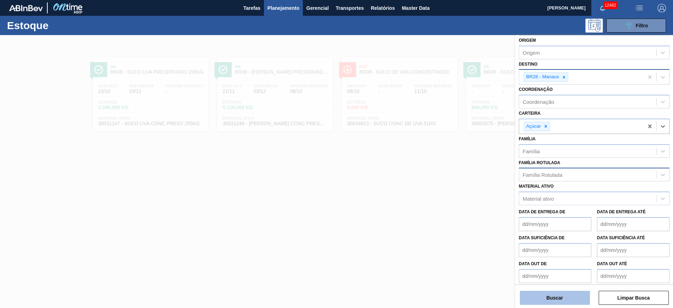
click at [563, 299] on button "Buscar" at bounding box center [554, 297] width 70 height 14
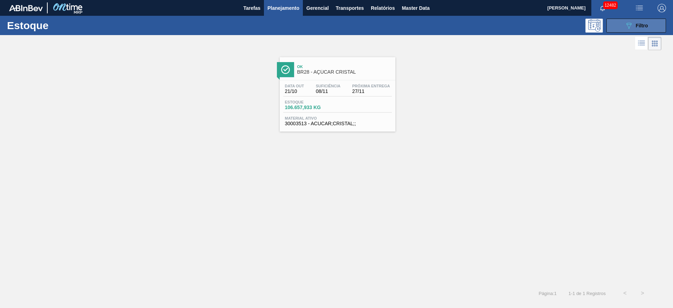
click at [621, 21] on button "089F7B8B-B2A5-4AFE-B5C0-19BA573D28AC Filtro" at bounding box center [636, 26] width 60 height 14
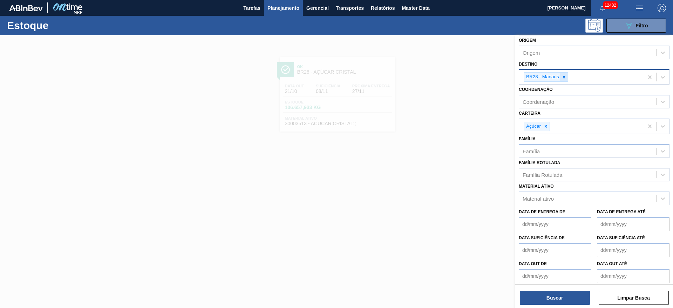
click at [565, 77] on icon at bounding box center [563, 77] width 5 height 5
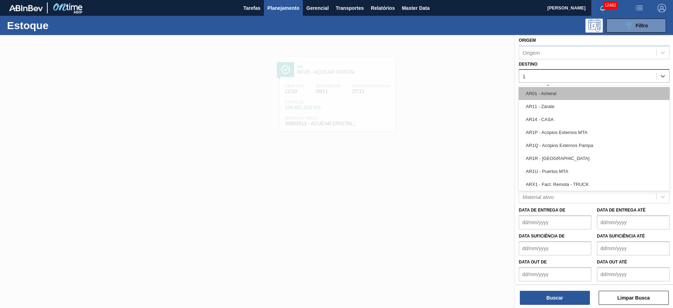
type input "12"
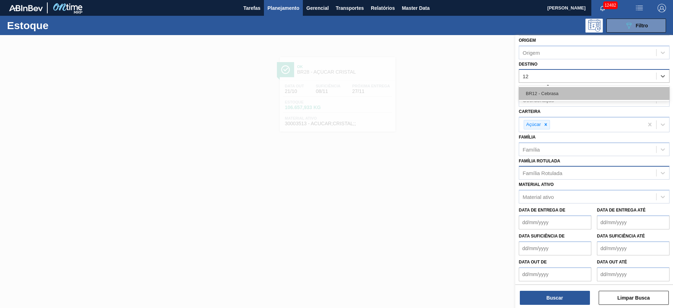
click at [543, 95] on div "BR12 - Cebrasa" at bounding box center [593, 93] width 151 height 13
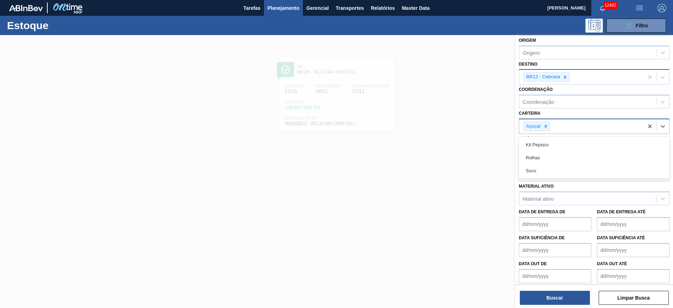
click at [544, 119] on div "Açúcar" at bounding box center [581, 126] width 124 height 14
click at [559, 294] on button "Buscar" at bounding box center [554, 297] width 70 height 14
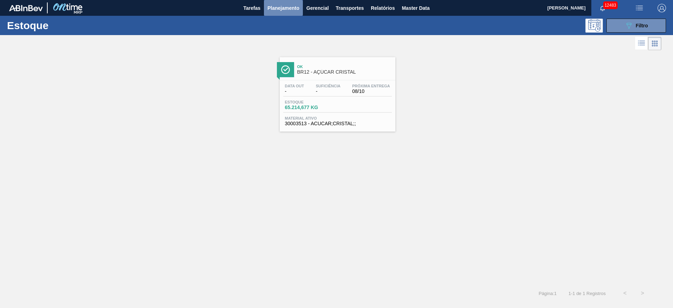
click at [276, 7] on span "Planejamento" at bounding box center [283, 8] width 32 height 8
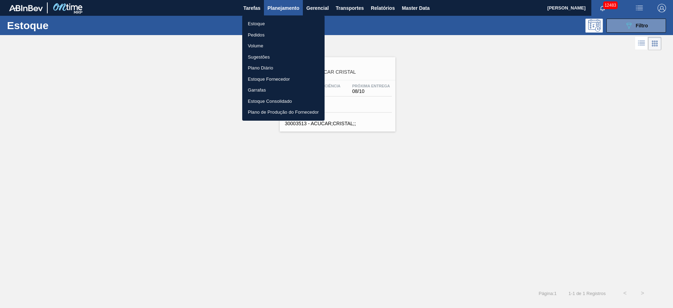
click at [197, 166] on div at bounding box center [336, 154] width 673 height 308
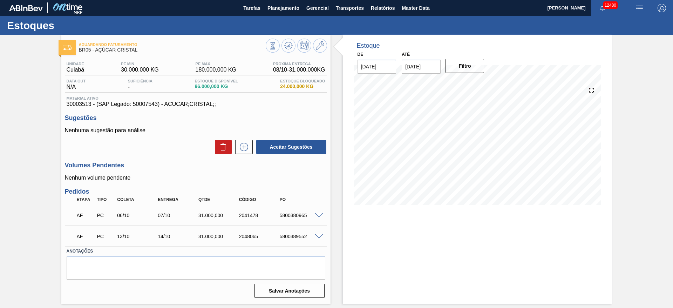
click at [318, 214] on span at bounding box center [319, 215] width 8 height 5
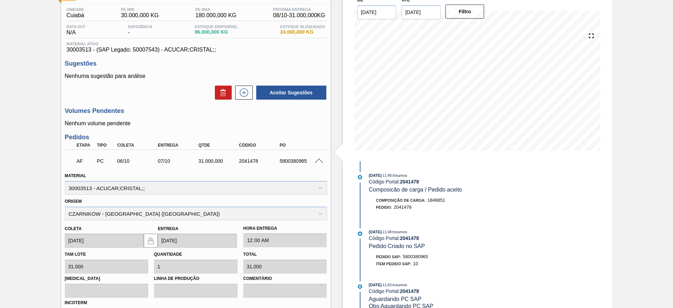
scroll to position [166, 0]
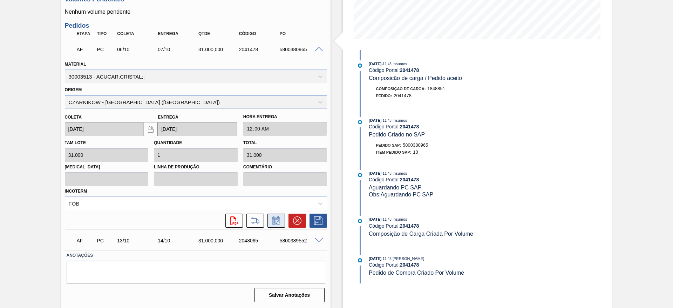
click at [279, 220] on icon at bounding box center [275, 220] width 11 height 8
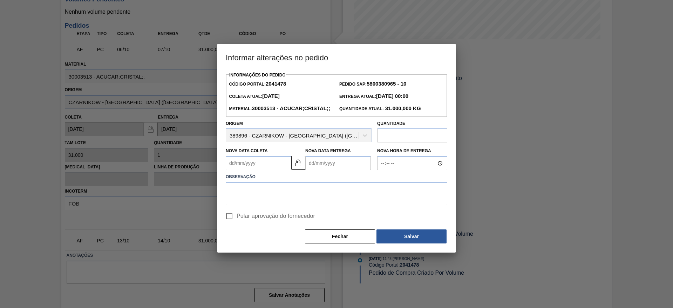
click at [248, 170] on Coleta2041478 "Nova Data Coleta" at bounding box center [259, 163] width 66 height 14
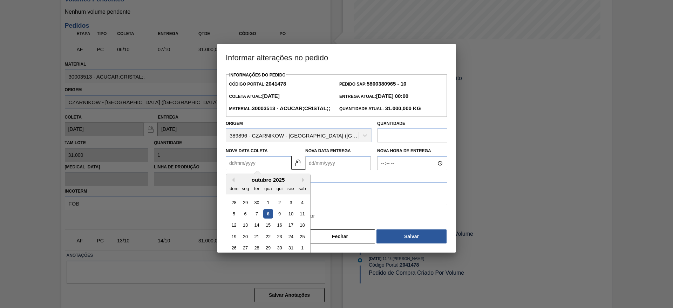
click at [264, 218] on div "8" at bounding box center [267, 213] width 9 height 9
type Coleta2041478 "[DATE]"
type Entrega2041478 "[DATE]"
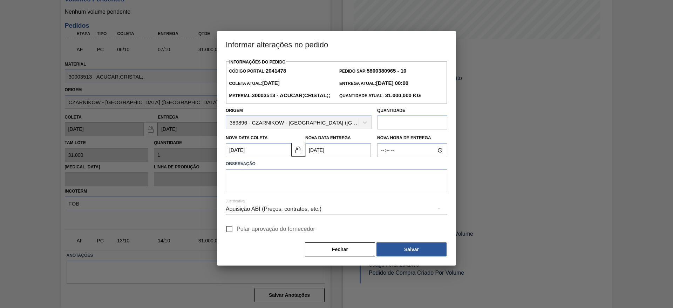
click at [232, 236] on input "Pular aprovação do fornecedor" at bounding box center [229, 228] width 15 height 15
checkbox input "true"
drag, startPoint x: 257, startPoint y: 193, endPoint x: 265, endPoint y: 197, distance: 8.1
click at [257, 192] on textarea at bounding box center [336, 180] width 221 height 23
type textarea "."
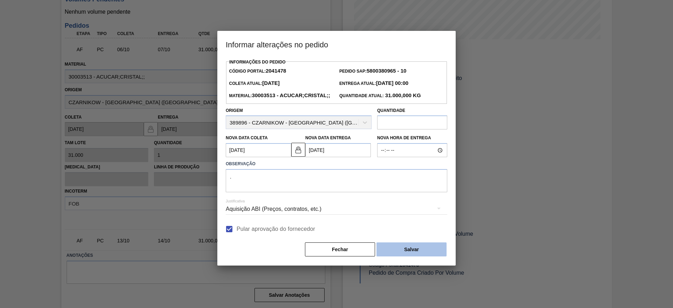
click at [422, 256] on button "Salvar" at bounding box center [411, 249] width 70 height 14
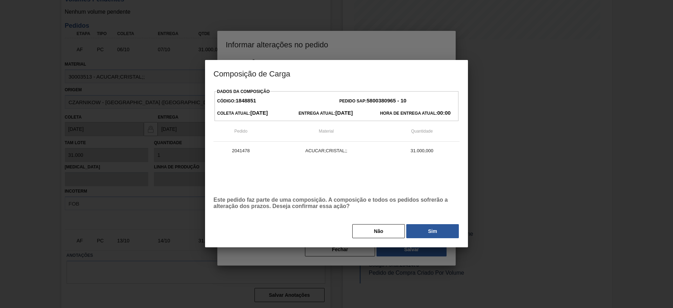
click at [424, 242] on div "Dados da Composição Código: 1848851 Pedido SAP: 5800380965 - 10 Coleta Atual: […" at bounding box center [336, 167] width 263 height 160
click at [424, 232] on button "Sim" at bounding box center [432, 231] width 53 height 14
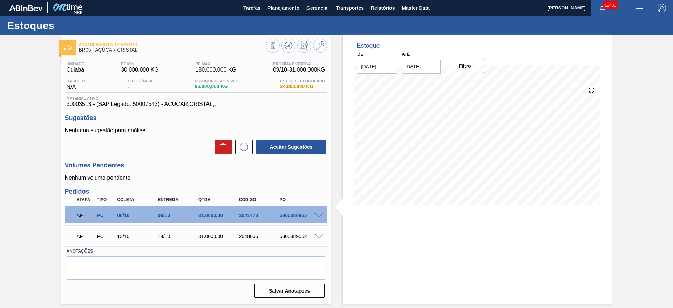
scroll to position [0, 0]
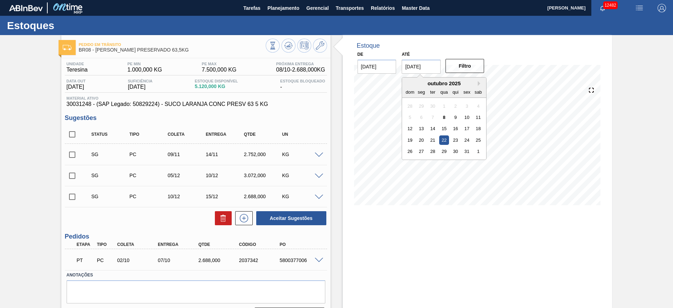
click at [413, 70] on input "[DATE]" at bounding box center [420, 67] width 39 height 14
click at [478, 82] on button "Next Month" at bounding box center [479, 83] width 5 height 5
click at [478, 165] on div "6" at bounding box center [477, 162] width 9 height 9
type input "[DATE]"
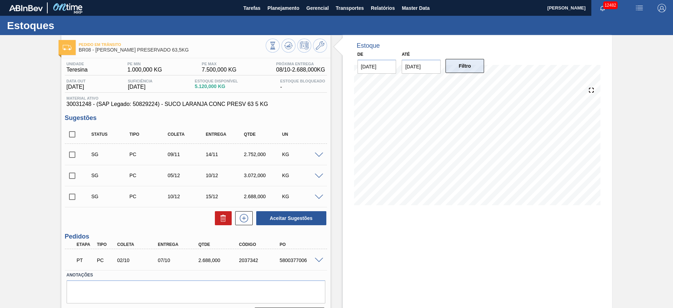
click at [474, 68] on button "Filtro" at bounding box center [464, 66] width 39 height 14
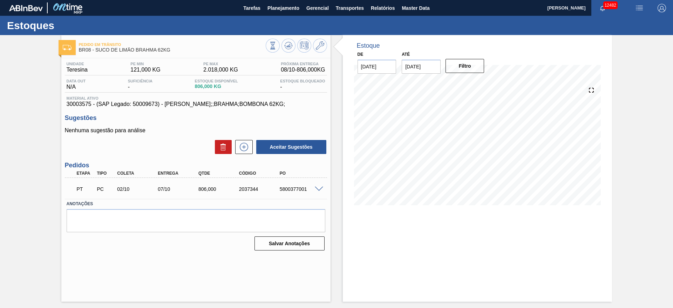
click at [341, 201] on div "Estoque De [DATE] Até [DATE] Filtro 26/10 Projeção de Estoque 867.781 [DOMAIN_N…" at bounding box center [470, 168] width 281 height 266
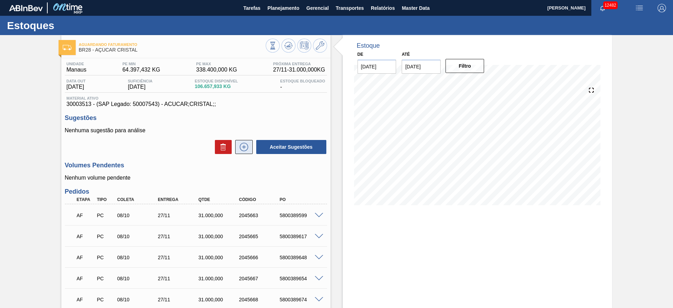
click at [246, 144] on icon at bounding box center [243, 147] width 11 height 8
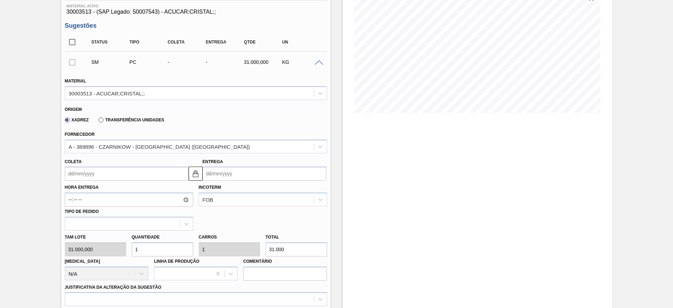
scroll to position [105, 0]
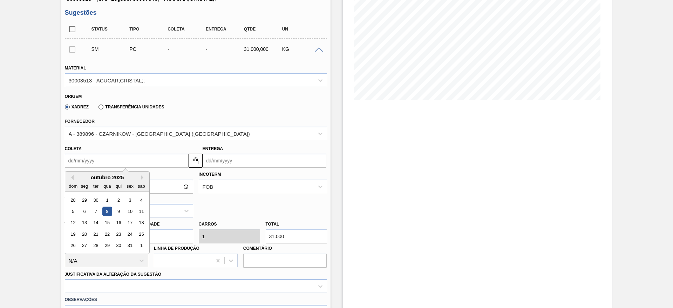
click at [75, 156] on input "Coleta" at bounding box center [127, 160] width 124 height 14
click at [118, 204] on div "2" at bounding box center [117, 199] width 9 height 9
type input "[DATE]"
type input "21/11/2025"
drag, startPoint x: 89, startPoint y: 158, endPoint x: 100, endPoint y: 183, distance: 27.8
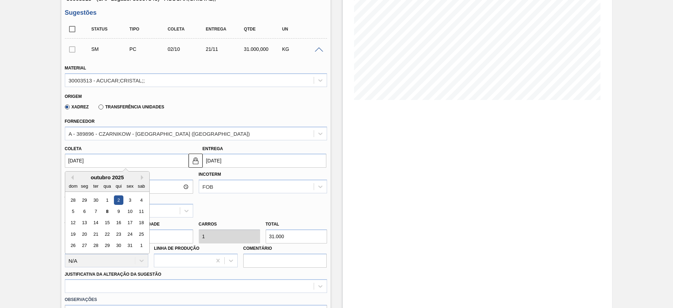
click at [88, 159] on input "[DATE]" at bounding box center [127, 160] width 124 height 14
click at [115, 211] on div "9" at bounding box center [117, 210] width 9 height 9
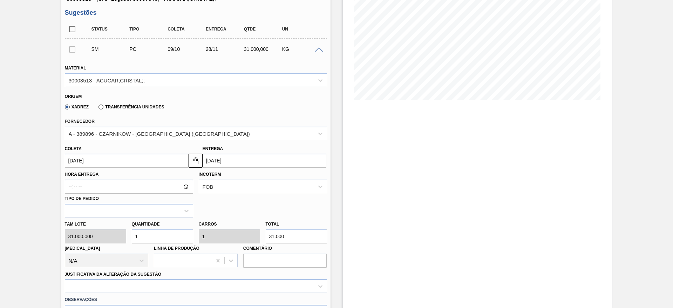
type input "09/10/2025"
type input "28/11/2025"
drag, startPoint x: 138, startPoint y: 240, endPoint x: 128, endPoint y: 239, distance: 10.2
click at [129, 239] on div "Quantidade 1" at bounding box center [162, 231] width 67 height 24
type input "4"
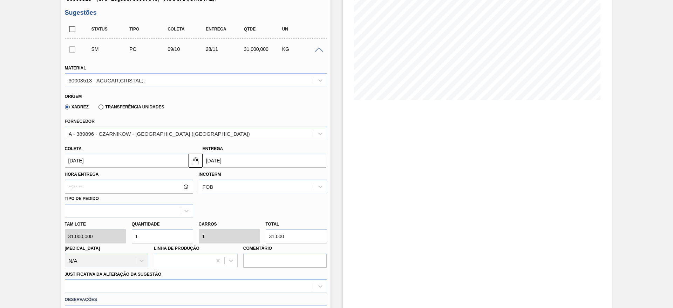
type input "4"
type input "124.000"
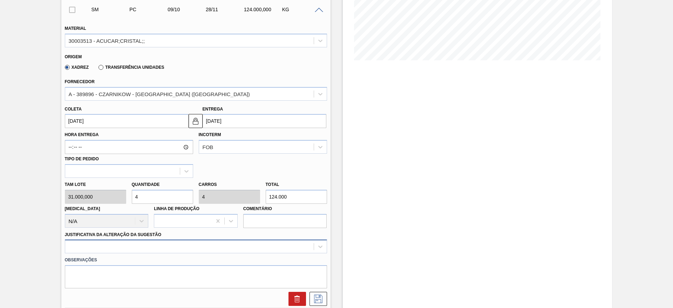
scroll to position [210, 0]
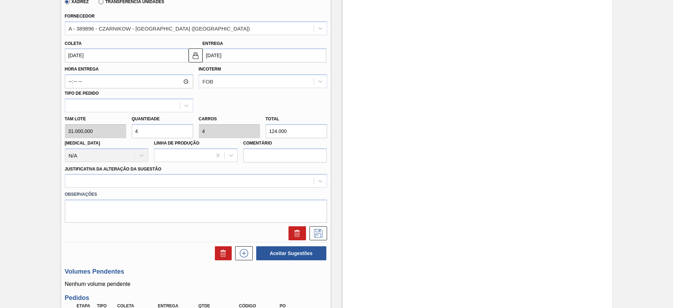
type input "4"
click at [228, 188] on div "Observações" at bounding box center [196, 204] width 268 height 35
click at [228, 186] on div at bounding box center [196, 181] width 262 height 14
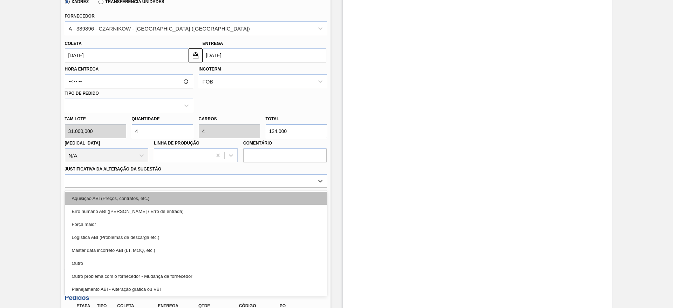
click at [234, 198] on div "Aquisição ABI (Preços, contratos, etc.)" at bounding box center [196, 198] width 262 height 13
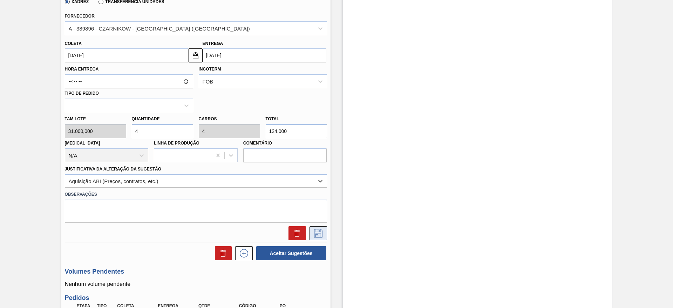
click at [321, 230] on icon at bounding box center [317, 233] width 11 height 8
click at [322, 234] on icon at bounding box center [317, 233] width 11 height 8
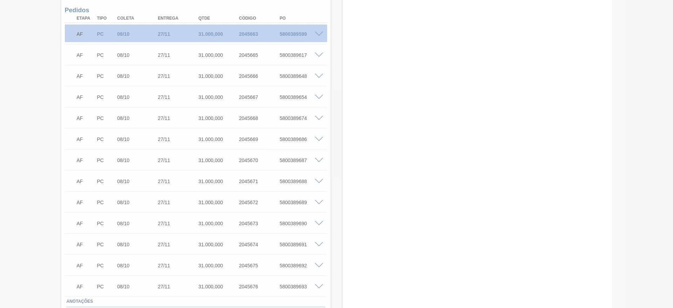
scroll to position [0, 0]
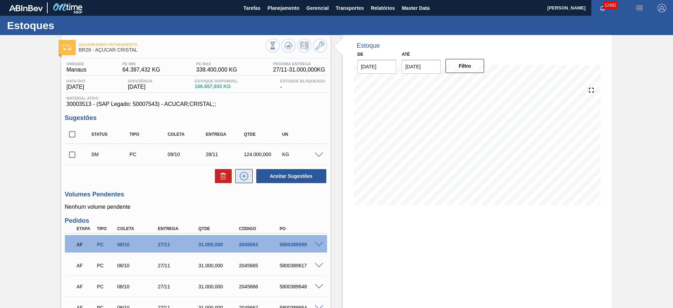
click at [249, 176] on button at bounding box center [244, 176] width 18 height 14
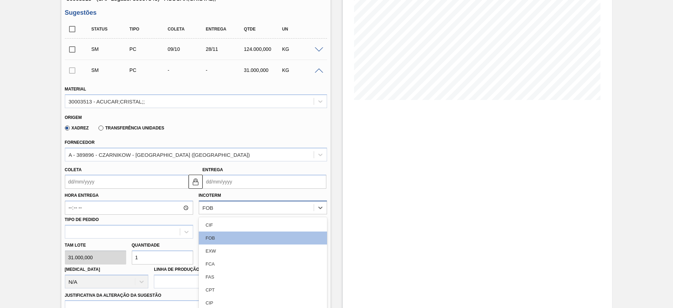
click at [229, 207] on div "option CIF focused, 1 of 11. 11 results available. Use Up and Down to choose op…" at bounding box center [263, 207] width 128 height 14
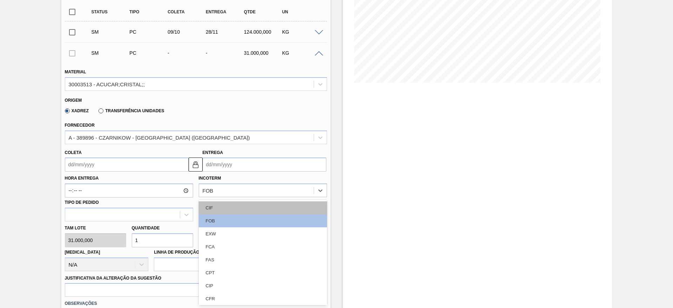
click at [228, 208] on div "CIF" at bounding box center [263, 207] width 128 height 13
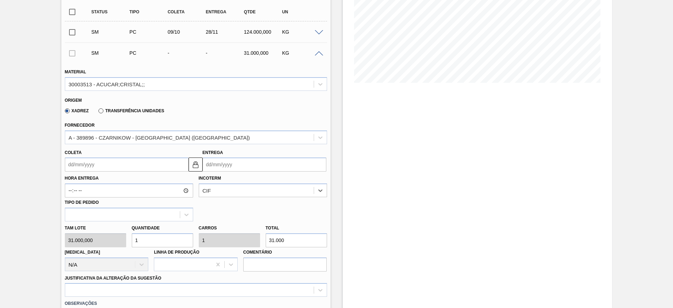
drag, startPoint x: 127, startPoint y: 249, endPoint x: 143, endPoint y: 244, distance: 16.7
click at [129, 248] on div "Doca N/A" at bounding box center [107, 259] width 84 height 24
click at [127, 240] on div "Tam lote 31.000,000 Quantidade 1 Carros 1 Total 31.000 Doca N/A Linha de Produç…" at bounding box center [196, 246] width 268 height 50
type input "4"
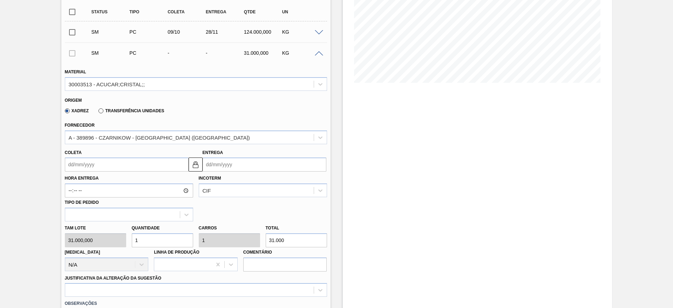
type input "124.000"
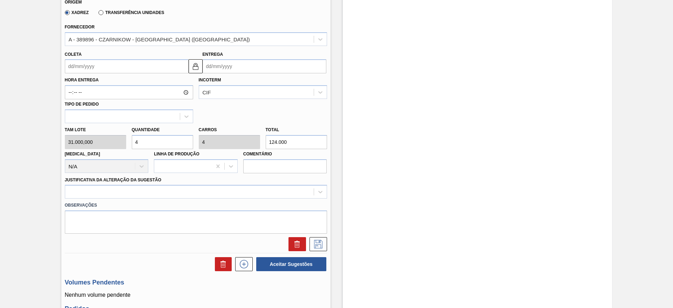
scroll to position [227, 0]
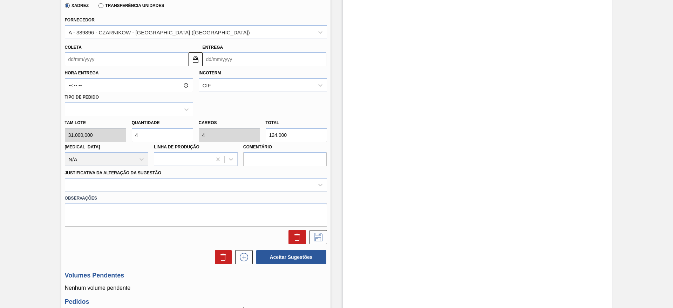
type input "4"
click at [82, 66] on div "Hora Entrega Incoterm CIF Tipo de pedido" at bounding box center [196, 91] width 268 height 50
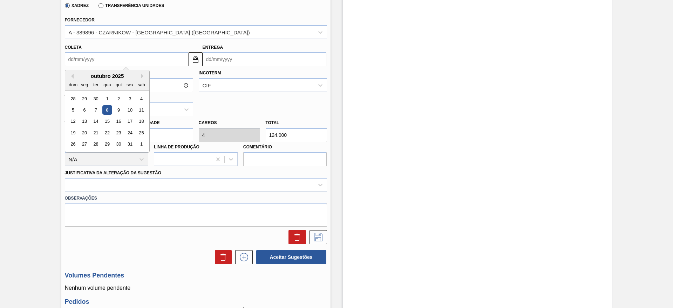
click at [82, 63] on input "Coleta" at bounding box center [127, 59] width 124 height 14
click at [115, 108] on div "9" at bounding box center [117, 109] width 9 height 9
type input "09/10/2025"
type input "28/11/2025"
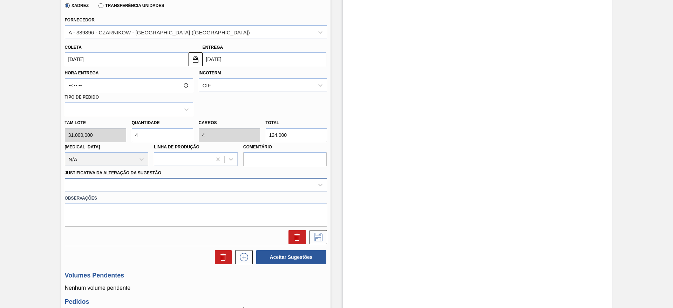
click at [190, 184] on div at bounding box center [189, 185] width 248 height 10
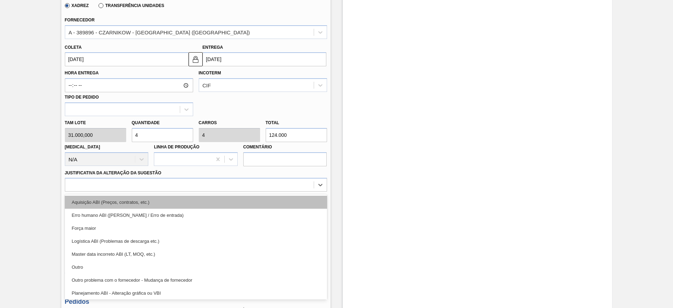
drag, startPoint x: 198, startPoint y: 198, endPoint x: 328, endPoint y: 213, distance: 130.6
click at [198, 199] on div "Aquisição ABI (Preços, contratos, etc.)" at bounding box center [196, 201] width 262 height 13
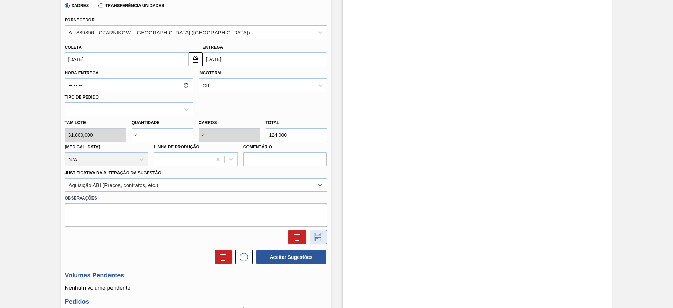
click at [321, 235] on icon at bounding box center [317, 237] width 11 height 8
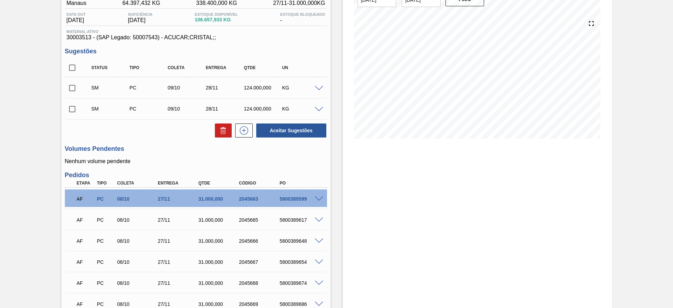
scroll to position [0, 0]
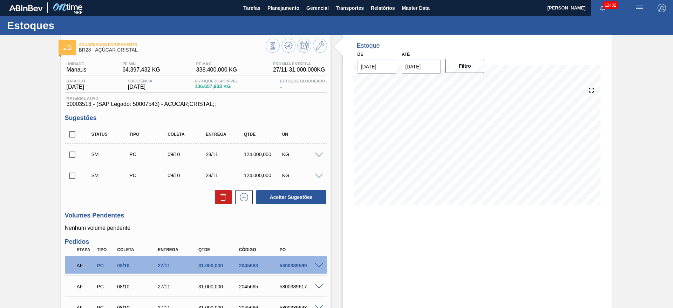
click at [67, 136] on input "checkbox" at bounding box center [72, 134] width 15 height 15
checkbox input "true"
click at [282, 200] on button "Aceitar Sugestões" at bounding box center [291, 197] width 70 height 14
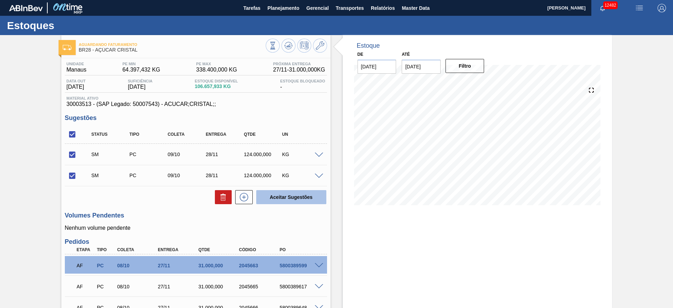
checkbox input "false"
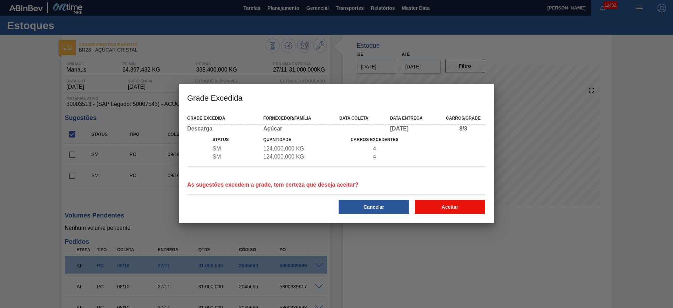
click at [480, 202] on button "Aceitar" at bounding box center [449, 207] width 70 height 14
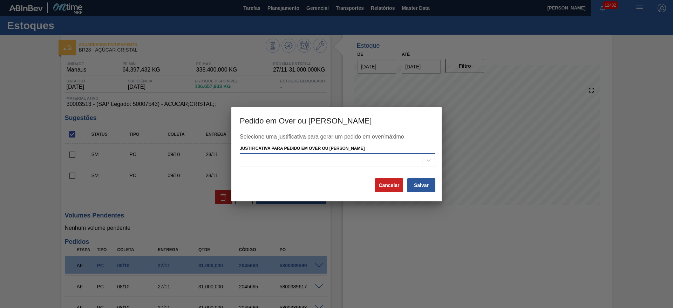
click at [353, 162] on div at bounding box center [331, 160] width 182 height 10
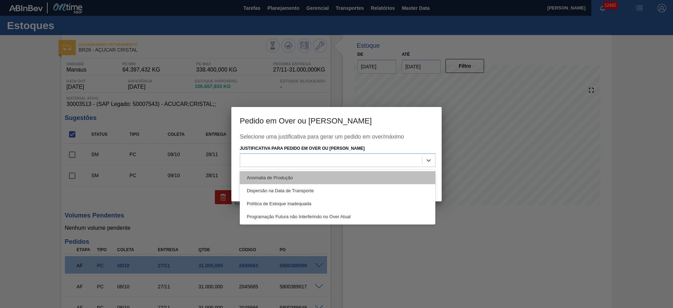
drag, startPoint x: 360, startPoint y: 168, endPoint x: 370, endPoint y: 178, distance: 13.6
click at [361, 170] on div "Anomalia de Produção Dispersão na Data de Transporte Política de Estoque Inadeq…" at bounding box center [337, 197] width 195 height 55
click at [370, 178] on div "Anomalia de Produção" at bounding box center [337, 177] width 195 height 13
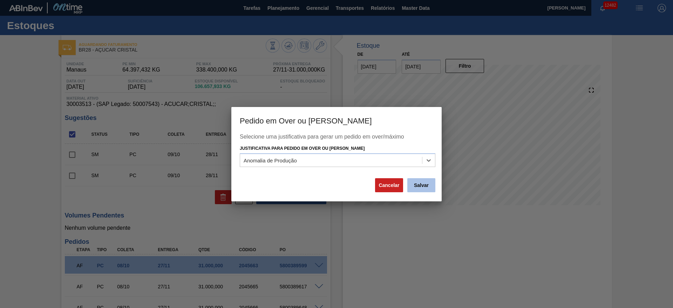
click at [422, 188] on button "Salvar" at bounding box center [421, 185] width 28 height 14
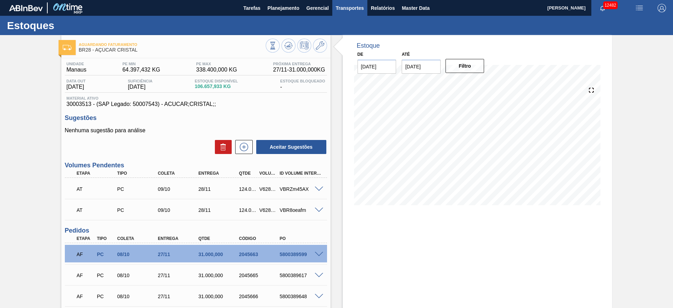
click at [359, 8] on span "Transportes" at bounding box center [350, 8] width 28 height 8
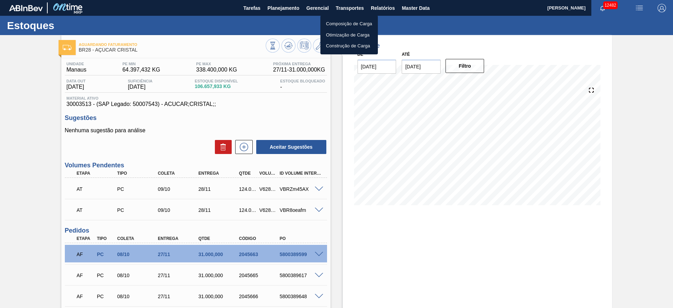
click at [358, 35] on li "Otimização de Carga" at bounding box center [348, 34] width 57 height 11
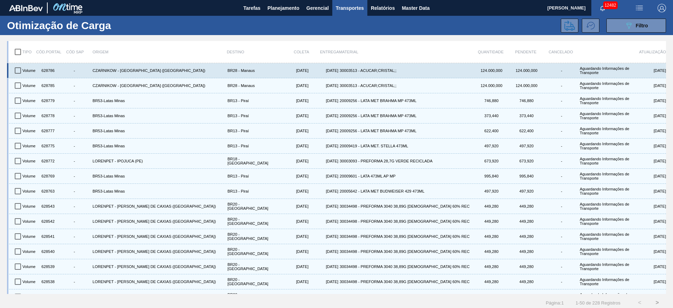
click at [12, 69] on input "checkbox" at bounding box center [18, 70] width 15 height 15
checkbox input "true"
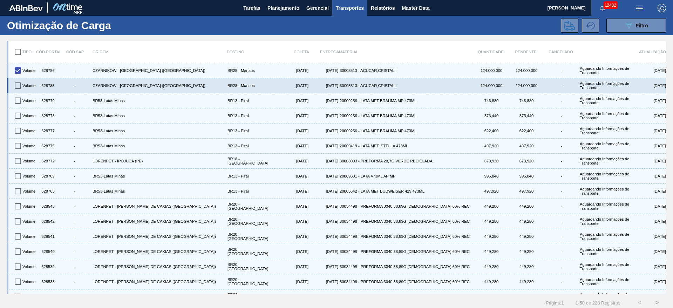
click at [25, 83] on input "checkbox" at bounding box center [18, 85] width 15 height 15
checkbox input "true"
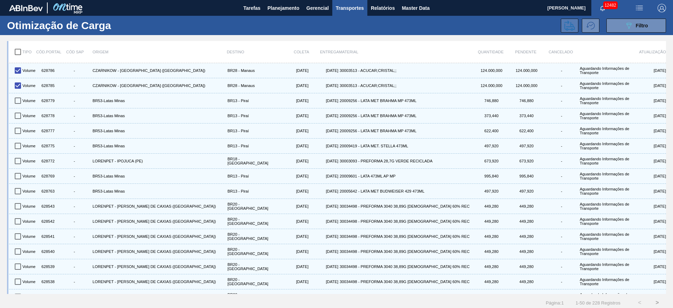
click at [573, 28] on icon at bounding box center [569, 25] width 11 height 10
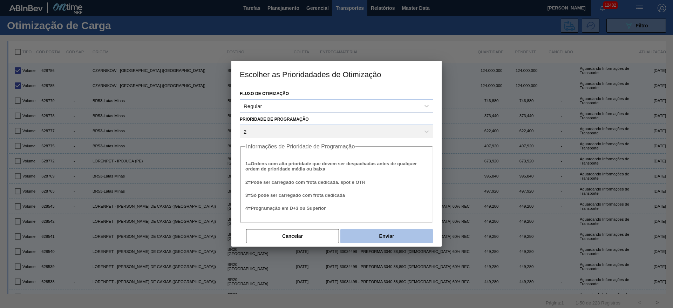
click at [393, 233] on button "Enviar" at bounding box center [386, 236] width 92 height 14
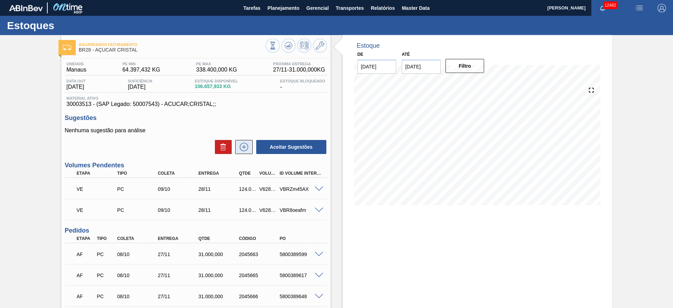
click at [244, 143] on icon at bounding box center [243, 147] width 11 height 8
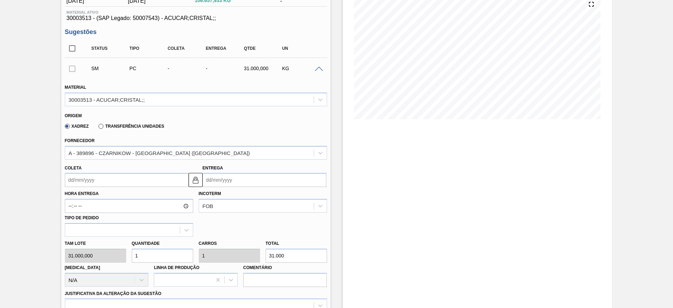
scroll to position [105, 0]
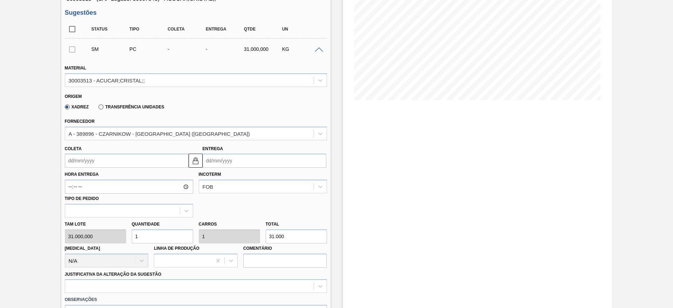
click at [87, 158] on input "Coleta" at bounding box center [127, 160] width 124 height 14
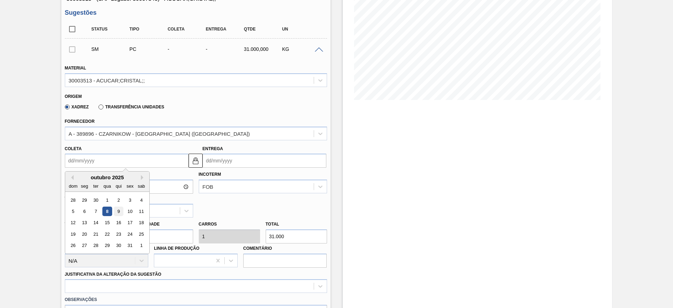
click at [118, 210] on div "9" at bounding box center [117, 210] width 9 height 9
type input "[DATE]"
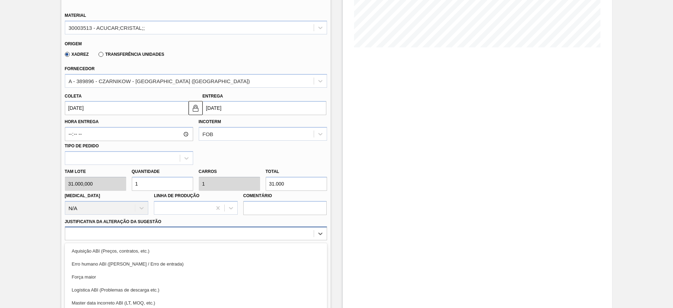
click at [246, 237] on div "option Força maior focused, 3 of 18. 18 results available. Use Up and Down to c…" at bounding box center [196, 233] width 262 height 14
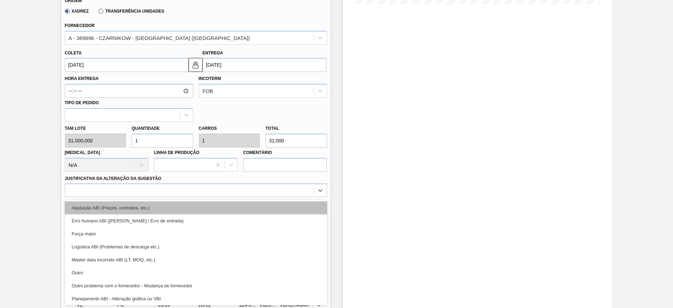
click at [240, 213] on div "Aquisição ABI (Preços, contratos, etc.)" at bounding box center [196, 207] width 262 height 13
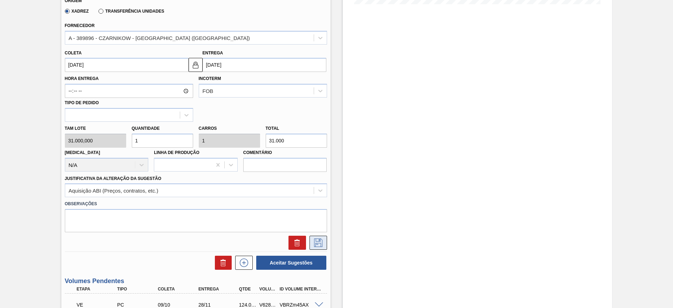
click at [320, 240] on icon at bounding box center [317, 242] width 11 height 8
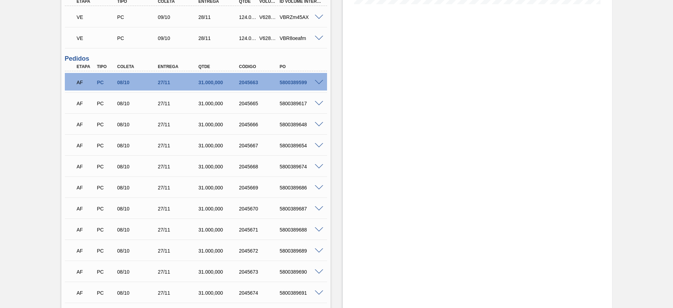
scroll to position [96, 0]
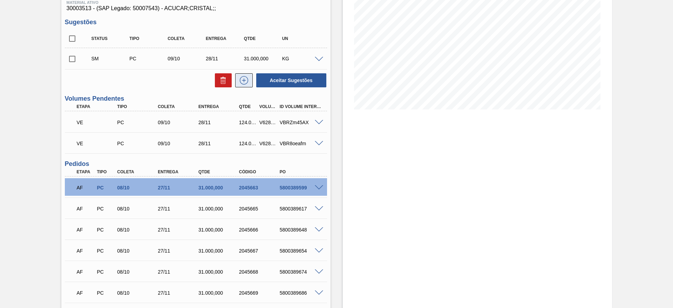
click at [248, 76] on icon at bounding box center [243, 80] width 11 height 8
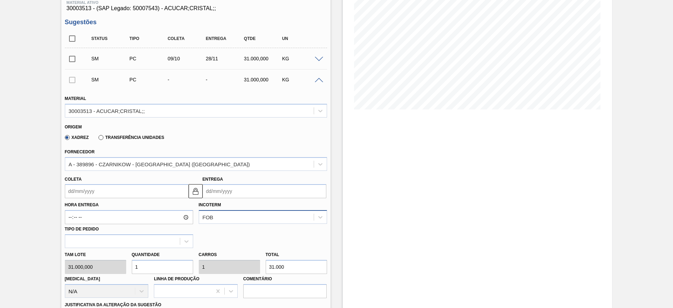
click at [231, 220] on div "FOB" at bounding box center [263, 217] width 128 height 14
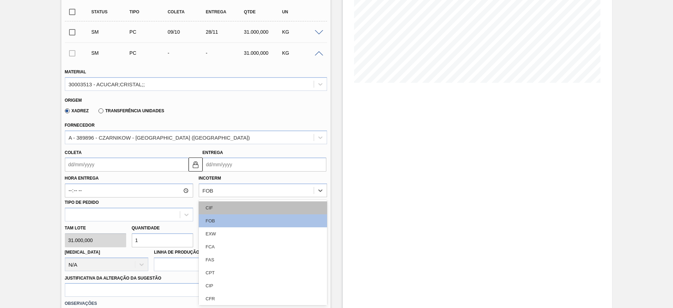
click at [216, 206] on div "CIF" at bounding box center [263, 207] width 128 height 13
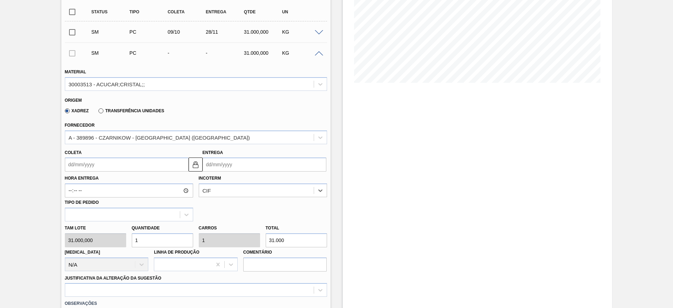
click at [80, 164] on input "Coleta" at bounding box center [127, 164] width 124 height 14
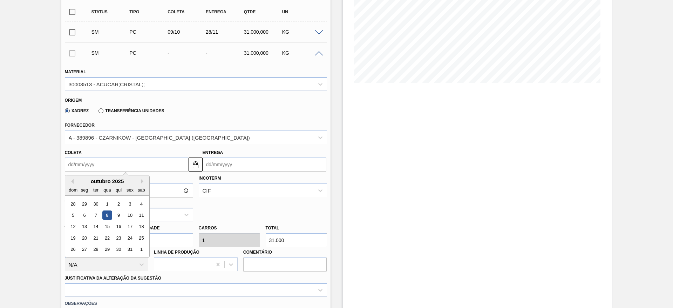
click at [117, 213] on div "9" at bounding box center [117, 214] width 9 height 9
type input "[DATE]"
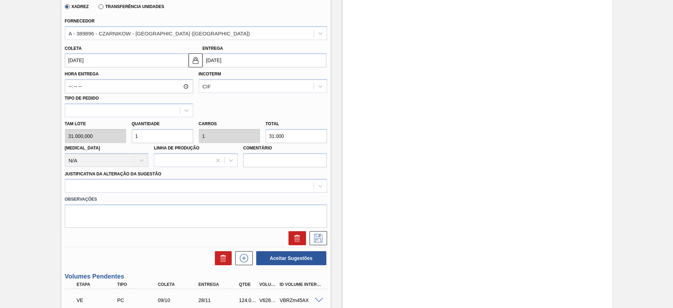
scroll to position [227, 0]
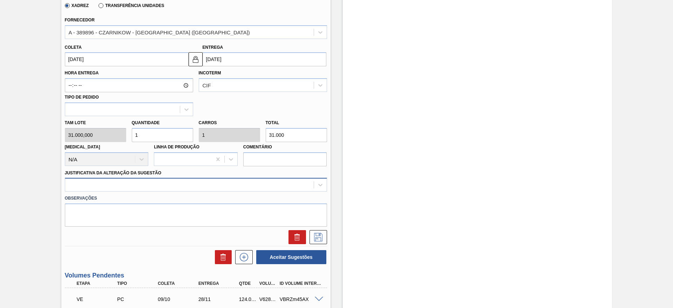
click at [277, 186] on div at bounding box center [189, 185] width 248 height 10
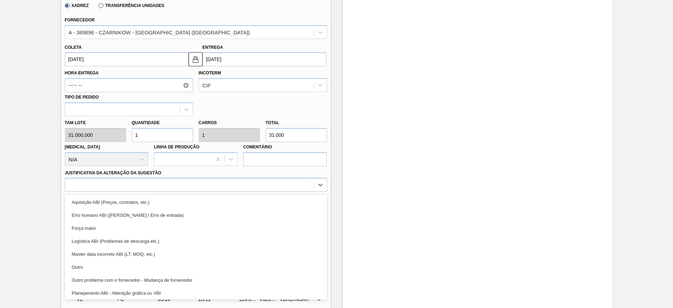
drag, startPoint x: 277, startPoint y: 204, endPoint x: 309, endPoint y: 219, distance: 34.9
click at [277, 204] on div "Aquisição ABI (Preços, contratos, etc.)" at bounding box center [196, 201] width 262 height 13
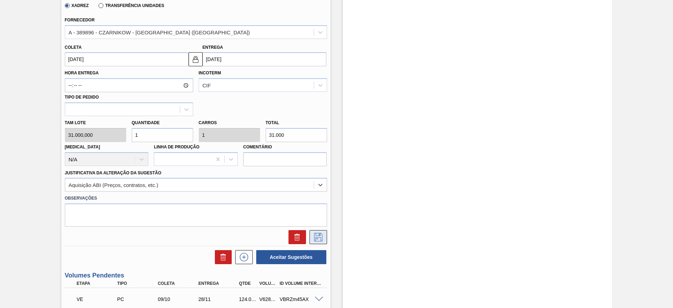
click at [323, 236] on button at bounding box center [318, 237] width 18 height 14
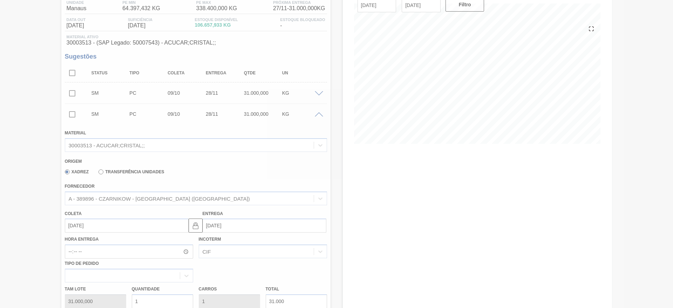
scroll to position [60, 0]
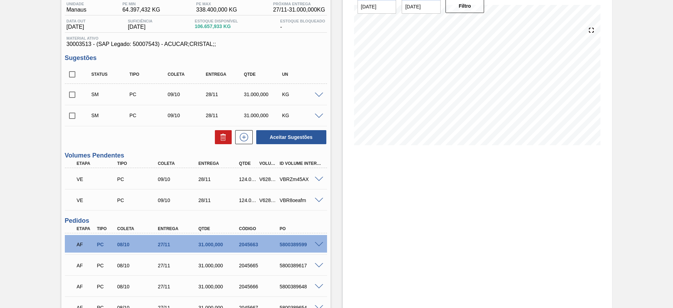
click at [68, 73] on input "checkbox" at bounding box center [72, 74] width 15 height 15
checkbox input "true"
click at [279, 130] on button "Aceitar Sugestões" at bounding box center [291, 137] width 70 height 14
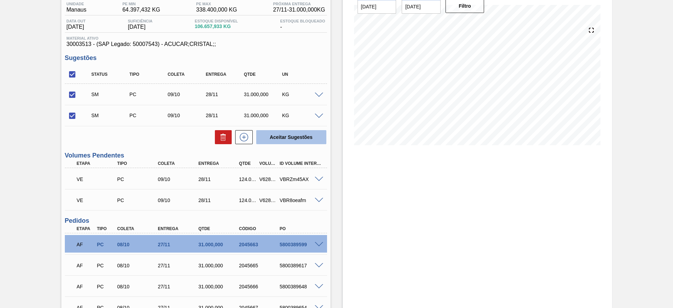
checkbox input "false"
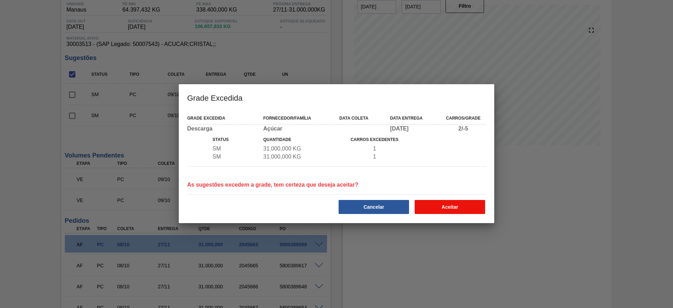
click at [434, 204] on button "Aceitar" at bounding box center [449, 207] width 70 height 14
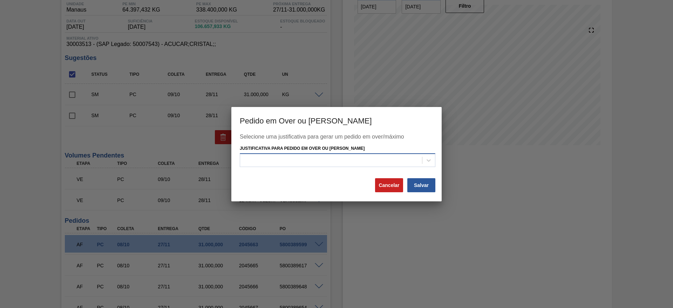
drag, startPoint x: 386, startPoint y: 155, endPoint x: 385, endPoint y: 165, distance: 9.5
click at [385, 156] on div at bounding box center [331, 160] width 182 height 10
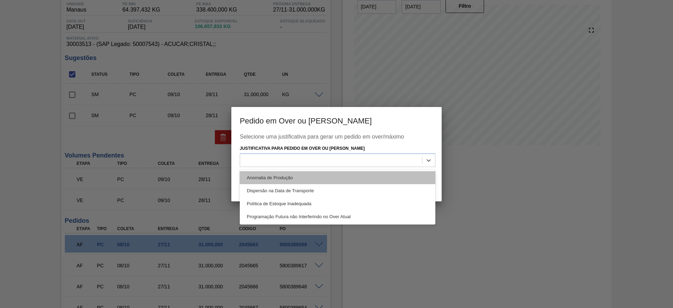
click at [388, 173] on div "Anomalia de Produção" at bounding box center [337, 177] width 195 height 13
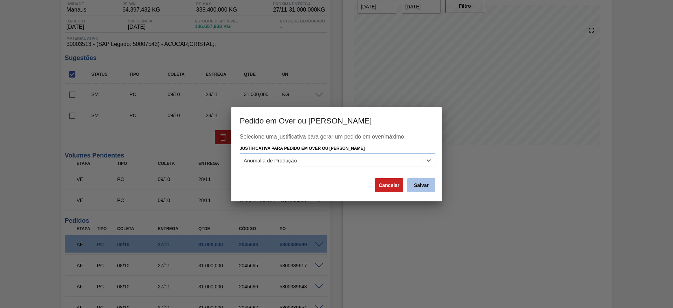
click at [420, 189] on button "Salvar" at bounding box center [421, 185] width 28 height 14
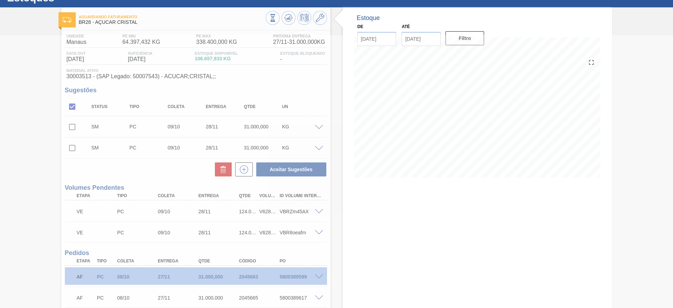
scroll to position [0, 0]
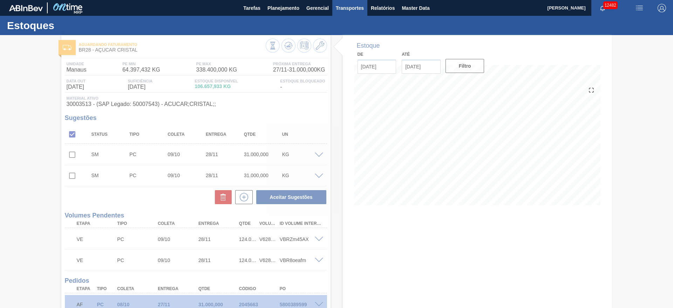
click at [353, 11] on span "Transportes" at bounding box center [350, 8] width 28 height 8
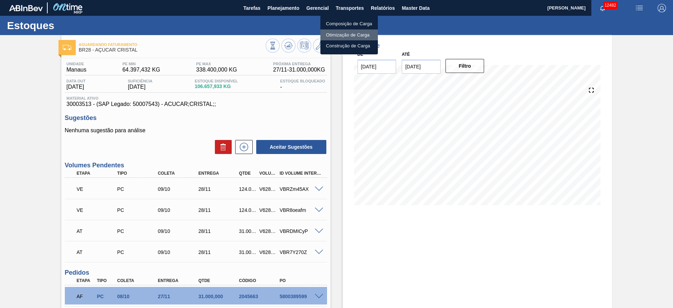
click at [346, 36] on li "Otimização de Carga" at bounding box center [348, 34] width 57 height 11
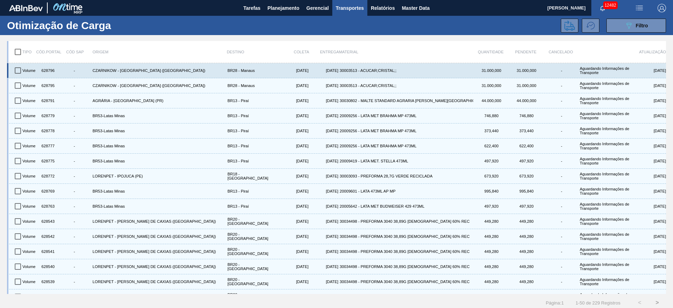
click at [17, 69] on input "checkbox" at bounding box center [18, 70] width 15 height 15
checkbox input "true"
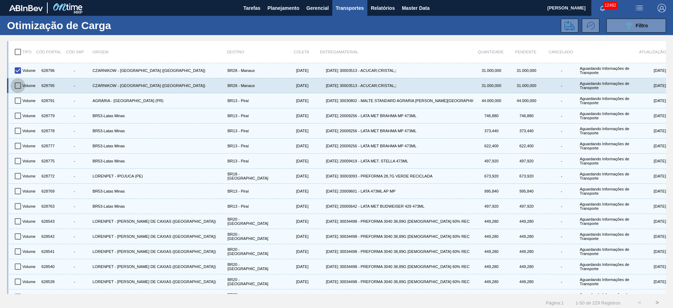
click at [18, 85] on input "checkbox" at bounding box center [18, 85] width 15 height 15
checkbox input "true"
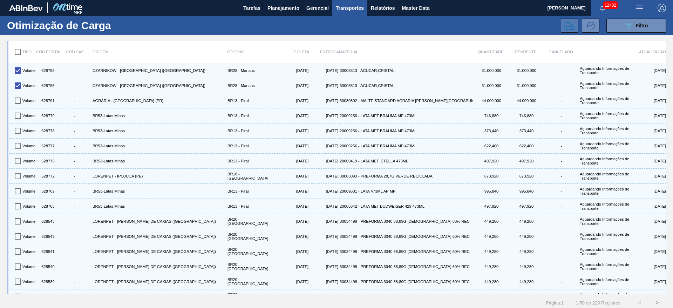
click at [571, 27] on icon at bounding box center [569, 25] width 11 height 10
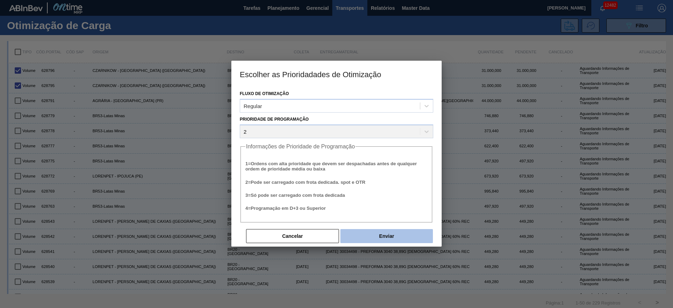
click at [391, 235] on button "Enviar" at bounding box center [386, 236] width 92 height 14
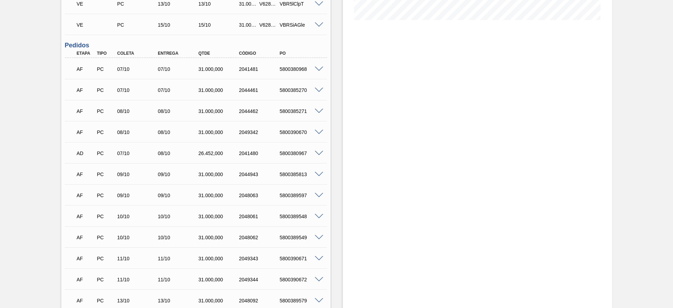
scroll to position [210, 0]
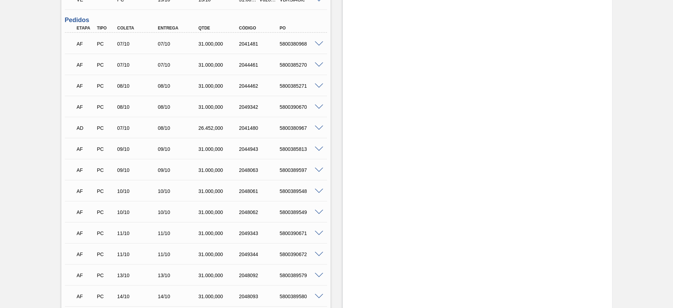
click at [288, 126] on div "5800380967" at bounding box center [301, 128] width 46 height 6
copy div "5800380967"
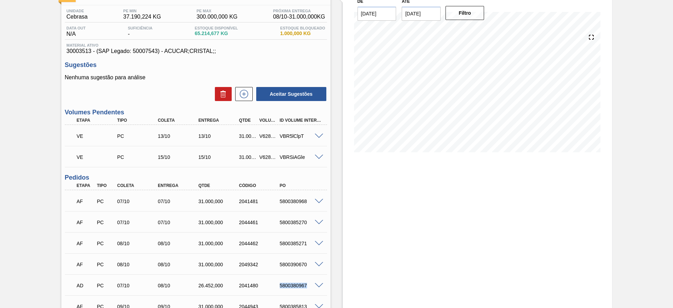
scroll to position [0, 0]
